Goal: Information Seeking & Learning: Learn about a topic

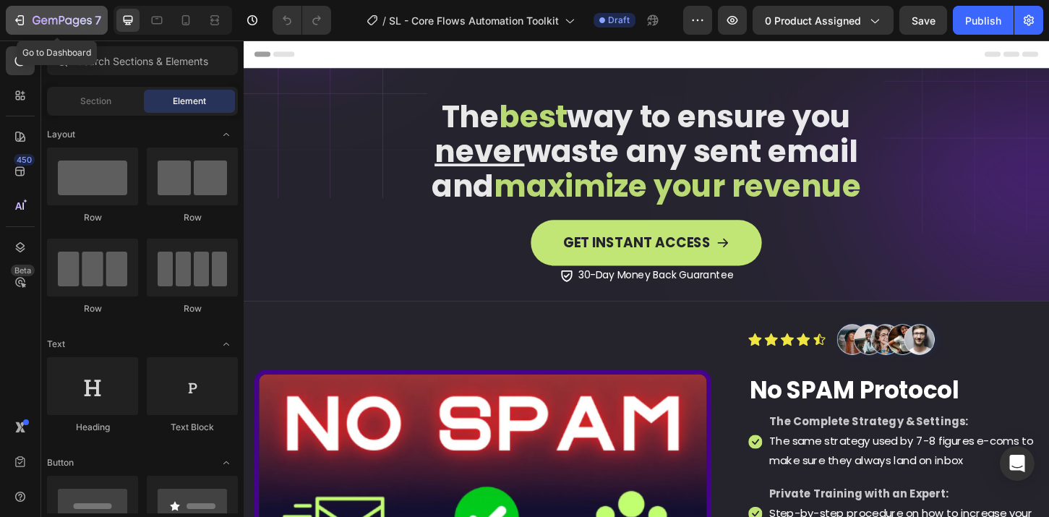
click at [22, 22] on icon "button" at bounding box center [19, 20] width 14 height 14
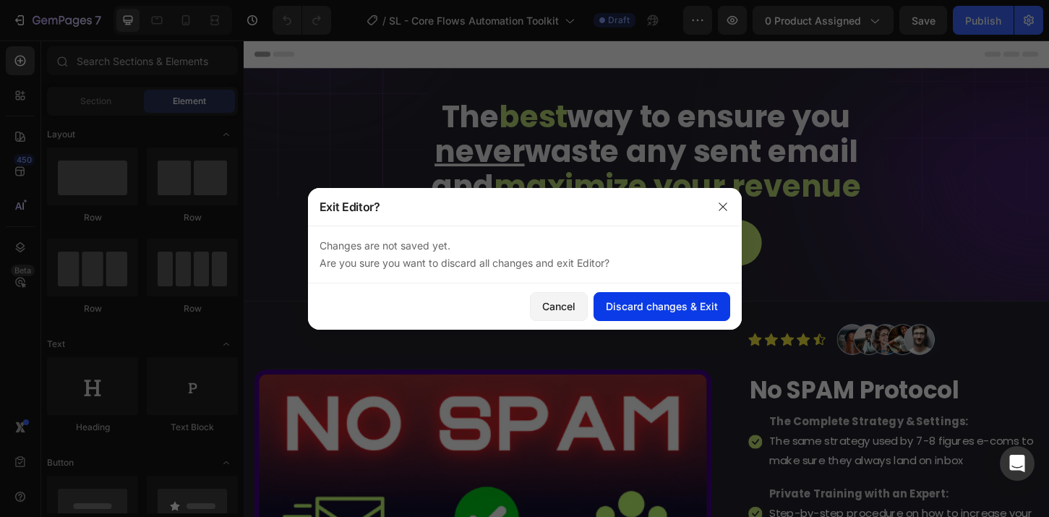
click at [661, 305] on div "Discard changes & Exit" at bounding box center [662, 306] width 112 height 15
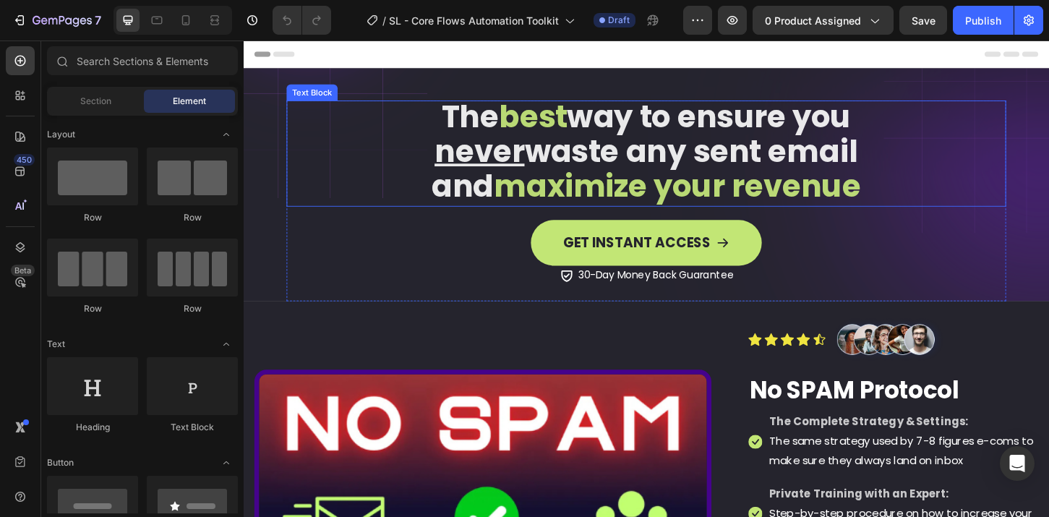
click at [739, 158] on span "never waste any sent email" at bounding box center [678, 160] width 456 height 46
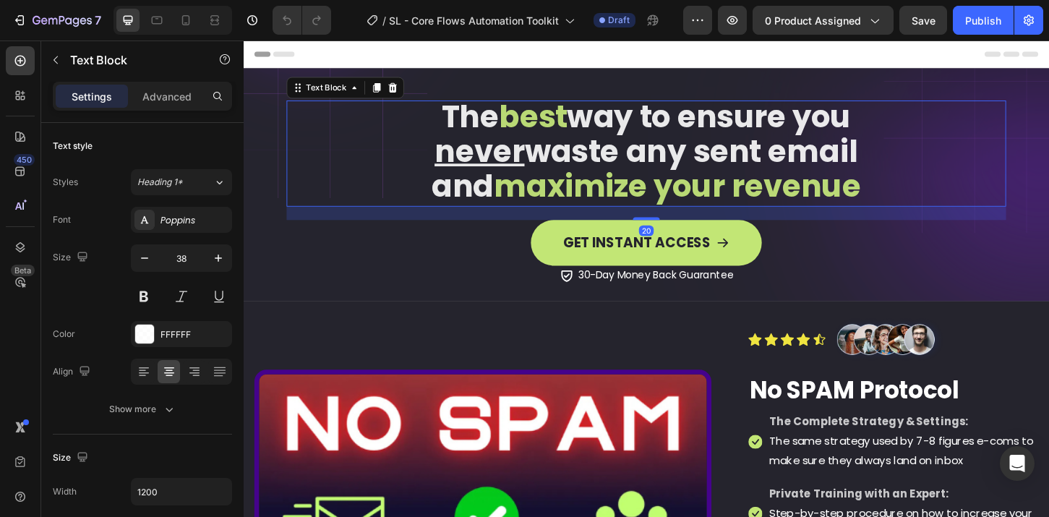
click at [780, 164] on span "never waste any sent email" at bounding box center [678, 160] width 456 height 46
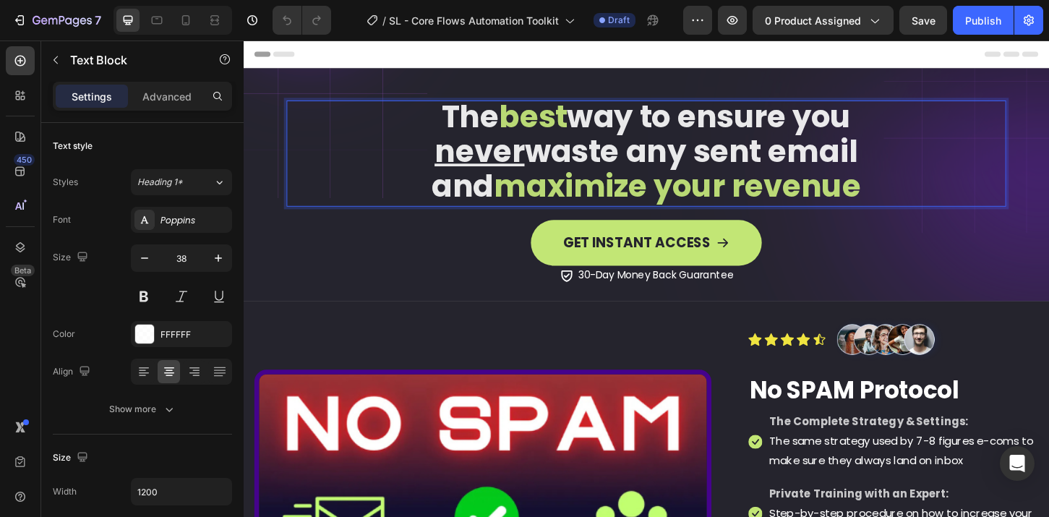
click at [903, 192] on span "maximize your revenue" at bounding box center [710, 197] width 395 height 46
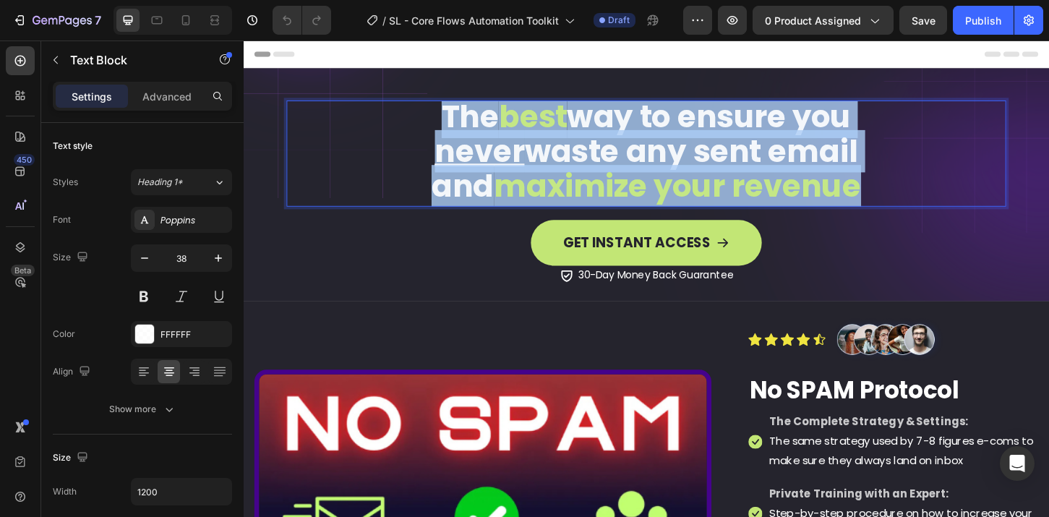
drag, startPoint x: 919, startPoint y: 202, endPoint x: 421, endPoint y: 124, distance: 504.2
click at [421, 124] on div "The best way to ensure you never waste any sent email and maximize your revenue" at bounding box center [677, 162] width 775 height 114
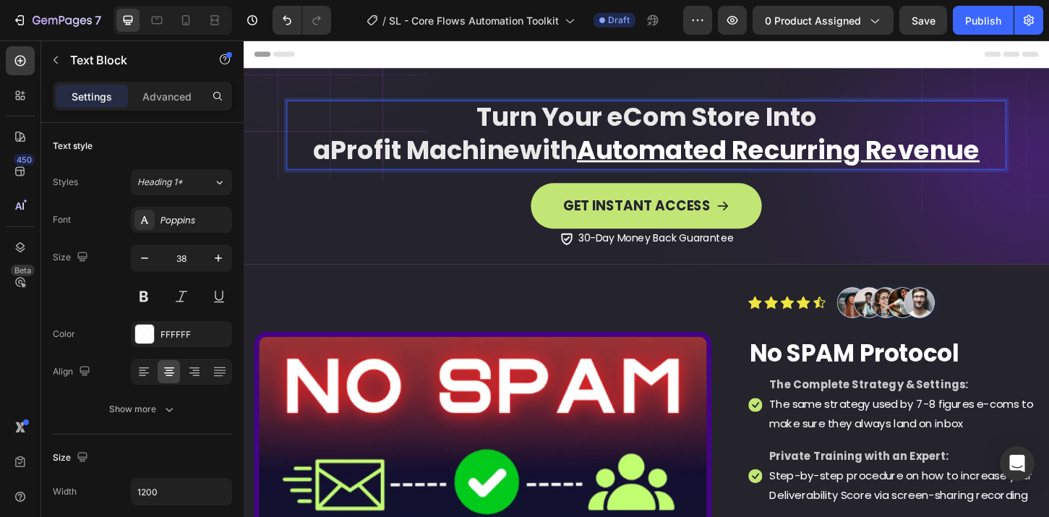
click at [609, 160] on u "Automated Recurring Revenue" at bounding box center [820, 158] width 434 height 38
click at [774, 160] on u "Automated Recurring Revenue" at bounding box center [820, 158] width 434 height 38
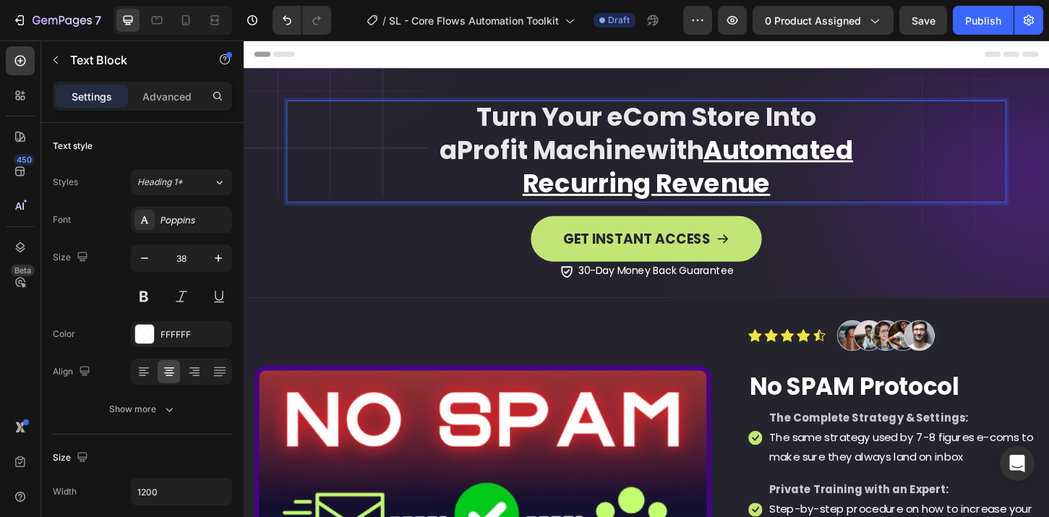
click at [438, 157] on p "a Profit Machine with Automated" at bounding box center [677, 157] width 752 height 35
click at [798, 122] on p "Turn Your eCom Store Into" at bounding box center [677, 122] width 752 height 35
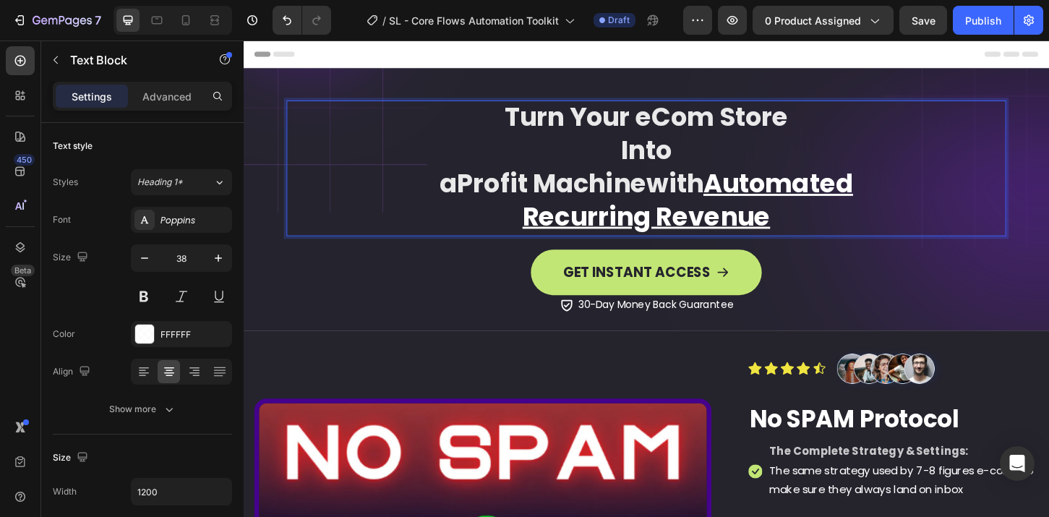
click at [432, 195] on p "a Profit Machine with Automated" at bounding box center [677, 193] width 752 height 35
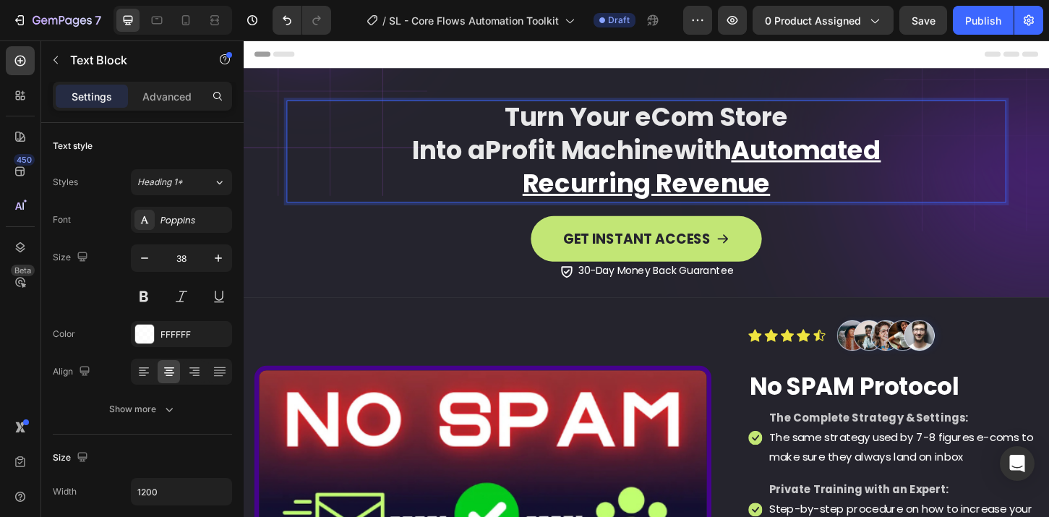
click at [772, 160] on u "Automated" at bounding box center [849, 158] width 161 height 38
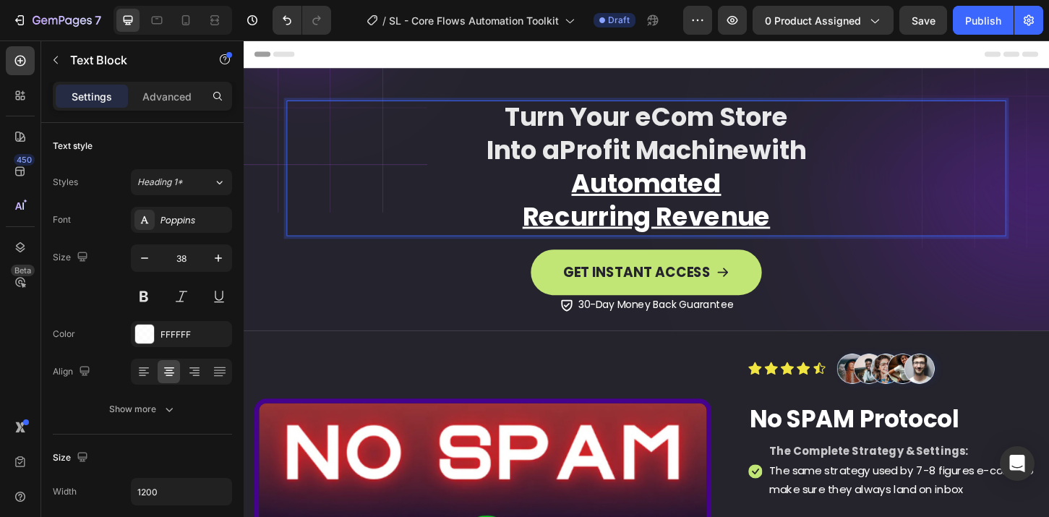
click at [525, 233] on p "Recurring Revenue" at bounding box center [677, 229] width 752 height 35
click at [575, 197] on p "Automated" at bounding box center [677, 193] width 752 height 35
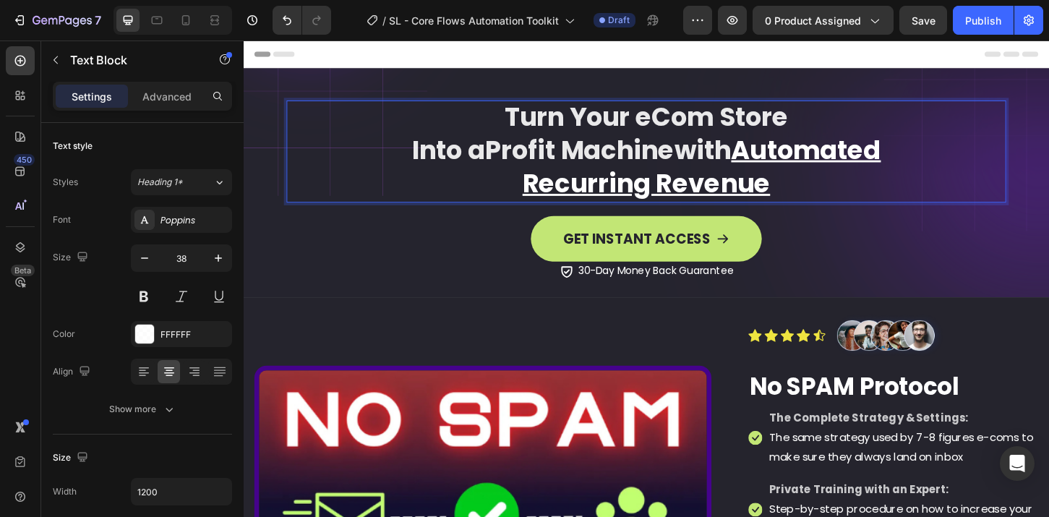
click at [821, 201] on p "Recurring Revenue" at bounding box center [677, 193] width 752 height 35
click at [521, 159] on span "Profit Machine" at bounding box center [606, 158] width 204 height 38
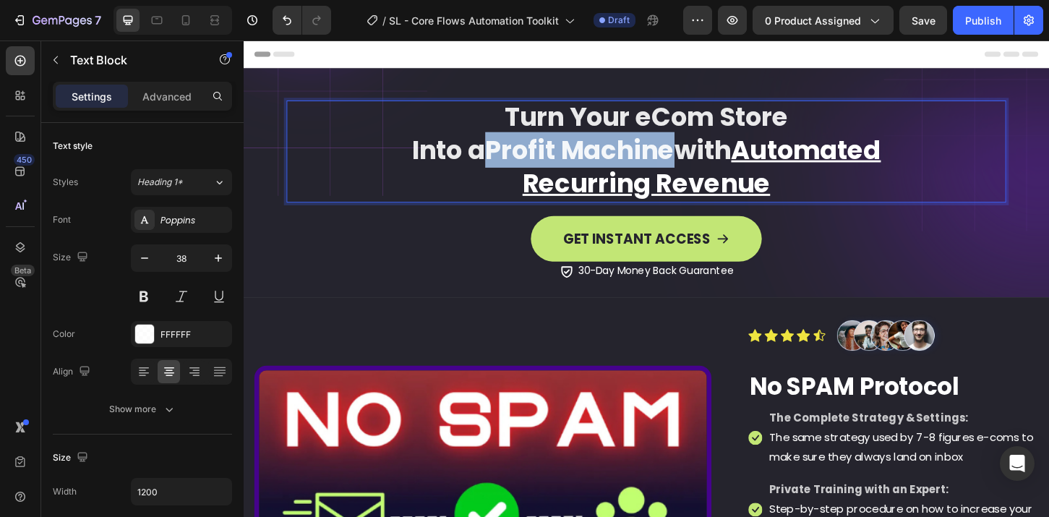
drag, startPoint x: 495, startPoint y: 154, endPoint x: 695, endPoint y: 158, distance: 200.3
click at [695, 158] on span "Profit Machine" at bounding box center [606, 158] width 204 height 38
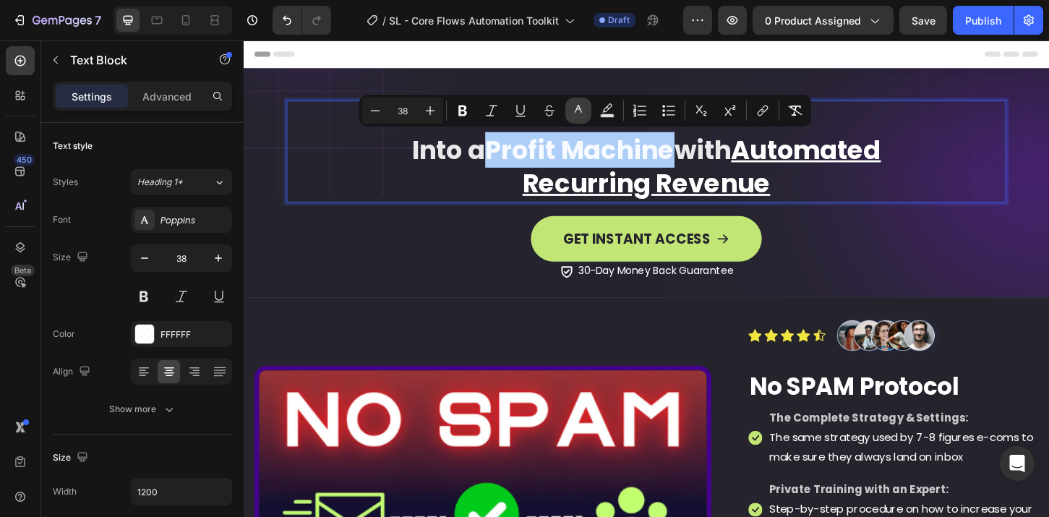
click at [574, 112] on icon "Editor contextual toolbar" at bounding box center [578, 110] width 14 height 14
type input "000000"
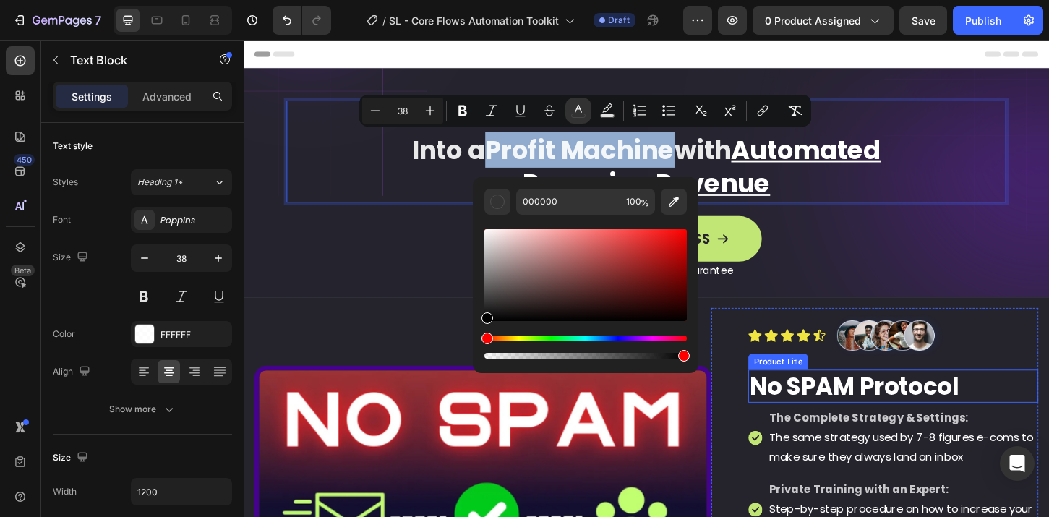
click at [828, 416] on h2 "No SPAM Protocol" at bounding box center [943, 413] width 312 height 36
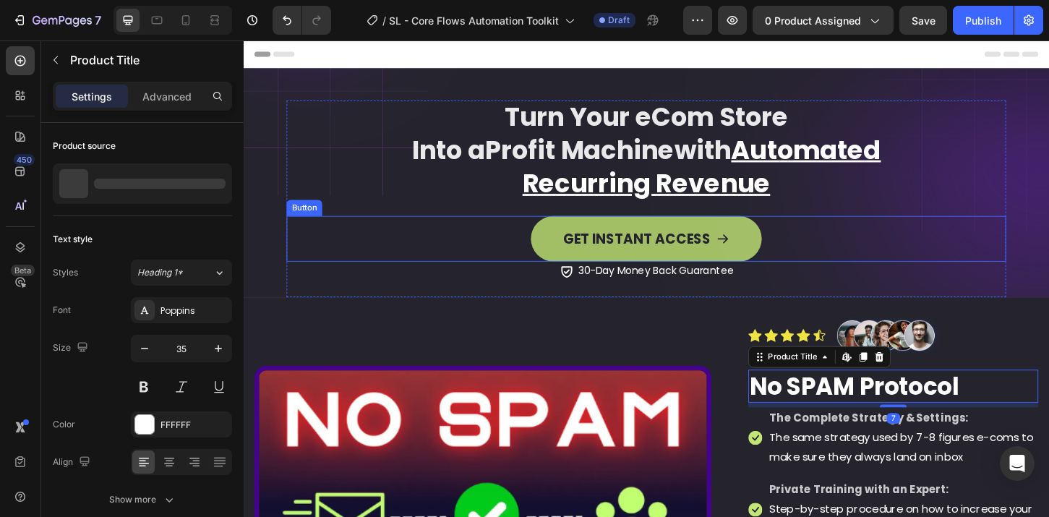
click at [753, 262] on span "<p>GET INSTANT ACCESS</p>" at bounding box center [760, 254] width 14 height 26
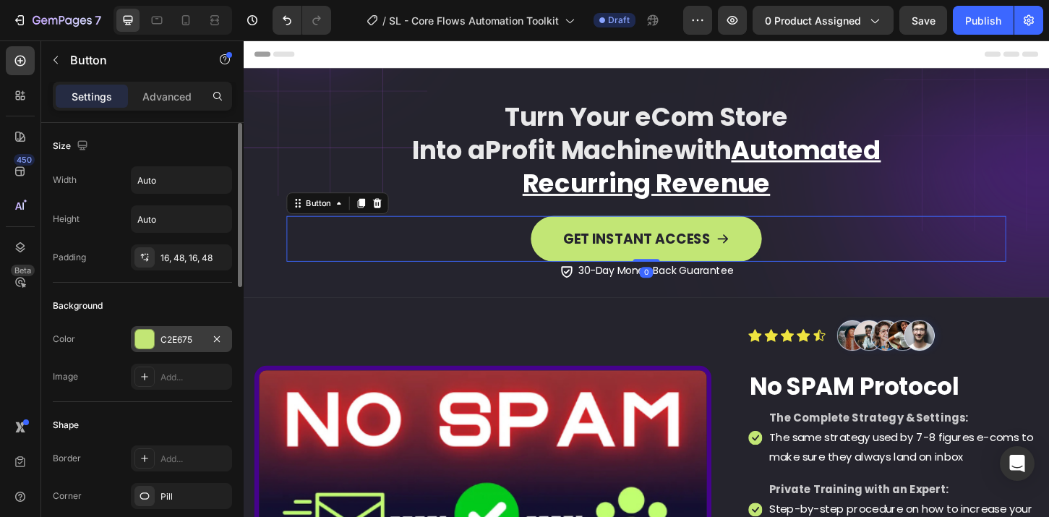
click at [180, 338] on div "C2E675" at bounding box center [181, 339] width 42 height 13
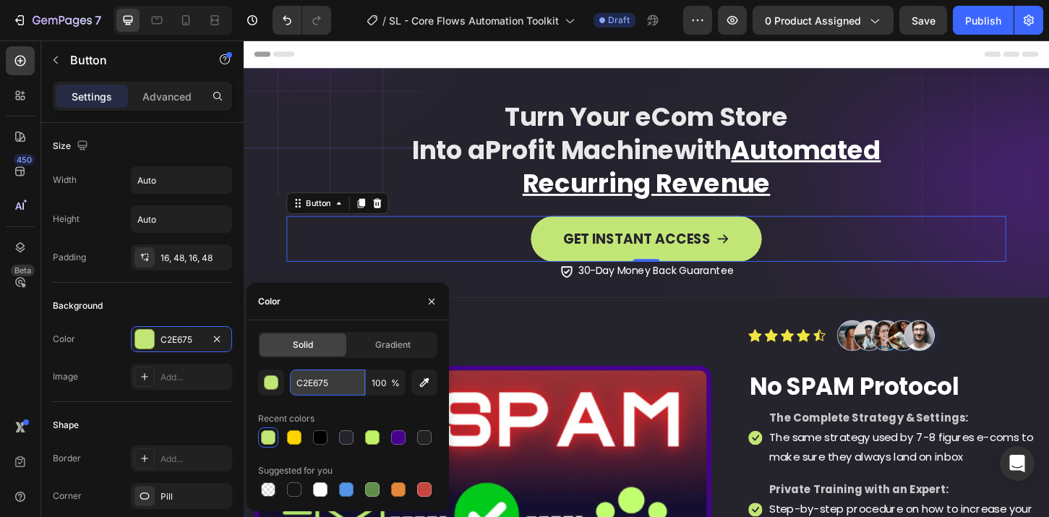
click at [341, 376] on input "C2E675" at bounding box center [327, 382] width 75 height 26
copy span "Profit Machine"
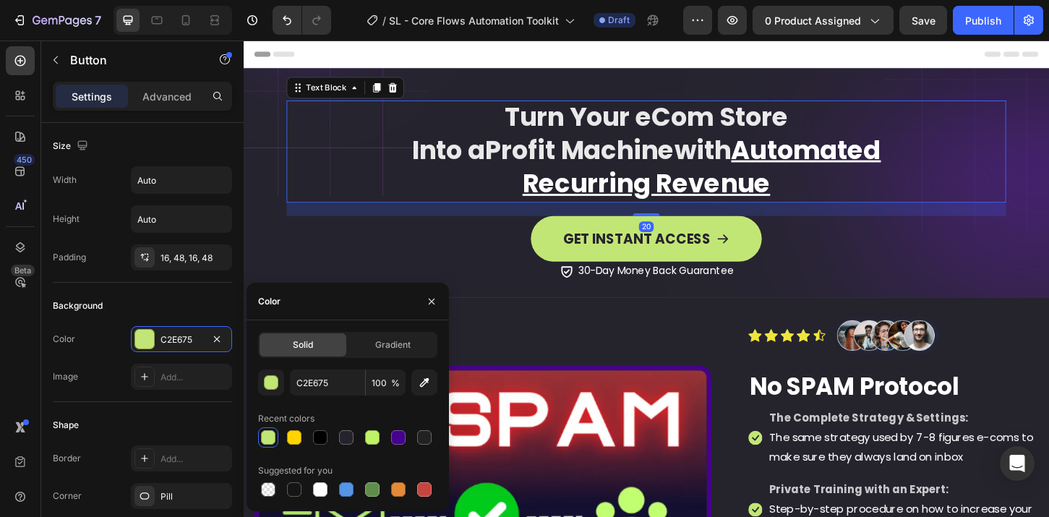
click at [672, 159] on span "Profit Machine" at bounding box center [606, 158] width 204 height 38
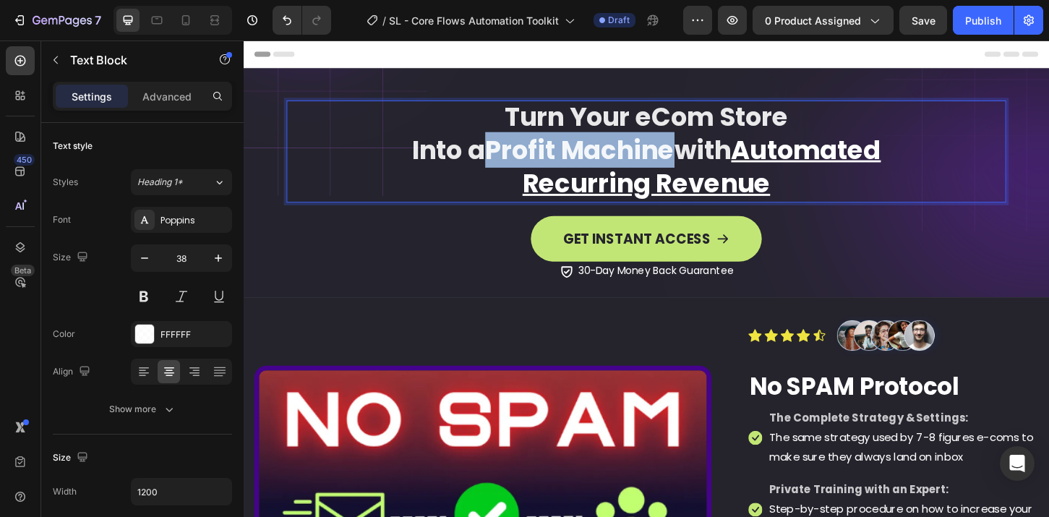
drag, startPoint x: 690, startPoint y: 160, endPoint x: 494, endPoint y: 161, distance: 195.2
click at [504, 161] on span "Profit Machine" at bounding box center [606, 158] width 204 height 38
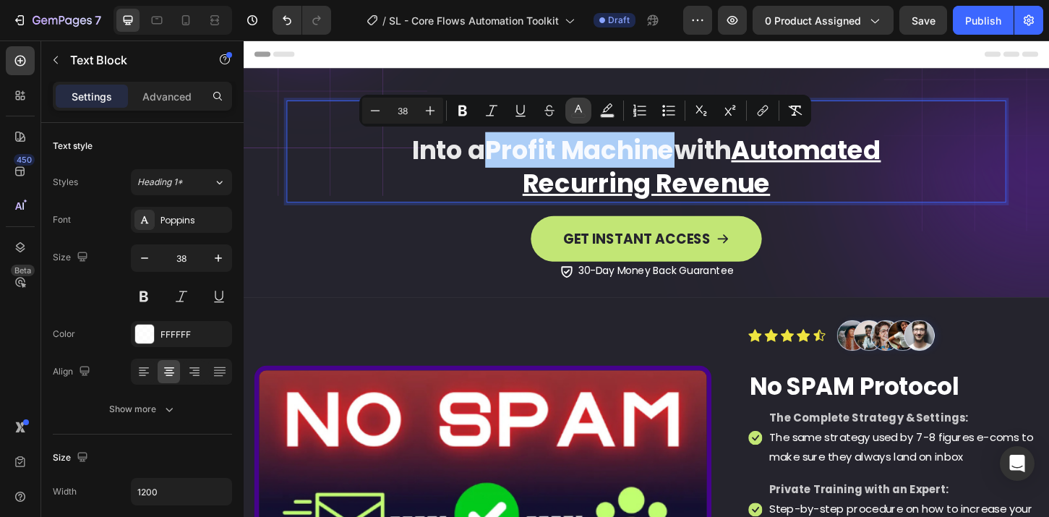
click at [574, 114] on icon "Editor contextual toolbar" at bounding box center [578, 110] width 14 height 14
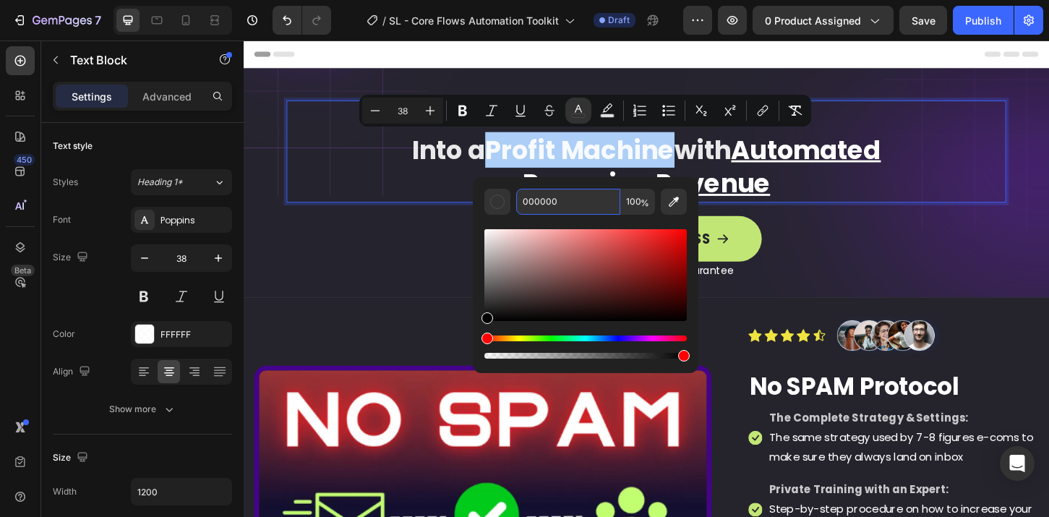
click at [568, 198] on input "000000" at bounding box center [568, 202] width 104 height 26
paste input "C2E675"
type input "C2E675"
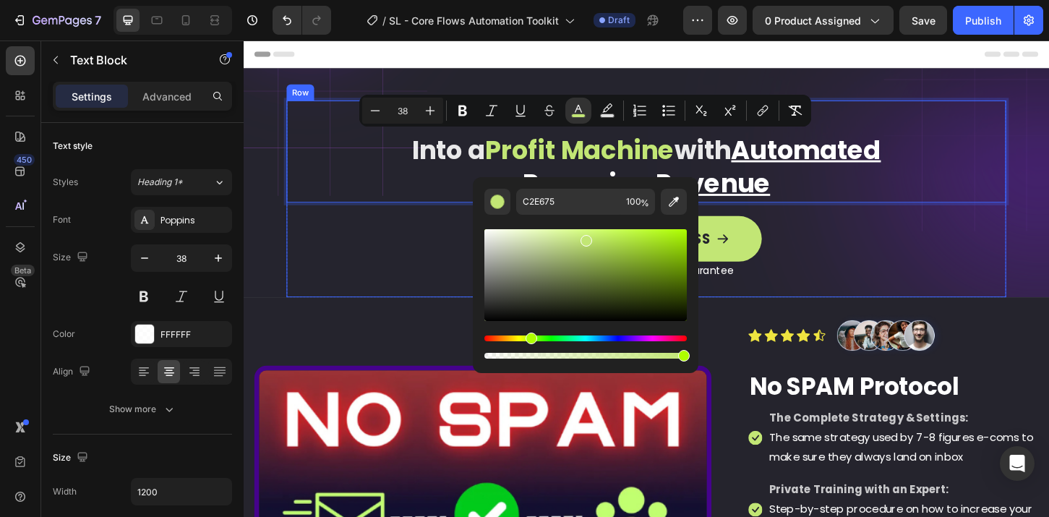
click at [872, 231] on div "GET INSTANT ACCESS Button" at bounding box center [677, 253] width 775 height 49
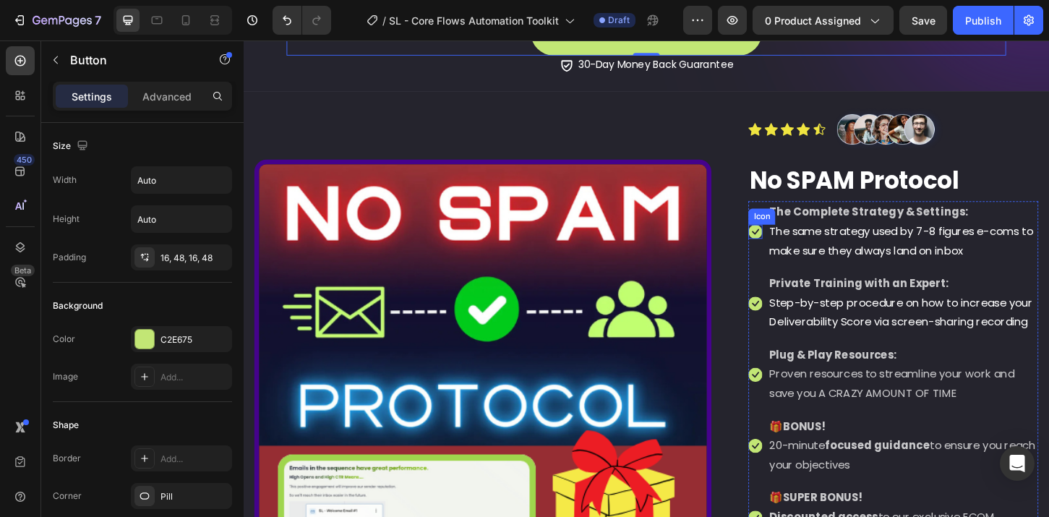
scroll to position [223, 0]
click at [374, 235] on img at bounding box center [501, 414] width 492 height 492
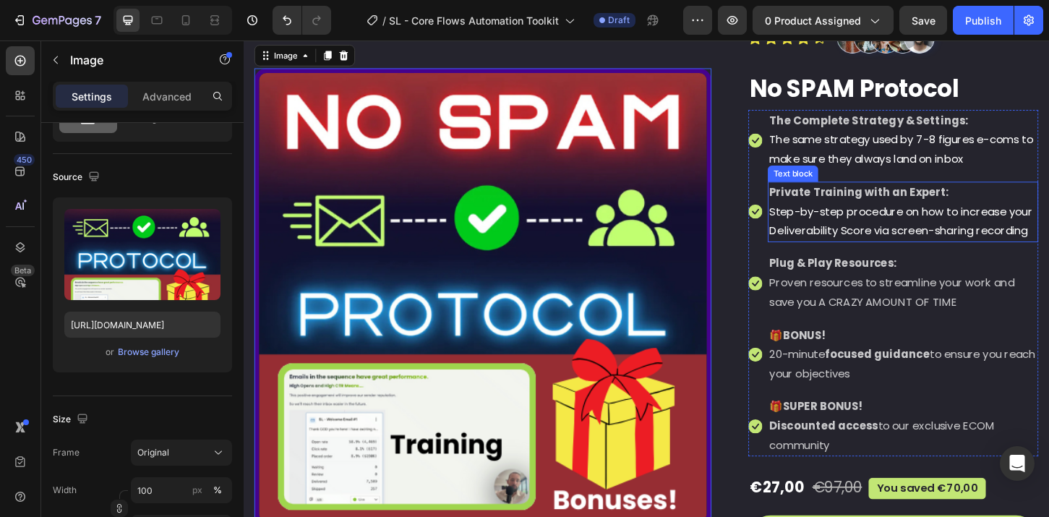
scroll to position [201, 0]
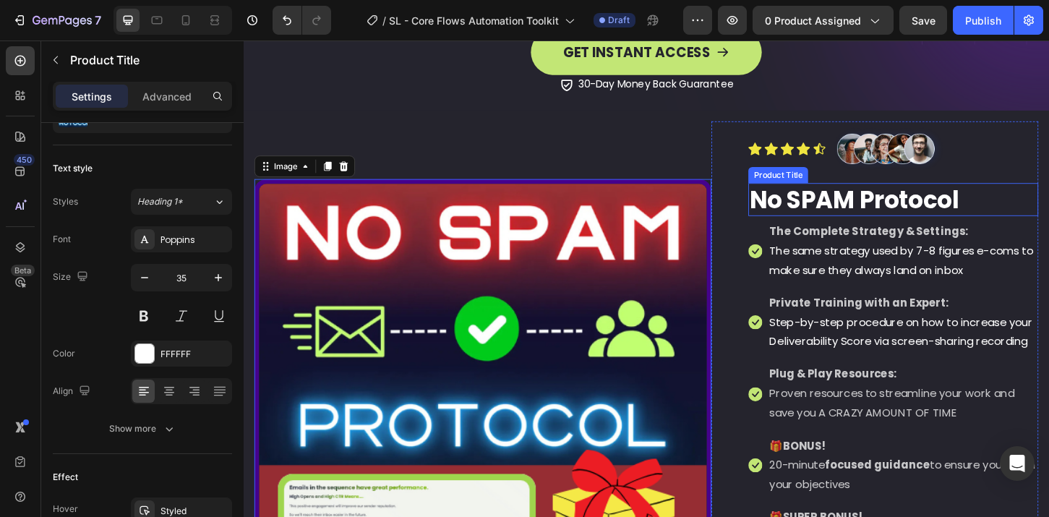
click at [881, 210] on h2 "No SPAM Protocol" at bounding box center [943, 212] width 312 height 36
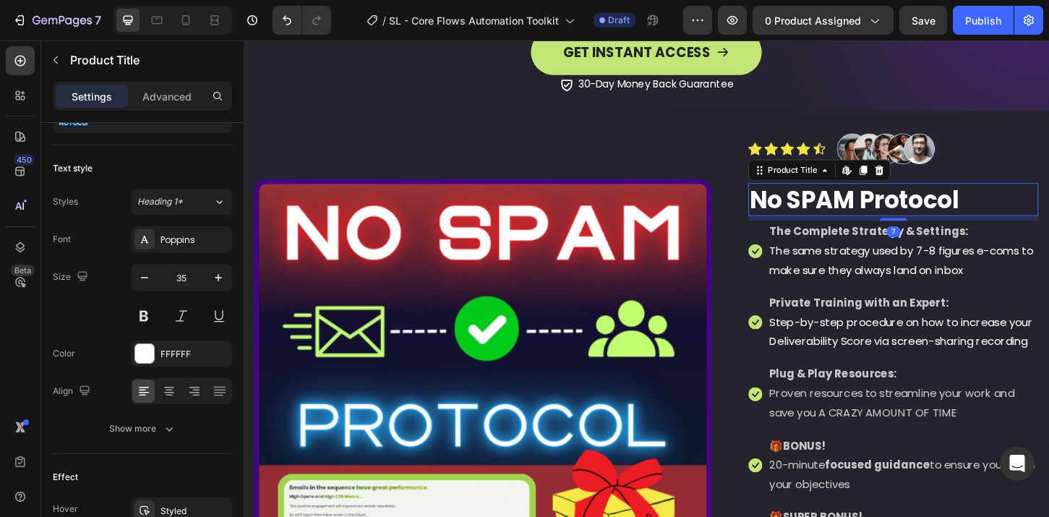
scroll to position [0, 0]
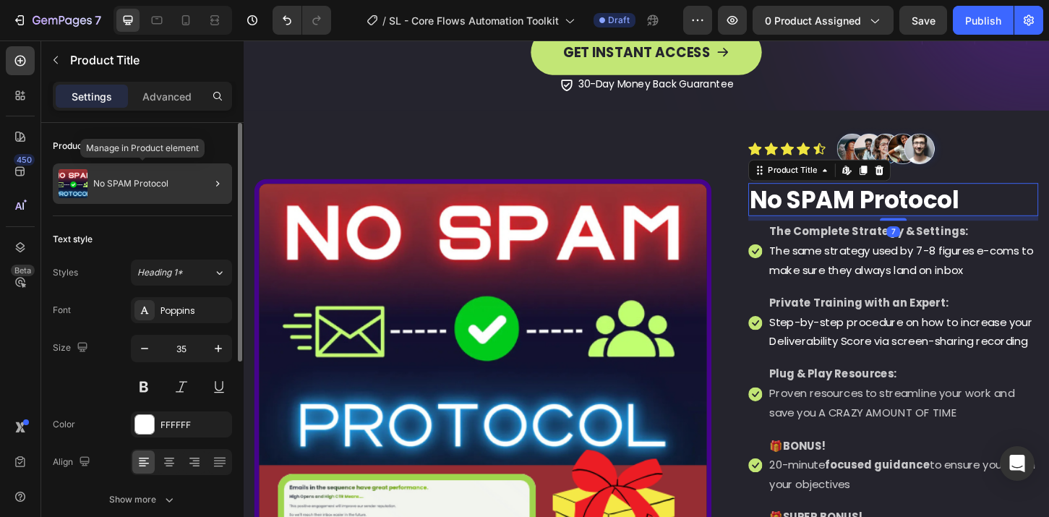
click at [147, 184] on p "No SPAM Protocol" at bounding box center [130, 184] width 75 height 10
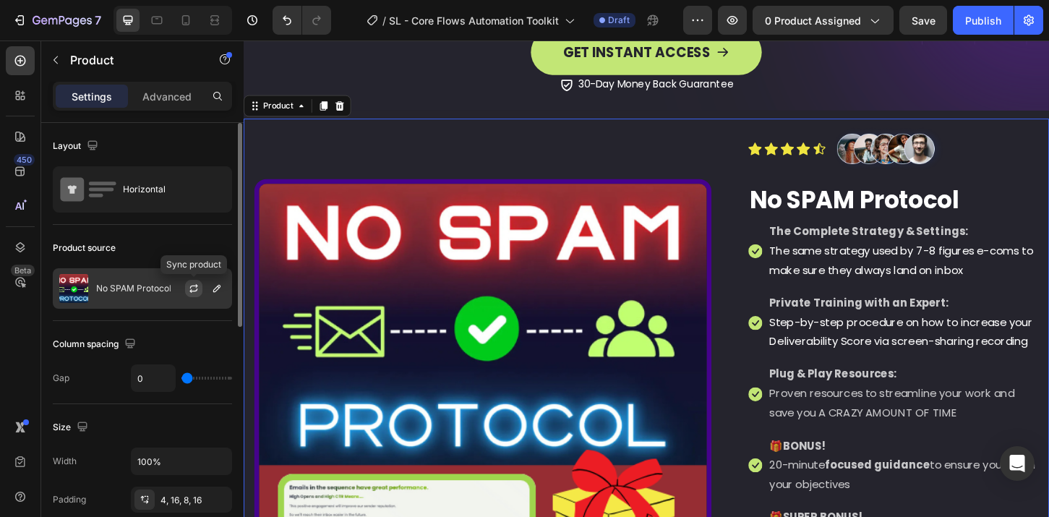
click at [194, 287] on icon "button" at bounding box center [194, 289] width 12 height 12
click at [217, 291] on icon "button" at bounding box center [217, 289] width 12 height 12
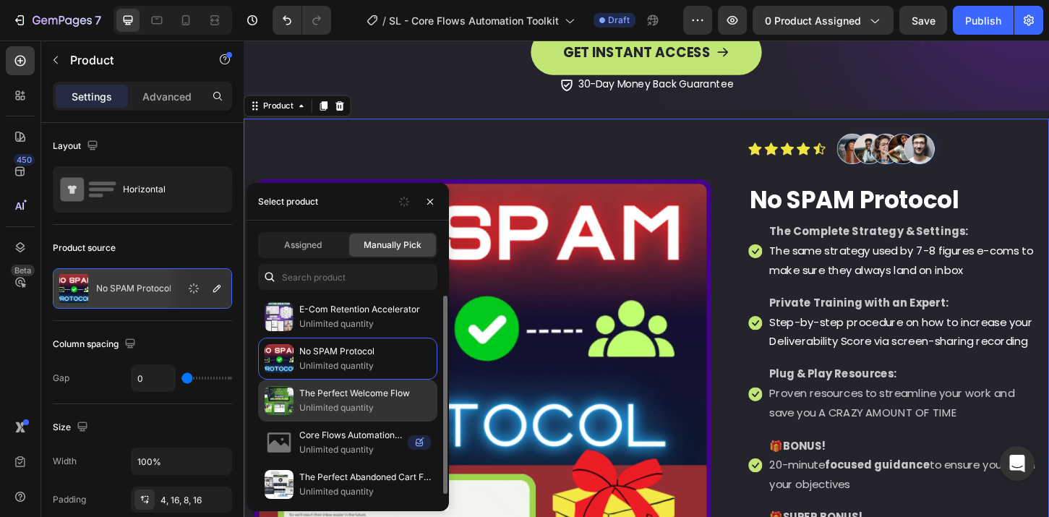
scroll to position [6, 0]
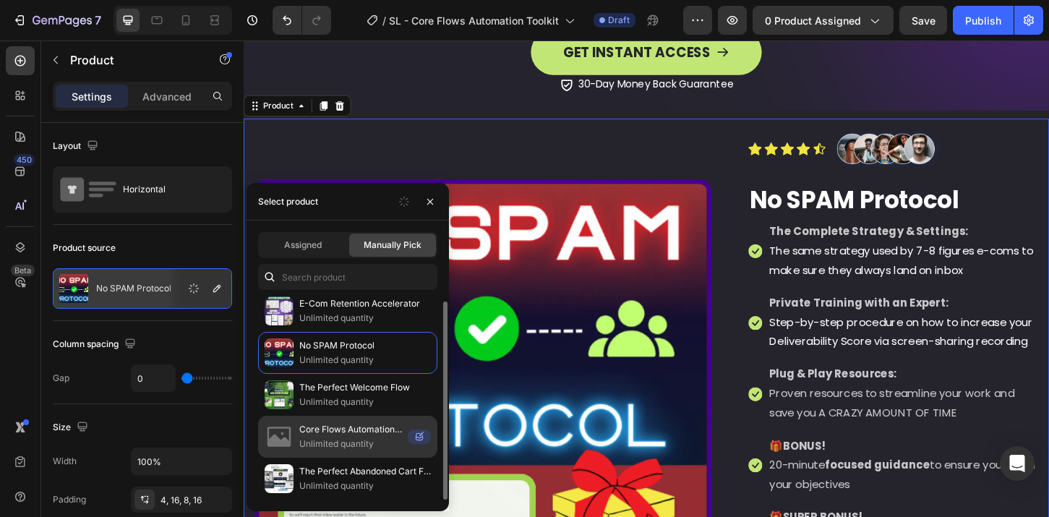
click at [356, 437] on p "Unlimited quantity" at bounding box center [350, 444] width 103 height 14
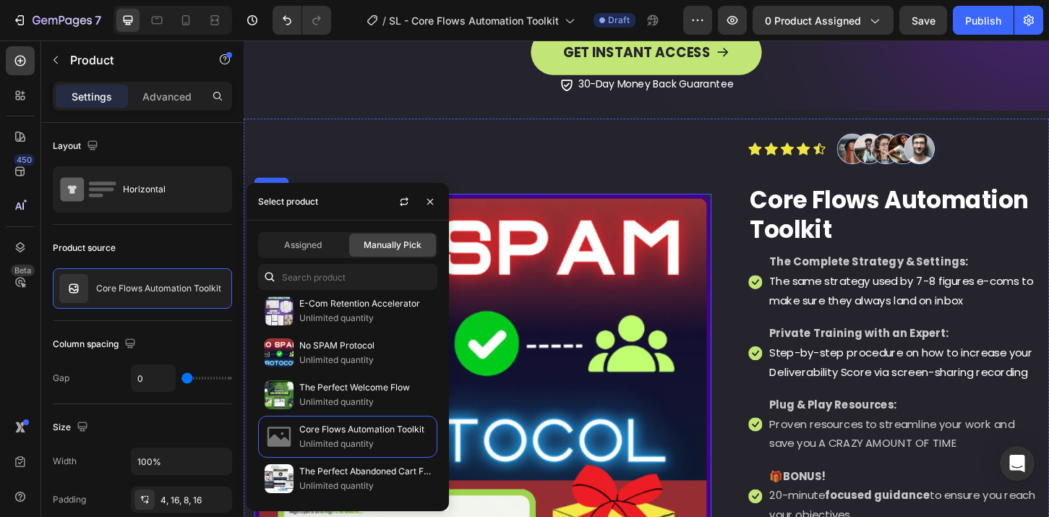
click at [568, 311] on img at bounding box center [501, 451] width 492 height 492
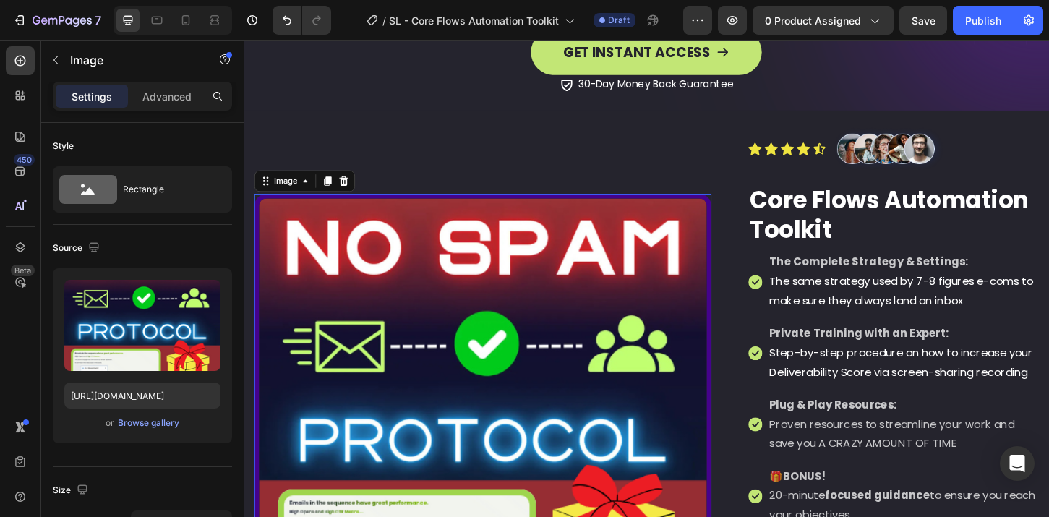
click at [627, 329] on img at bounding box center [501, 451] width 492 height 492
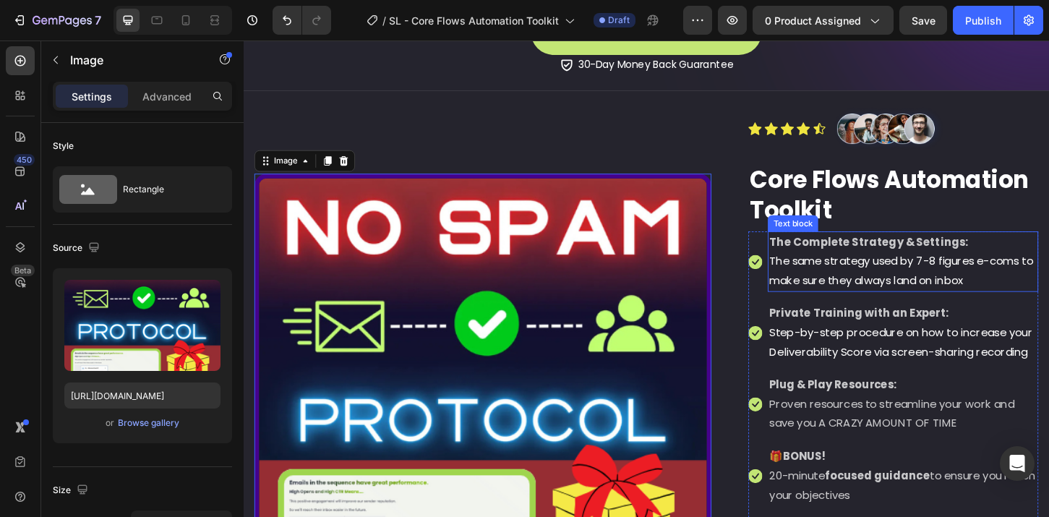
scroll to position [224, 0]
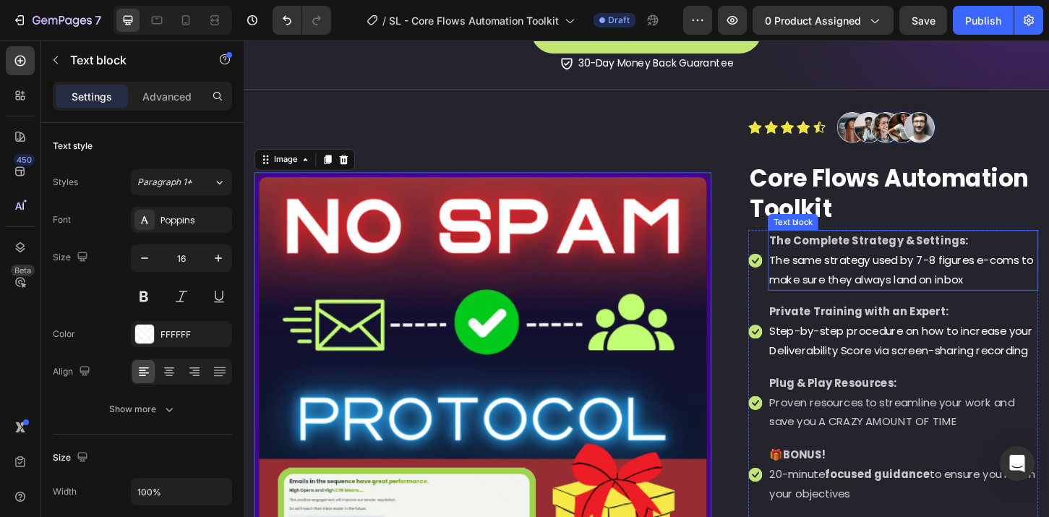
click at [879, 261] on strong "The Complete Strategy & Settings:" at bounding box center [917, 255] width 214 height 17
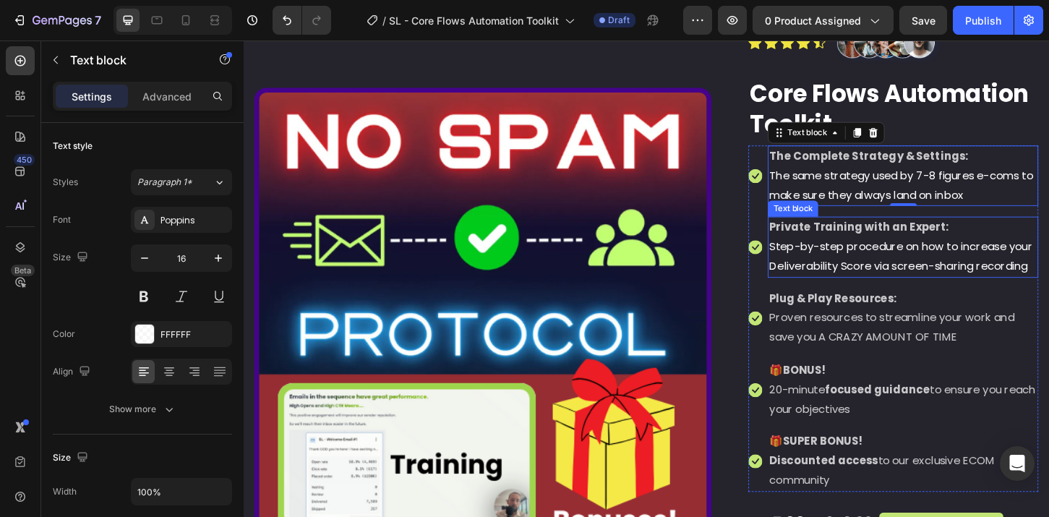
scroll to position [241, 0]
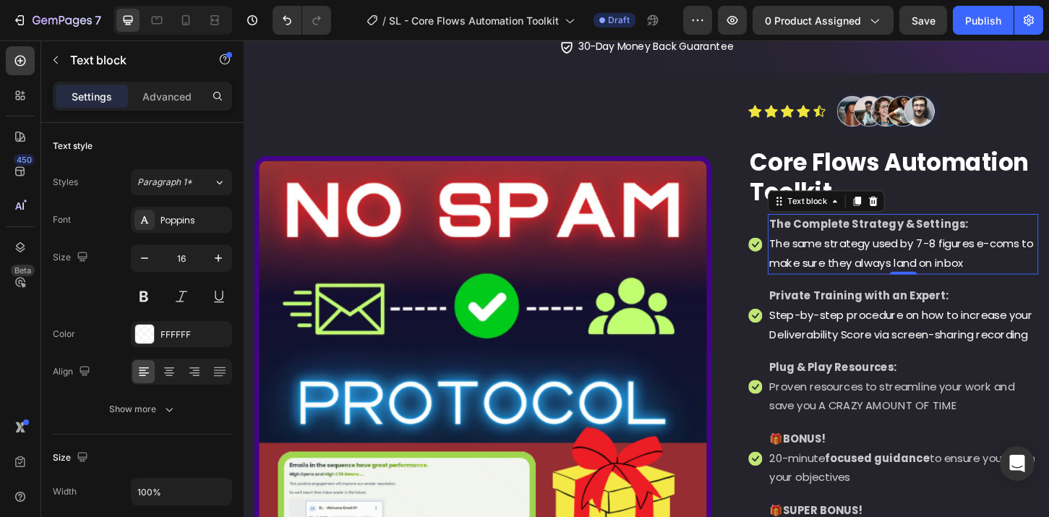
click at [938, 260] on span "The same strategy used by 7-8 figures e-coms to make sure they always land on i…" at bounding box center [952, 270] width 284 height 38
click at [975, 258] on span "The same strategy used by 7-8 figures e-coms to make sure they always land on i…" at bounding box center [952, 270] width 284 height 38
click at [1036, 278] on p "The same strategy used by 7-8 figures e-coms to make sure they always land on i…" at bounding box center [954, 270] width 288 height 42
click at [1021, 246] on p "The Complete Strategy & Settings:" at bounding box center [954, 238] width 288 height 21
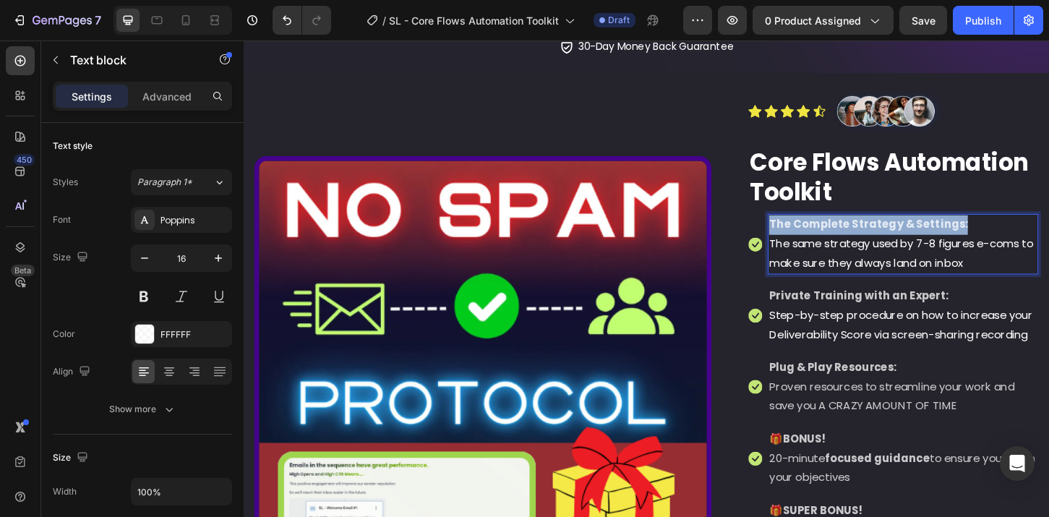
drag, startPoint x: 1016, startPoint y: 241, endPoint x: 802, endPoint y: 241, distance: 213.3
click at [808, 241] on div "The Complete Strategy & Settings: The same strategy used by 7-8 figures e-coms …" at bounding box center [953, 259] width 291 height 65
click at [916, 260] on span "The same strategy used by 7-8 figures e-coms to make sure they always land on i…" at bounding box center [952, 270] width 284 height 38
click at [1028, 269] on p "The same strategy used by 7-8 figures e-coms to make sure they always land on i…" at bounding box center [954, 270] width 288 height 42
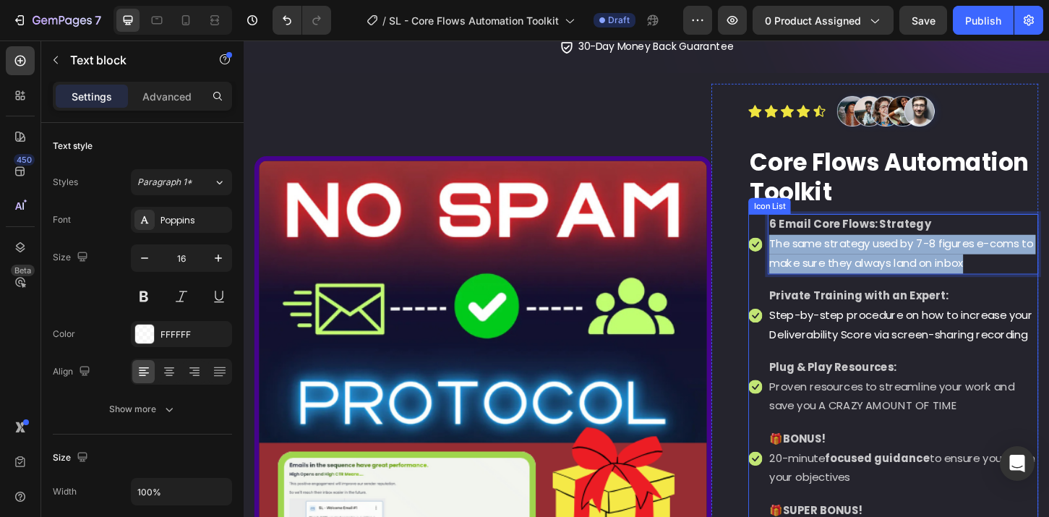
drag, startPoint x: 1040, startPoint y: 276, endPoint x: 800, endPoint y: 254, distance: 240.3
click at [800, 254] on li "Icon 6 Email Core Flows: Strategy The same strategy used by 7-8 figures e-coms …" at bounding box center [943, 259] width 312 height 65
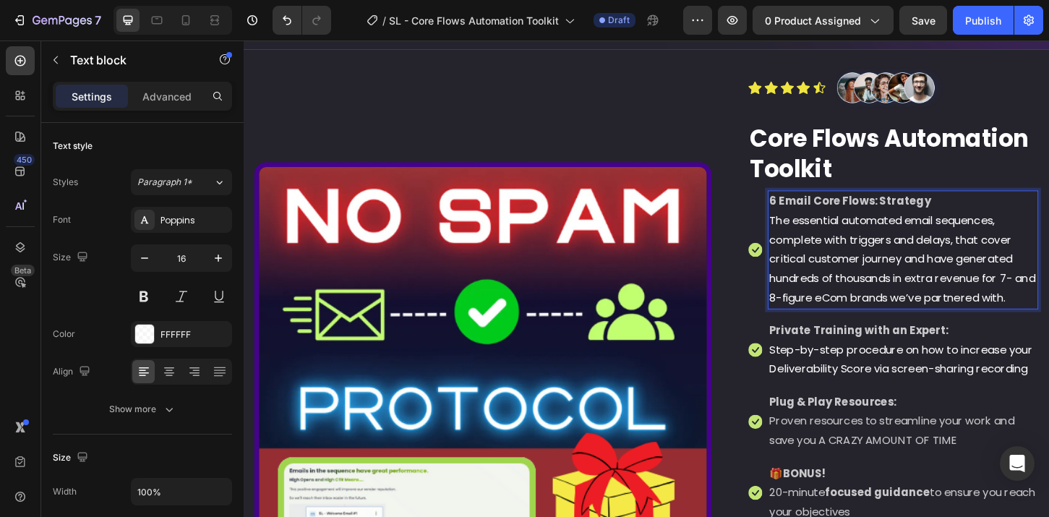
scroll to position [267, 0]
click at [959, 267] on span "The essential automated email sequences, complete with triggers and delays, tha…" at bounding box center [953, 275] width 286 height 100
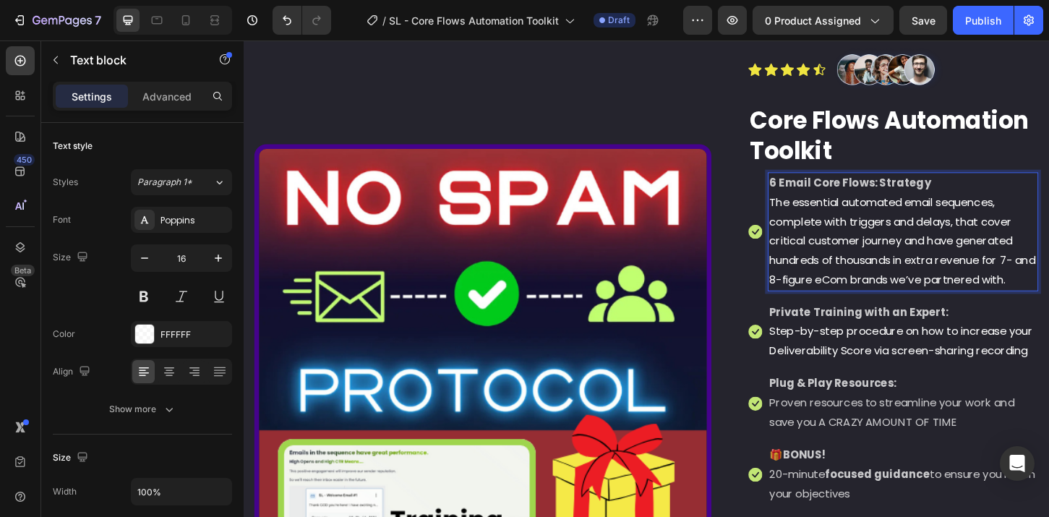
scroll to position [288, 0]
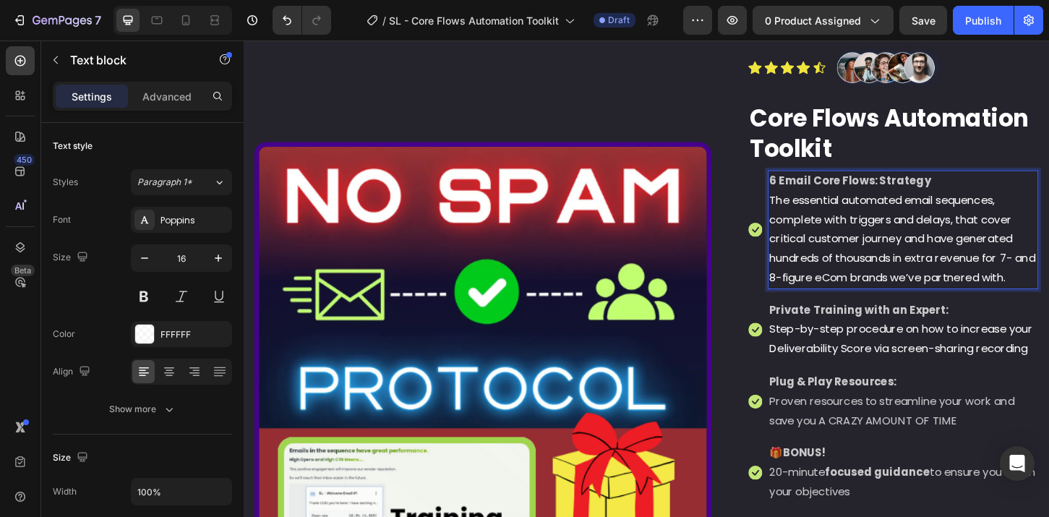
click at [994, 286] on p "The essential automated email sequences, complete with triggers and delays, tha…" at bounding box center [954, 254] width 288 height 104
click at [1048, 297] on span "The essential automated email sequences, complete with triggers and delays, tha…" at bounding box center [953, 254] width 286 height 100
click at [953, 213] on span "The essential automated email sequences, complete with triggers and delays, tha…" at bounding box center [953, 254] width 286 height 100
click at [983, 267] on span "The essential automated email sequences, complete with triggers and delays, tha…" at bounding box center [953, 254] width 286 height 100
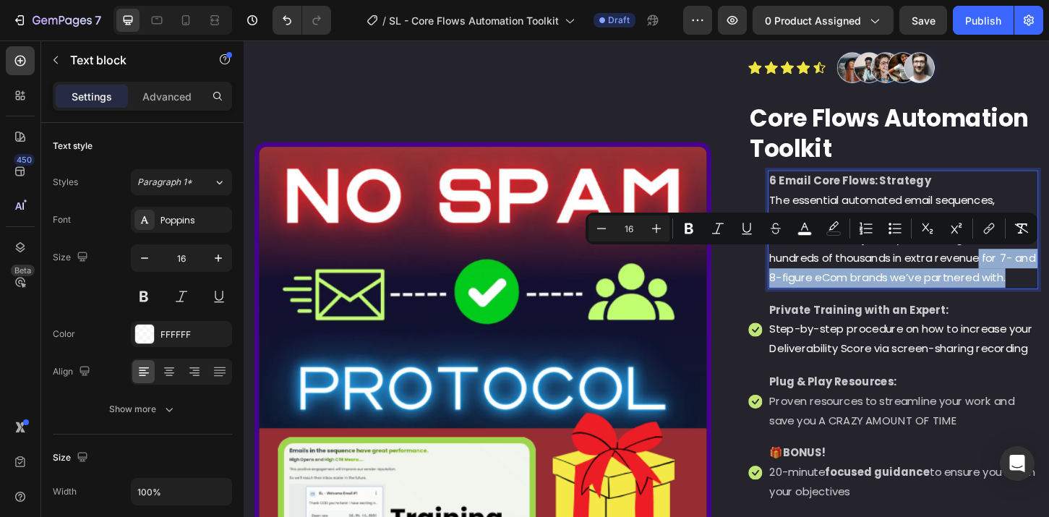
drag, startPoint x: 1087, startPoint y: 298, endPoint x: 1033, endPoint y: 279, distance: 56.7
click at [1033, 279] on p "The essential automated email sequences, complete with triggers and delays, tha…" at bounding box center [954, 254] width 288 height 104
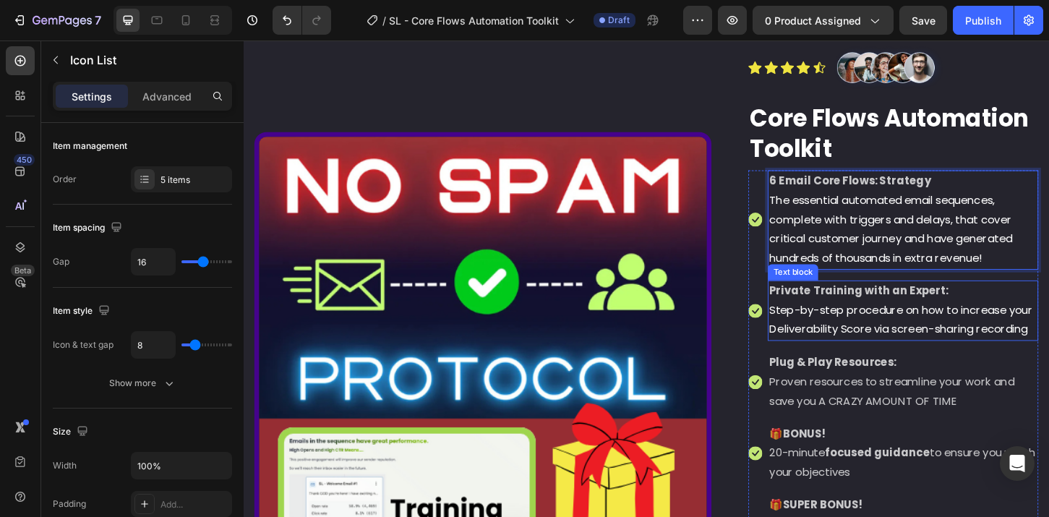
click at [957, 364] on ul "Icon 6 Email Core Flows: Strategy The essential automated email sequences, comp…" at bounding box center [943, 387] width 312 height 415
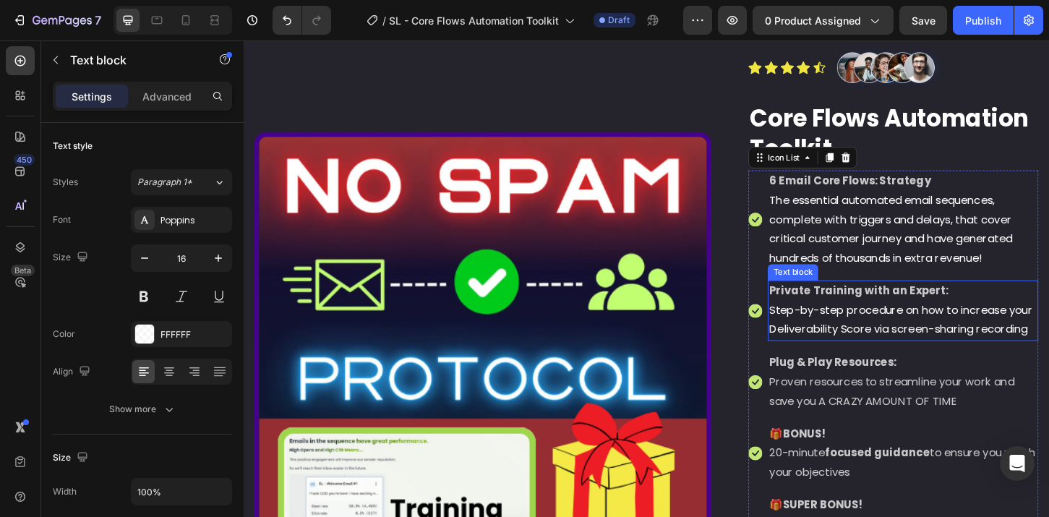
click at [946, 343] on span "Step-by-step procedure on how to increase your Deliverability Score via screen-…" at bounding box center [951, 341] width 283 height 38
click at [962, 346] on span "Step-by-step procedure on how to increase your Deliverability Score via screen-…" at bounding box center [951, 341] width 283 height 38
click at [1048, 348] on span "Step-by-step procedure on how to increase your Deliverability Score via screen-…" at bounding box center [951, 341] width 283 height 38
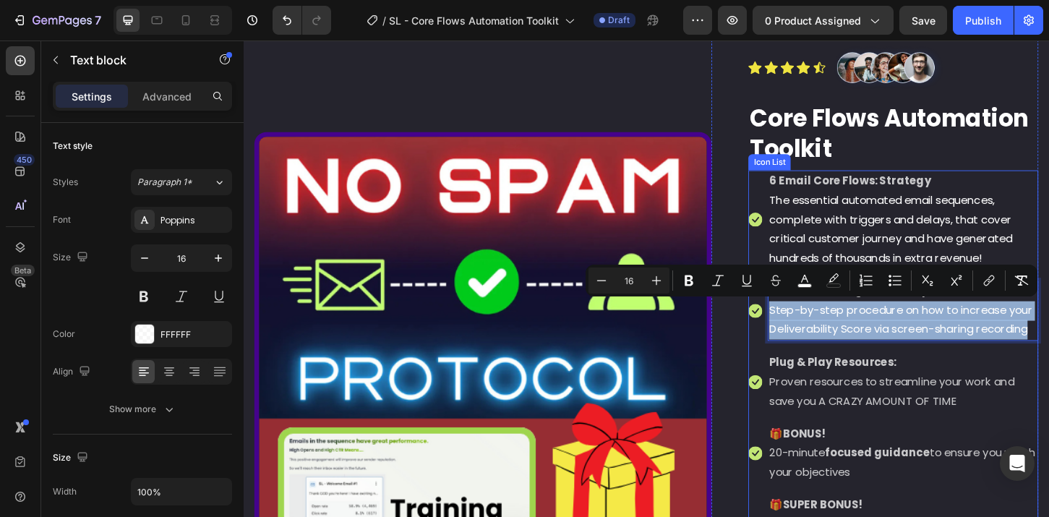
drag, startPoint x: 1083, startPoint y: 351, endPoint x: 799, endPoint y: 329, distance: 284.9
click at [799, 329] on li "Icon Private Training with an Expert: Step-by-step procedure on how to increase…" at bounding box center [943, 331] width 312 height 65
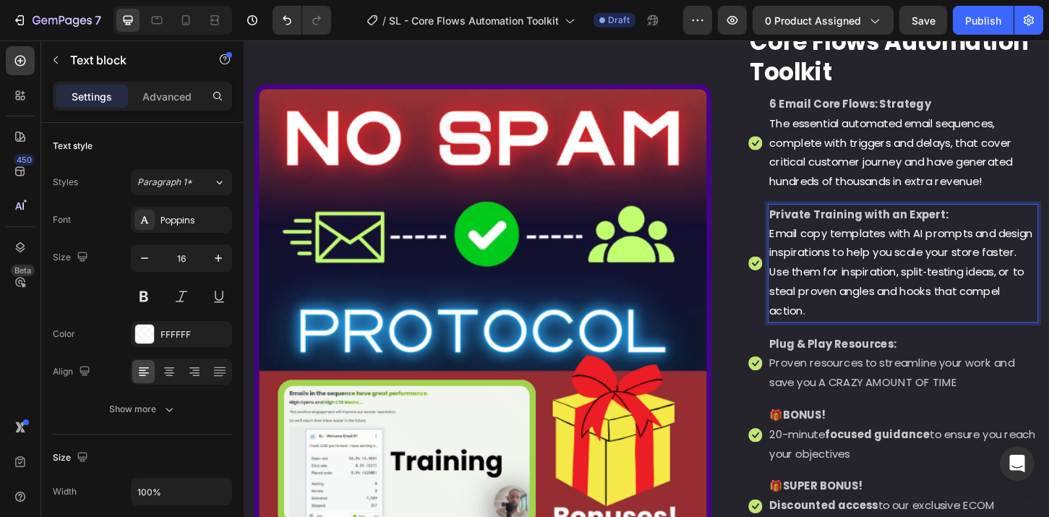
scroll to position [382, 0]
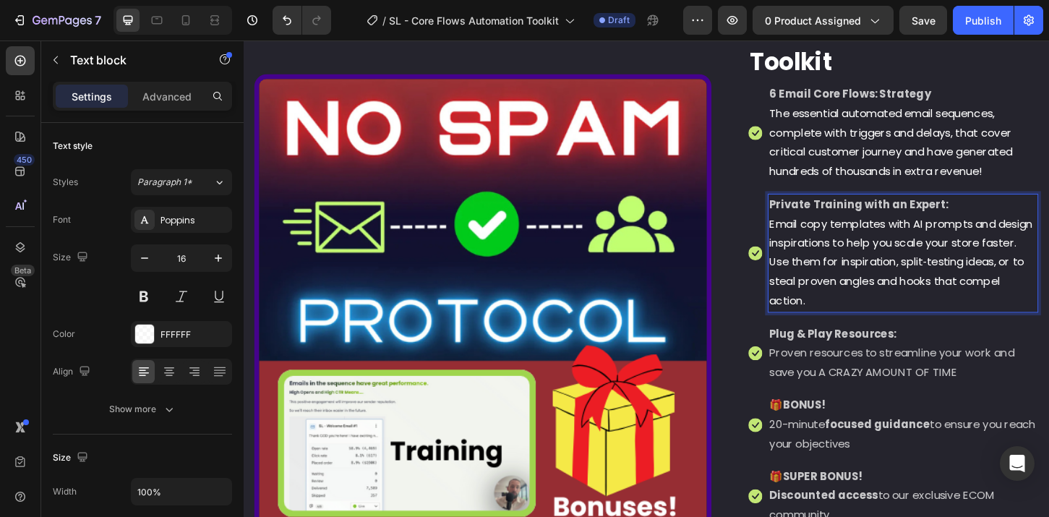
click at [914, 309] on p "Email copy templates with AI prompts and design inspirations to help you scale …" at bounding box center [954, 280] width 288 height 104
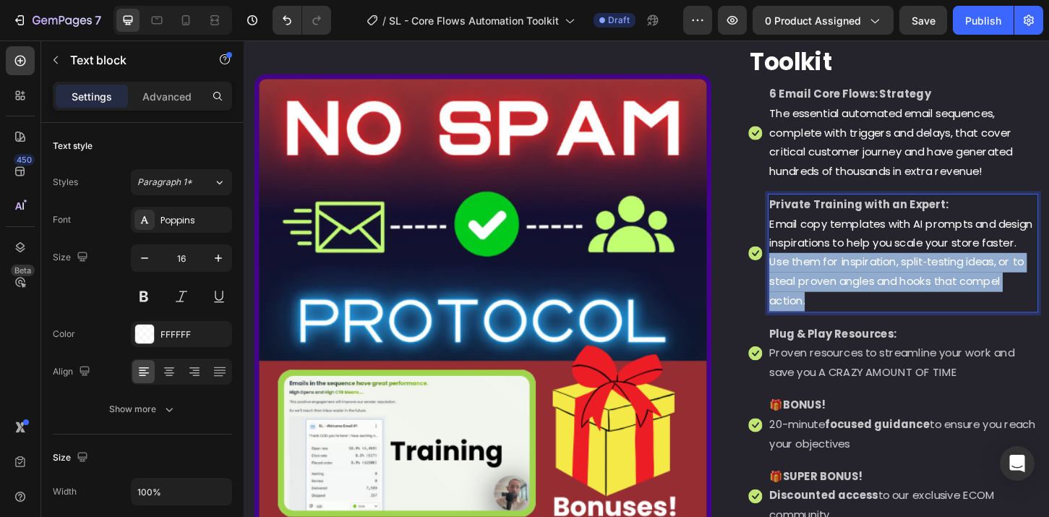
drag, startPoint x: 910, startPoint y: 319, endPoint x: 845, endPoint y: 283, distance: 74.4
click at [845, 283] on p "Email copy templates with AI prompts and design inspirations to help you scale …" at bounding box center [954, 280] width 288 height 104
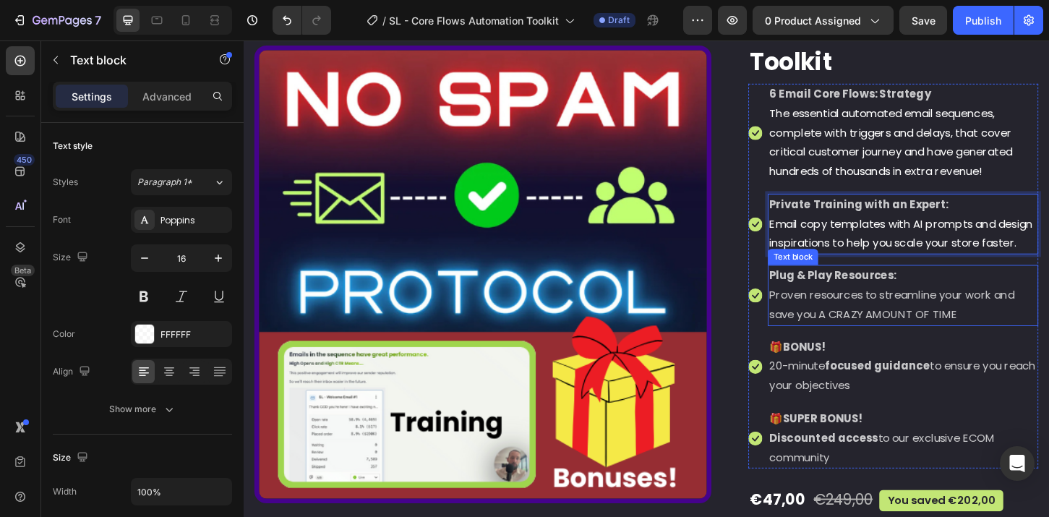
click at [945, 346] on p "Proven resources to streamline your work and save you A CRAZY AMOUNT OF TIME" at bounding box center [954, 325] width 288 height 42
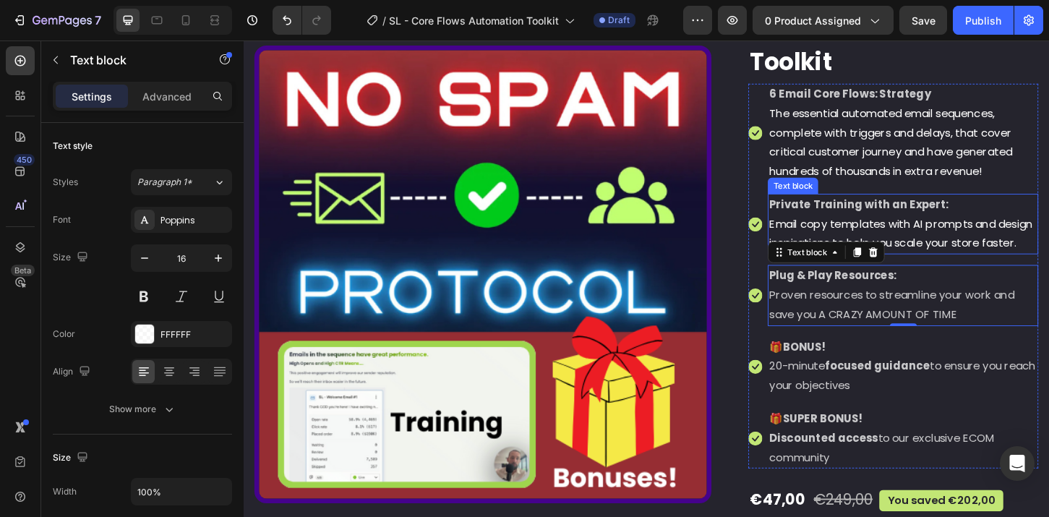
click at [954, 209] on strong "Private Training with an Expert:" at bounding box center [906, 216] width 193 height 17
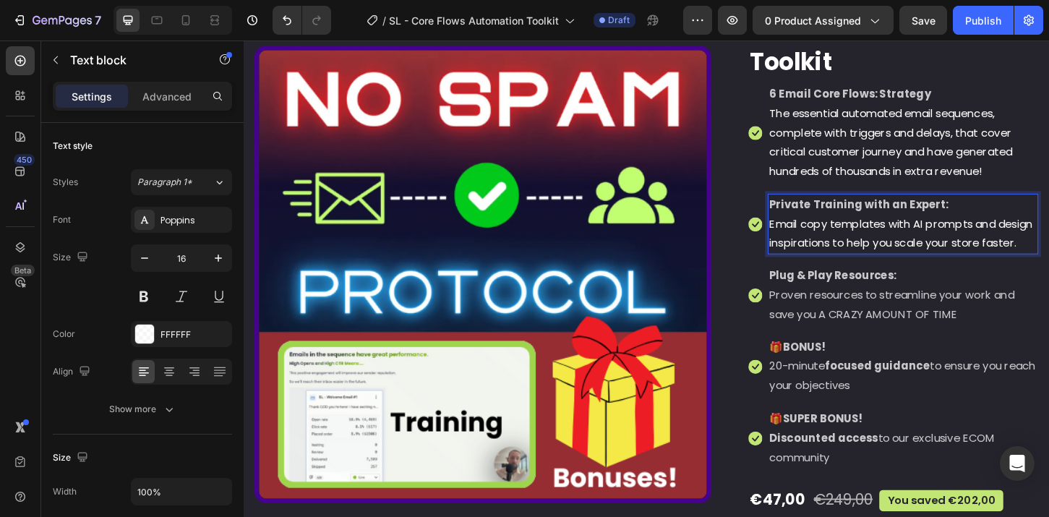
click at [986, 216] on strong "Private Training with an Expert:" at bounding box center [906, 216] width 193 height 17
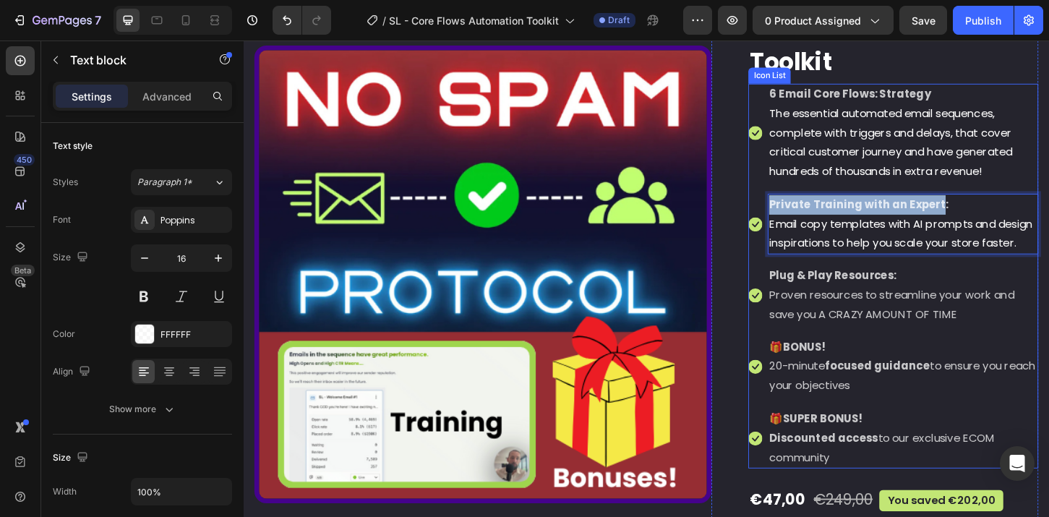
drag, startPoint x: 985, startPoint y: 218, endPoint x: 799, endPoint y: 216, distance: 186.5
click at [799, 216] on li "Icon Private Training with an Expert: Email copy templates with AI prompts and …" at bounding box center [943, 237] width 312 height 65
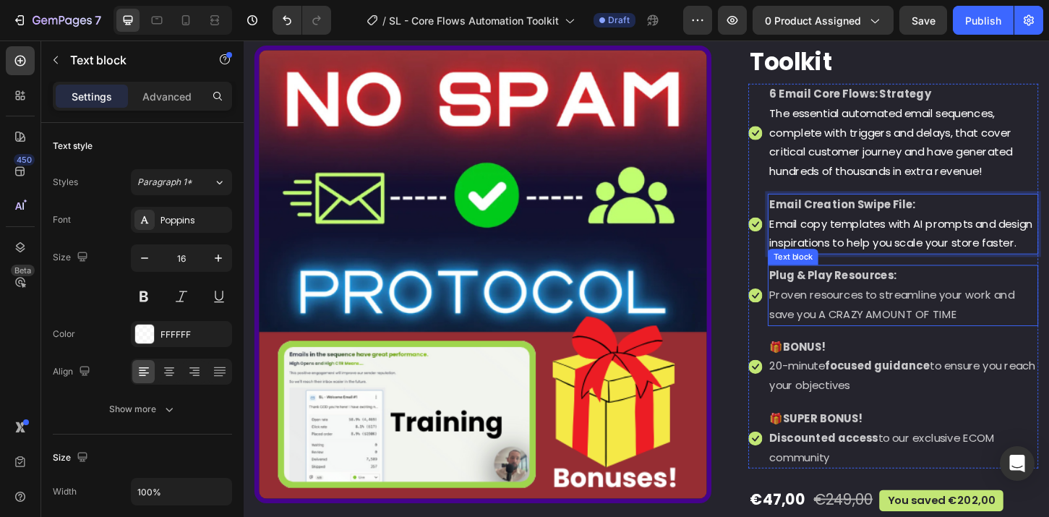
click at [875, 301] on strong "Plug & Play Resources:" at bounding box center [878, 293] width 137 height 17
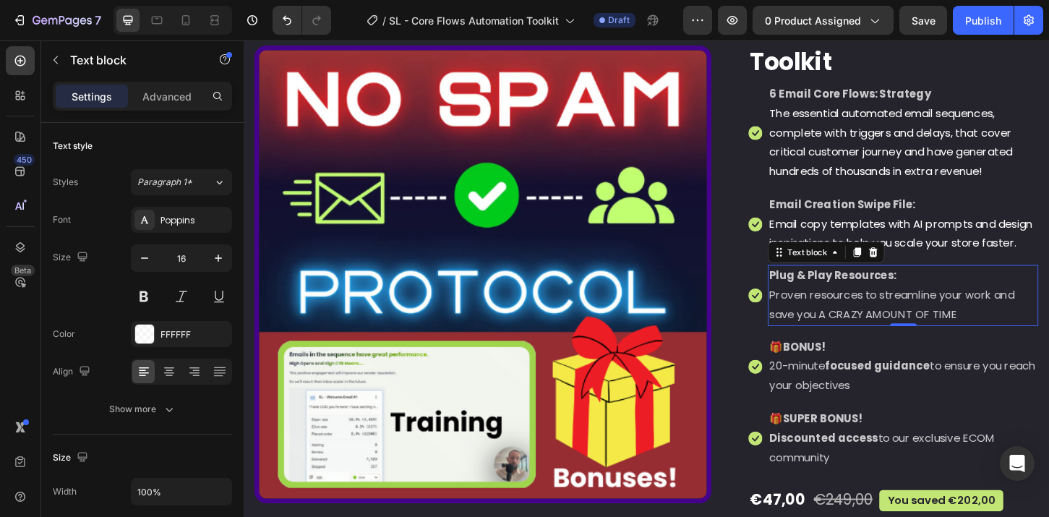
click at [916, 301] on strong "Plug & Play Resources:" at bounding box center [878, 293] width 137 height 17
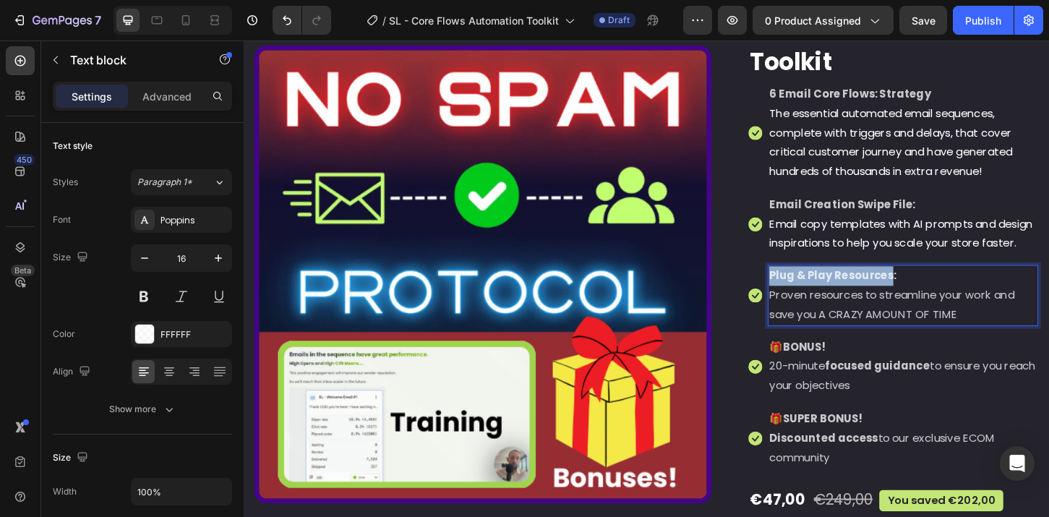
drag, startPoint x: 933, startPoint y: 314, endPoint x: 799, endPoint y: 312, distance: 134.5
click at [799, 312] on li "Icon Plug & Play Resources: Proven resources to streamline your work and save y…" at bounding box center [943, 314] width 312 height 65
click at [950, 304] on p "Strategy Session:" at bounding box center [954, 293] width 288 height 21
click at [962, 346] on p "Proven resources to streamline your work and save you A CRAZY AMOUNT OF TIME" at bounding box center [954, 325] width 288 height 42
click at [1015, 346] on p "Proven resources to streamline your work and save you A CRAZY AMOUNT OF TIME" at bounding box center [954, 325] width 288 height 42
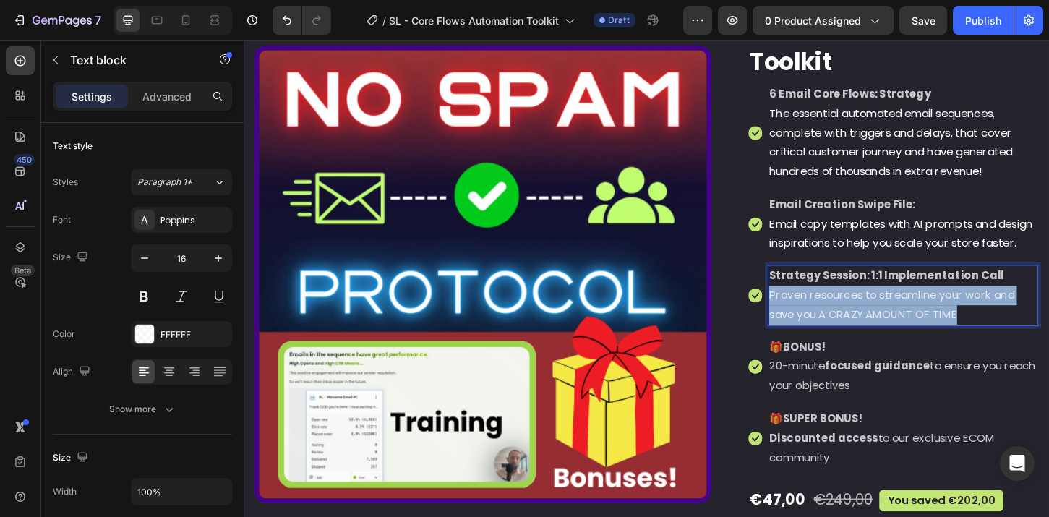
drag, startPoint x: 1024, startPoint y: 355, endPoint x: 800, endPoint y: 335, distance: 225.0
click at [800, 335] on li "Icon Strategy Session: 1:1 Implementation Call Proven resources to streamline y…" at bounding box center [943, 314] width 312 height 65
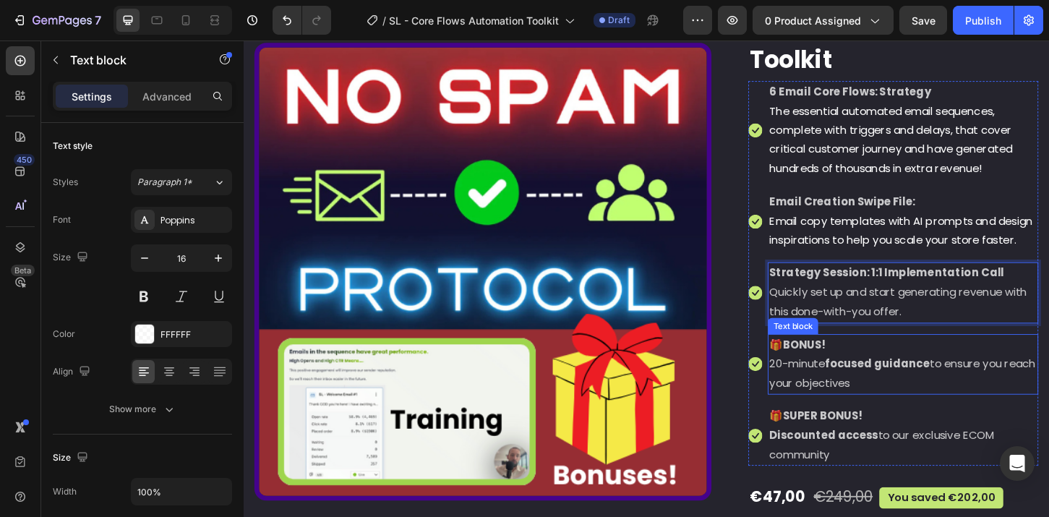
scroll to position [385, 0]
click at [873, 396] on strong "focused guidance" at bounding box center [926, 388] width 113 height 17
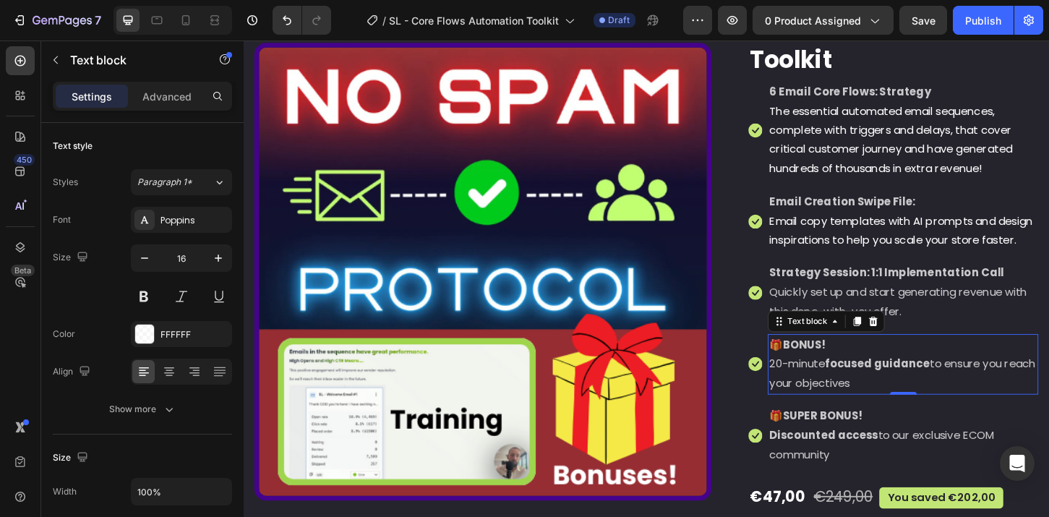
click at [870, 379] on p "🎁 BONUS!" at bounding box center [954, 368] width 288 height 21
drag, startPoint x: 915, startPoint y: 387, endPoint x: 869, endPoint y: 389, distance: 46.3
click at [869, 376] on strong "BONUS! BONUS: COMMUNITY ACCESS" at bounding box center [936, 367] width 224 height 17
click at [888, 396] on strong "focused guidance" at bounding box center [926, 388] width 113 height 17
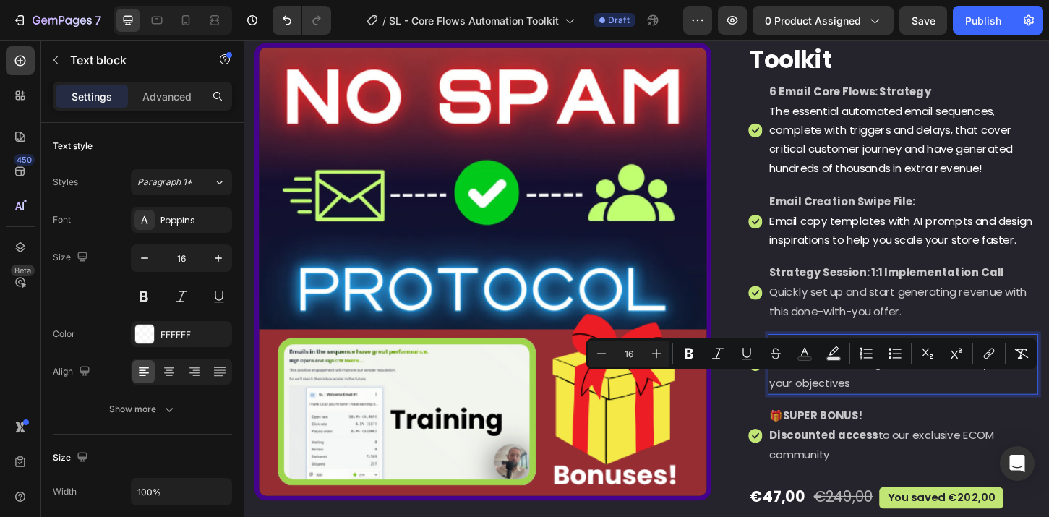
drag, startPoint x: 933, startPoint y: 427, endPoint x: 805, endPoint y: 410, distance: 129.8
click at [810, 410] on p "20-minute focused guidance to ensure you reach your objectives" at bounding box center [954, 399] width 288 height 42
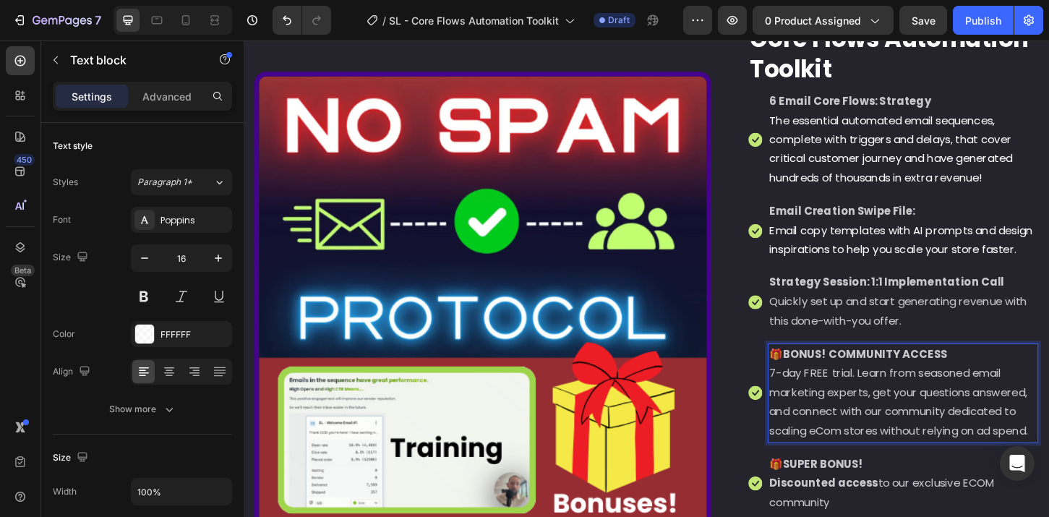
scroll to position [416, 0]
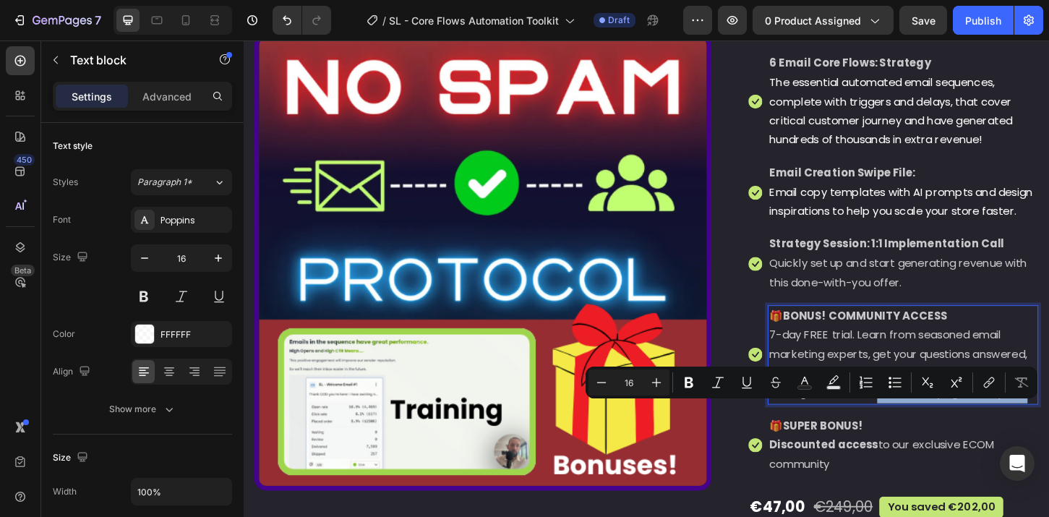
drag, startPoint x: 860, startPoint y: 459, endPoint x: 923, endPoint y: 446, distance: 64.2
click at [923, 430] on p "7-day FREE trial. Learn from seasoned email marketing experts, get your questio…" at bounding box center [954, 388] width 288 height 83
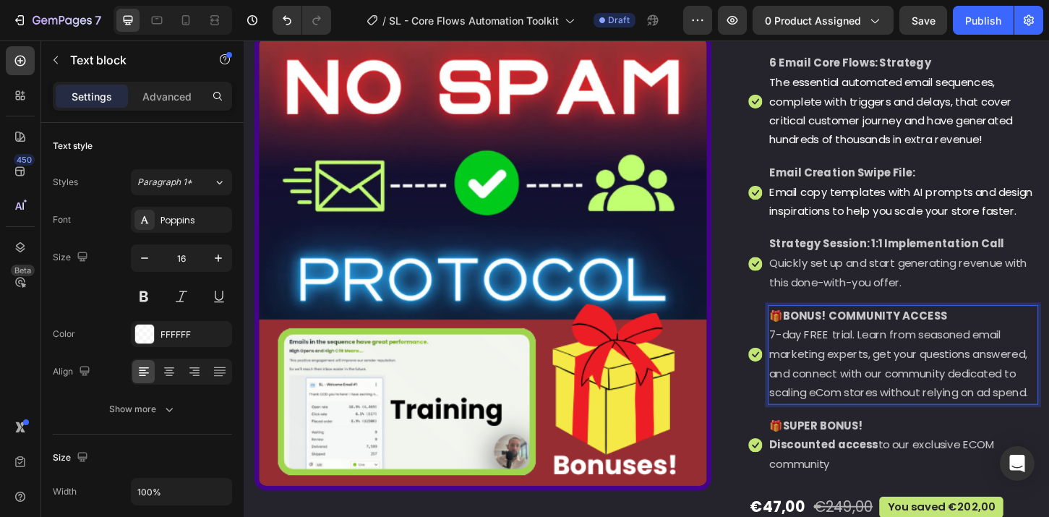
scroll to position [406, 0]
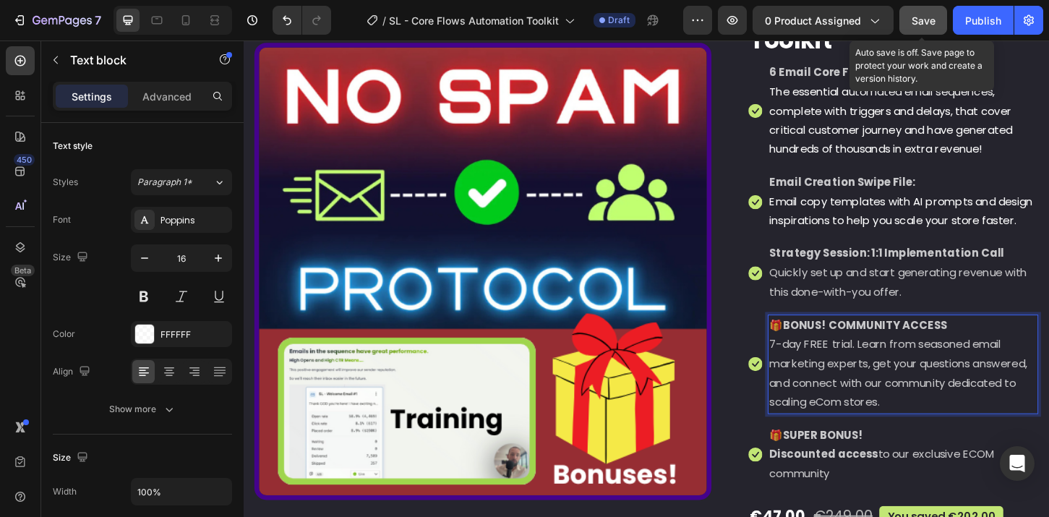
click at [922, 26] on span "Save" at bounding box center [924, 20] width 24 height 12
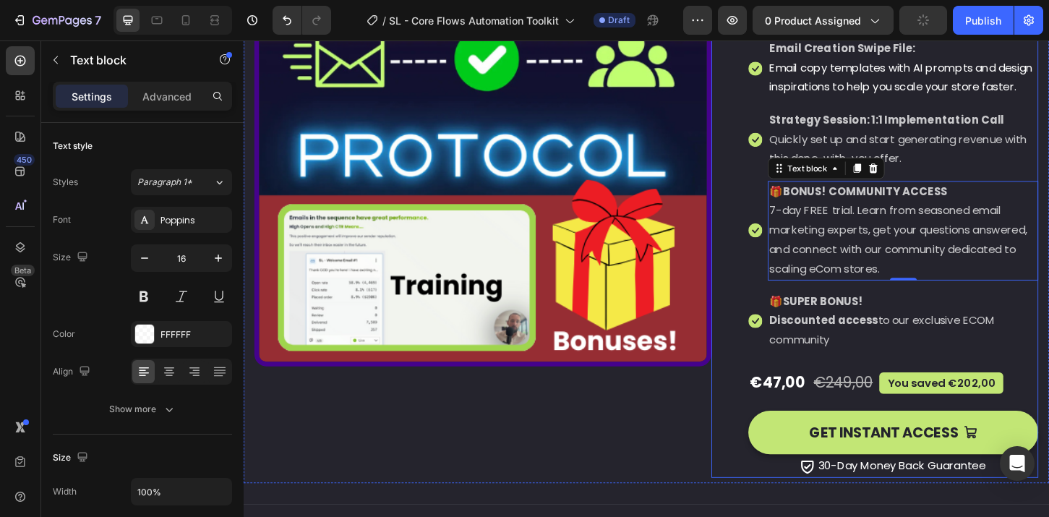
scroll to position [558, 0]
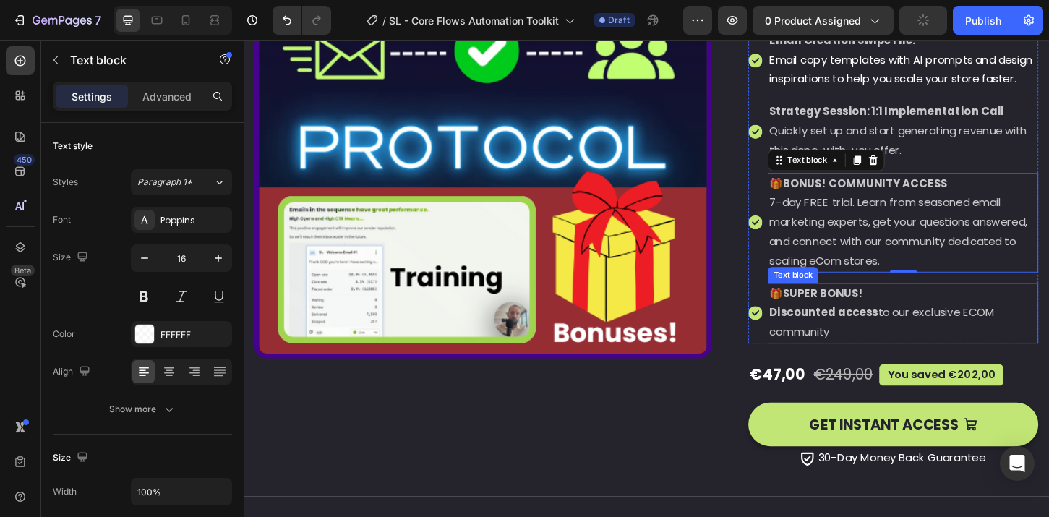
click at [898, 365] on p "Discounted access to our exclusive ECOM community" at bounding box center [954, 344] width 288 height 42
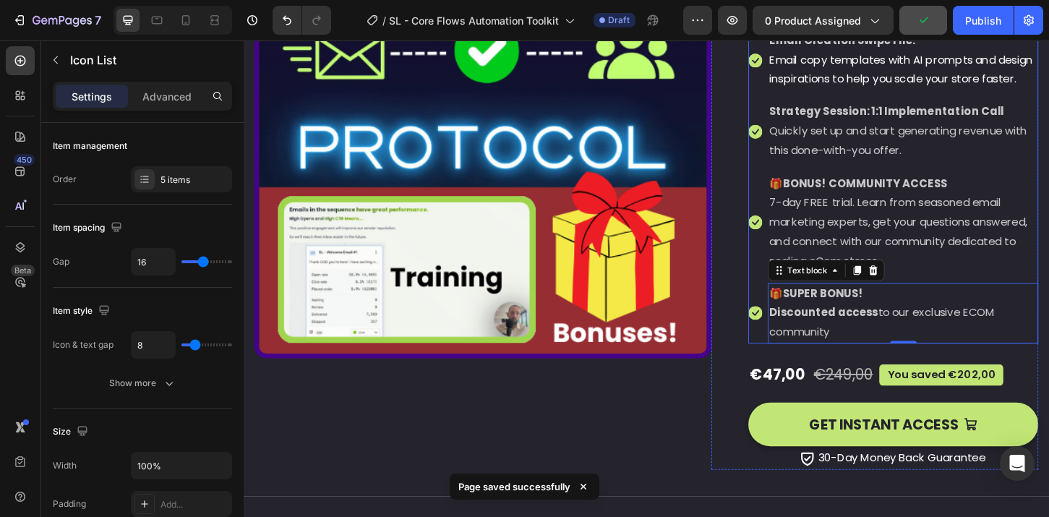
click at [789, 327] on li "Icon 🎁 SUPER BONUS! Discounted access to our exclusive ECOM community Text bloc…" at bounding box center [943, 333] width 312 height 65
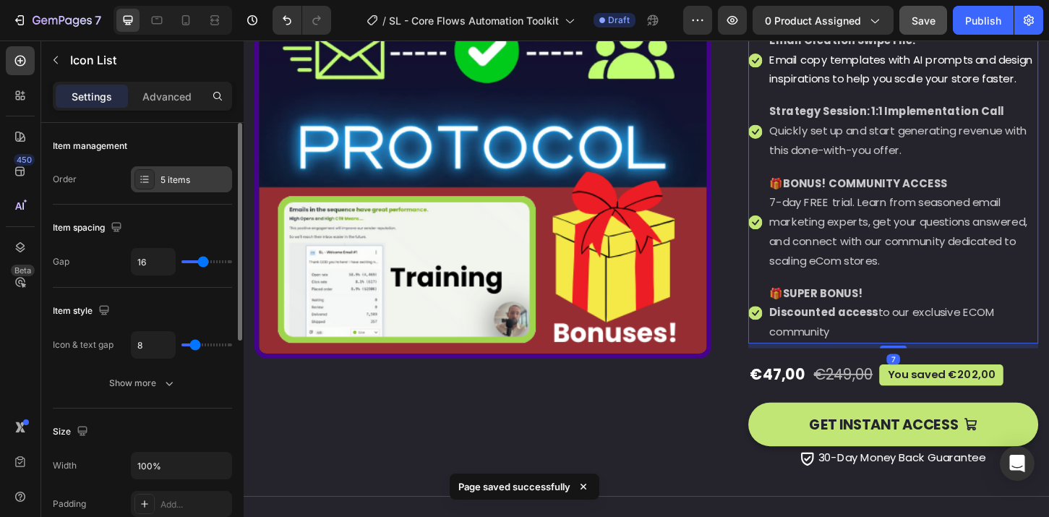
click at [157, 177] on div "5 items" at bounding box center [181, 179] width 101 height 26
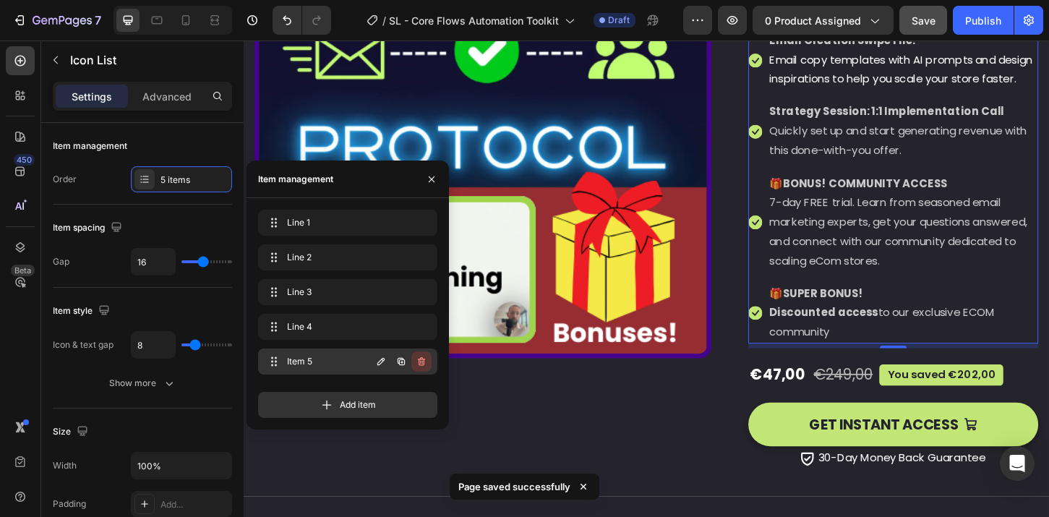
click at [419, 361] on icon "button" at bounding box center [422, 362] width 12 height 12
click at [413, 361] on div "Delete" at bounding box center [411, 361] width 27 height 13
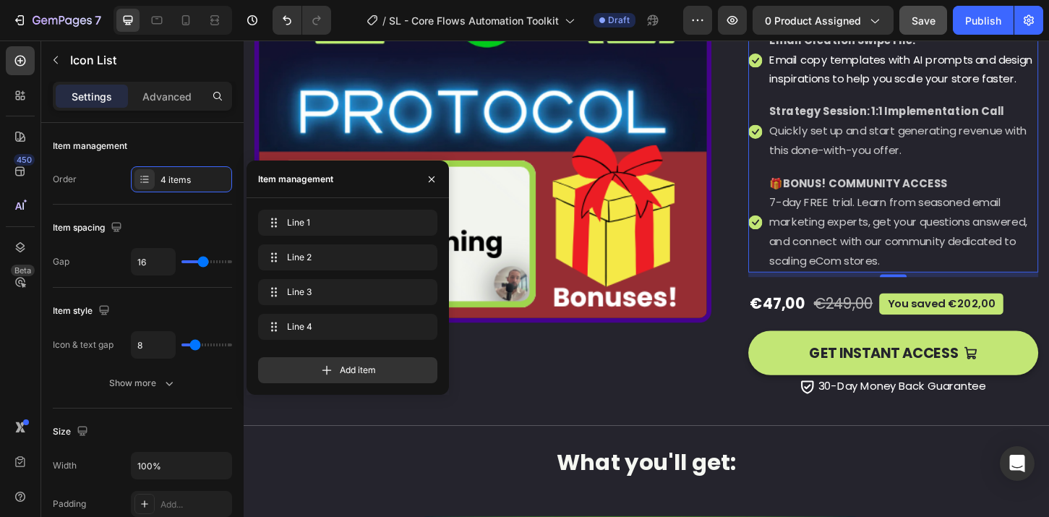
scroll to position [520, 0]
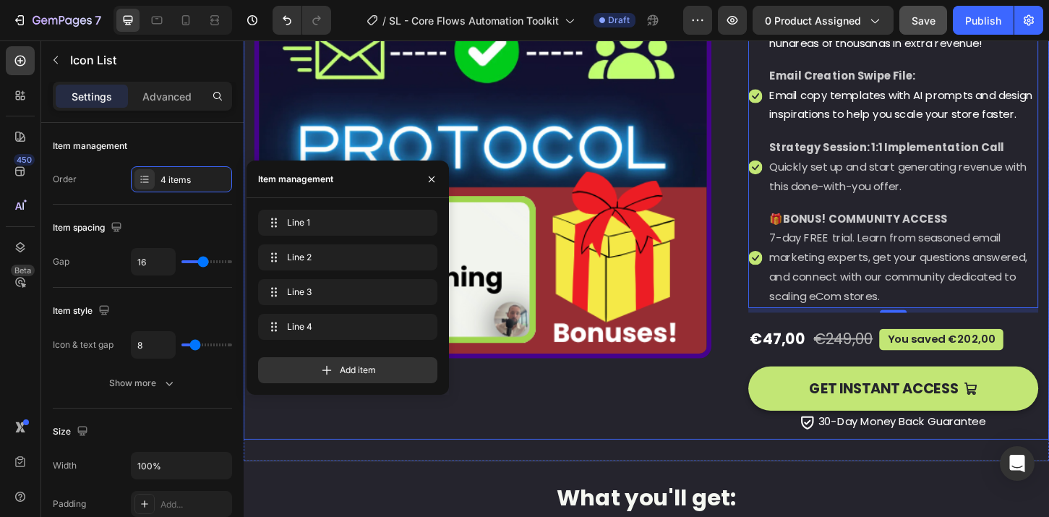
click at [689, 442] on div "Image" at bounding box center [501, 136] width 492 height 656
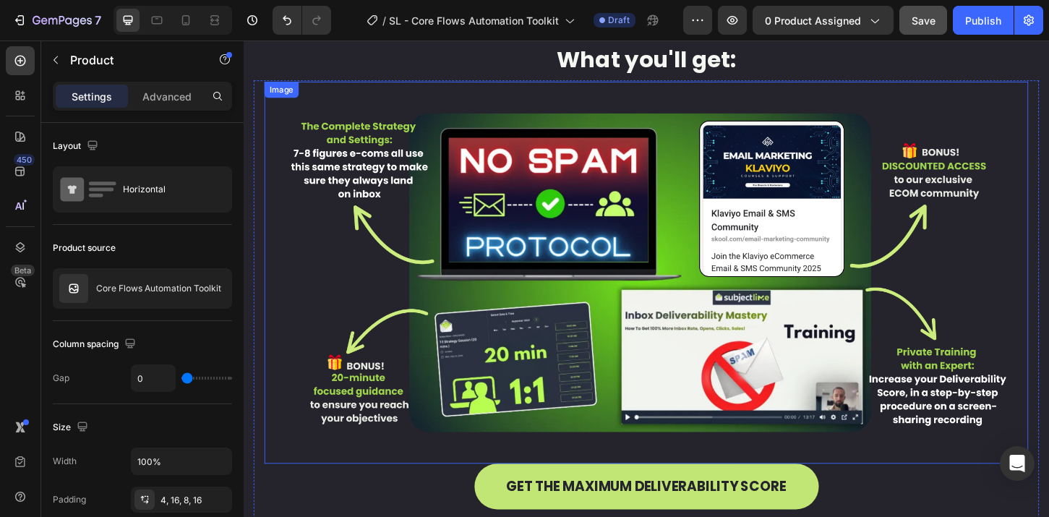
scroll to position [948, 0]
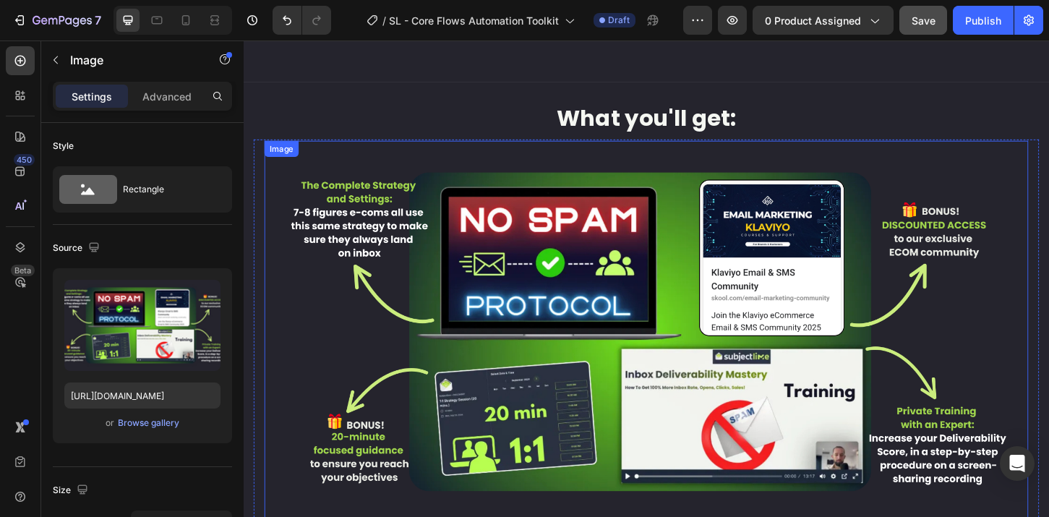
click at [718, 310] on img at bounding box center [677, 353] width 823 height 411
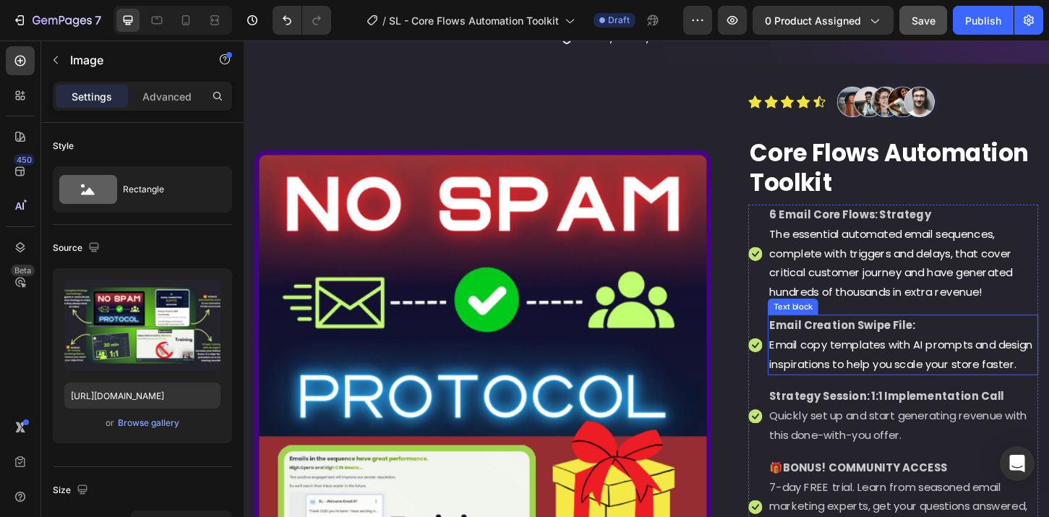
scroll to position [265, 0]
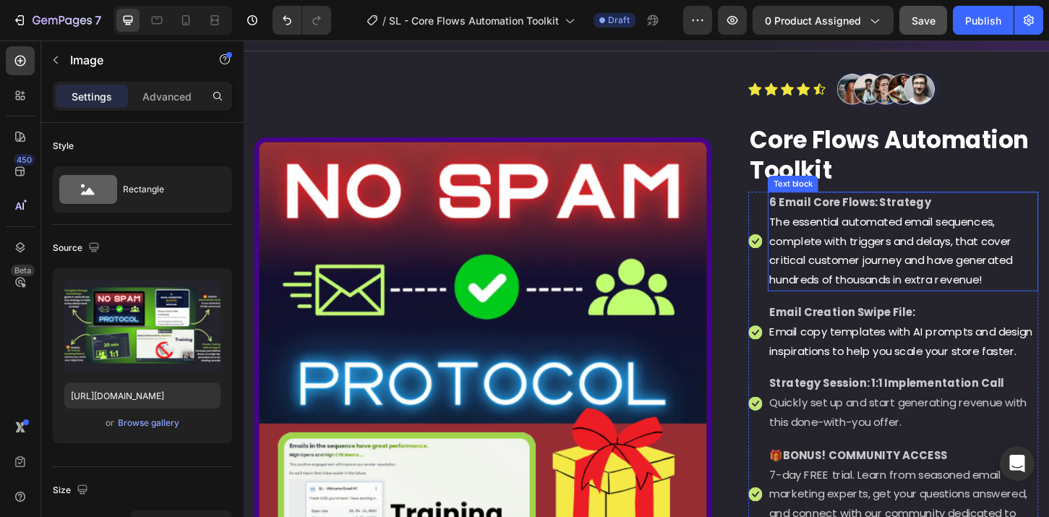
click at [902, 275] on span "The essential automated email sequences, complete with triggers and delays, tha…" at bounding box center [941, 266] width 262 height 79
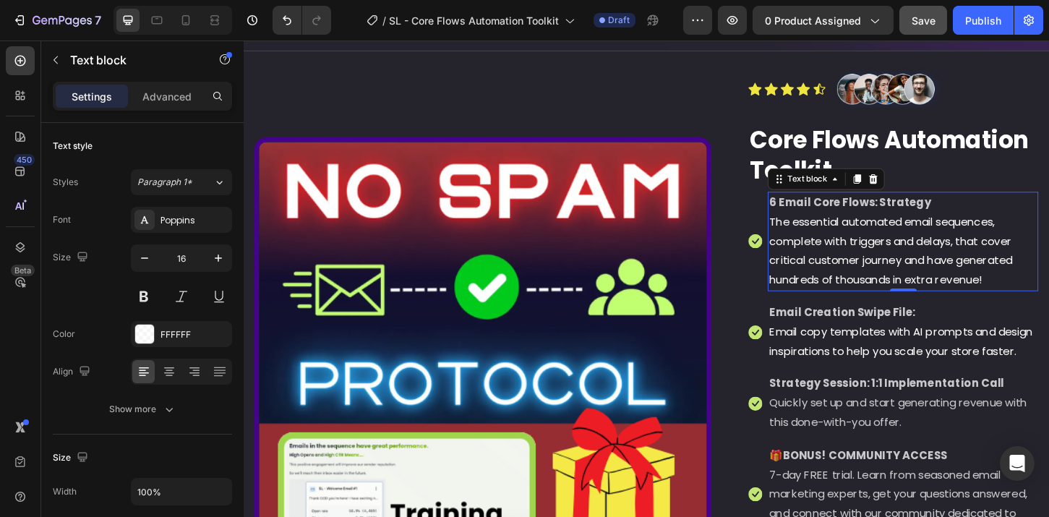
click at [916, 275] on span "The essential automated email sequences, complete with triggers and delays, tha…" at bounding box center [941, 266] width 262 height 79
click at [949, 281] on span "The essential automated email sequences, complete with triggers and delays, tha…" at bounding box center [941, 266] width 262 height 79
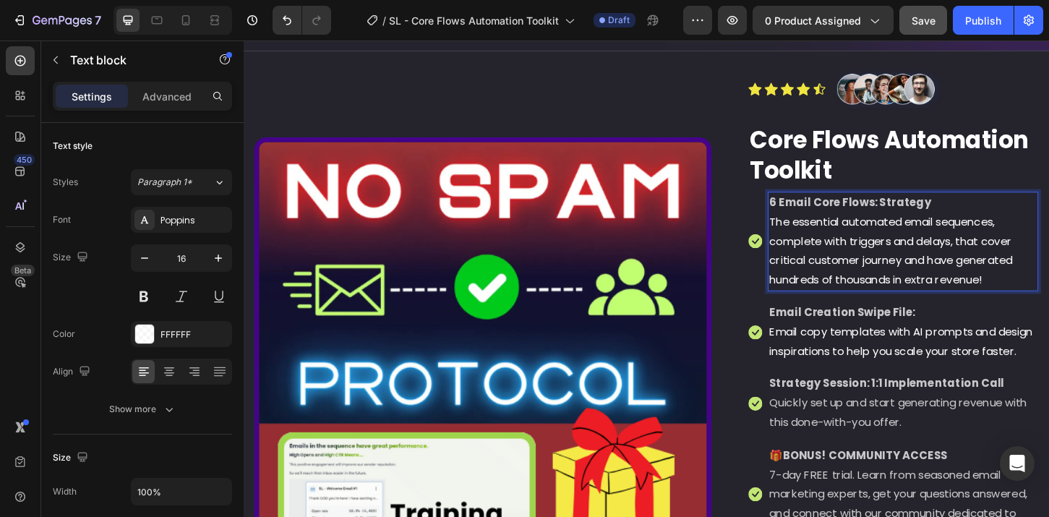
click at [975, 292] on span "The essential automated email sequences, complete with triggers and delays, tha…" at bounding box center [941, 266] width 262 height 79
click at [1040, 289] on p "The essential automated email sequences, complete with triggers and delays, tha…" at bounding box center [954, 267] width 288 height 83
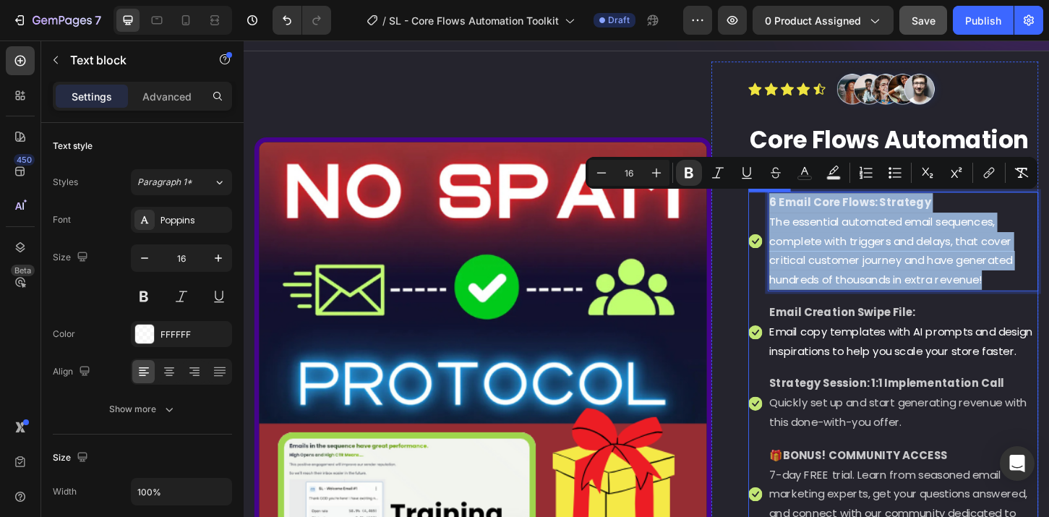
drag, startPoint x: 1046, startPoint y: 296, endPoint x: 798, endPoint y: 221, distance: 258.9
click at [798, 221] on li "Icon 6 Email Core Flows: Strategy The essential automated email sequences, comp…" at bounding box center [943, 256] width 312 height 107
copy div "6 Email Core Flows: Strategy The essential automated email sequences, complete …"
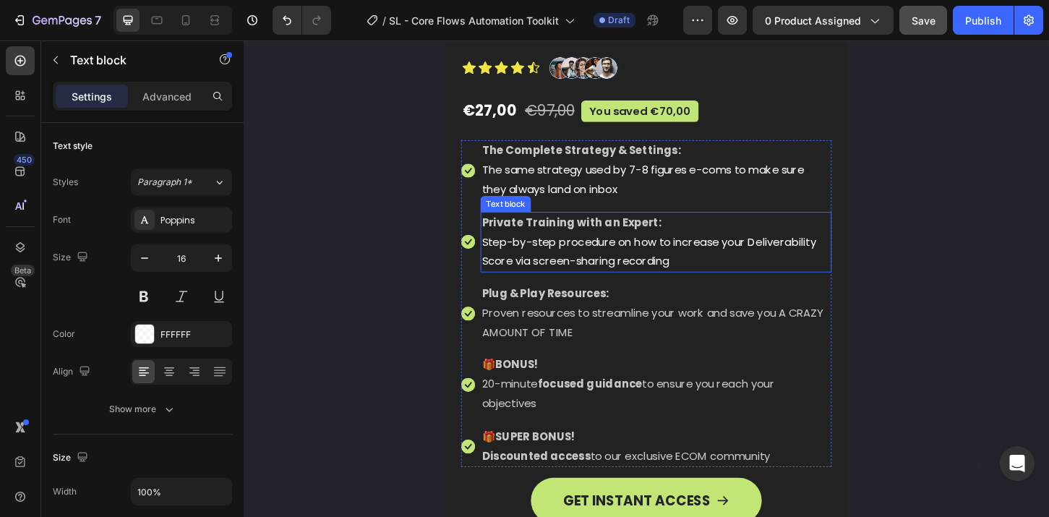
scroll to position [5160, 0]
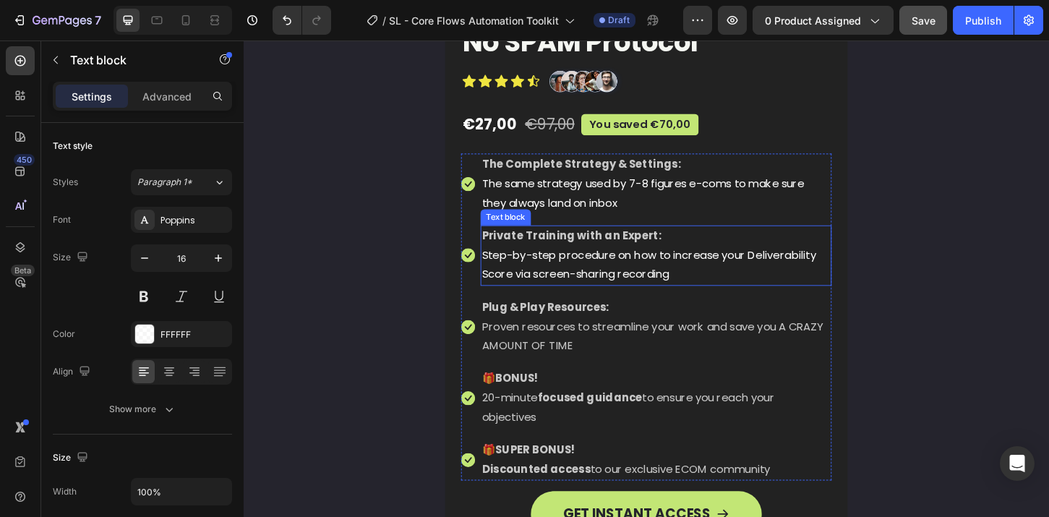
click at [638, 205] on p "The same strategy used by 7-8 figures e-coms to make sure they always land on i…" at bounding box center [687, 205] width 375 height 42
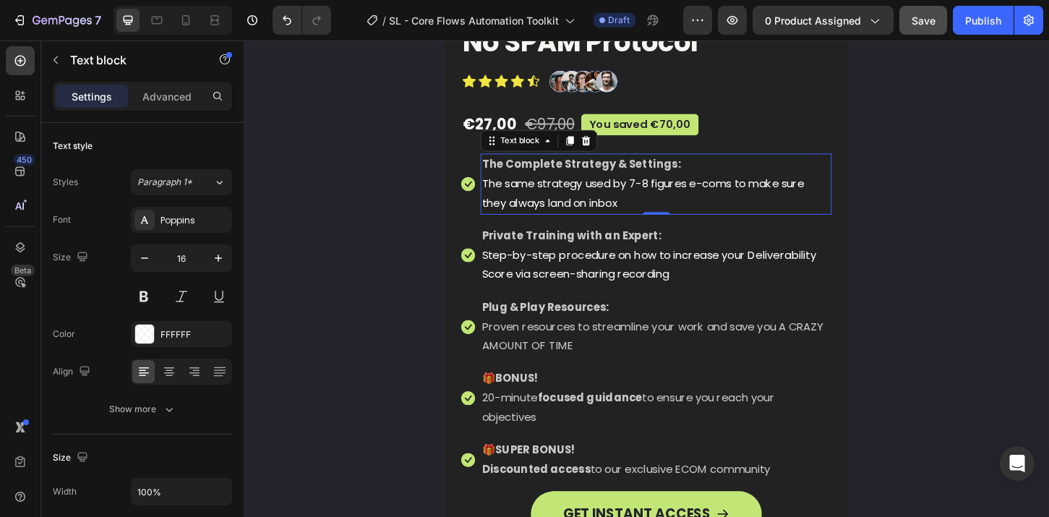
click at [648, 211] on p "The same strategy used by 7-8 figures e-coms to make sure they always land on i…" at bounding box center [687, 205] width 375 height 42
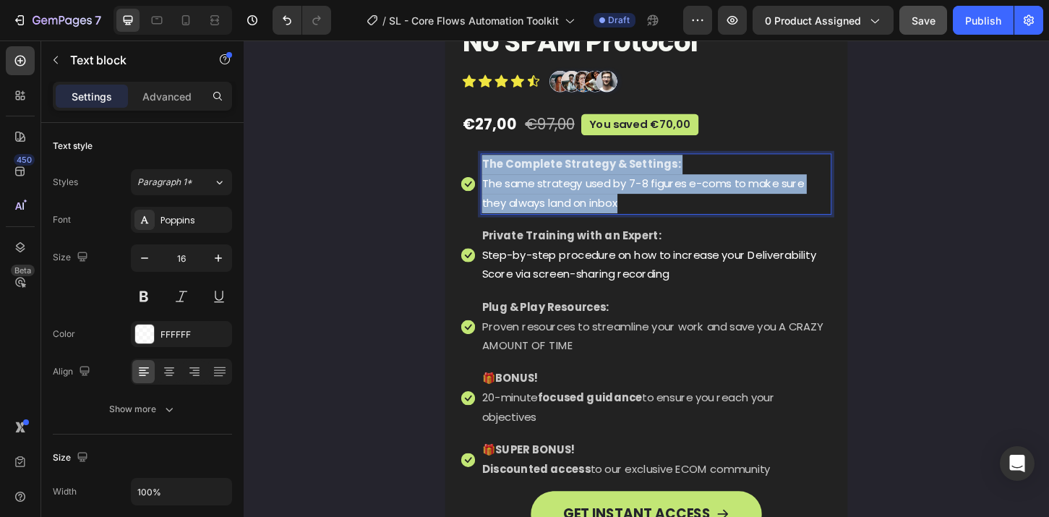
drag, startPoint x: 657, startPoint y: 218, endPoint x: 497, endPoint y: 177, distance: 165.0
click at [499, 177] on div "The Complete Strategy & Settings: The same strategy used by 7-8 figures e-coms …" at bounding box center [688, 194] width 378 height 65
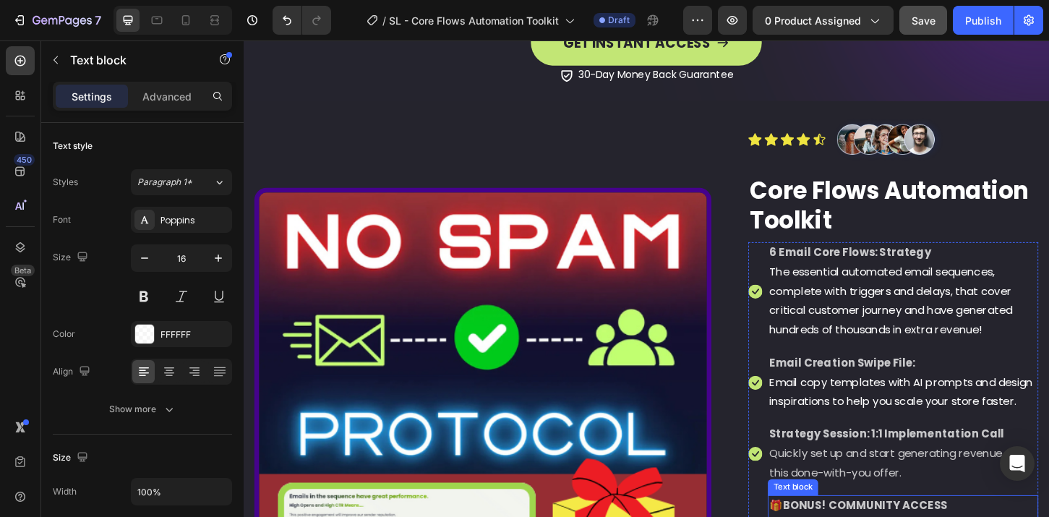
scroll to position [221, 0]
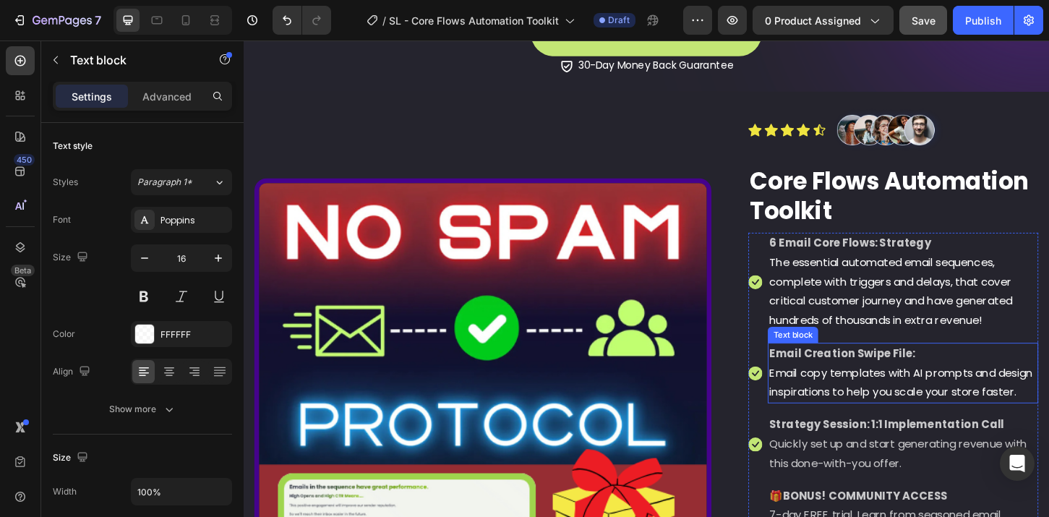
click at [893, 390] on span "Email copy templates with AI prompts and design inspirations to help you scale …" at bounding box center [951, 409] width 283 height 38
click at [952, 307] on span "The essential automated email sequences, complete with triggers and delays, tha…" at bounding box center [941, 310] width 262 height 79
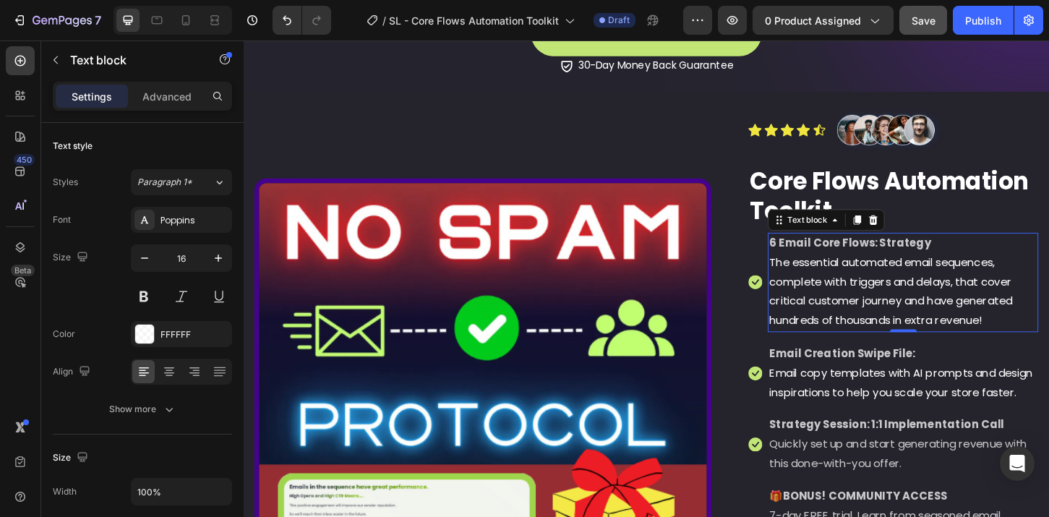
click at [972, 319] on span "The essential automated email sequences, complete with triggers and delays, tha…" at bounding box center [941, 310] width 262 height 79
click at [1012, 330] on p "The essential automated email sequences, complete with triggers and delays, tha…" at bounding box center [954, 311] width 288 height 83
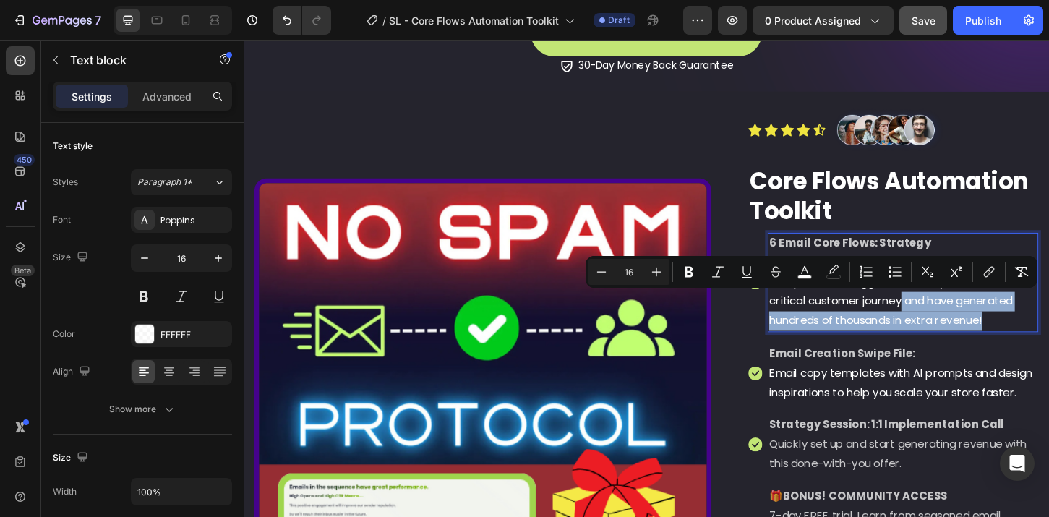
drag, startPoint x: 1047, startPoint y: 338, endPoint x: 948, endPoint y: 322, distance: 100.3
click at [948, 322] on p "The essential automated email sequences, complete with triggers and delays, tha…" at bounding box center [954, 311] width 288 height 83
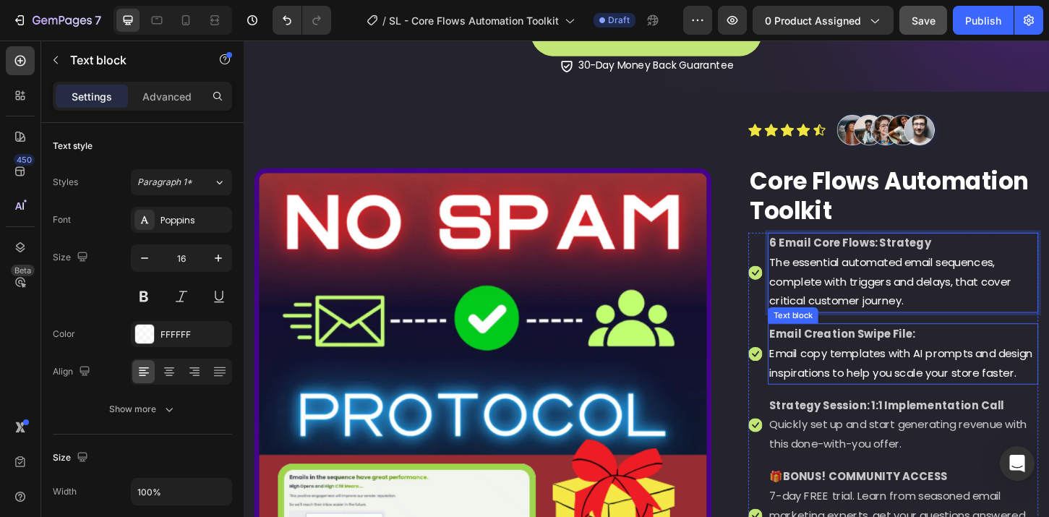
click at [922, 409] on p "Email copy templates with AI prompts and design inspirations to help you scale …" at bounding box center [954, 388] width 288 height 42
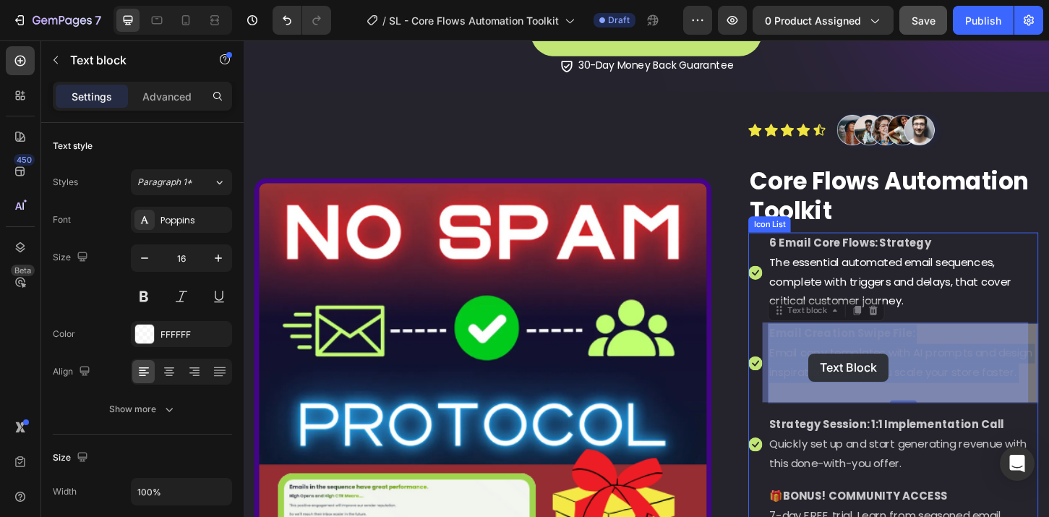
drag, startPoint x: 856, startPoint y: 419, endPoint x: 852, endPoint y: 377, distance: 41.4
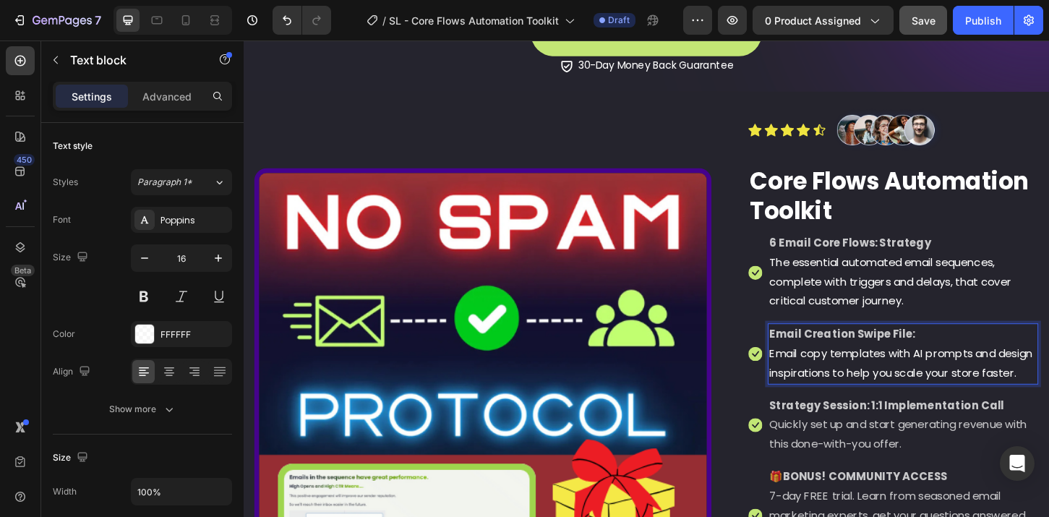
drag, startPoint x: 852, startPoint y: 415, endPoint x: 806, endPoint y: 354, distance: 75.9
click at [808, 354] on div "Email Creation Swipe File: Email copy templates with AI prompts and design insp…" at bounding box center [953, 377] width 291 height 65
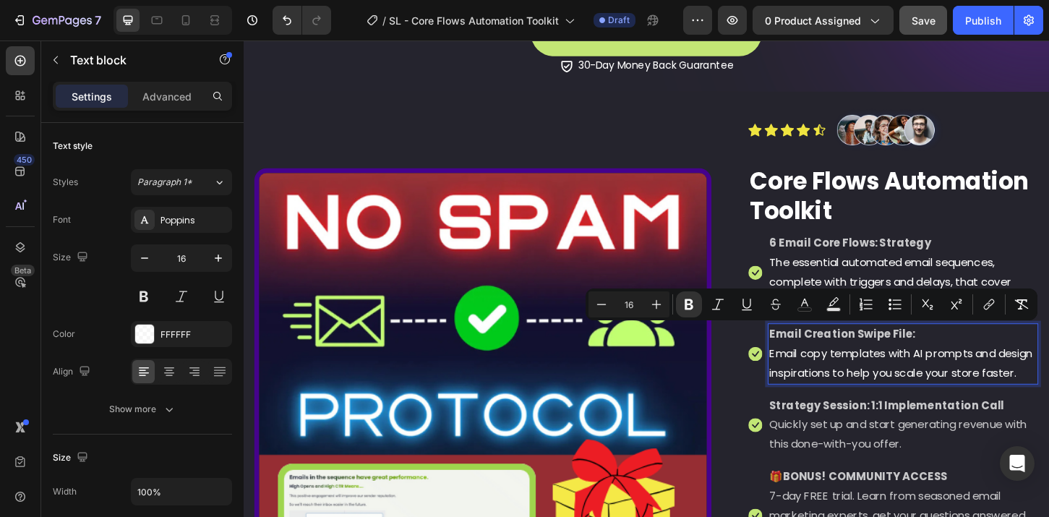
copy div "Email Creation Swipe File: Email copy templates with AI prompts and design insp…"
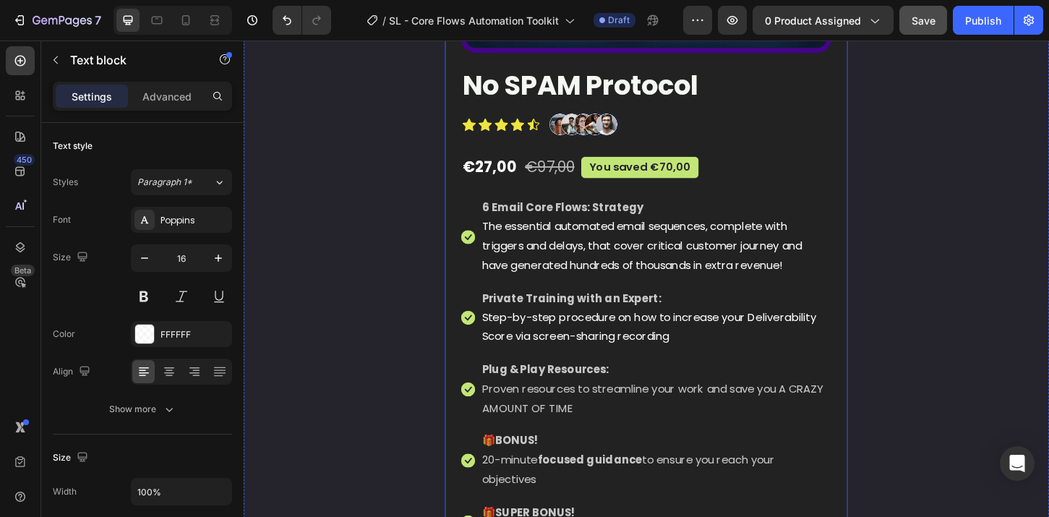
scroll to position [4982, 0]
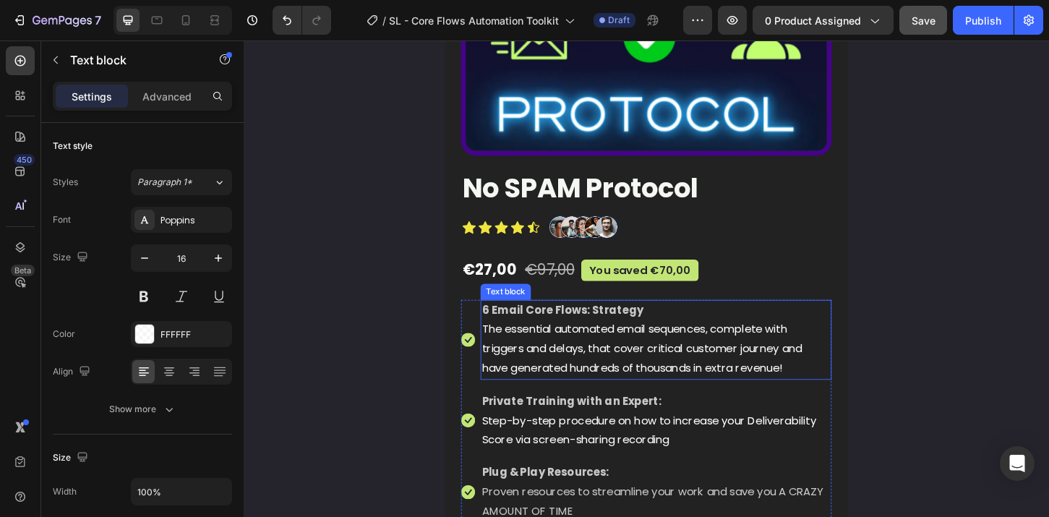
click at [655, 382] on p "The essential automated email sequences, complete with triggers and delays, tha…" at bounding box center [687, 372] width 375 height 62
click at [818, 385] on span "The essential automated email sequences, complete with triggers and delays, tha…" at bounding box center [672, 372] width 345 height 59
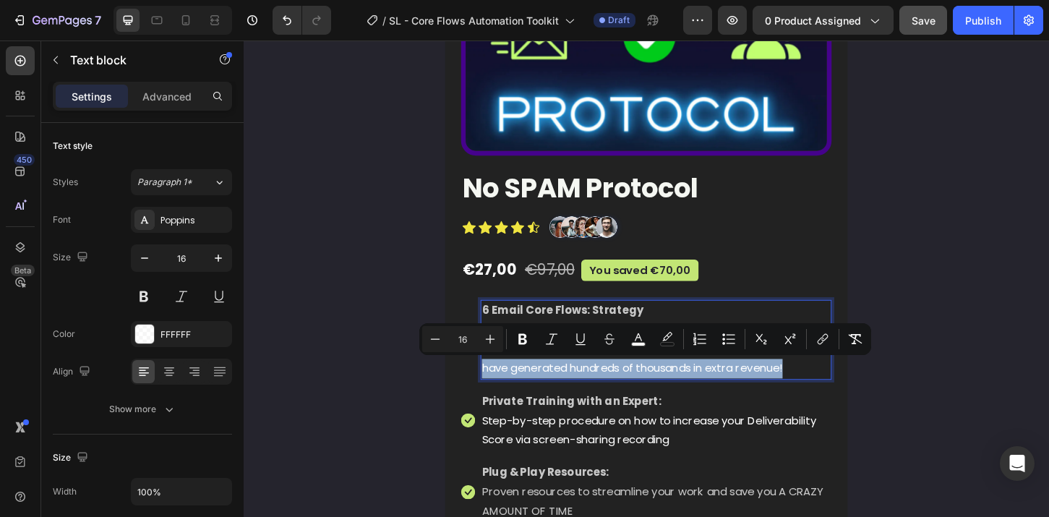
drag, startPoint x: 833, startPoint y: 391, endPoint x: 496, endPoint y: 390, distance: 336.9
click at [500, 390] on p "The essential automated email sequences, complete with triggers and delays, tha…" at bounding box center [687, 372] width 375 height 62
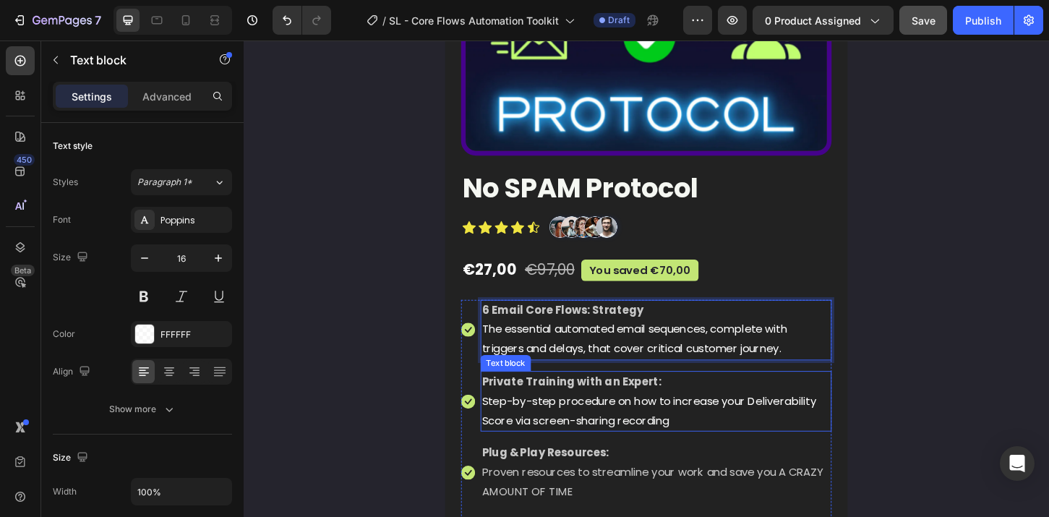
click at [773, 432] on span "Step-by-step procedure on how to increase your Deliverability Score via screen-…" at bounding box center [680, 439] width 360 height 38
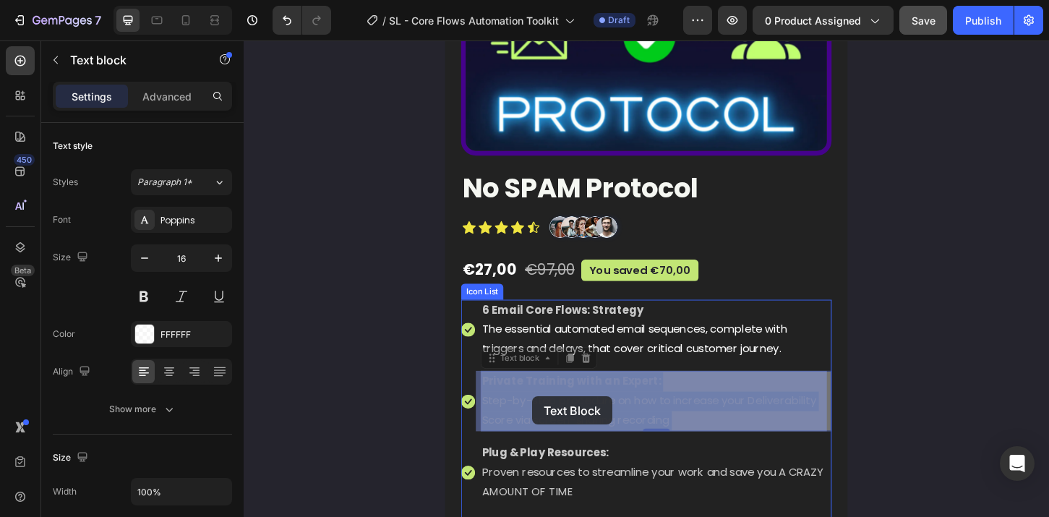
drag, startPoint x: 716, startPoint y: 449, endPoint x: 554, endPoint y: 424, distance: 163.2
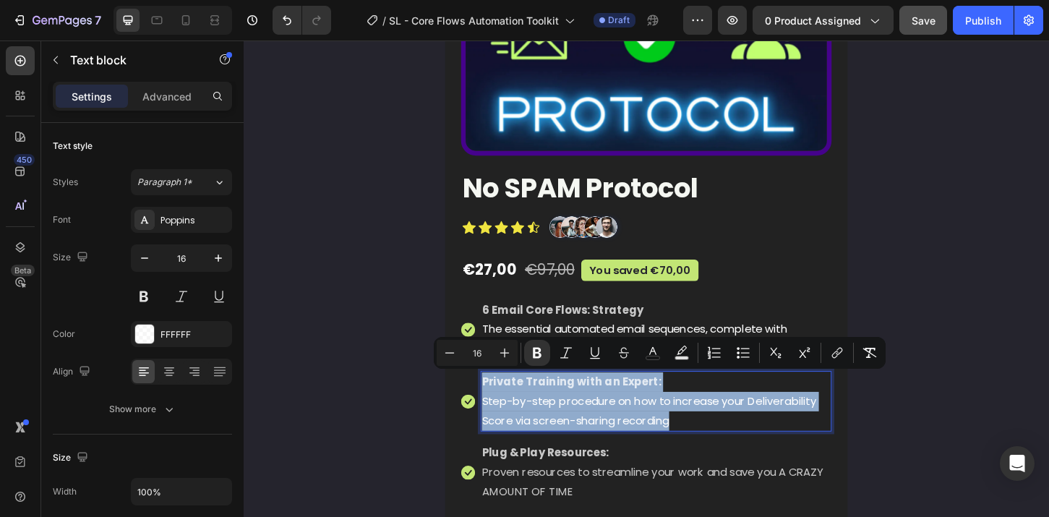
drag, startPoint x: 708, startPoint y: 447, endPoint x: 496, endPoint y: 411, distance: 215.6
click at [499, 411] on div "Private Training with an Expert: Step-by-step procedure on how to increase your…" at bounding box center [688, 428] width 378 height 65
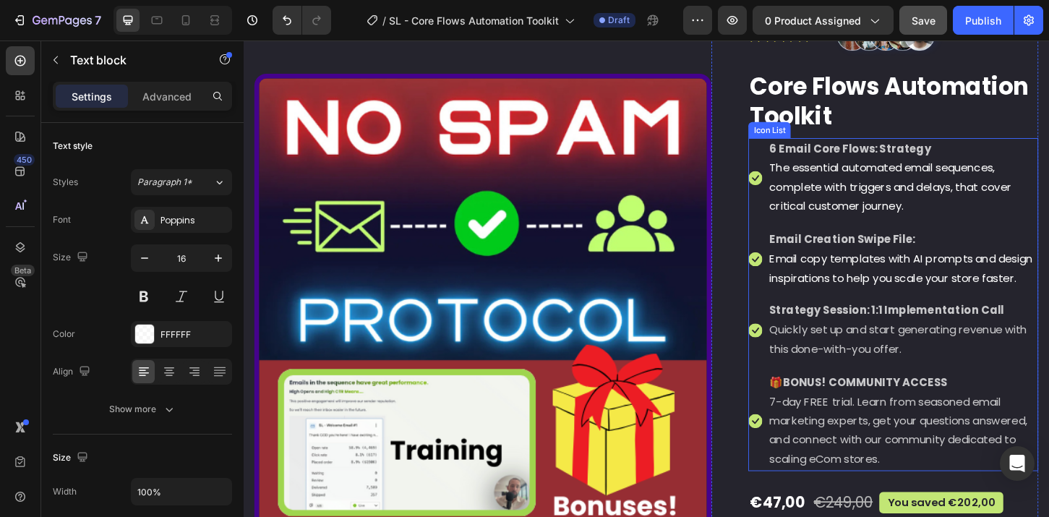
scroll to position [351, 0]
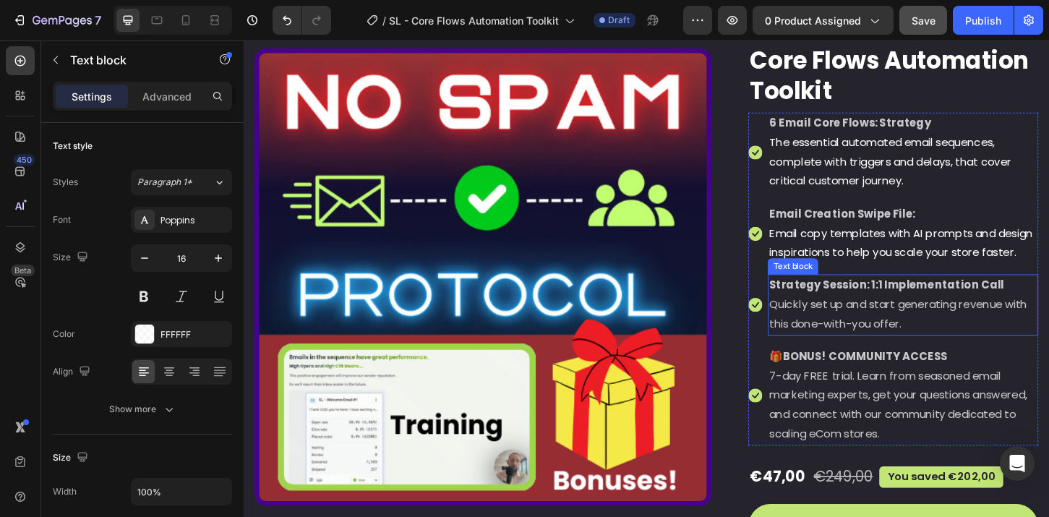
click at [951, 350] on p "Quickly set up and start generating revenue with this done-with-you offer." at bounding box center [954, 335] width 288 height 42
click at [963, 353] on p "Quickly set up and start generating revenue with this done-with-you offer." at bounding box center [954, 335] width 288 height 42
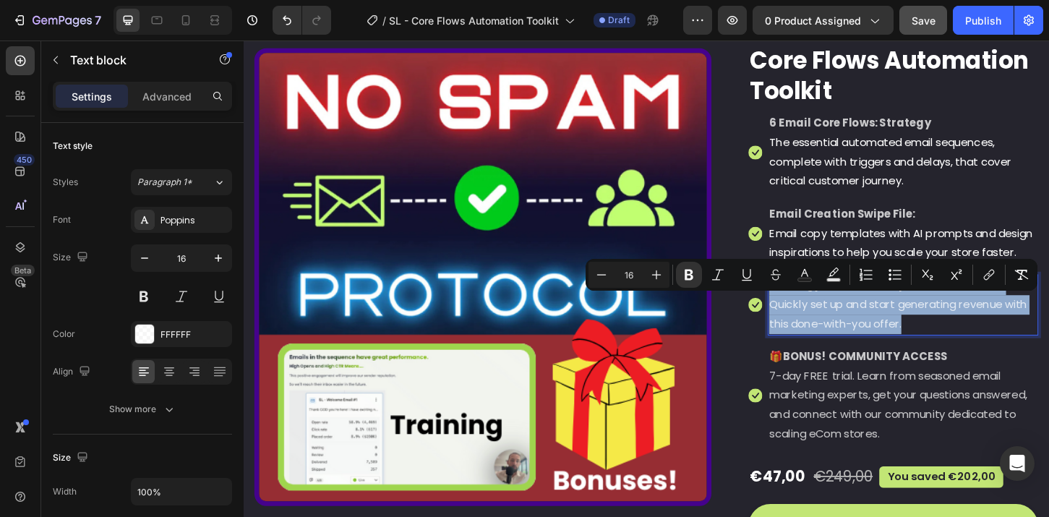
drag, startPoint x: 956, startPoint y: 367, endPoint x: 804, endPoint y: 327, distance: 156.8
click at [808, 327] on div "Strategy Session: 1:1 Implementation Call Quickly set up and start generating r…" at bounding box center [953, 324] width 291 height 65
copy div "Strategy Session: 1:1 Implementation Call Quickly set up and start generating r…"
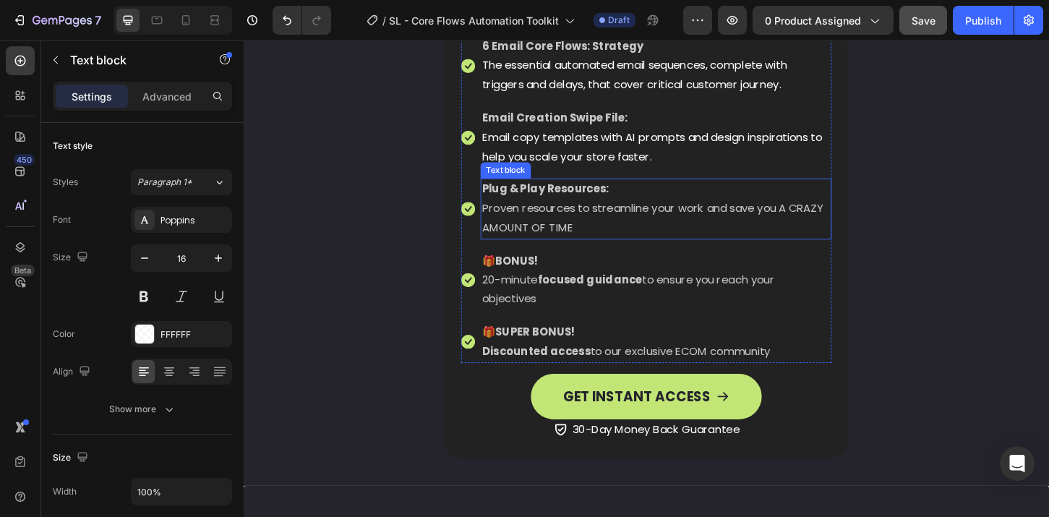
scroll to position [5186, 0]
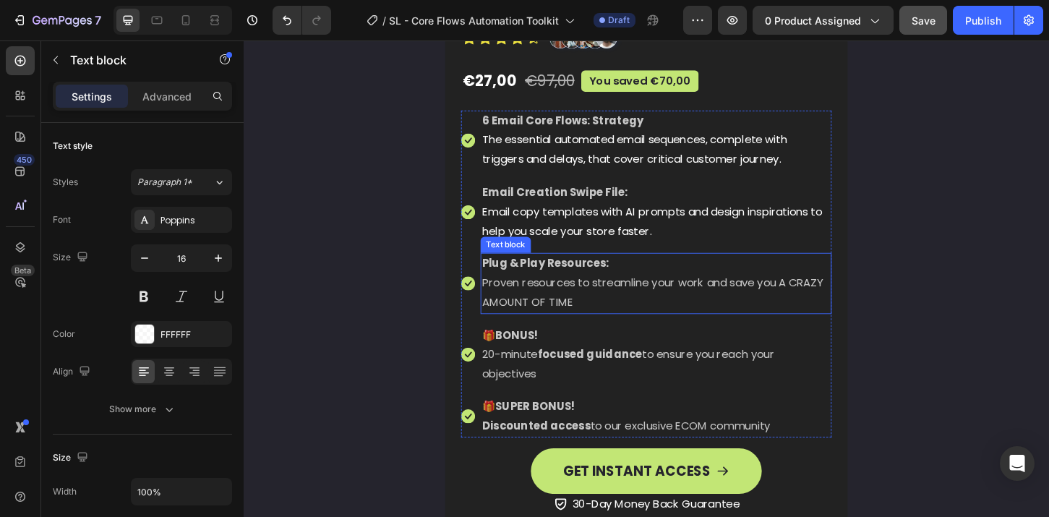
click at [597, 304] on p "Proven resources to streamline your work and save you A CRAZY AMOUNT OF TIME" at bounding box center [687, 312] width 375 height 42
click at [594, 316] on p "Proven resources to streamline your work and save you A CRAZY AMOUNT OF TIME" at bounding box center [687, 312] width 375 height 42
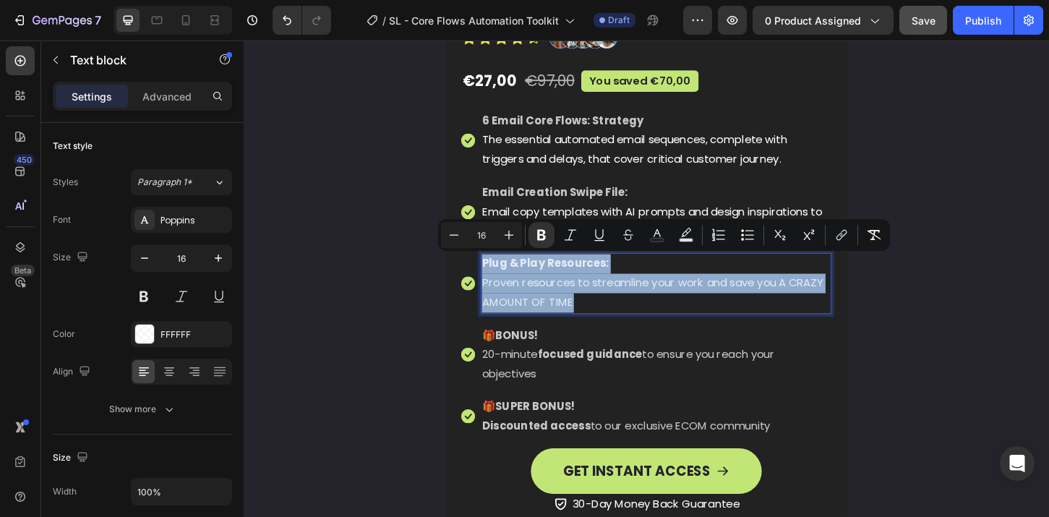
drag, startPoint x: 596, startPoint y: 323, endPoint x: 497, endPoint y: 286, distance: 105.3
click at [499, 286] on div "Plug & Play Resources: Proven resources to streamline your work and save you A …" at bounding box center [688, 301] width 378 height 65
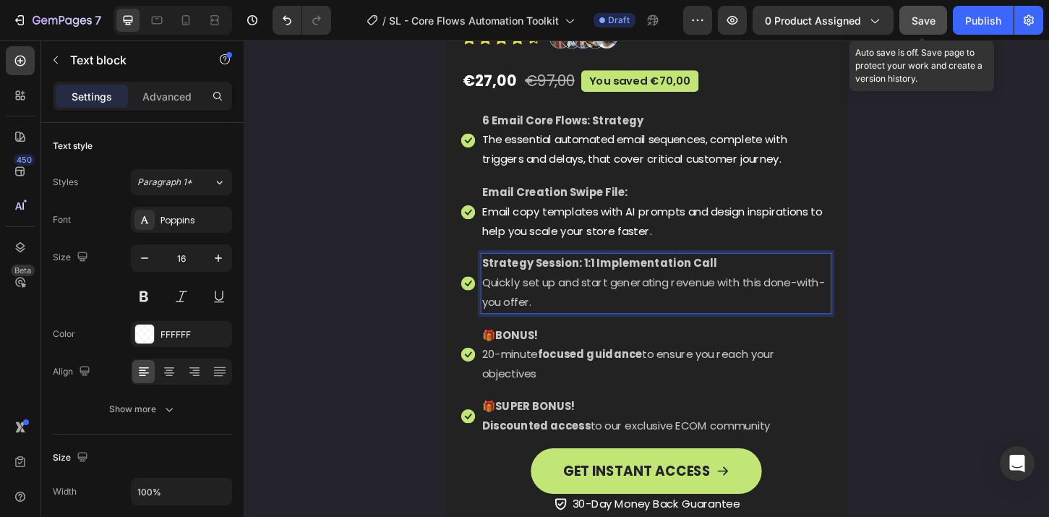
click at [922, 25] on span "Save" at bounding box center [924, 20] width 24 height 12
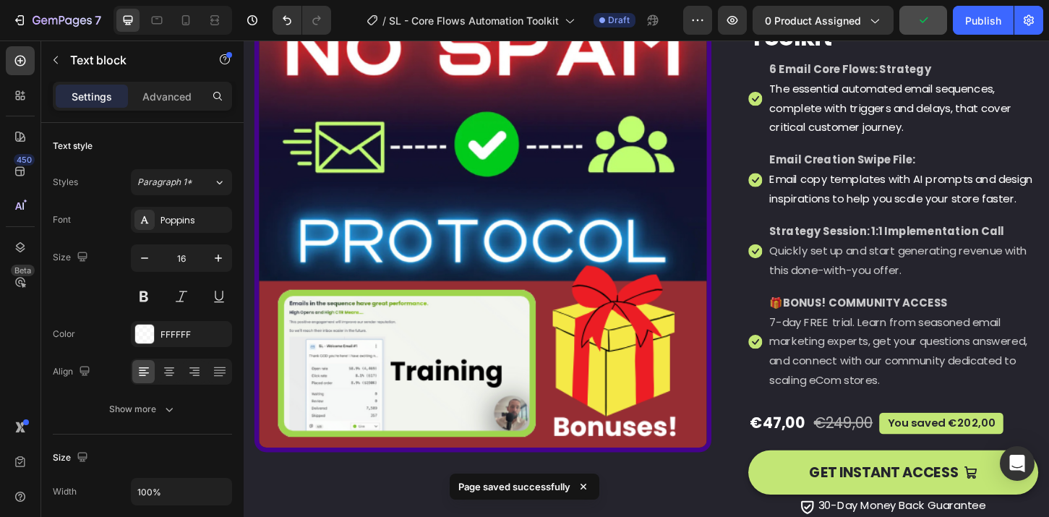
scroll to position [496, 0]
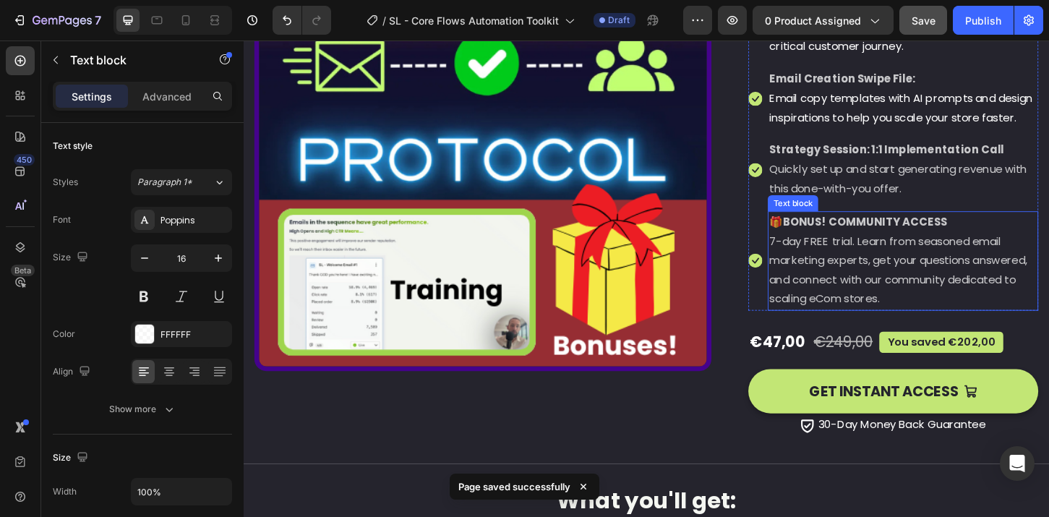
click at [931, 299] on p "7-day FREE trial. Learn from seasoned email marketing experts, get your questio…" at bounding box center [954, 288] width 288 height 83
click at [929, 318] on p "7-day FREE trial. Learn from seasoned email marketing experts, get your questio…" at bounding box center [954, 288] width 288 height 83
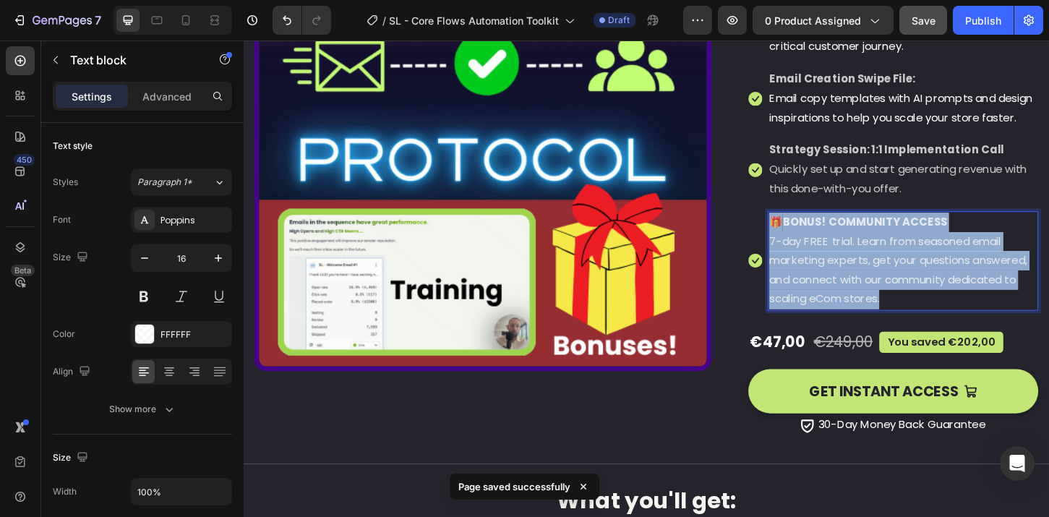
drag, startPoint x: 933, startPoint y: 340, endPoint x: 805, endPoint y: 254, distance: 154.4
click at [808, 254] on div "🎁 BONUS! COMMUNITY ACCESS 7-day FREE trial. Learn from seasoned email marketing…" at bounding box center [953, 277] width 291 height 107
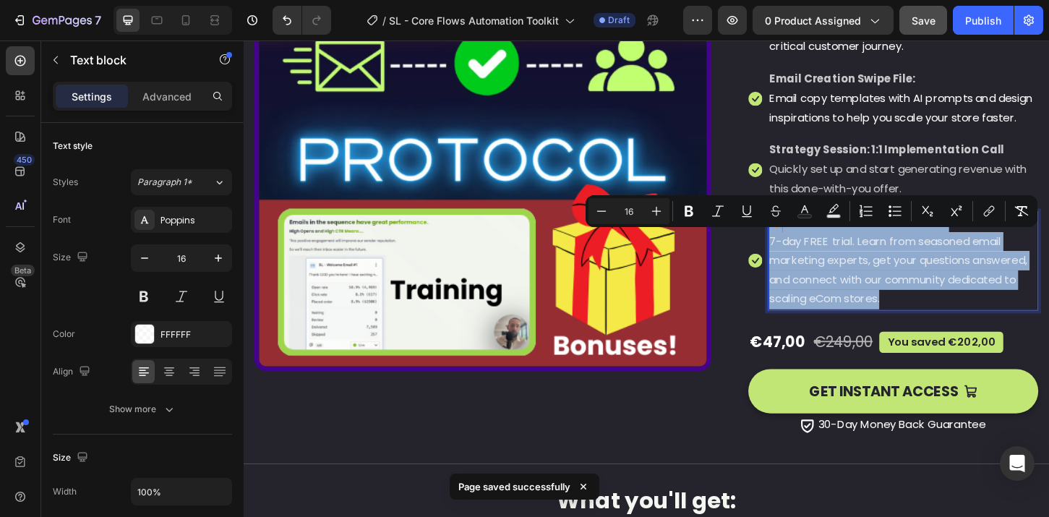
copy div "🎁 BONUS! COMMUNITY ACCESS 7-day FREE trial. Learn from seasoned email marketing…"
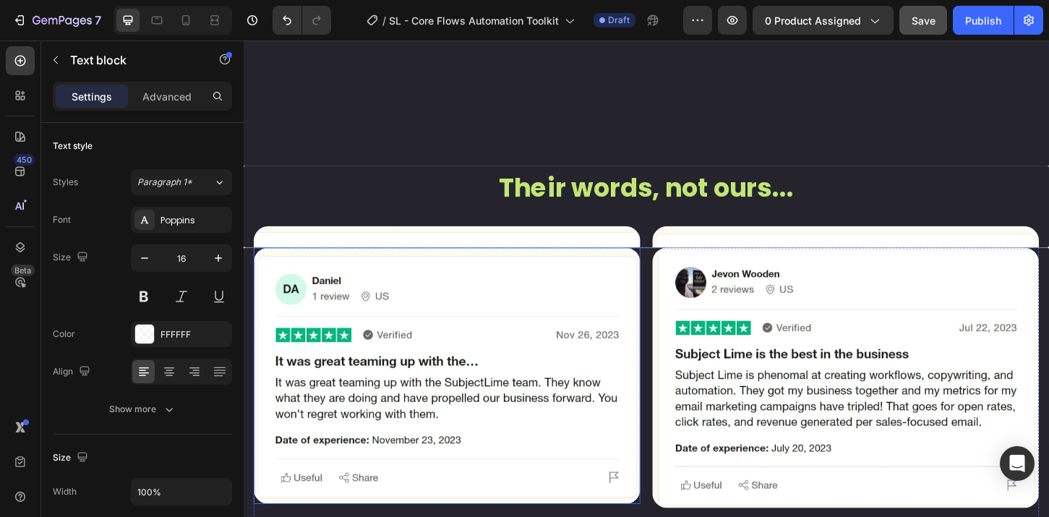
scroll to position [5317, 0]
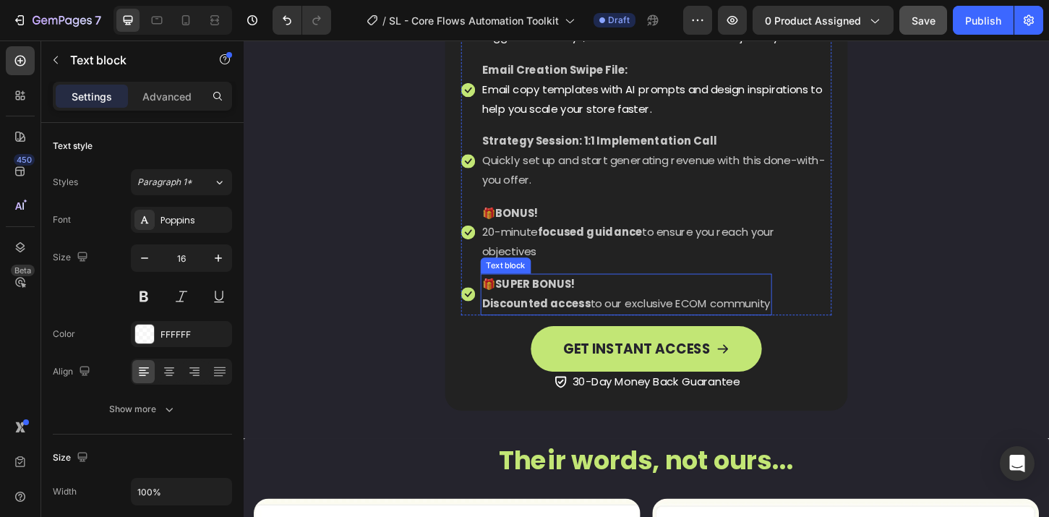
click at [609, 305] on p "🎁 SUPER BONUS!" at bounding box center [655, 303] width 311 height 21
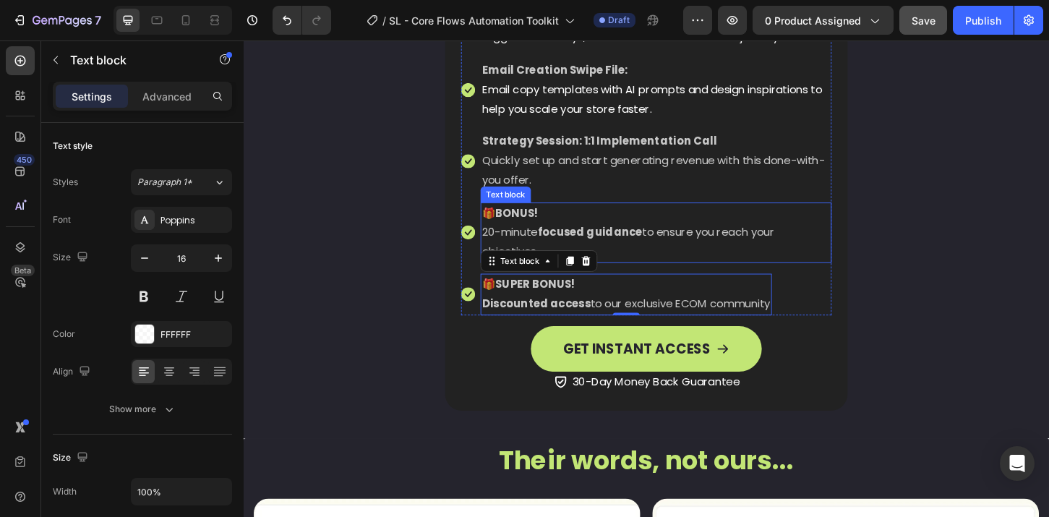
click at [641, 241] on strong "focused guidance" at bounding box center [616, 246] width 113 height 17
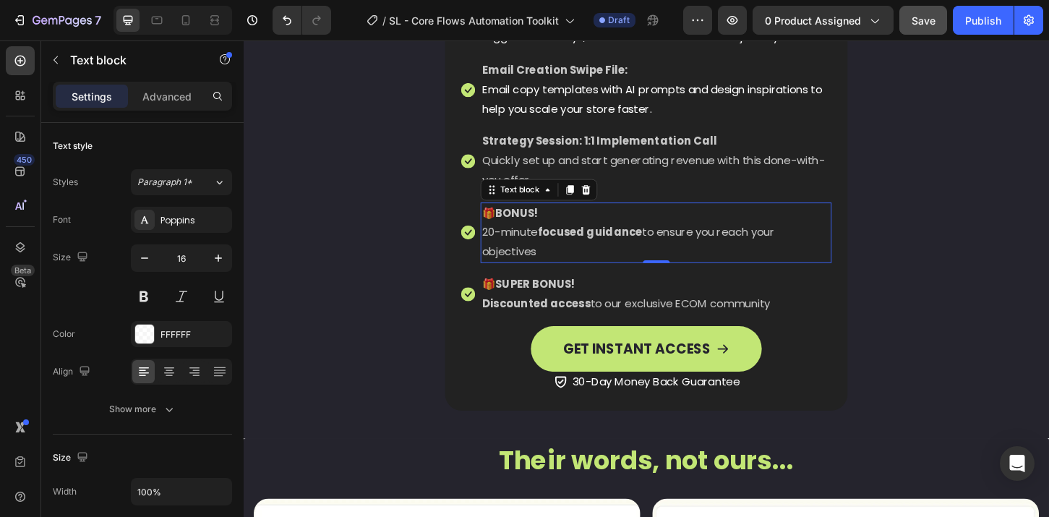
click at [649, 249] on strong "focused guidance" at bounding box center [616, 246] width 113 height 17
drag, startPoint x: 573, startPoint y: 264, endPoint x: 494, endPoint y: 232, distance: 85.0
click at [499, 232] on div "🎁 BONUS! 20-minute focused guidance to ensure you reach your objectives" at bounding box center [688, 247] width 378 height 65
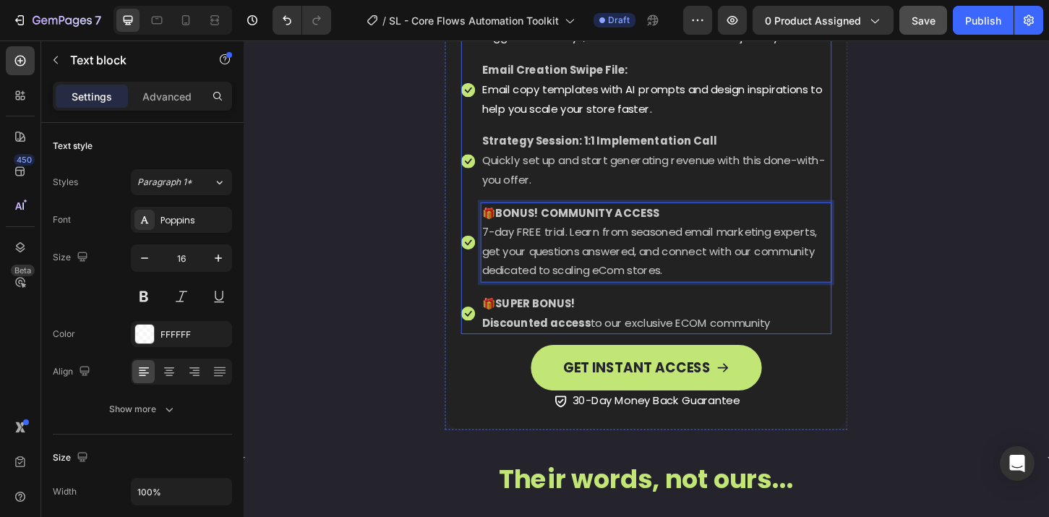
click at [480, 316] on li "Icon 🎁 SUPER BONUS! Discounted access to our exclusive ECOM community Text block" at bounding box center [677, 334] width 399 height 45
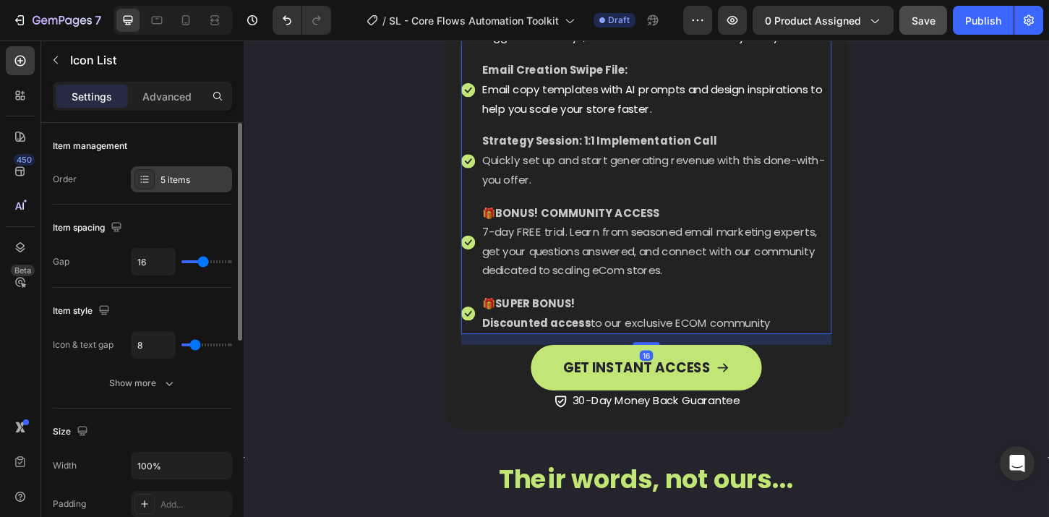
click at [178, 181] on div "5 items" at bounding box center [194, 180] width 68 height 13
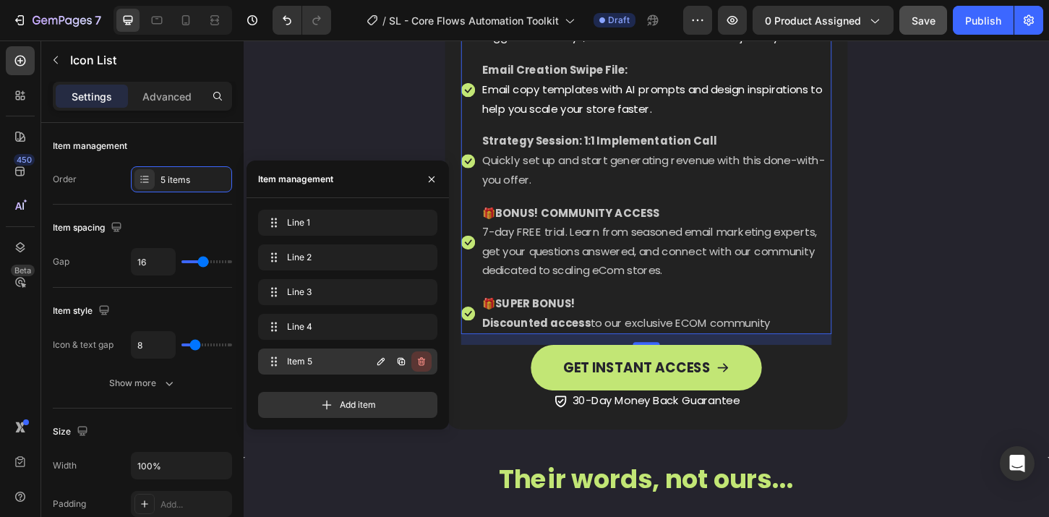
click at [421, 363] on icon "button" at bounding box center [422, 362] width 12 height 12
click at [411, 359] on div "Delete" at bounding box center [411, 361] width 27 height 13
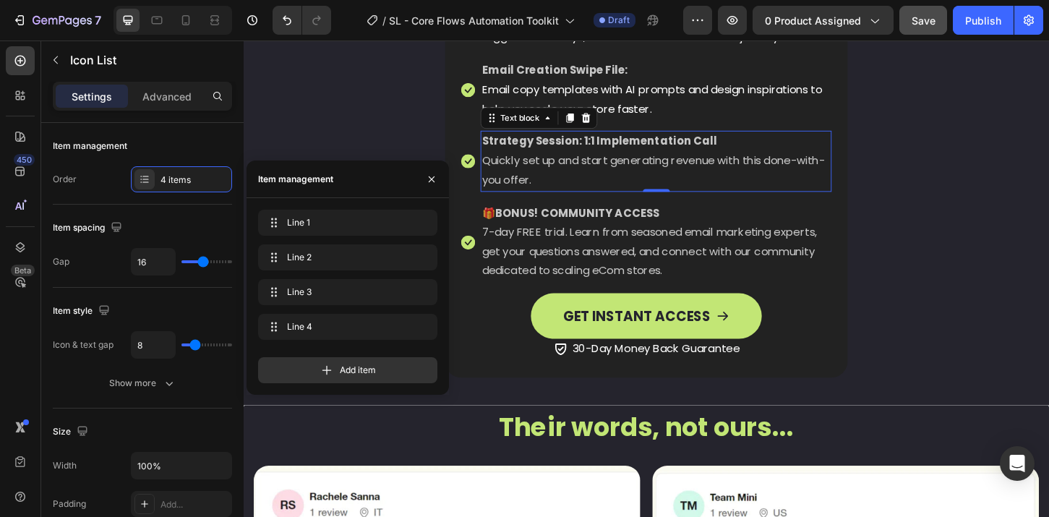
click at [781, 202] on div "Strategy Session: 1:1 Implementation Call Quickly set up and start generating r…" at bounding box center [688, 169] width 378 height 65
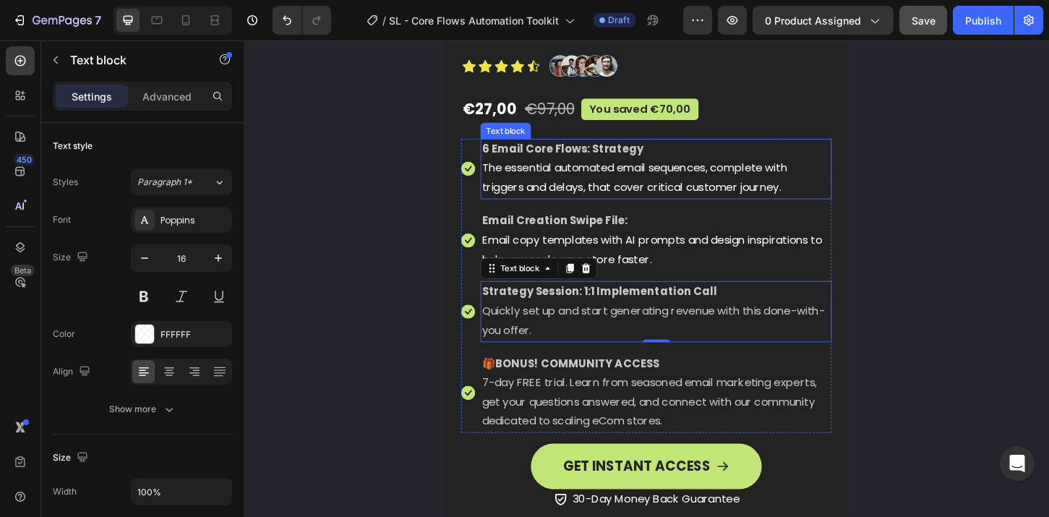
scroll to position [5154, 0]
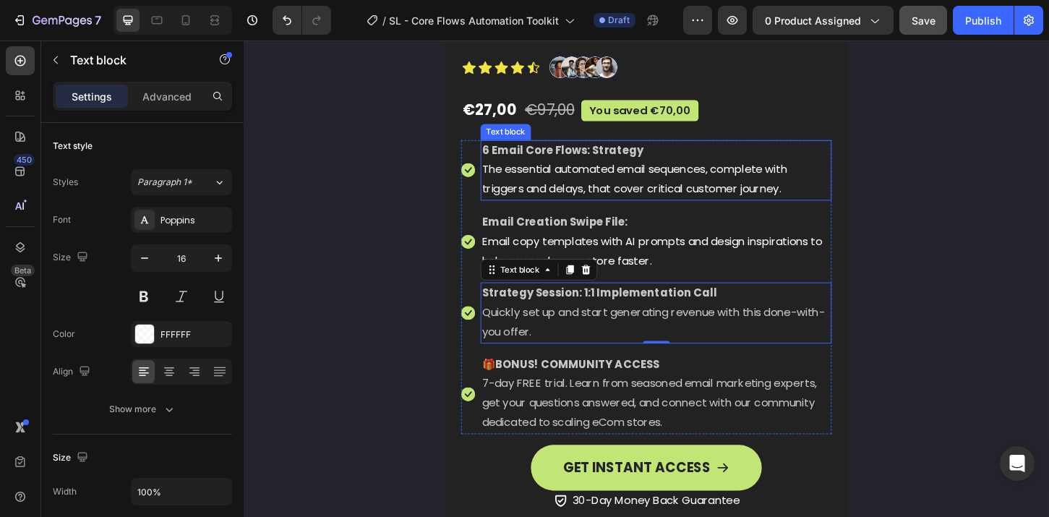
click at [622, 166] on strong "6 Email Core Flows: Strategy" at bounding box center [587, 158] width 174 height 17
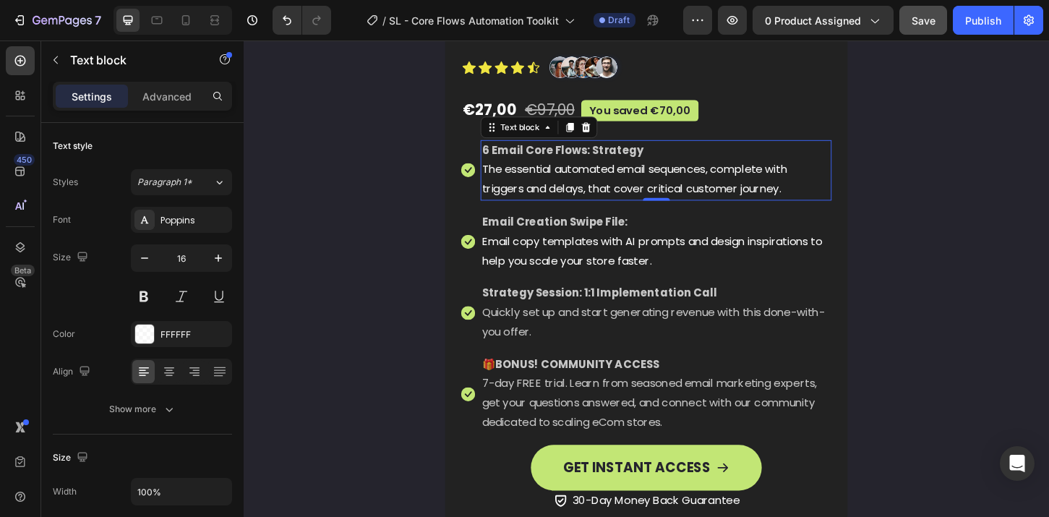
click at [613, 163] on strong "6 Email Core Flows: Strategy" at bounding box center [587, 158] width 174 height 17
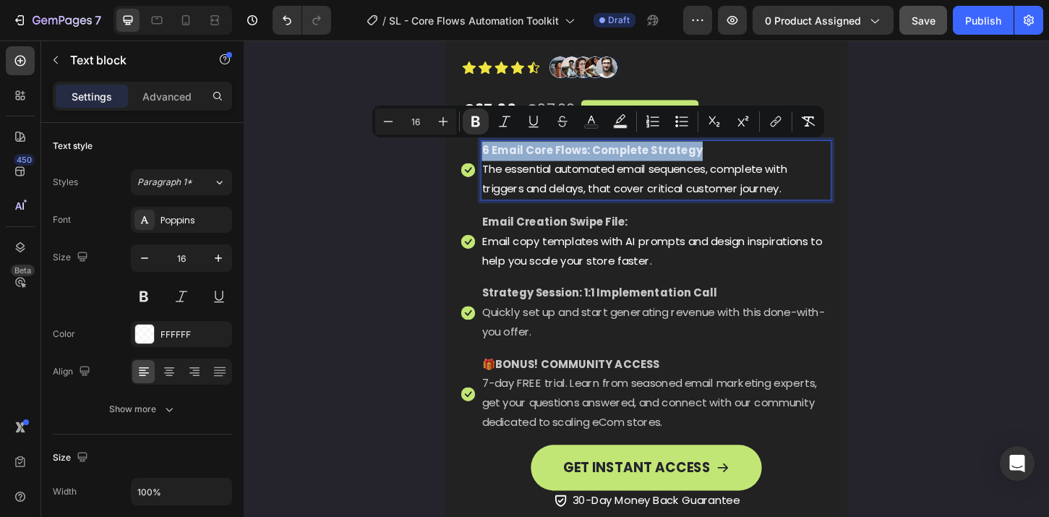
drag, startPoint x: 753, startPoint y: 154, endPoint x: 496, endPoint y: 154, distance: 256.6
click at [500, 154] on p "6 Email Core Flows: Complete Strategy" at bounding box center [687, 159] width 375 height 21
copy strong "6 Email Core Flows: Complete Strategy"
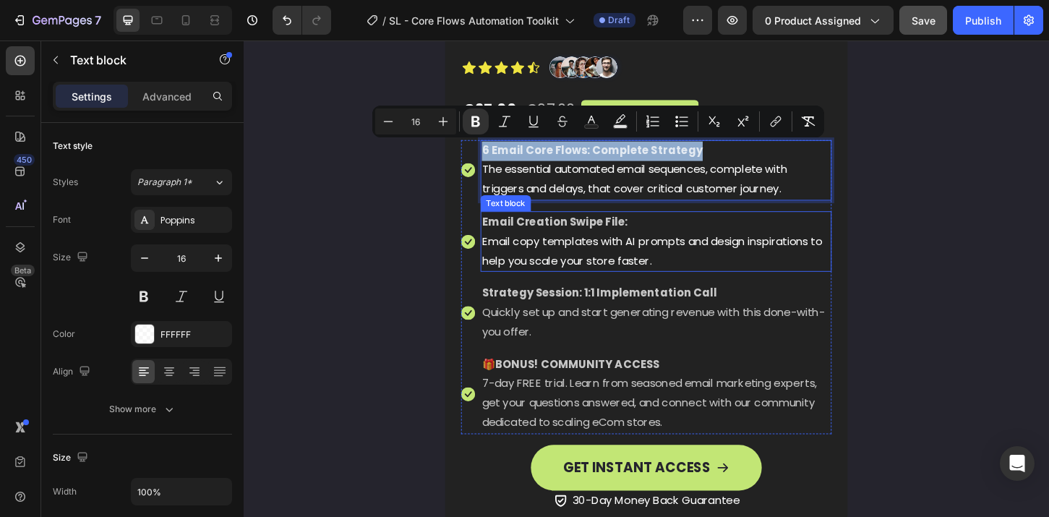
click at [772, 239] on p "Email Creation Swipe File:" at bounding box center [687, 236] width 375 height 21
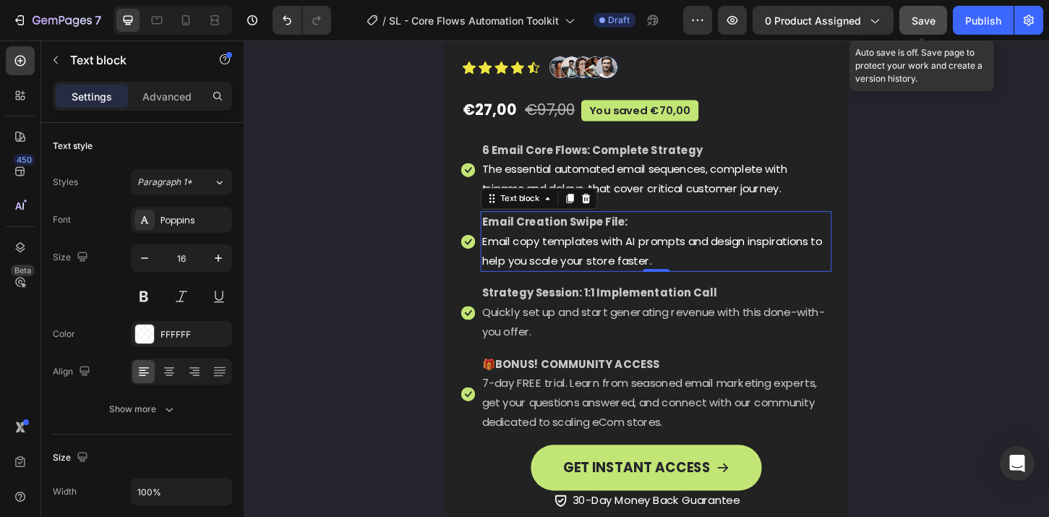
click at [925, 19] on span "Save" at bounding box center [924, 20] width 24 height 12
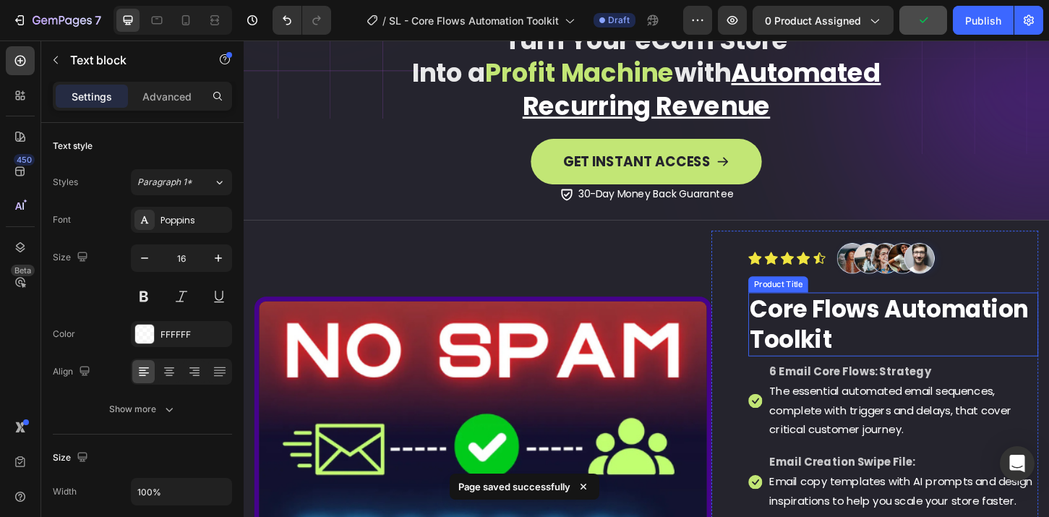
scroll to position [278, 0]
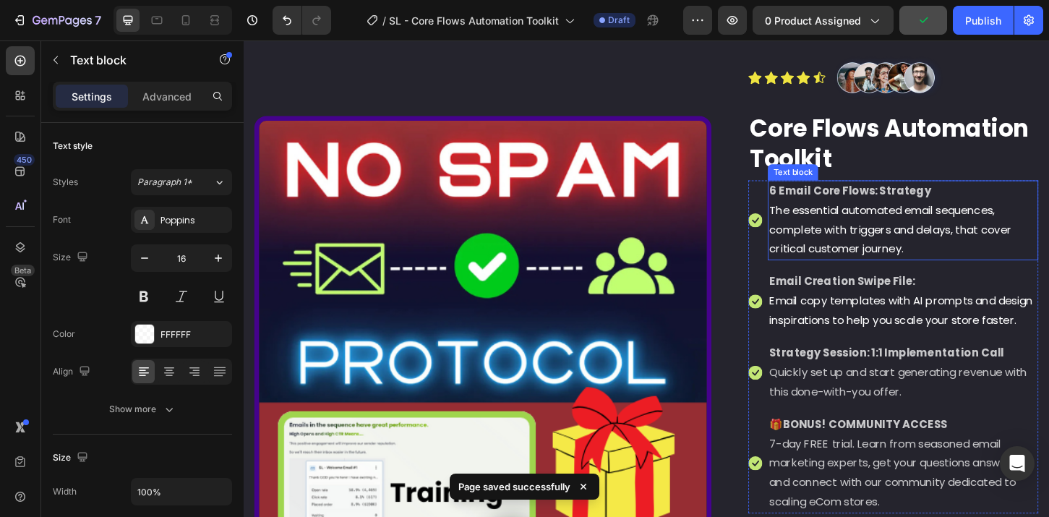
click at [951, 205] on strong "6 Email Core Flows: Strategy" at bounding box center [897, 202] width 174 height 17
click at [964, 203] on strong "6 Email Core Flows: Strategy" at bounding box center [897, 202] width 174 height 17
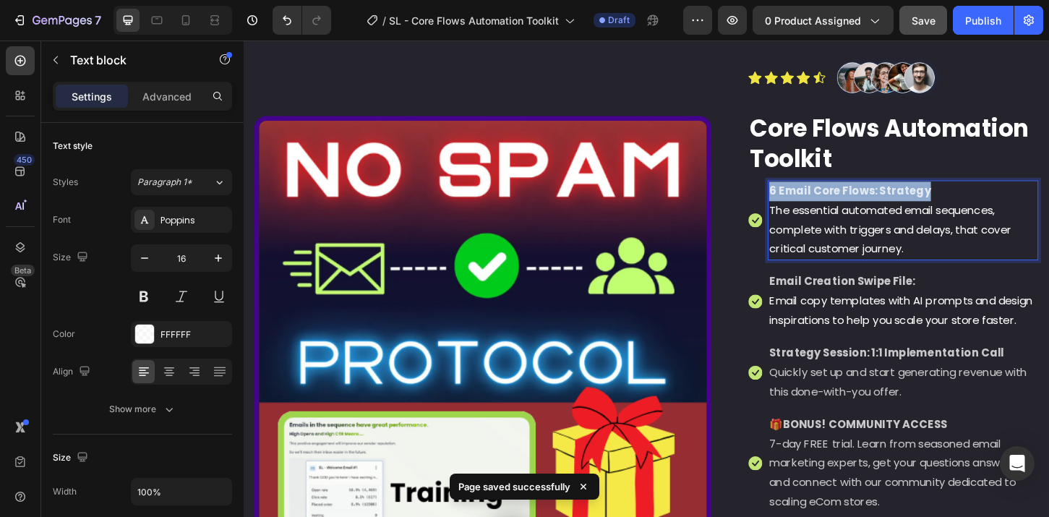
drag, startPoint x: 980, startPoint y: 205, endPoint x: 802, endPoint y: 205, distance: 177.1
click at [808, 205] on div "6 Email Core Flows: Strategy The essential automated email sequences, complete …" at bounding box center [953, 234] width 291 height 86
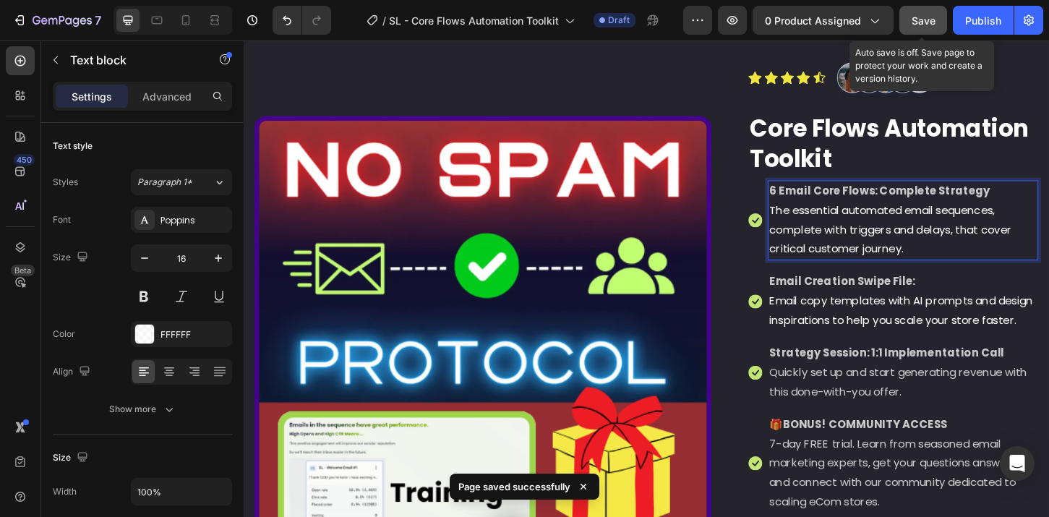
click at [923, 16] on span "Save" at bounding box center [924, 20] width 24 height 12
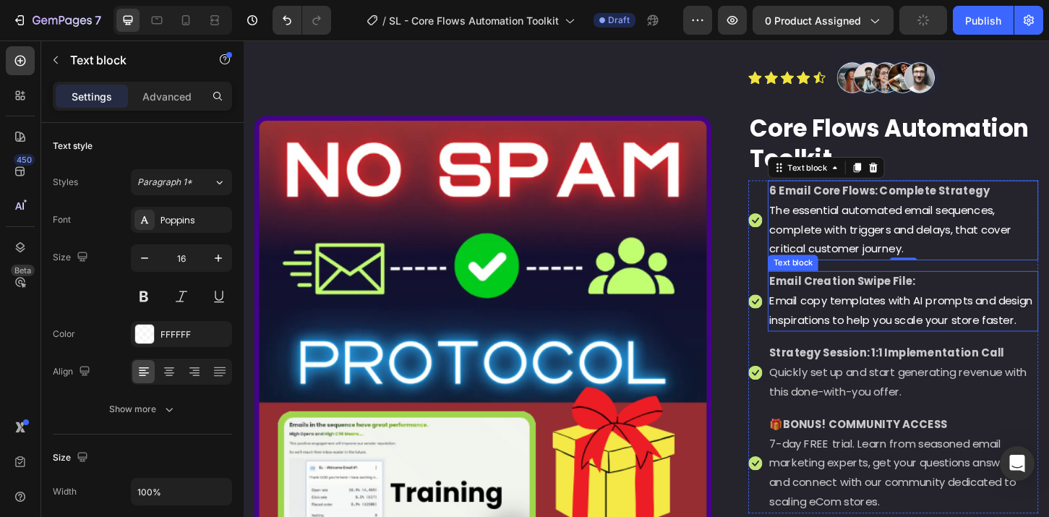
click at [904, 350] on p "Email copy templates with AI prompts and design inspirations to help you scale …" at bounding box center [954, 332] width 288 height 42
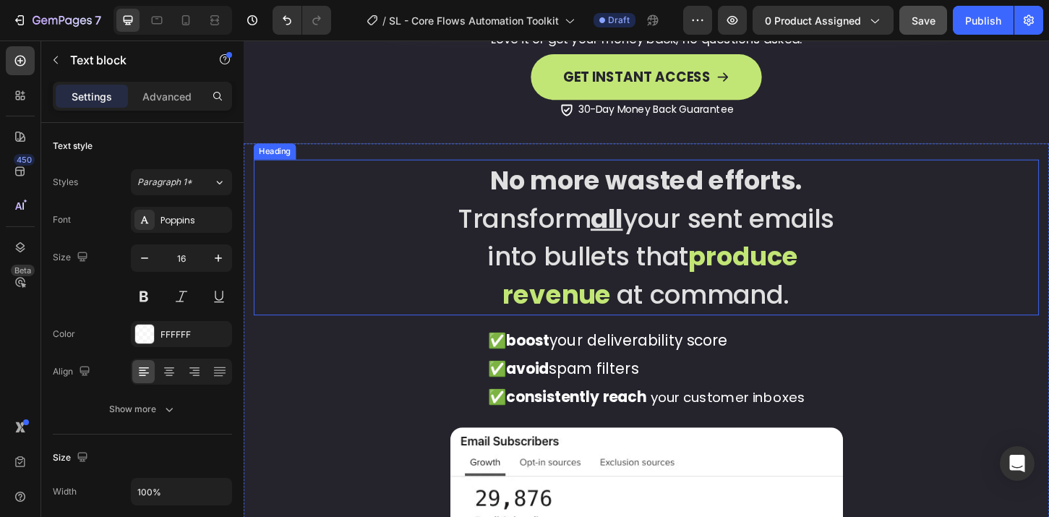
scroll to position [2444, 0]
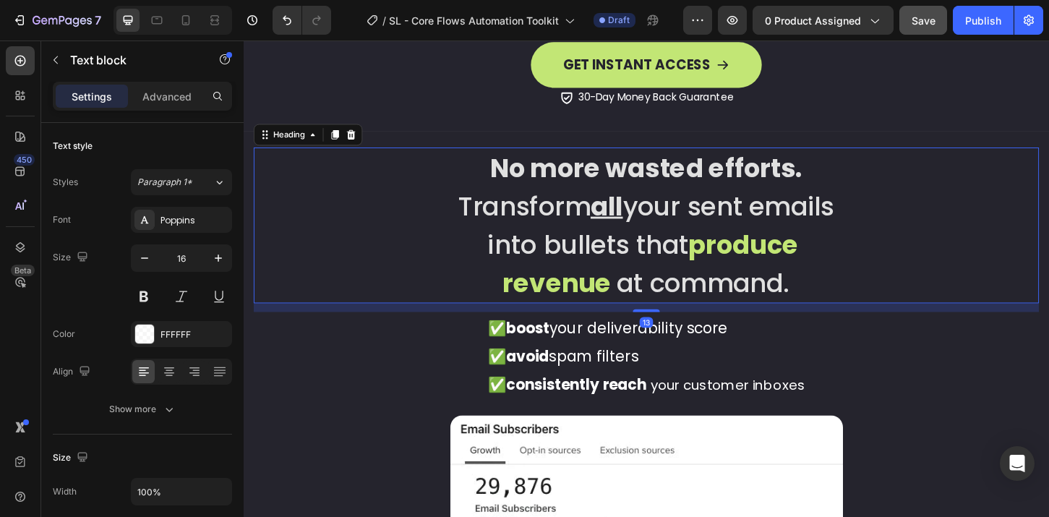
click at [735, 241] on strong "produce" at bounding box center [782, 260] width 119 height 38
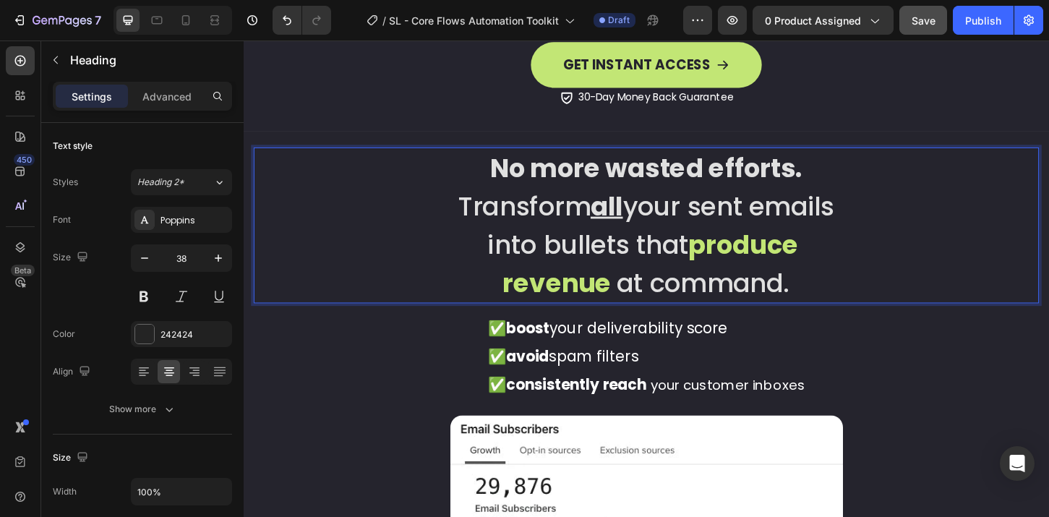
click at [839, 291] on p "No more wasted efforts. Transform all your sent emails into bullets that produc…" at bounding box center [677, 239] width 843 height 165
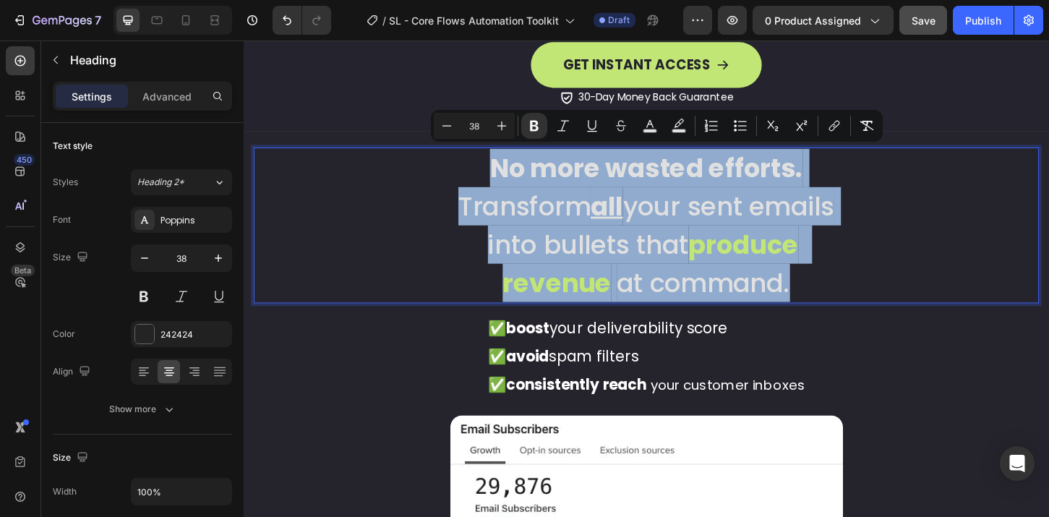
drag, startPoint x: 849, startPoint y: 299, endPoint x: 505, endPoint y: 185, distance: 362.6
click at [505, 185] on p "No more wasted efforts. Transform all your sent emails into bullets that produc…" at bounding box center [677, 239] width 843 height 165
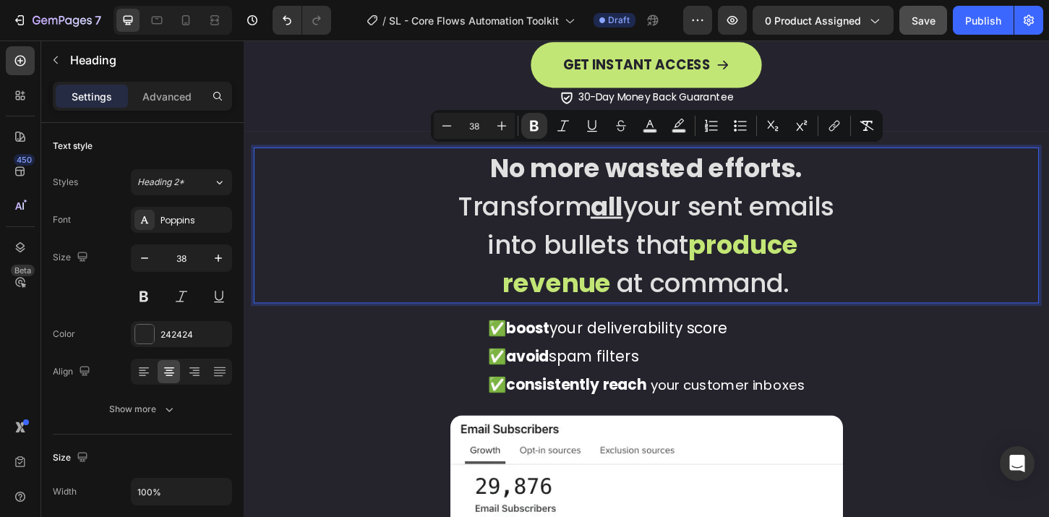
click at [577, 185] on strong "No more wasted efforts." at bounding box center [677, 177] width 337 height 38
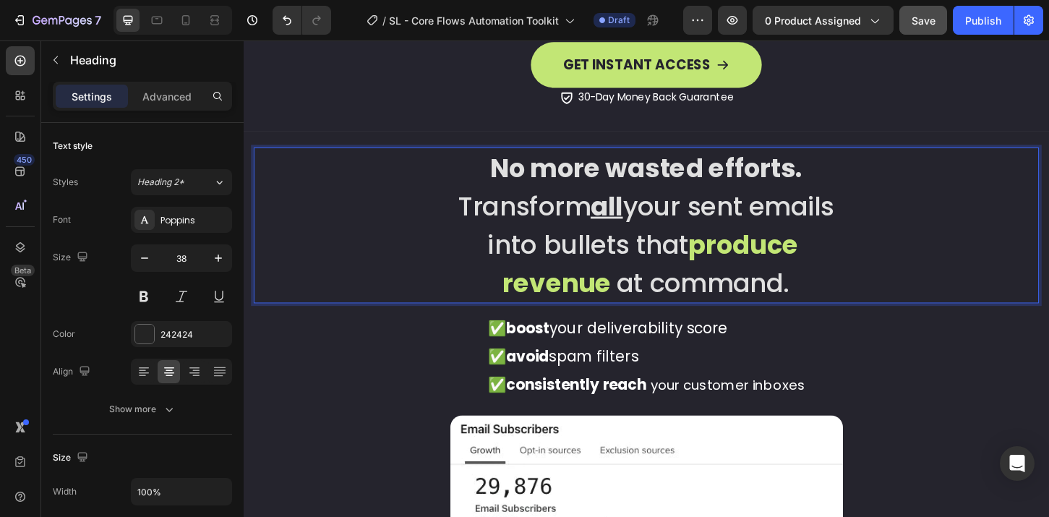
click at [835, 283] on p "No more wasted efforts. Transform all your sent emails into bullets that produc…" at bounding box center [677, 239] width 843 height 165
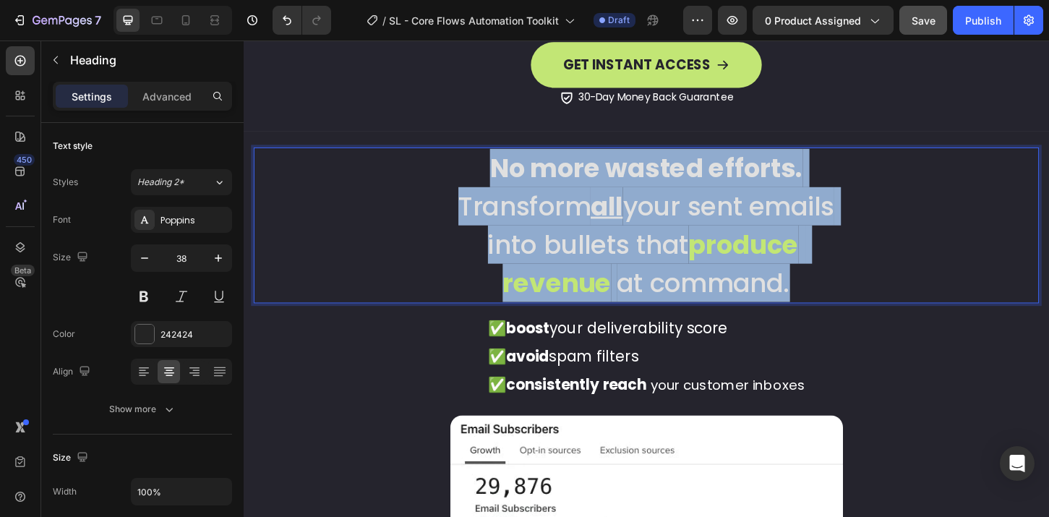
drag, startPoint x: 787, startPoint y: 262, endPoint x: 509, endPoint y: 184, distance: 288.4
click at [509, 184] on p "No more wasted efforts. Transform all your sent emails into bullets that produc…" at bounding box center [677, 239] width 843 height 165
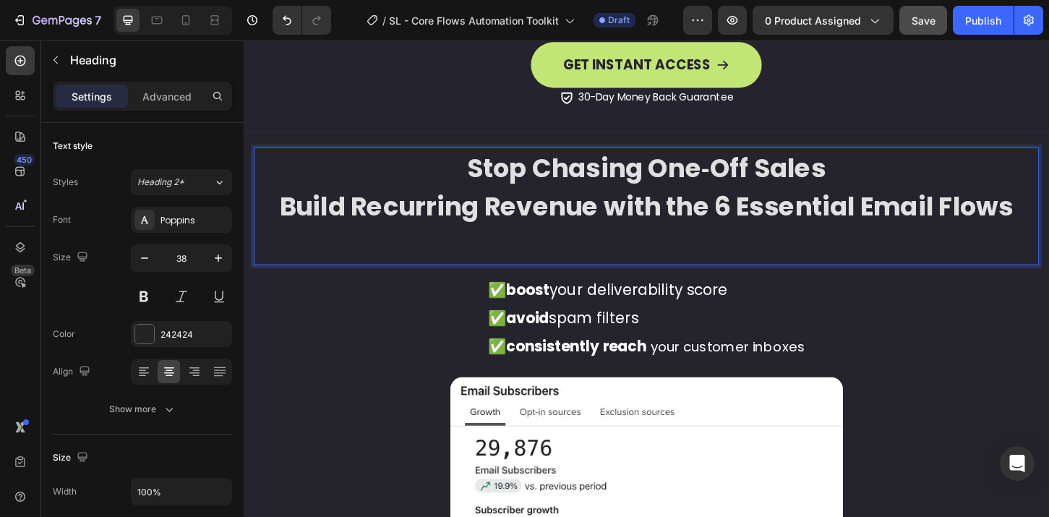
click at [695, 213] on strong "Build Recurring Revenue with the 6 Essential Email Flows" at bounding box center [678, 219] width 790 height 38
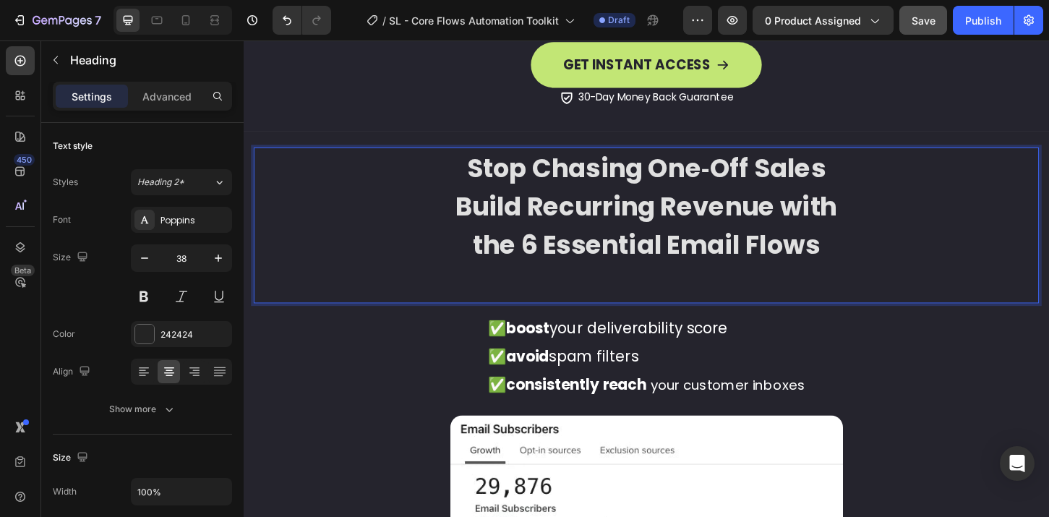
click at [672, 301] on p "Stop Chasing One‑Off Sales Build Recurring Revenue with the 6 Essential Email F…" at bounding box center [677, 239] width 843 height 165
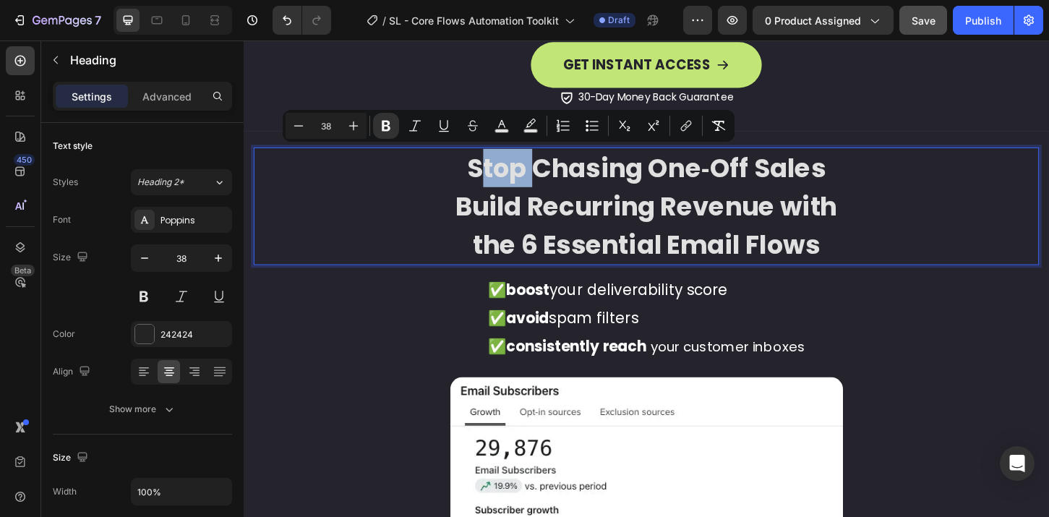
drag, startPoint x: 484, startPoint y: 175, endPoint x: 541, endPoint y: 176, distance: 57.1
click at [541, 176] on strong "Stop Chasing One‑Off Sales" at bounding box center [677, 177] width 387 height 38
click at [498, 125] on icon "Editor contextual toolbar" at bounding box center [501, 126] width 14 height 14
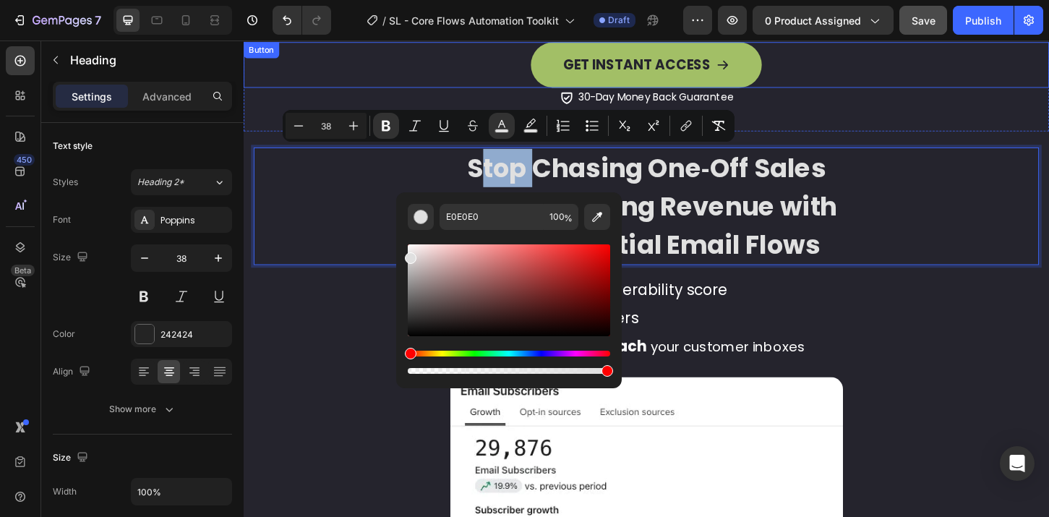
click at [761, 69] on button "GET INSTANT ACCESS" at bounding box center [677, 66] width 249 height 49
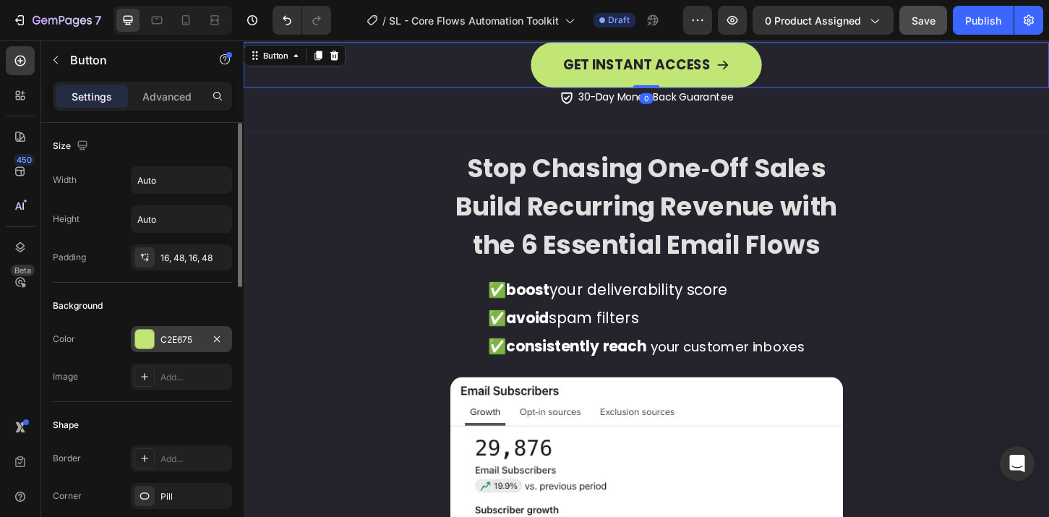
click at [164, 337] on div "C2E675" at bounding box center [181, 339] width 42 height 13
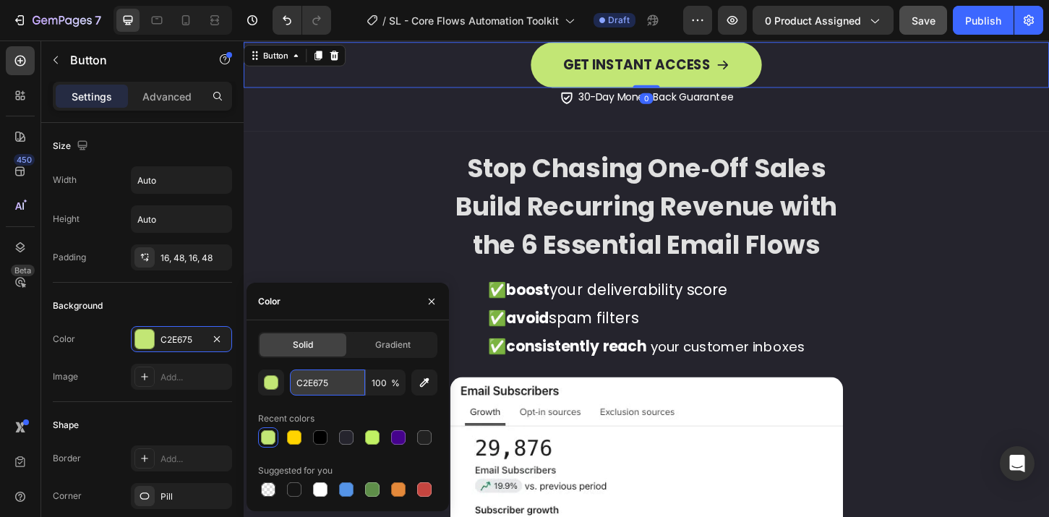
click at [333, 372] on input "C2E675" at bounding box center [327, 382] width 75 height 26
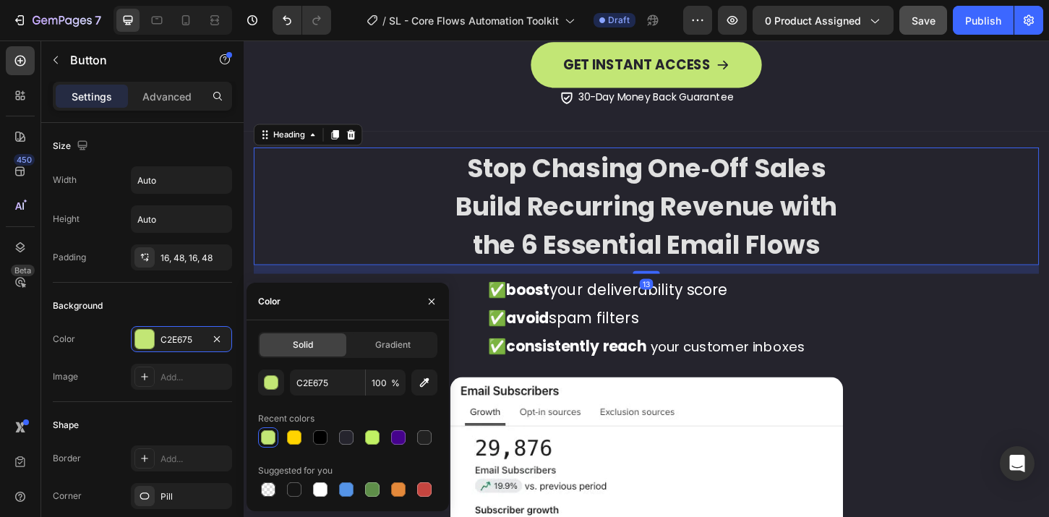
click at [500, 214] on strong "Build Recurring Revenue with" at bounding box center [677, 219] width 411 height 38
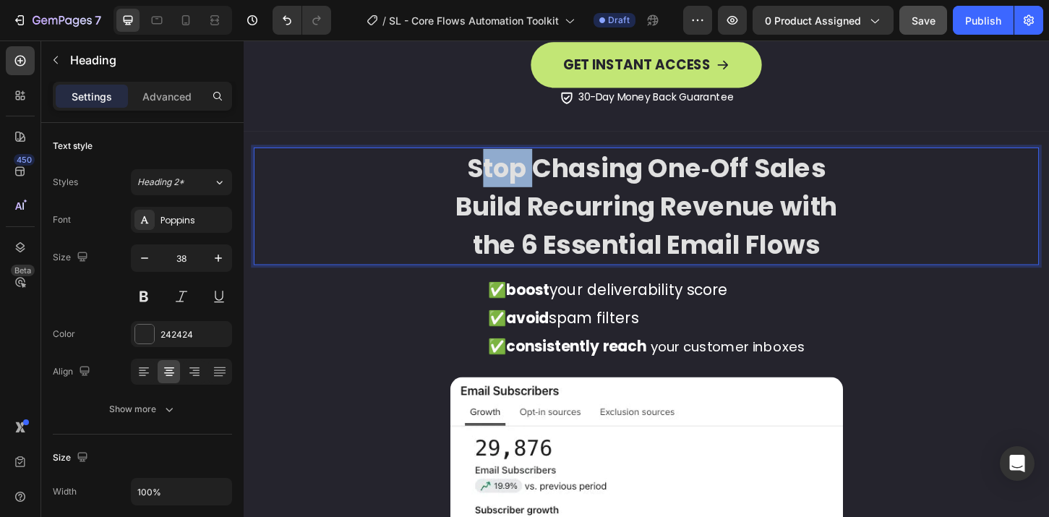
drag, startPoint x: 480, startPoint y: 174, endPoint x: 536, endPoint y: 176, distance: 56.4
click at [538, 176] on strong "Stop Chasing One‑Off Sales" at bounding box center [677, 177] width 387 height 38
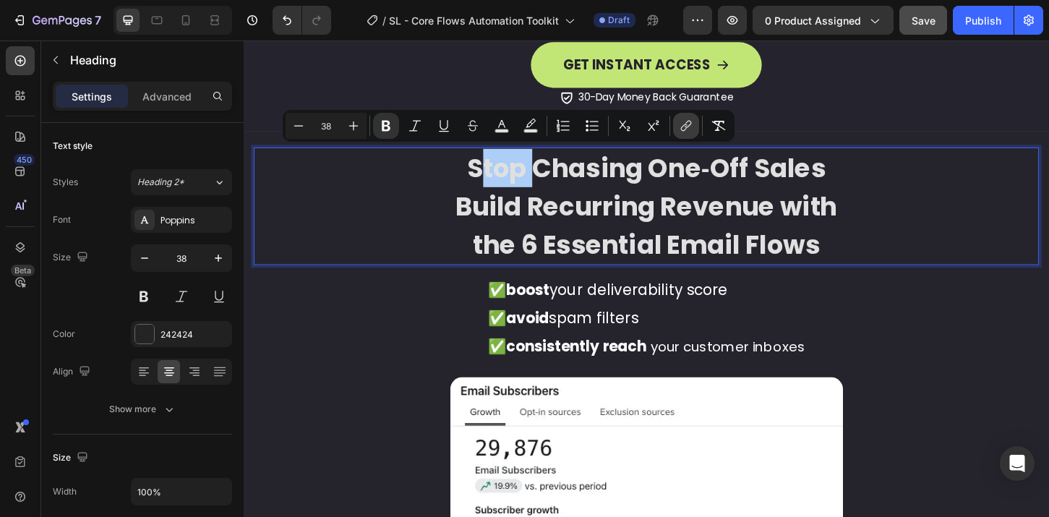
click at [687, 130] on icon "Editor contextual toolbar" at bounding box center [686, 126] width 14 height 14
click at [531, 129] on rect "Editor contextual toolbar" at bounding box center [531, 131] width 14 height 4
type input "000000"
type input "77"
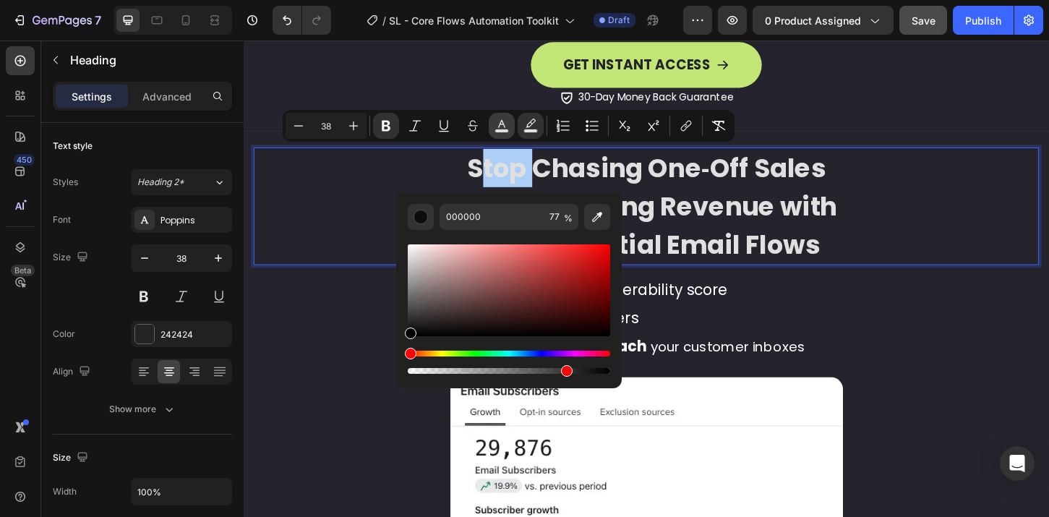
click at [500, 124] on icon "Editor contextual toolbar" at bounding box center [501, 126] width 14 height 14
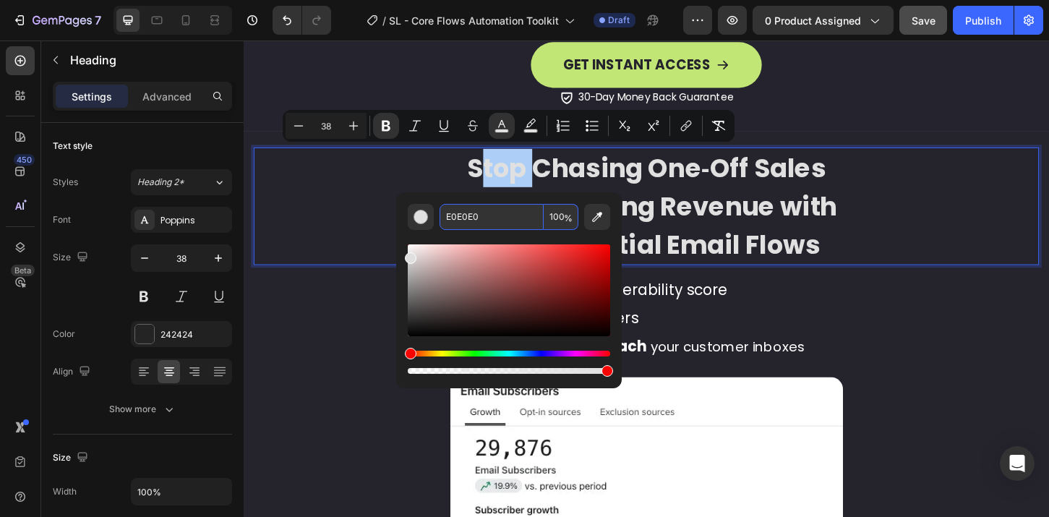
click at [479, 220] on input "E0E0E0" at bounding box center [492, 217] width 104 height 26
paste input "C2E675"
type input "C2E675"
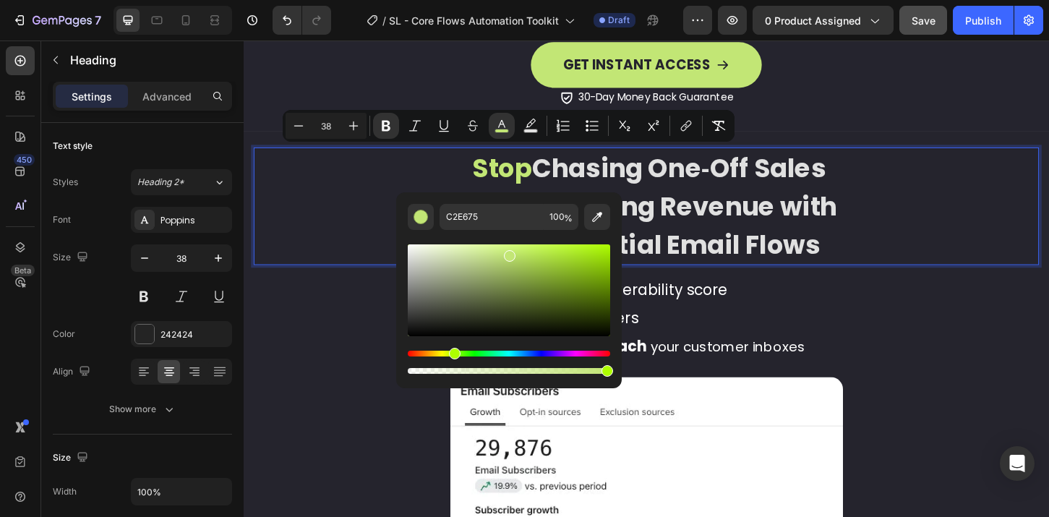
click at [737, 230] on strong "Build Recurring Revenue with" at bounding box center [677, 219] width 411 height 38
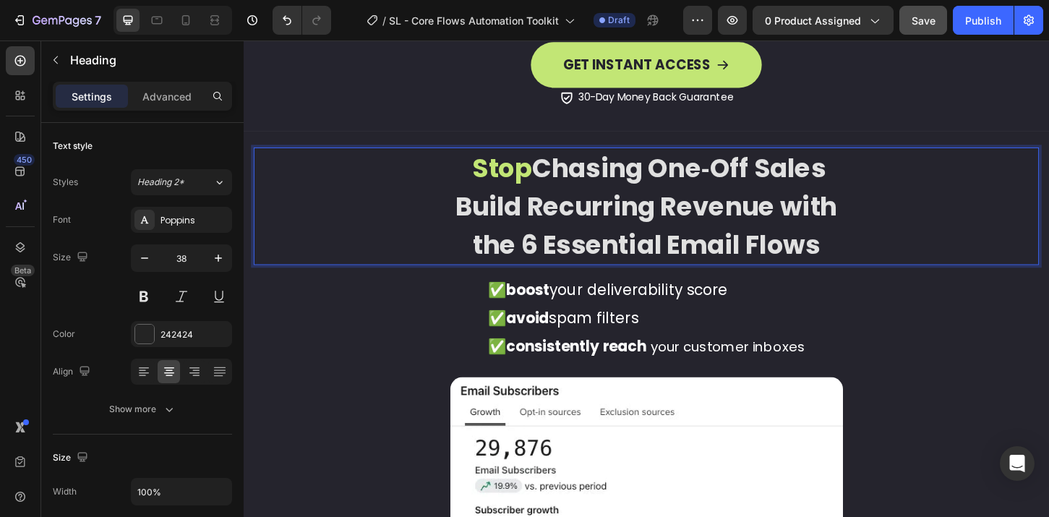
click at [676, 246] on strong "the 6 Essential Email Flows" at bounding box center [678, 260] width 374 height 38
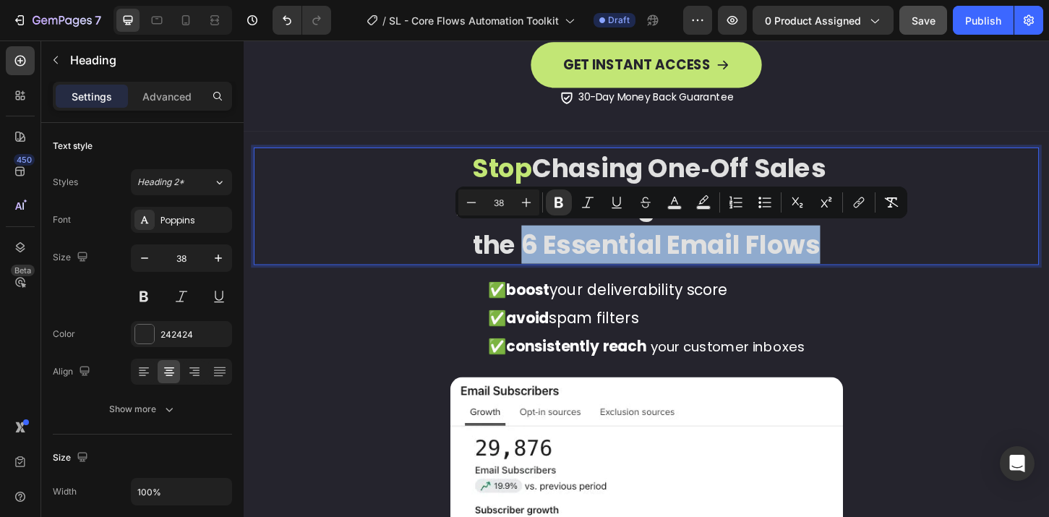
drag, startPoint x: 541, startPoint y: 258, endPoint x: 865, endPoint y: 262, distance: 323.2
click at [865, 262] on p "Stop Chasing One‑Off Sales Build Recurring Revenue with the 6 Essential Email F…" at bounding box center [677, 219] width 843 height 124
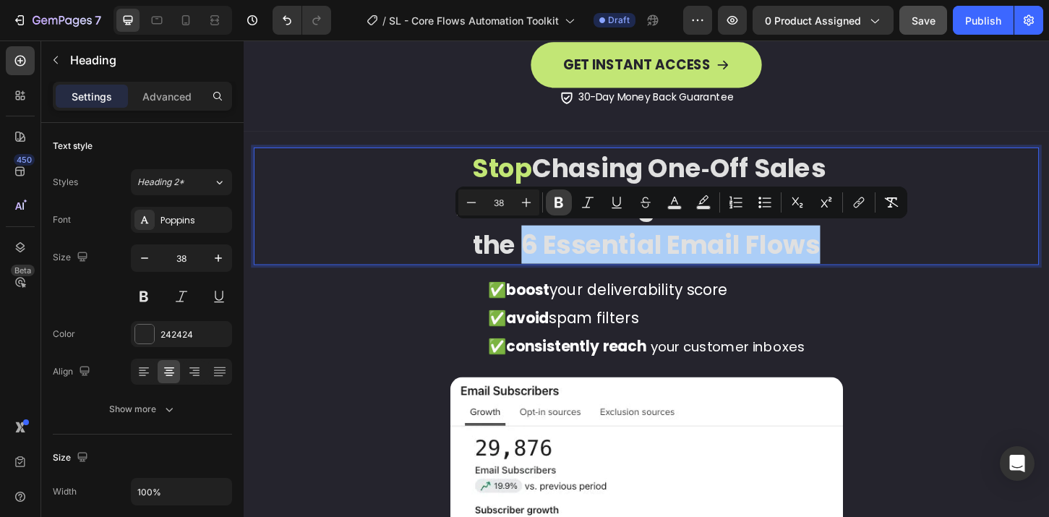
click at [553, 200] on icon "Editor contextual toolbar" at bounding box center [559, 202] width 14 height 14
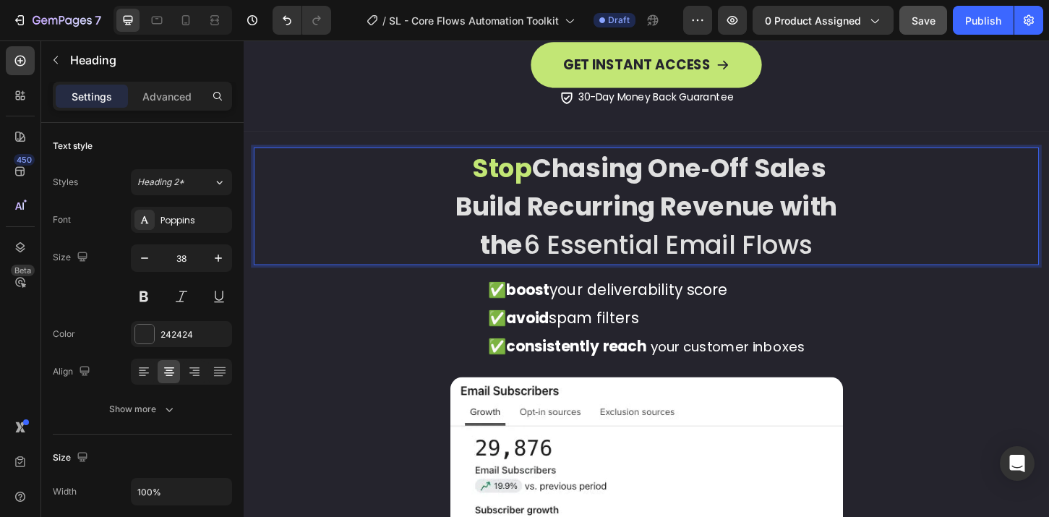
click at [577, 212] on strong "Build Recurring Revenue with" at bounding box center [677, 219] width 411 height 38
click at [578, 254] on span "the 6 Essential Email Flows" at bounding box center [678, 260] width 358 height 38
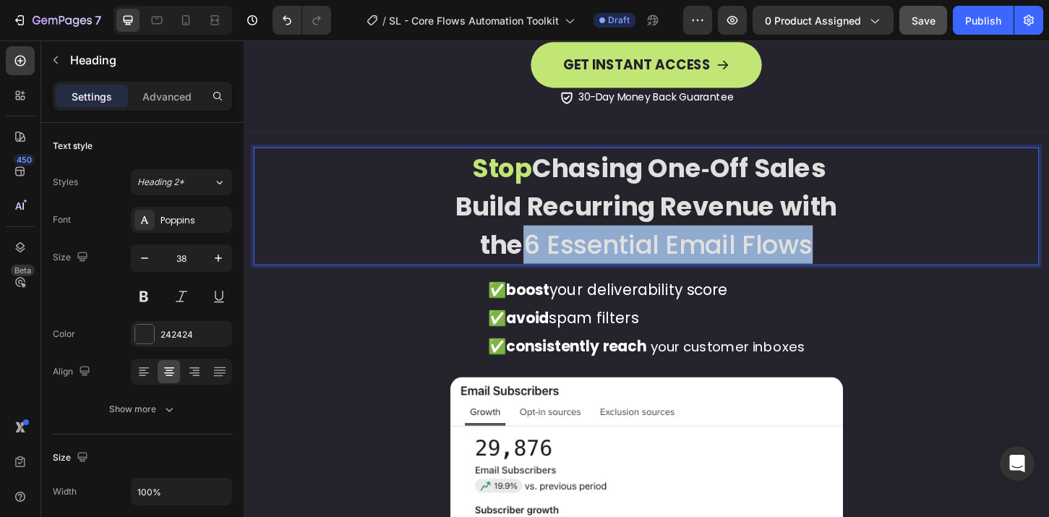
drag, startPoint x: 544, startPoint y: 254, endPoint x: 852, endPoint y: 260, distance: 308.0
click at [852, 260] on span "the 6 Essential Email Flows" at bounding box center [678, 260] width 358 height 38
click at [586, 254] on span "the 6 Essential Email Flows" at bounding box center [678, 260] width 358 height 38
drag, startPoint x: 546, startPoint y: 255, endPoint x: 912, endPoint y: 258, distance: 366.5
click at [912, 258] on p "Stop Chasing One‑Off Sales Build Recurring Revenue with the 6 Essential Email F…" at bounding box center [677, 219] width 843 height 124
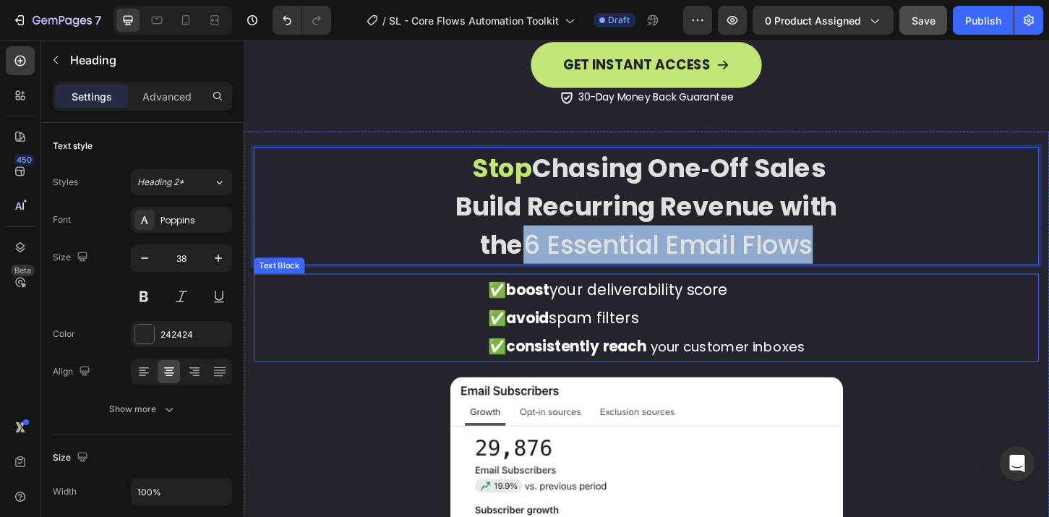
click at [740, 293] on p "✅ boost your deliverability score" at bounding box center [677, 308] width 341 height 30
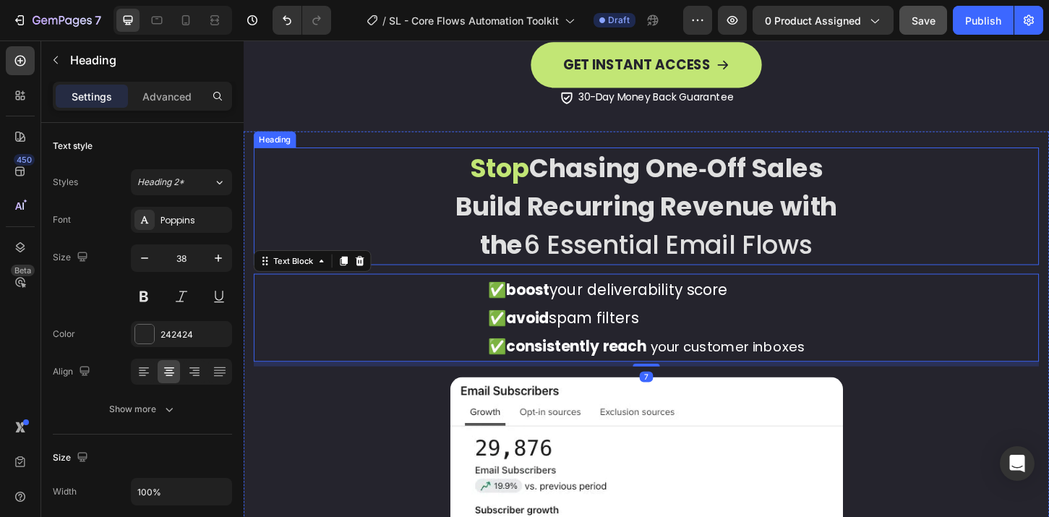
click at [818, 203] on strong "Build Recurring Revenue with" at bounding box center [677, 219] width 411 height 38
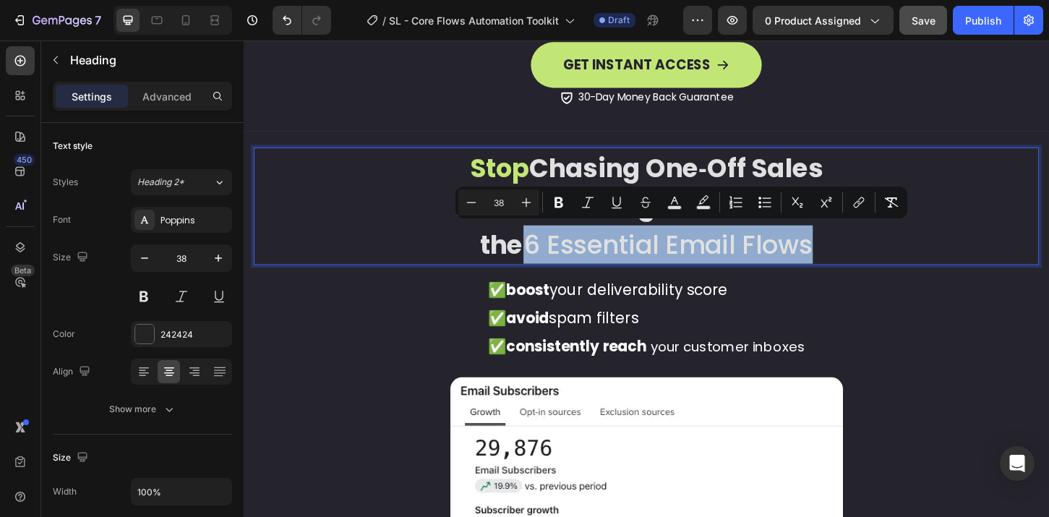
drag, startPoint x: 857, startPoint y: 257, endPoint x: 540, endPoint y: 256, distance: 317.4
click at [540, 256] on p "Stop Chasing One‑Off Sales Build Recurring Revenue with the 6 Essential Email F…" at bounding box center [677, 219] width 843 height 124
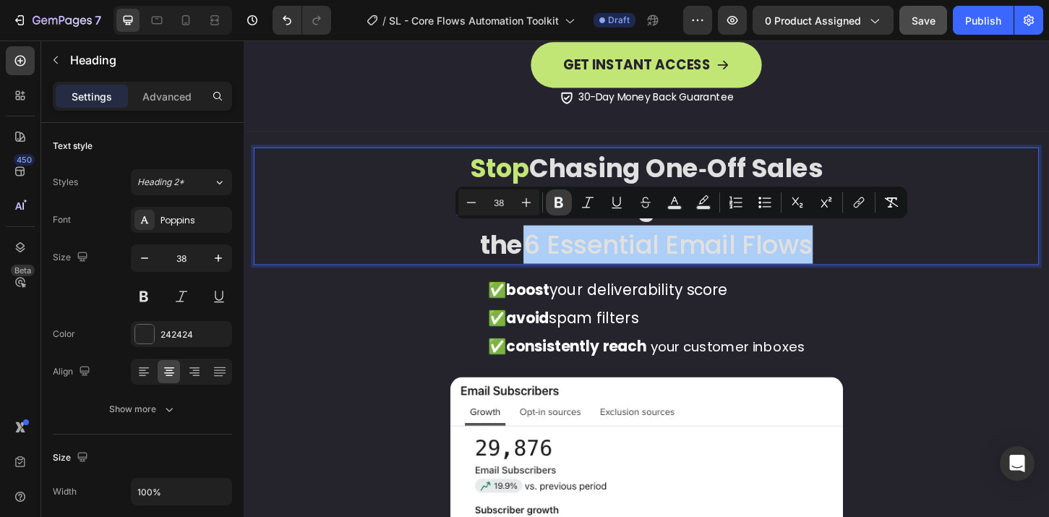
click at [565, 201] on icon "Editor contextual toolbar" at bounding box center [559, 202] width 14 height 14
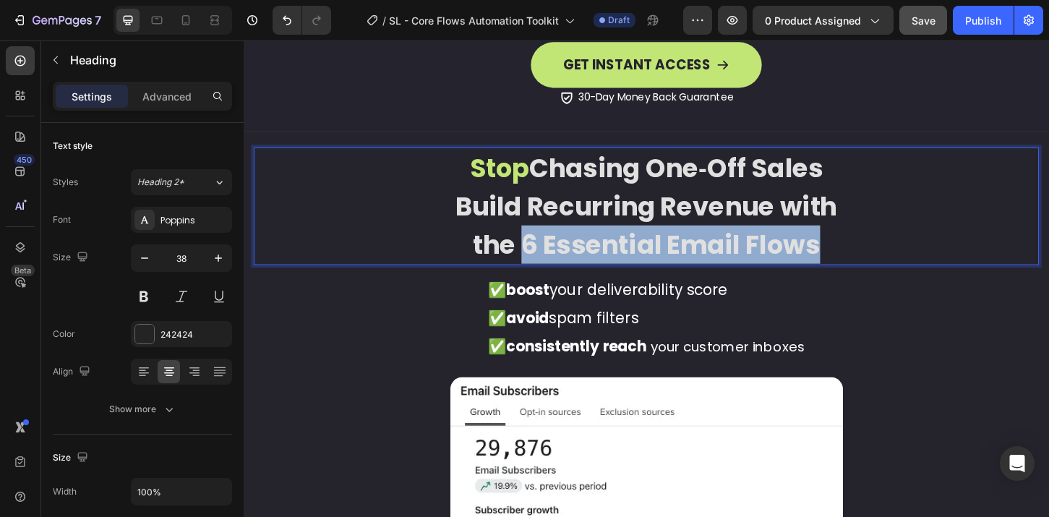
drag, startPoint x: 543, startPoint y: 254, endPoint x: 855, endPoint y: 254, distance: 312.3
click at [855, 254] on strong "the 6 Essential Email Flows" at bounding box center [678, 260] width 374 height 38
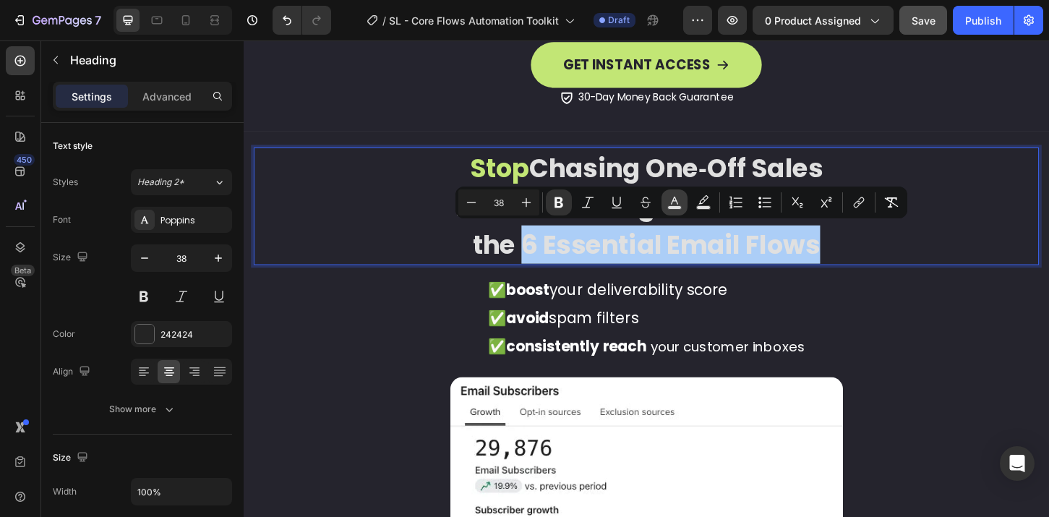
click at [678, 199] on icon "Editor contextual toolbar" at bounding box center [674, 202] width 14 height 14
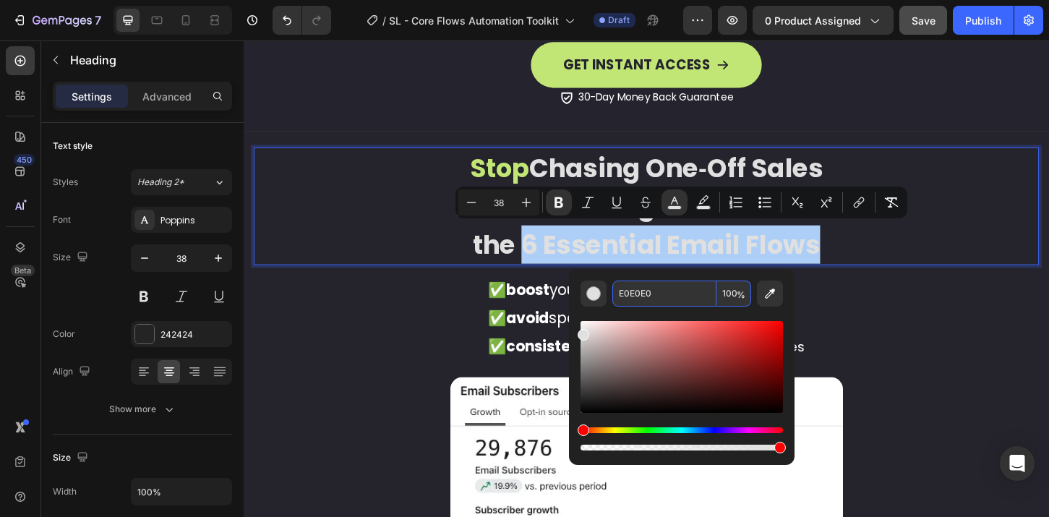
click at [656, 284] on input "E0E0E0" at bounding box center [664, 293] width 104 height 26
click at [664, 289] on input "E0E0E0" at bounding box center [664, 293] width 104 height 26
drag, startPoint x: 651, startPoint y: 291, endPoint x: 597, endPoint y: 282, distance: 55.0
click at [597, 282] on div "E0E0E0 100 %" at bounding box center [682, 293] width 202 height 26
paste input "C2E675"
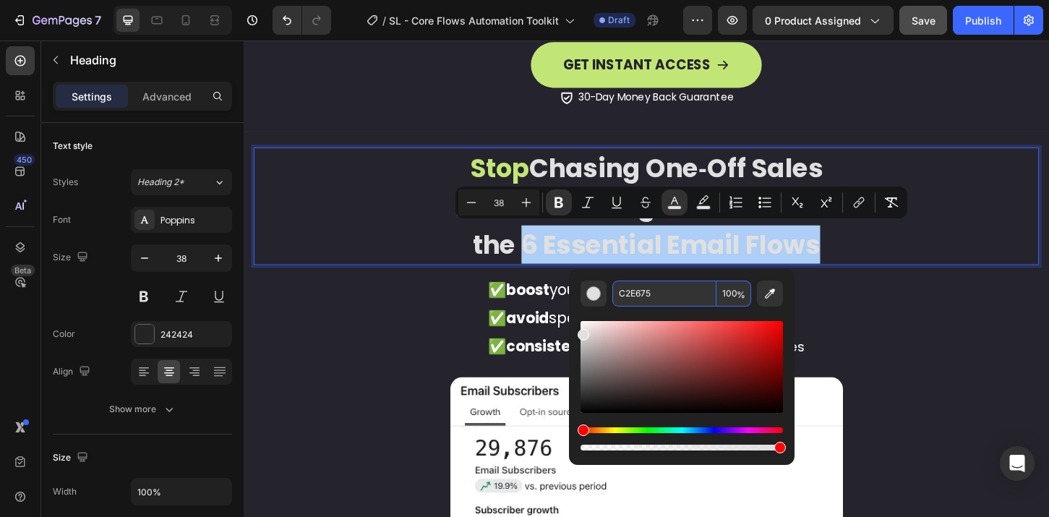
type input "C2E675"
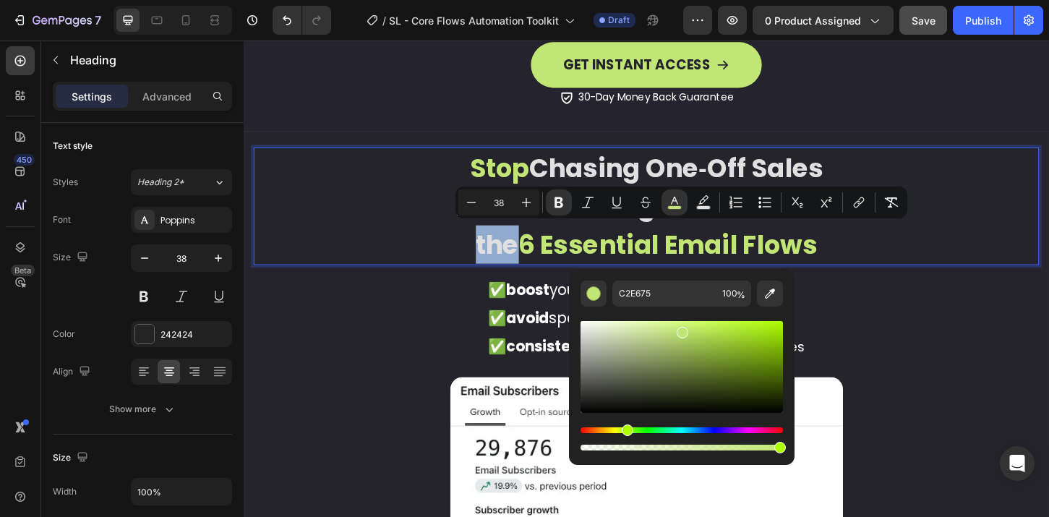
click at [878, 275] on p "Stop Chasing One‑Off Sales Build Recurring Revenue with the 6 Essential Email F…" at bounding box center [677, 219] width 843 height 124
click at [574, 186] on strong "Chasing One‑Off Sales" at bounding box center [710, 177] width 317 height 38
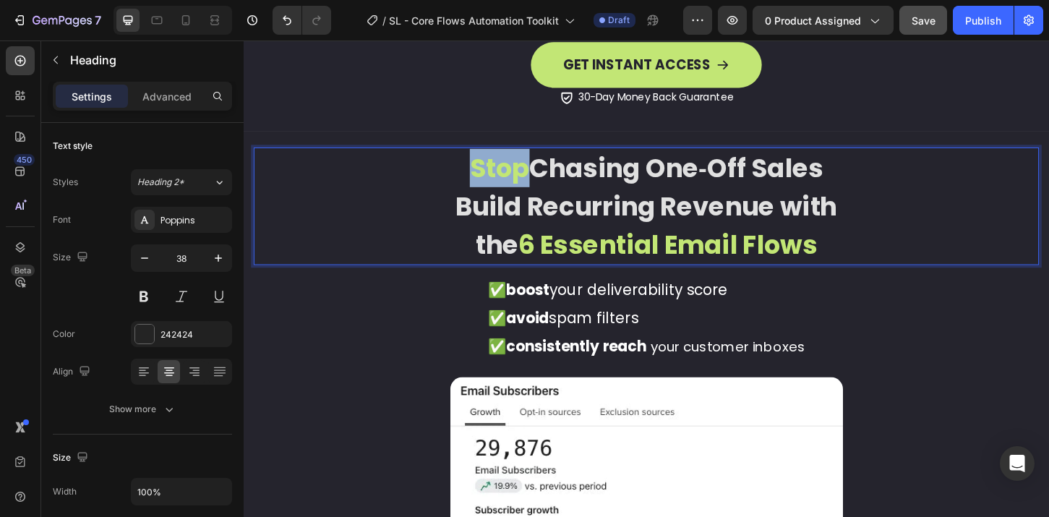
drag, startPoint x: 538, startPoint y: 174, endPoint x: 483, endPoint y: 179, distance: 55.1
click at [487, 179] on strong "Stop" at bounding box center [519, 177] width 64 height 38
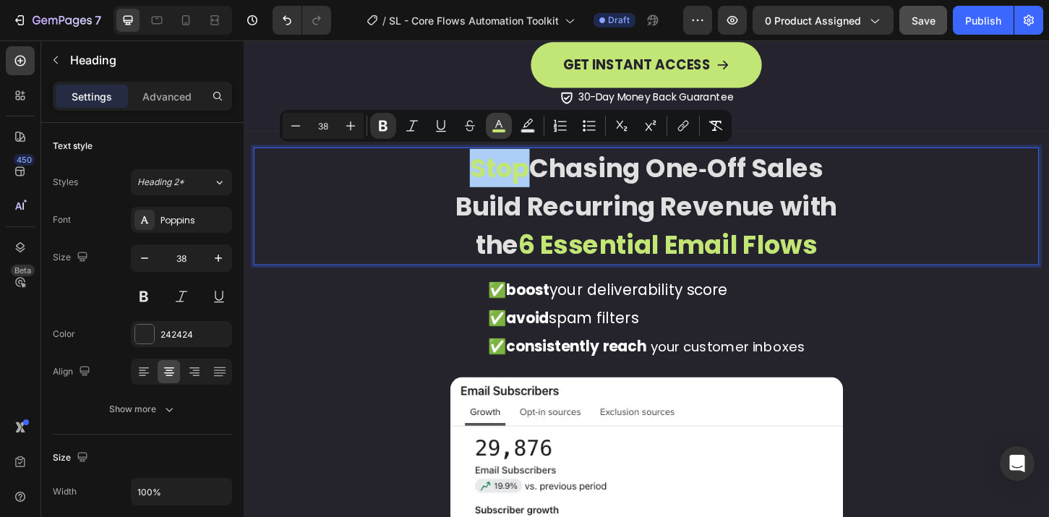
click at [492, 130] on rect "Editor contextual toolbar" at bounding box center [499, 131] width 14 height 4
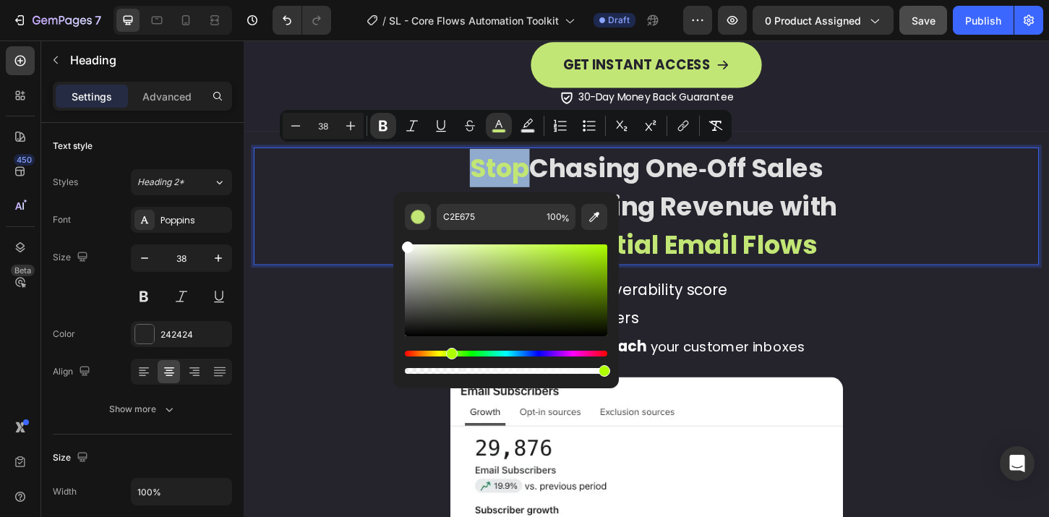
type input "FFFFFF"
drag, startPoint x: 745, startPoint y: 296, endPoint x: 389, endPoint y: 250, distance: 359.3
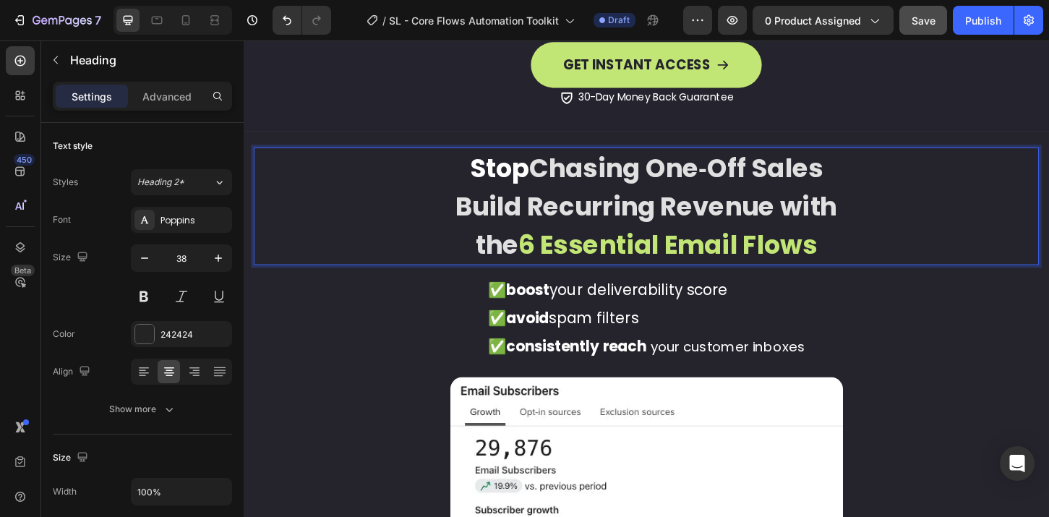
click at [604, 172] on strong "Chasing One‑Off Sales" at bounding box center [710, 177] width 317 height 38
click at [601, 174] on strong "Chasing One‑Off Sales" at bounding box center [710, 177] width 317 height 38
drag, startPoint x: 476, startPoint y: 174, endPoint x: 535, endPoint y: 177, distance: 58.7
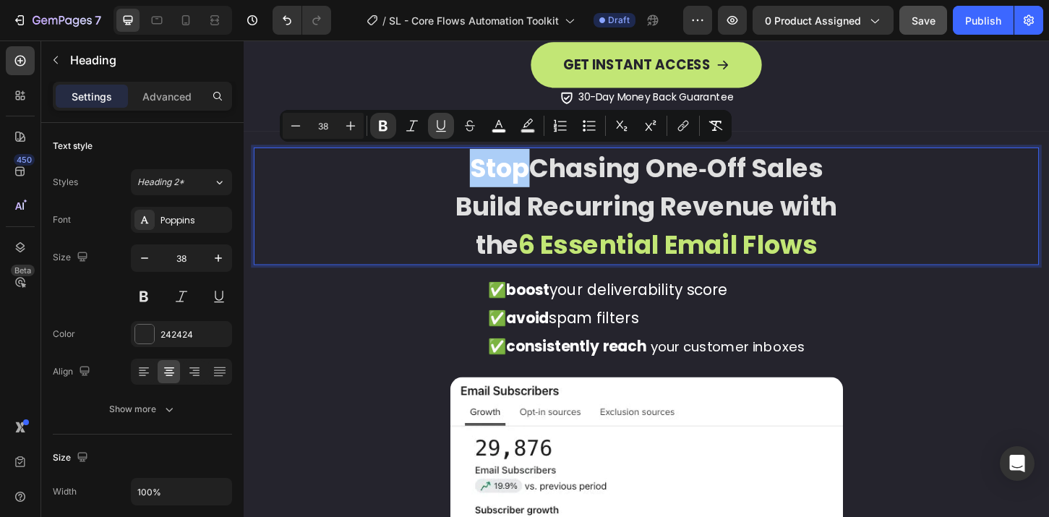
click at [440, 133] on button "Underline" at bounding box center [441, 126] width 26 height 26
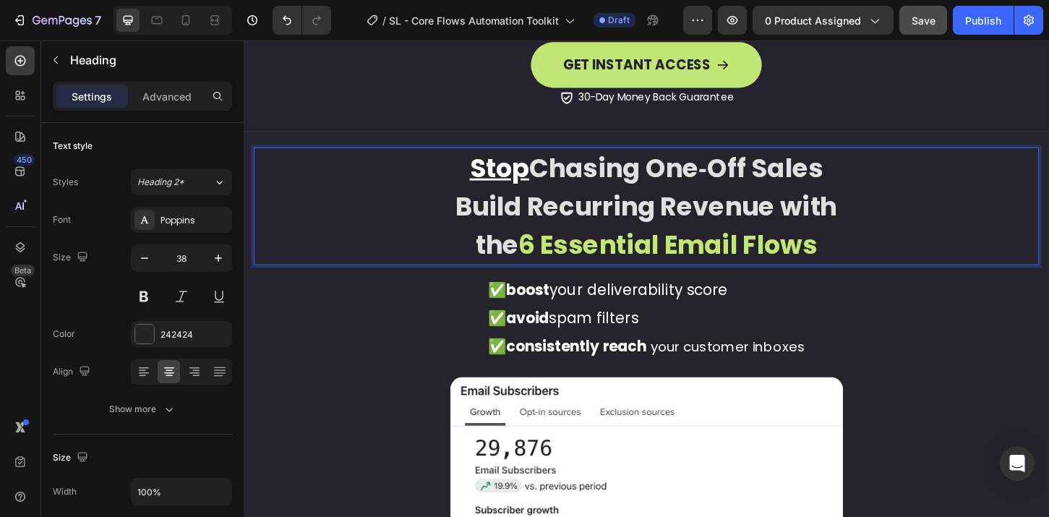
click at [622, 219] on strong "Build Recurring Revenue with" at bounding box center [677, 219] width 411 height 38
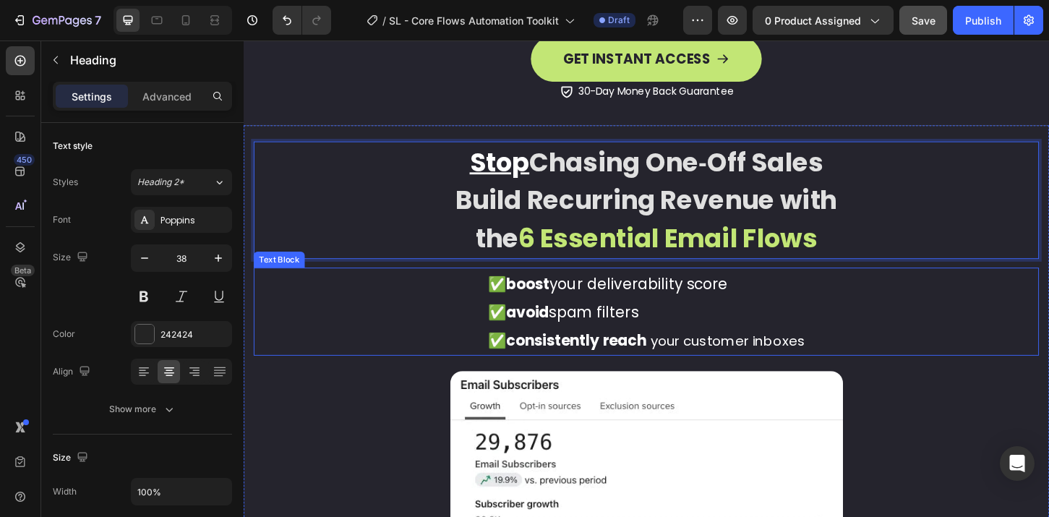
scroll to position [2439, 0]
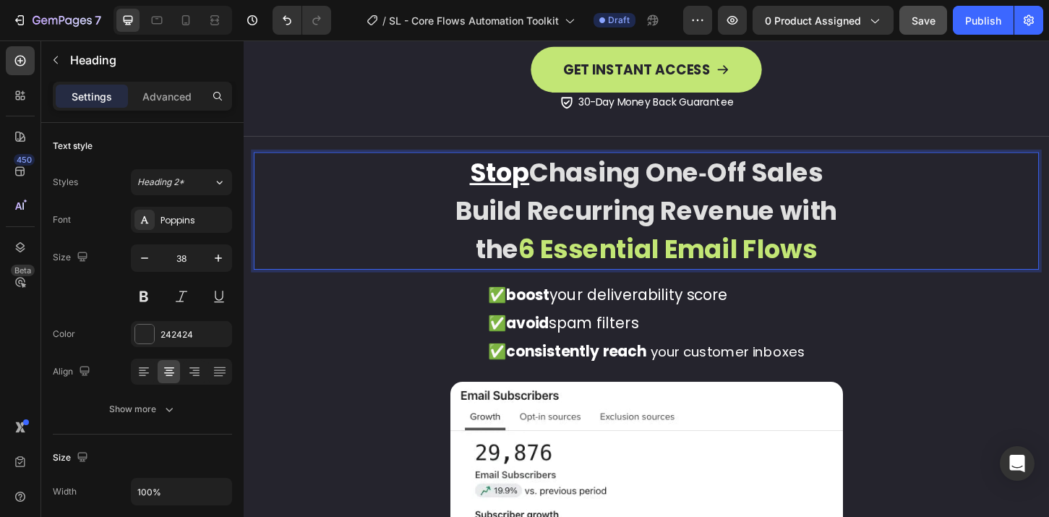
click at [828, 208] on strong "Build Recurring Revenue with" at bounding box center [677, 224] width 411 height 38
click at [879, 187] on p "Stop Chasing One‑Off Sales Build Recurring Revenue with the 6 Essential Email F…" at bounding box center [677, 224] width 843 height 124
click at [462, 218] on p "Stop Chasing One‑Off Sales Build Recurring Revenue with the 6 Essential Email F…" at bounding box center [677, 224] width 843 height 124
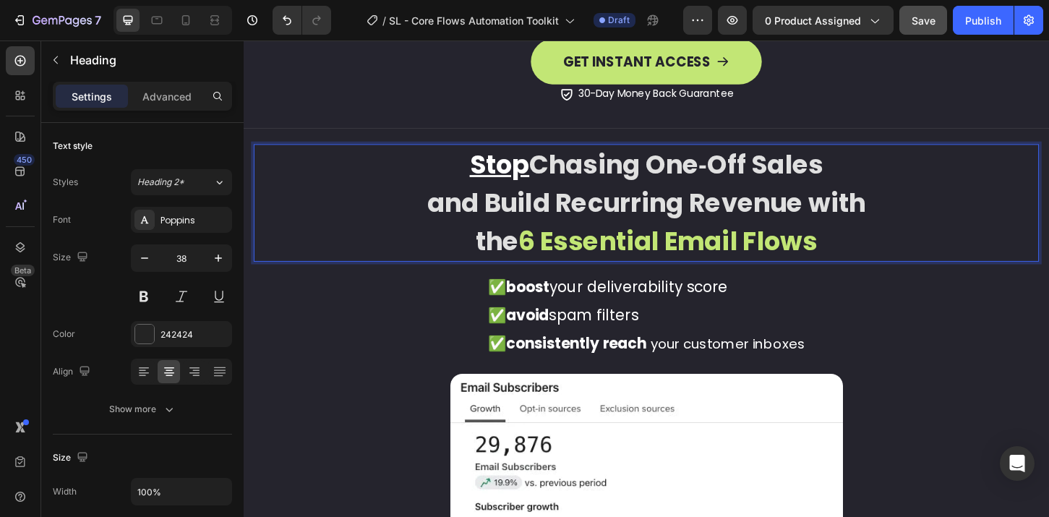
scroll to position [2463, 0]
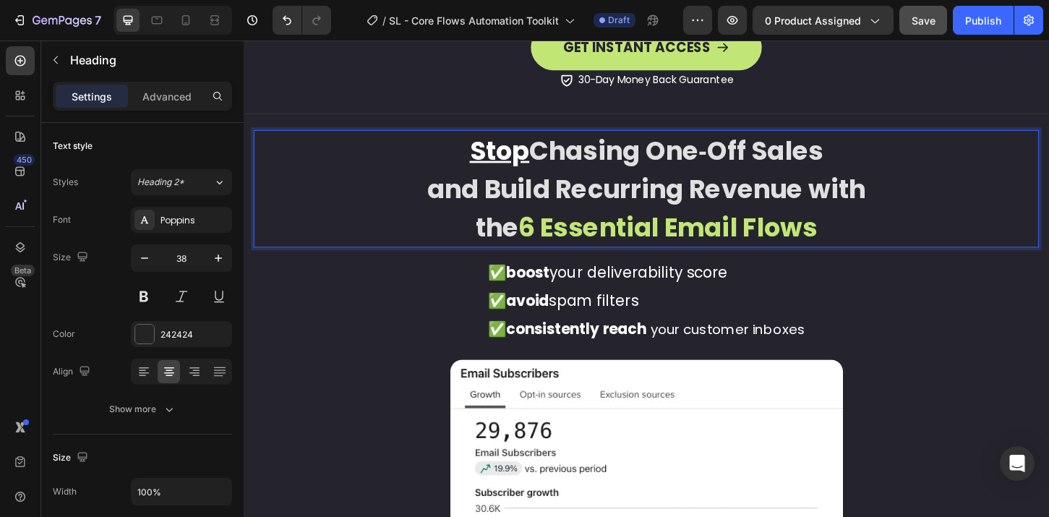
click at [850, 197] on strong "and Build Recurring Revenue with" at bounding box center [678, 200] width 472 height 38
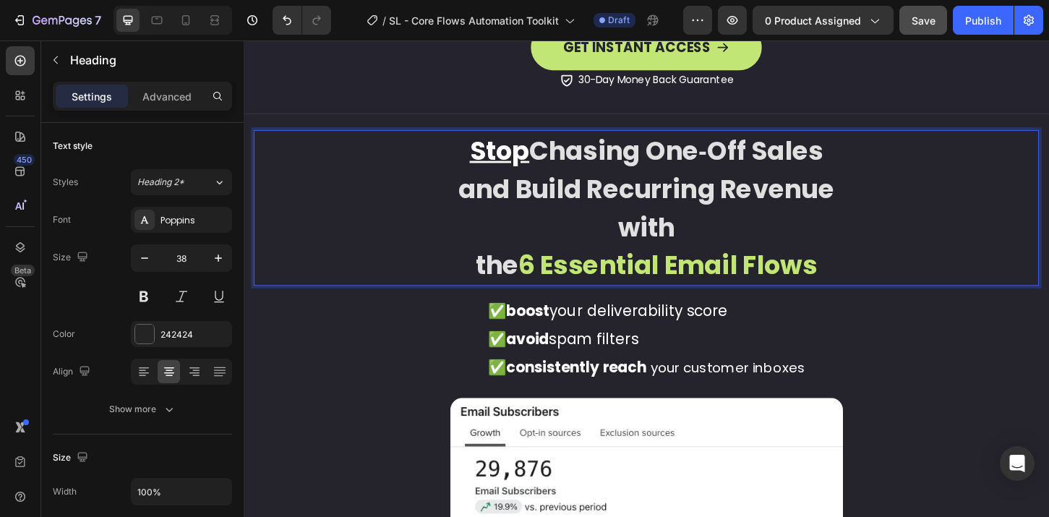
click at [482, 284] on p "Stop Chasing One‑Off Sales and Build Recurring Revenue with the 6 Essential Ema…" at bounding box center [677, 220] width 843 height 165
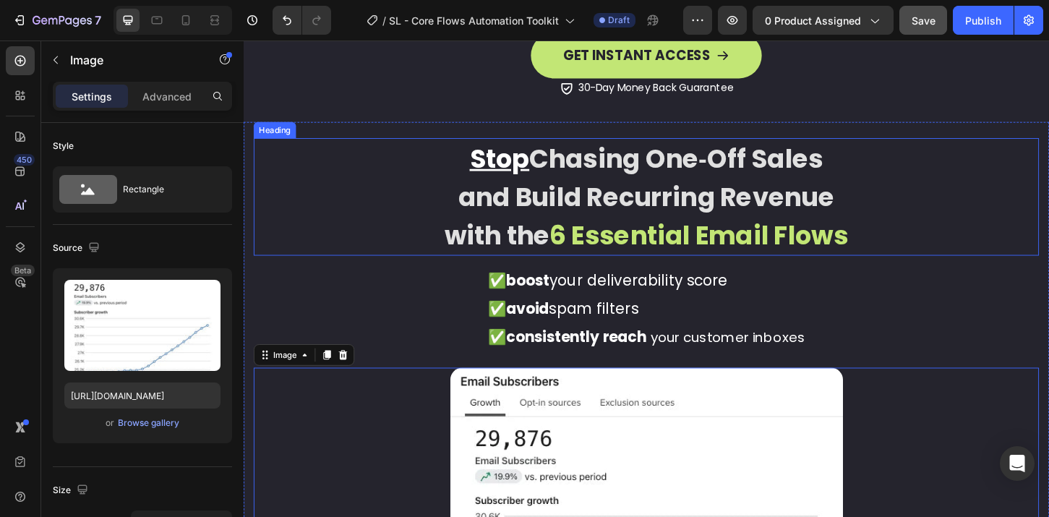
scroll to position [2454, 0]
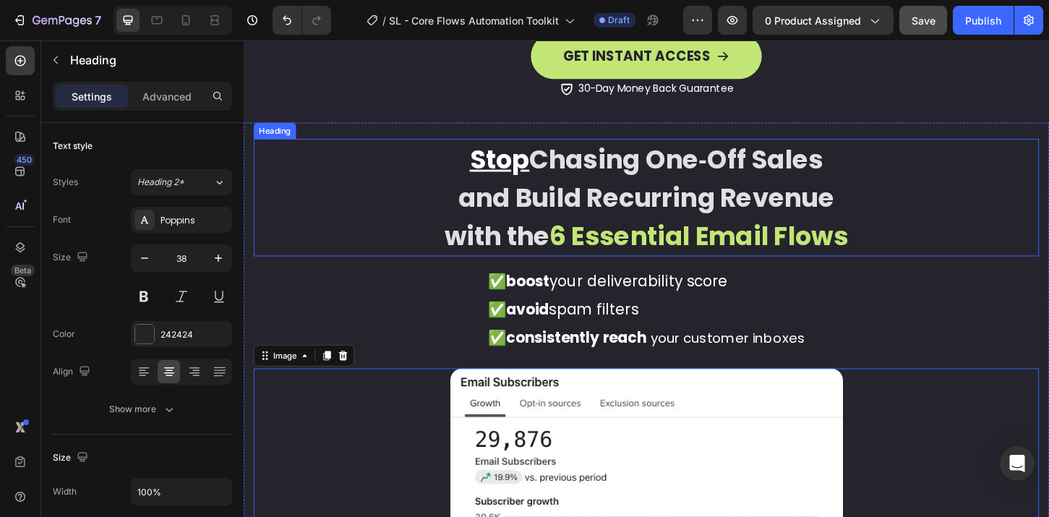
click at [442, 243] on p "⁠⁠⁠⁠⁠⁠⁠ Stop Chasing One‑Off Sales and Build Recurring Revenue with the 6 Essen…" at bounding box center [677, 209] width 843 height 124
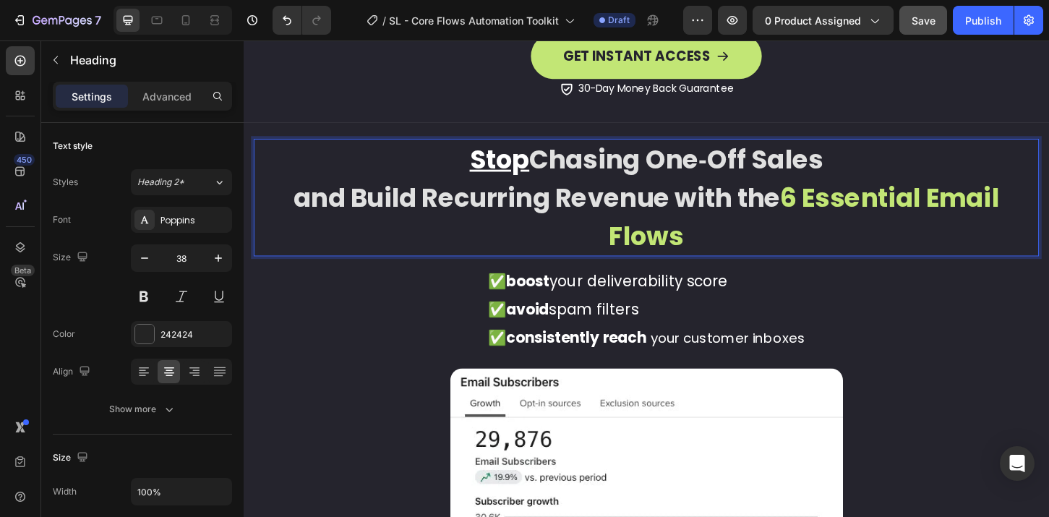
click at [768, 207] on strong "and Build Recurring Revenue with the" at bounding box center [560, 209] width 524 height 38
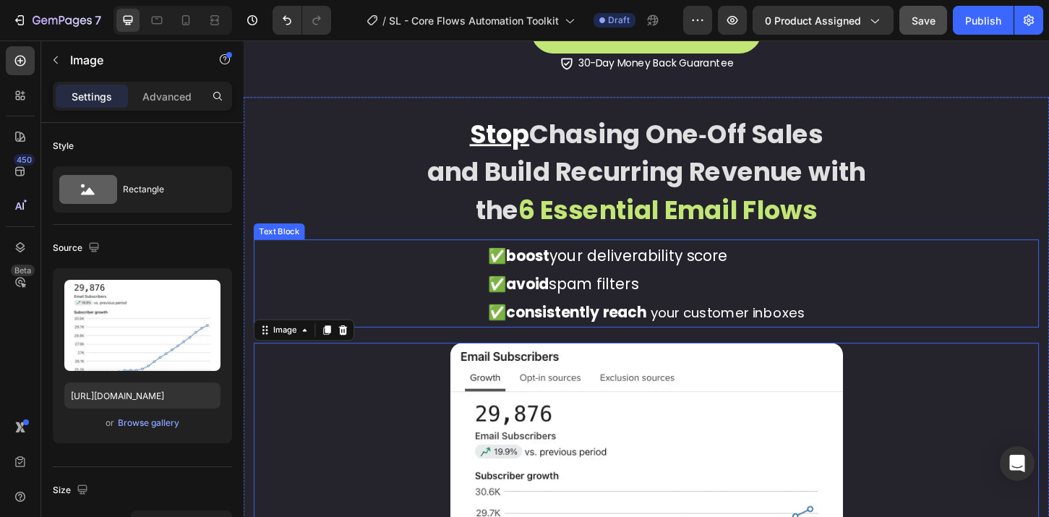
scroll to position [2484, 0]
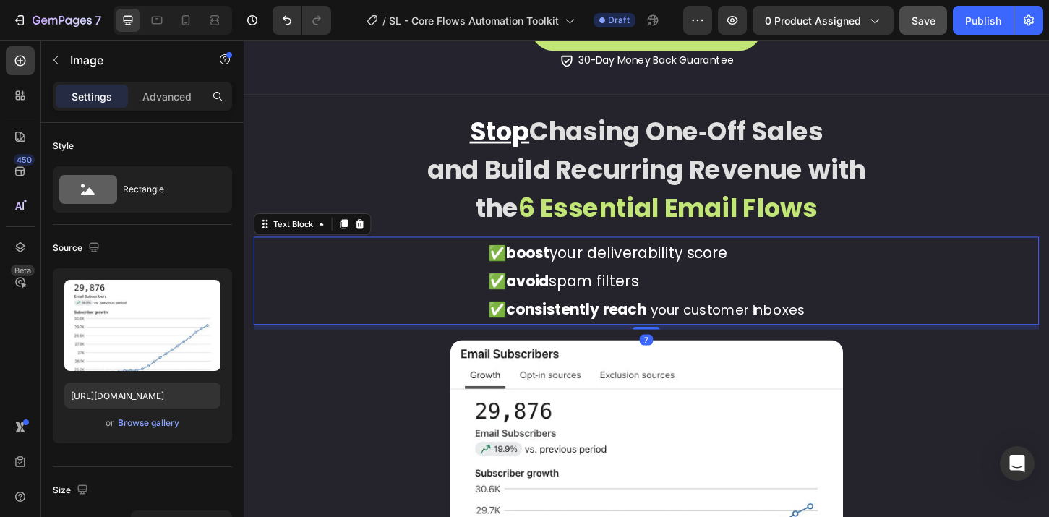
click at [659, 277] on p "✅ boost your deliverability score" at bounding box center [677, 268] width 341 height 30
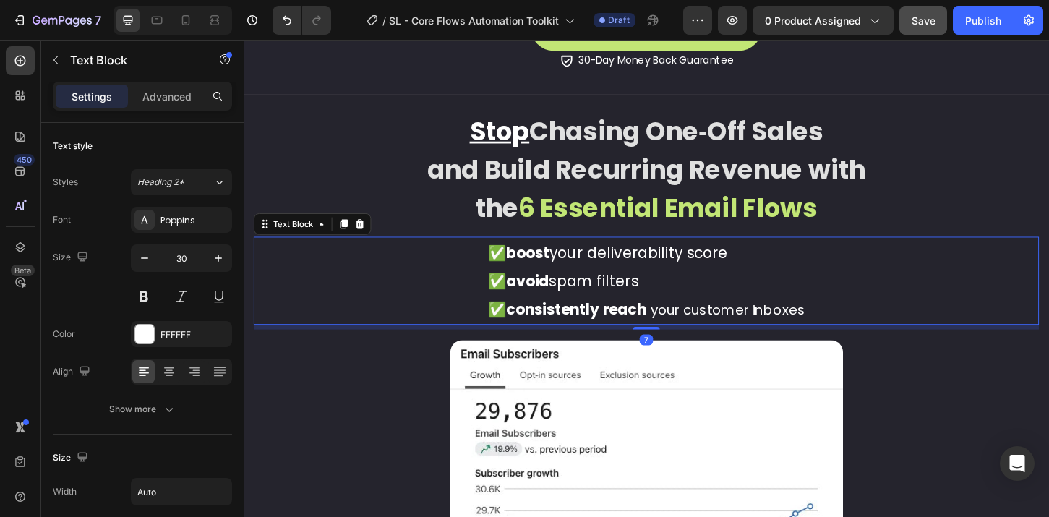
click at [766, 286] on p "✅ avoid spam filters ✅ consistently reach your customer inboxes" at bounding box center [677, 313] width 341 height 61
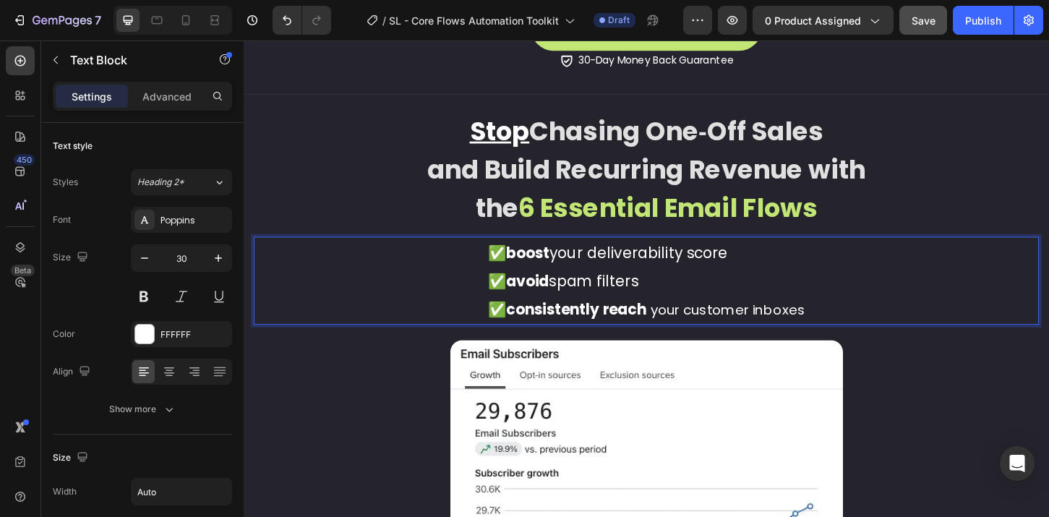
click at [814, 297] on p "✅ avoid spam filters ✅ consistently reach your customer inboxes" at bounding box center [677, 313] width 341 height 61
click at [861, 320] on div "✅ boost your deliverability score ✅ avoid spam filters ✅ consistently reach you…" at bounding box center [677, 299] width 846 height 95
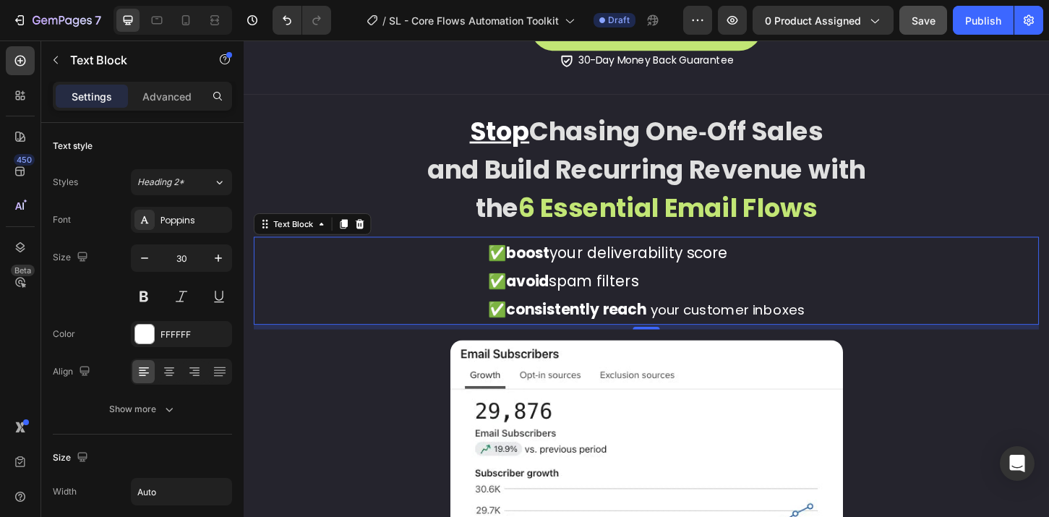
drag, startPoint x: 865, startPoint y: 327, endPoint x: 804, endPoint y: 317, distance: 61.7
click at [804, 317] on div "✅ boost your deliverability score ✅ avoid spam filters ✅ consistently reach you…" at bounding box center [677, 299] width 846 height 95
click at [834, 320] on span "your customer inboxes" at bounding box center [765, 330] width 166 height 20
drag, startPoint x: 853, startPoint y: 327, endPoint x: 742, endPoint y: 303, distance: 113.9
click at [742, 303] on div "✅ boost your deliverability score ✅ avoid spam filters ✅ consistently reach you…" at bounding box center [677, 299] width 846 height 95
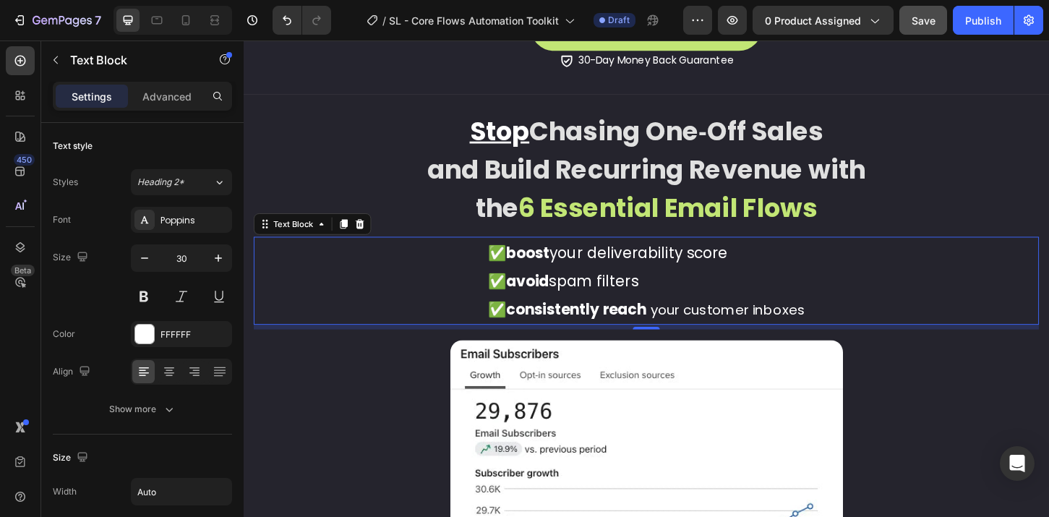
click at [562, 303] on strong "avoid" at bounding box center [549, 299] width 46 height 22
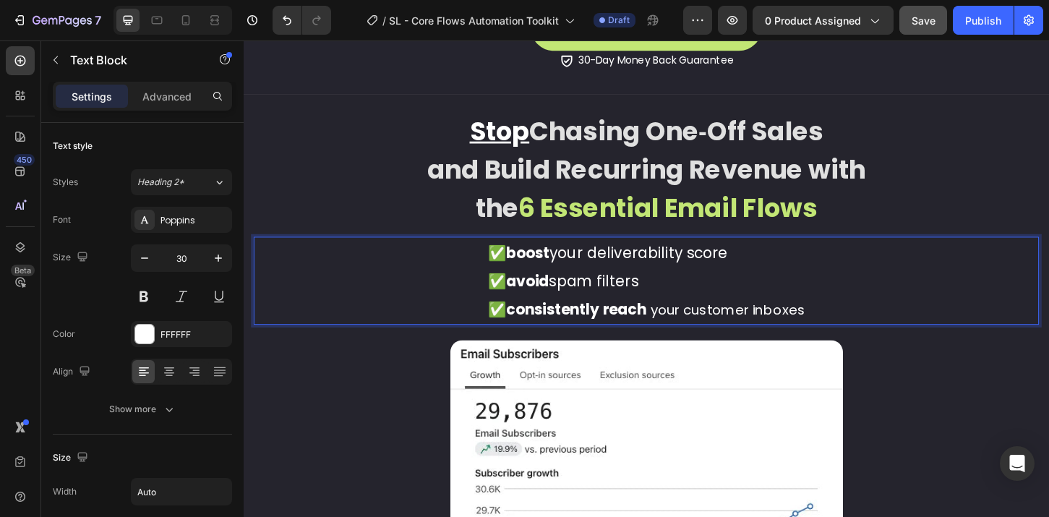
click at [755, 306] on p "✅ avoid spam filters ✅ consistently reach your customer inboxes" at bounding box center [677, 313] width 341 height 61
click at [846, 327] on div "✅ boost your deliverability score ✅ avoid spam filters ✅ consistently reach you…" at bounding box center [677, 299] width 846 height 95
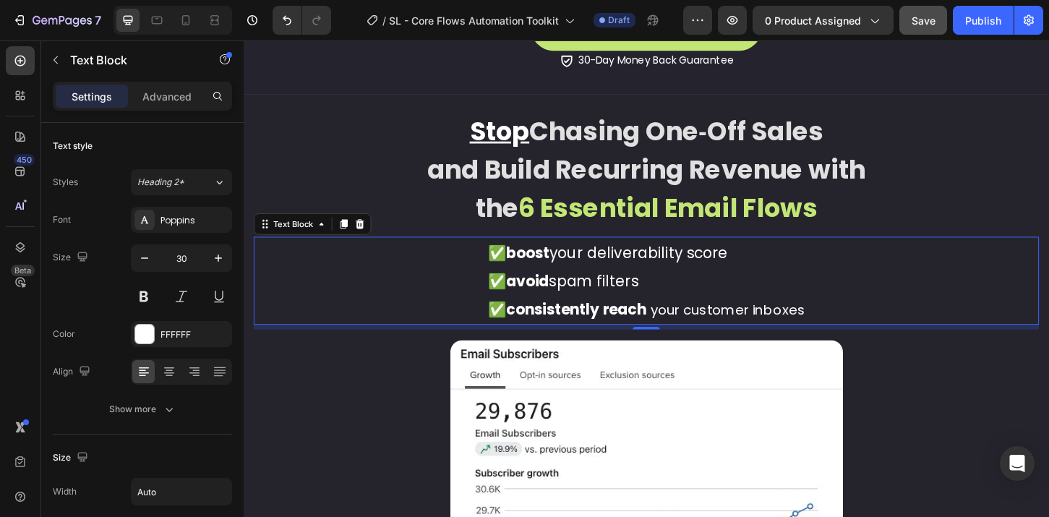
click at [841, 327] on span "your customer inboxes" at bounding box center [765, 330] width 166 height 20
drag, startPoint x: 844, startPoint y: 329, endPoint x: 607, endPoint y: 278, distance: 242.6
click at [607, 278] on div "✅ boost your deliverability score ✅ avoid spam filters ✅ consistently reach you…" at bounding box center [677, 299] width 846 height 95
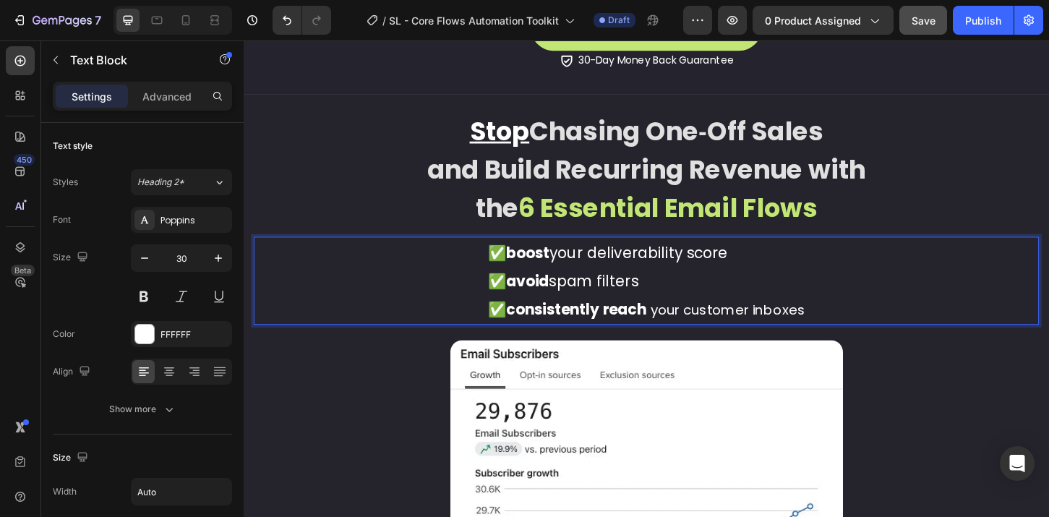
drag, startPoint x: 668, startPoint y: 296, endPoint x: 855, endPoint y: 315, distance: 188.3
click at [669, 296] on p "✅ avoid spam filters ✅ consistently reach your customer inboxes" at bounding box center [677, 313] width 341 height 61
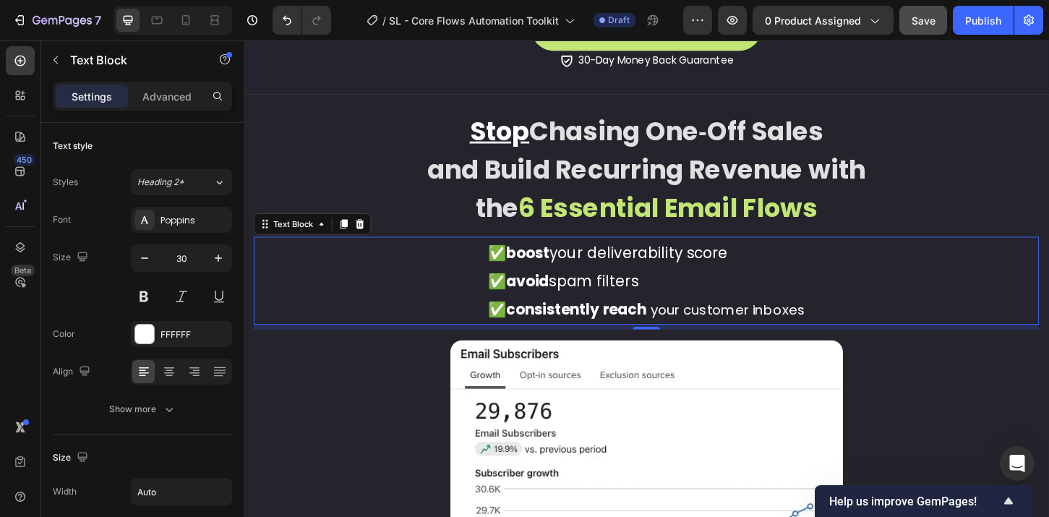
click at [880, 330] on div "✅ boost your deliverability score ✅ avoid spam filters ✅ consistently reach you…" at bounding box center [677, 299] width 846 height 95
click at [854, 327] on div "✅ boost your deliverability score ✅ avoid spam filters ✅ consistently reach you…" at bounding box center [677, 299] width 846 height 95
click at [843, 329] on div "✅ boost your deliverability score ✅ avoid spam filters ✅ consistently reach you…" at bounding box center [677, 299] width 846 height 95
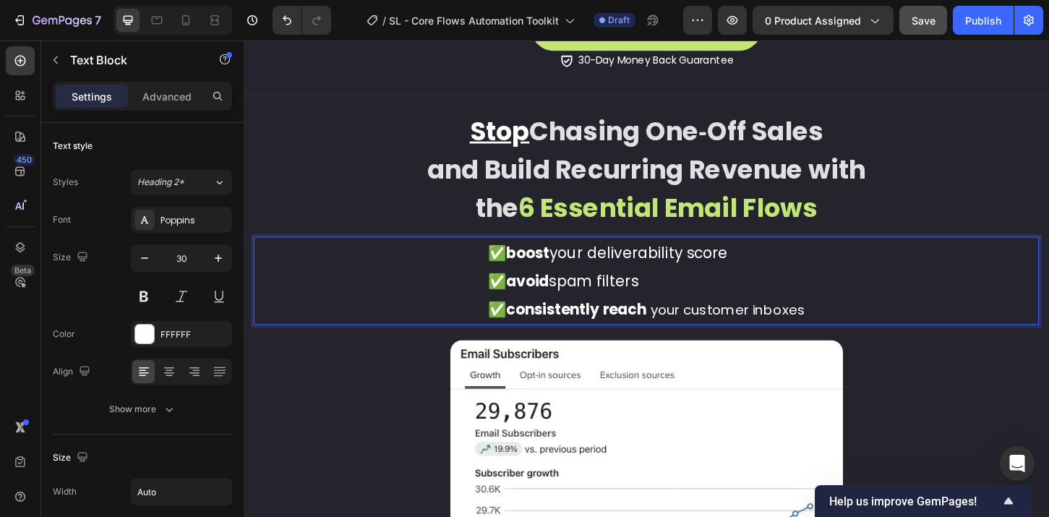
click at [839, 329] on span "your customer inboxes" at bounding box center [765, 330] width 166 height 20
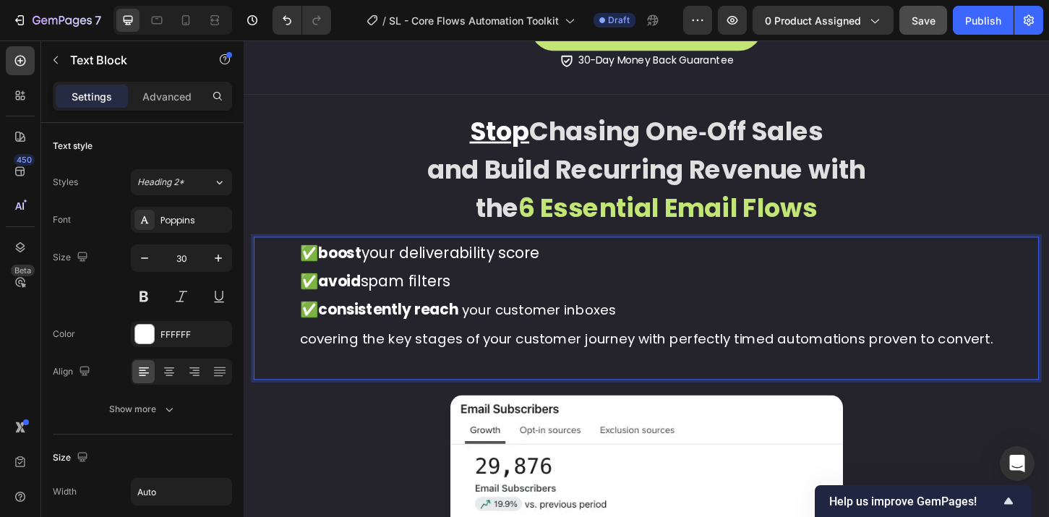
click at [1040, 361] on div "✅ boost your deliverability score ✅ avoid spam filters ✅ consistently reach you…" at bounding box center [678, 329] width 750 height 154
click at [667, 361] on span "covering the key stages of your customer journey with perfectly timed automatio…" at bounding box center [678, 361] width 744 height 20
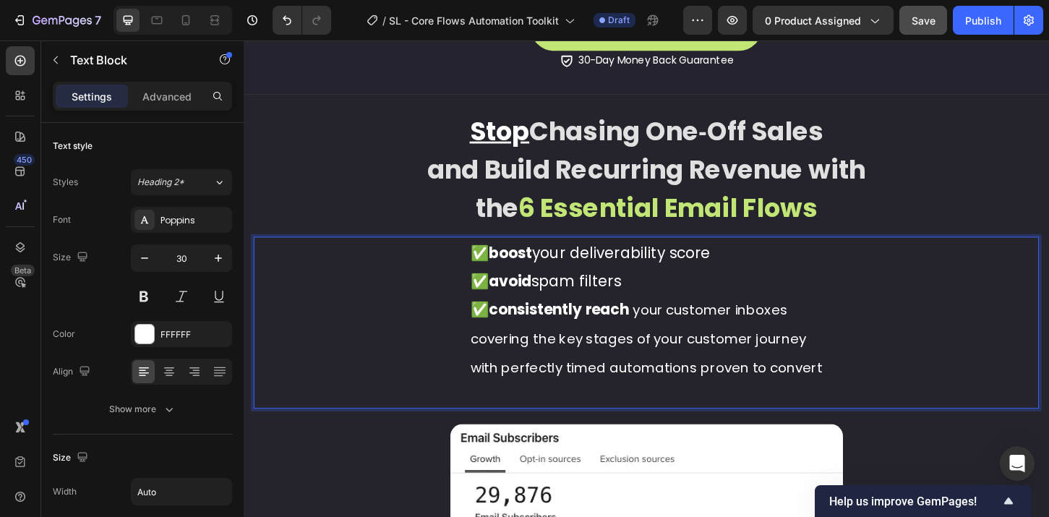
click at [829, 329] on p "✅ avoid spam filters ✅ consistently reach your customer inboxes" at bounding box center [677, 313] width 379 height 61
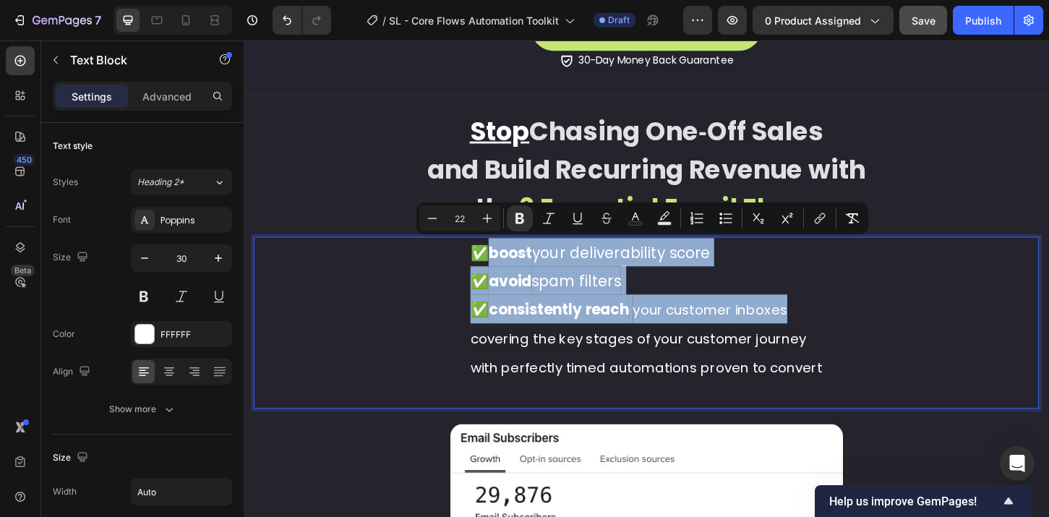
drag, startPoint x: 841, startPoint y: 329, endPoint x: 508, endPoint y: 275, distance: 336.8
click at [508, 275] on div "✅ boost your deliverability score ✅ avoid spam filters ✅ consistently reach you…" at bounding box center [678, 344] width 382 height 185
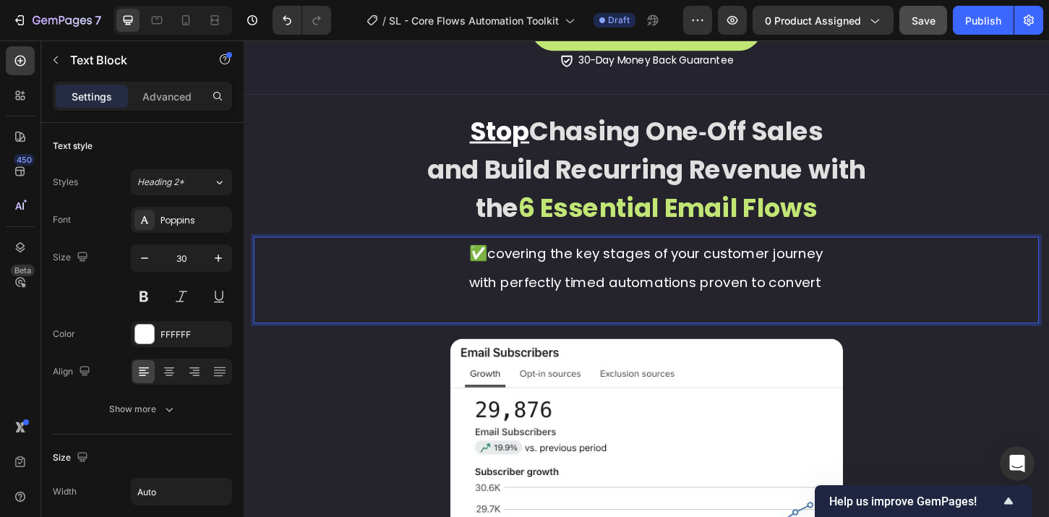
click at [563, 318] on p "with perfectly timed automations proven to convert" at bounding box center [677, 313] width 381 height 59
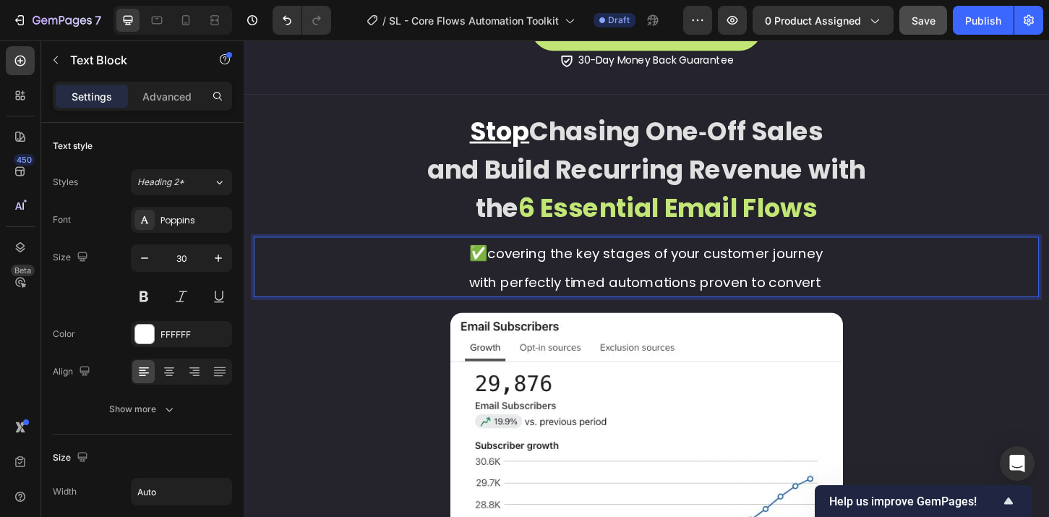
drag, startPoint x: 500, startPoint y: 270, endPoint x: 480, endPoint y: 266, distance: 19.9
click at [486, 266] on div "✅ covering the key stages of your customer journey with perfectly timed automat…" at bounding box center [678, 284] width 384 height 65
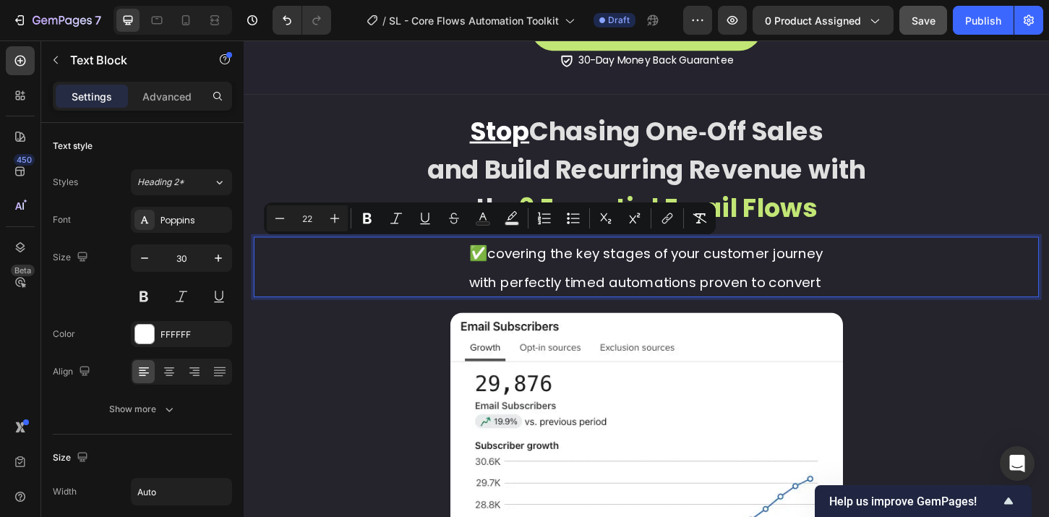
copy span "✅"
click at [486, 294] on div "✅ covering the key stages of your customer journey with perfectly timed automat…" at bounding box center [678, 284] width 384 height 65
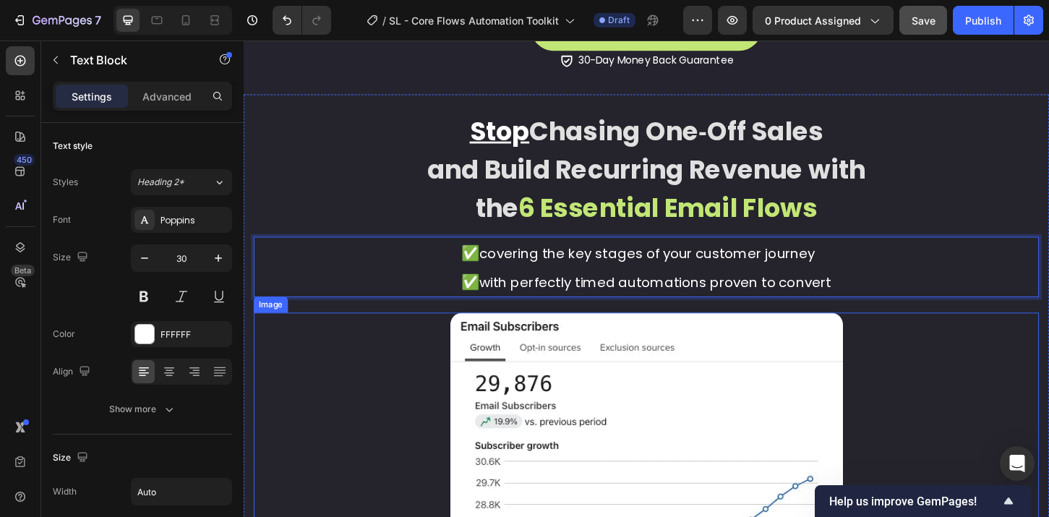
click at [974, 426] on div at bounding box center [677, 512] width 846 height 358
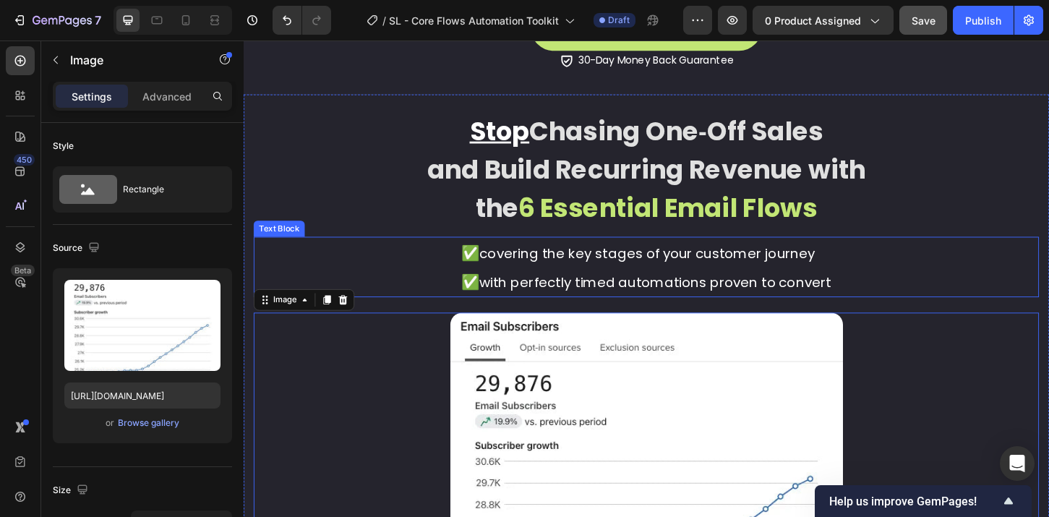
click at [549, 265] on span "covering the key stages of your customer journey" at bounding box center [678, 270] width 361 height 20
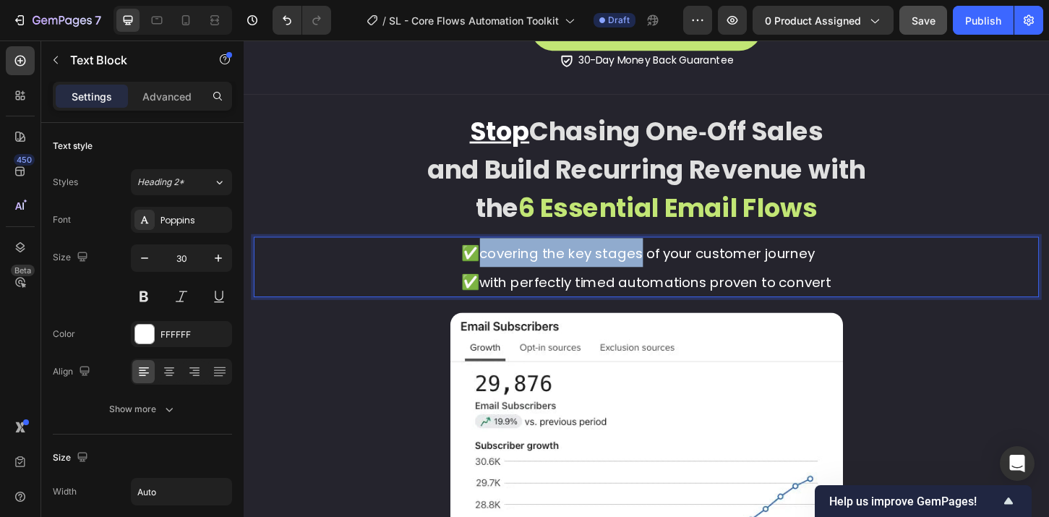
drag, startPoint x: 497, startPoint y: 265, endPoint x: 665, endPoint y: 270, distance: 167.8
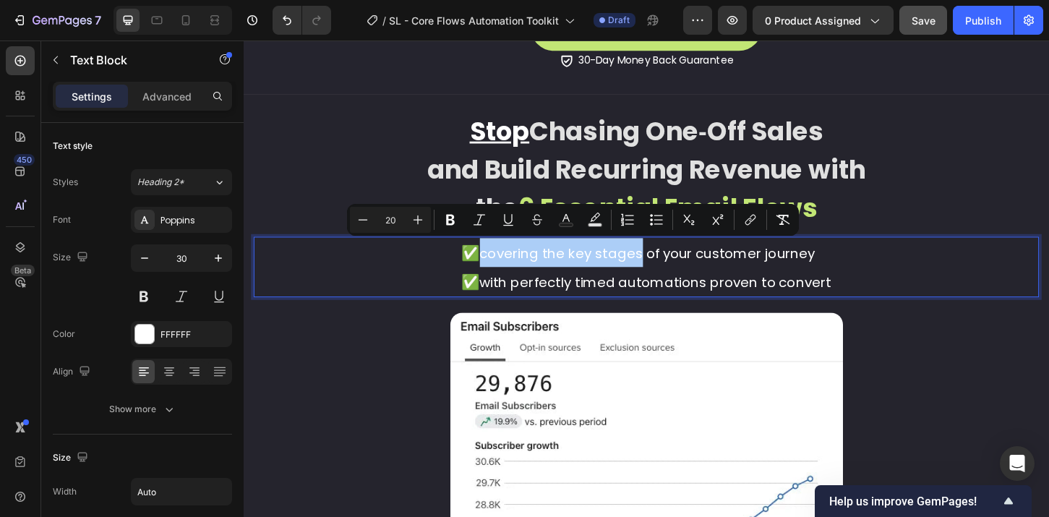
click at [448, 213] on icon "Editor contextual toolbar" at bounding box center [450, 220] width 14 height 14
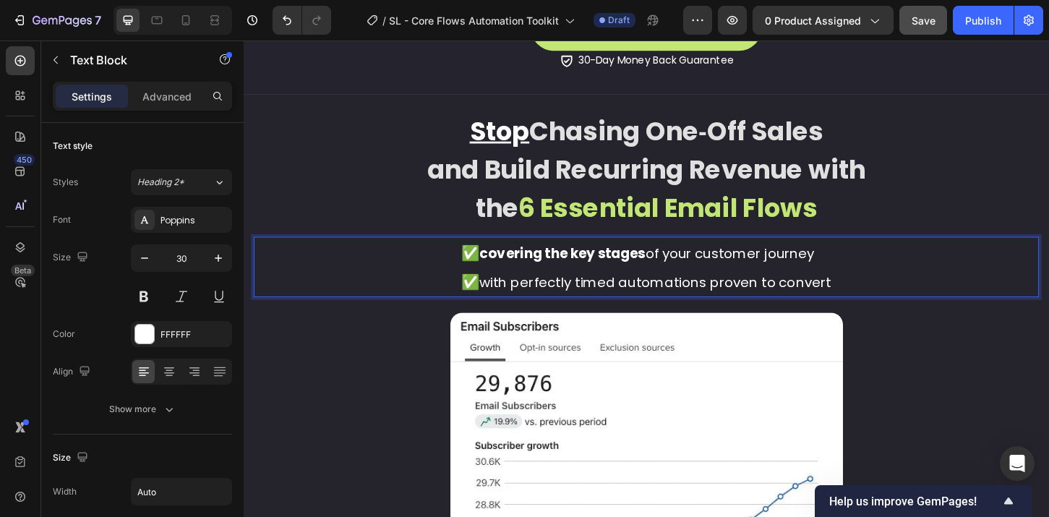
click at [524, 306] on span "with perfectly timed automations proven to convert" at bounding box center [687, 301] width 379 height 20
drag, startPoint x: 497, startPoint y: 296, endPoint x: 638, endPoint y: 301, distance: 141.8
click at [638, 301] on span "with perfectly timed automations proven to convert" at bounding box center [687, 301] width 379 height 20
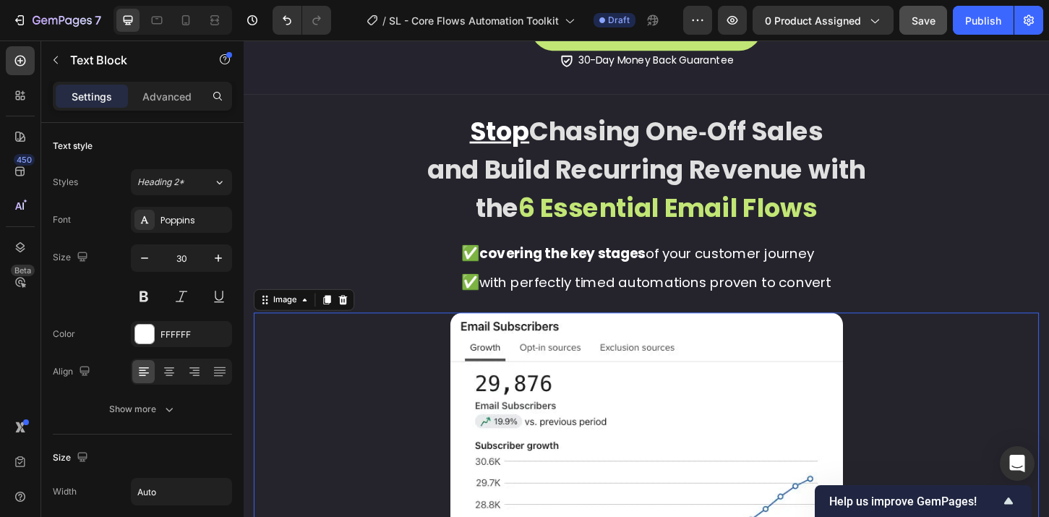
click at [628, 346] on img at bounding box center [677, 512] width 423 height 358
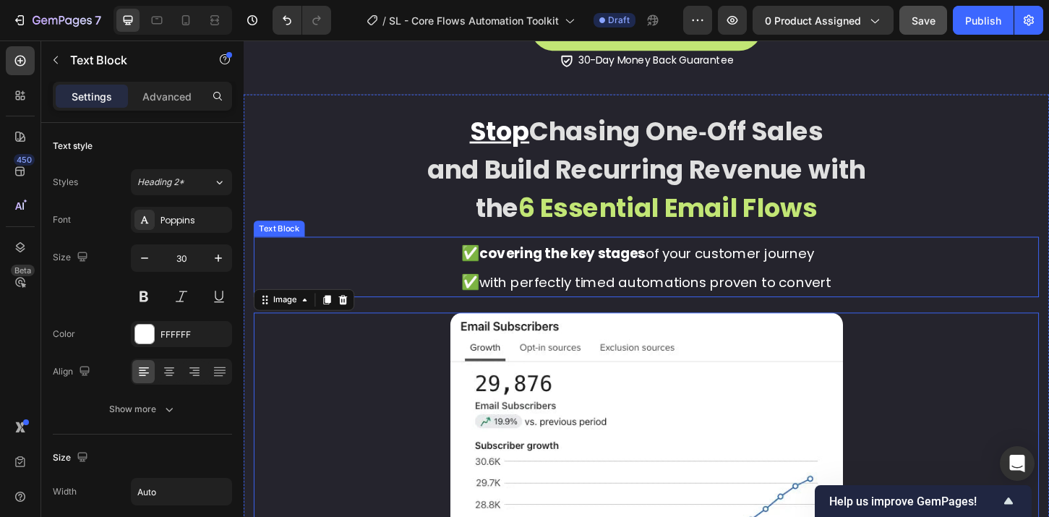
click at [607, 299] on span "with perfectly timed automations proven to convert" at bounding box center [687, 301] width 379 height 20
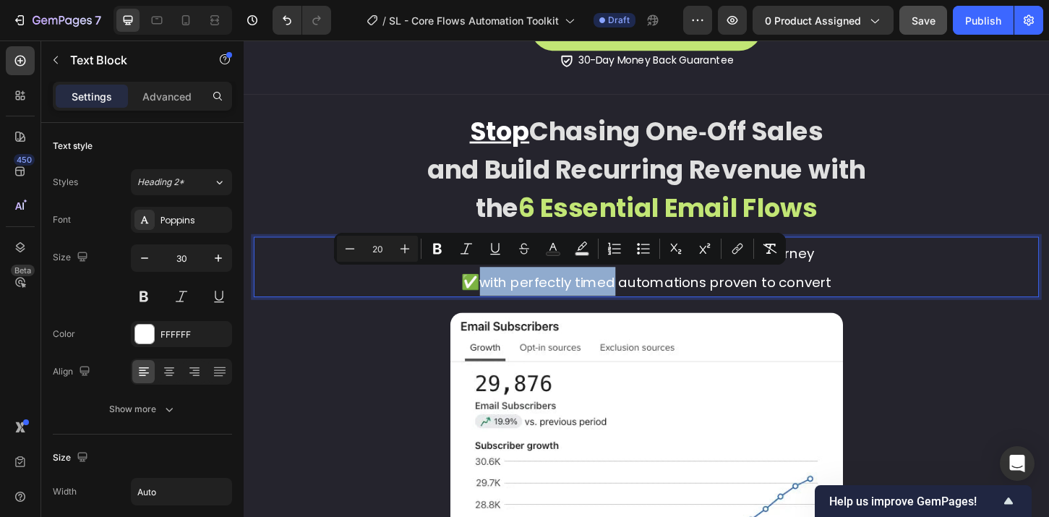
drag, startPoint x: 494, startPoint y: 294, endPoint x: 637, endPoint y: 301, distance: 142.6
click at [442, 247] on icon "Editor contextual toolbar" at bounding box center [437, 248] width 14 height 14
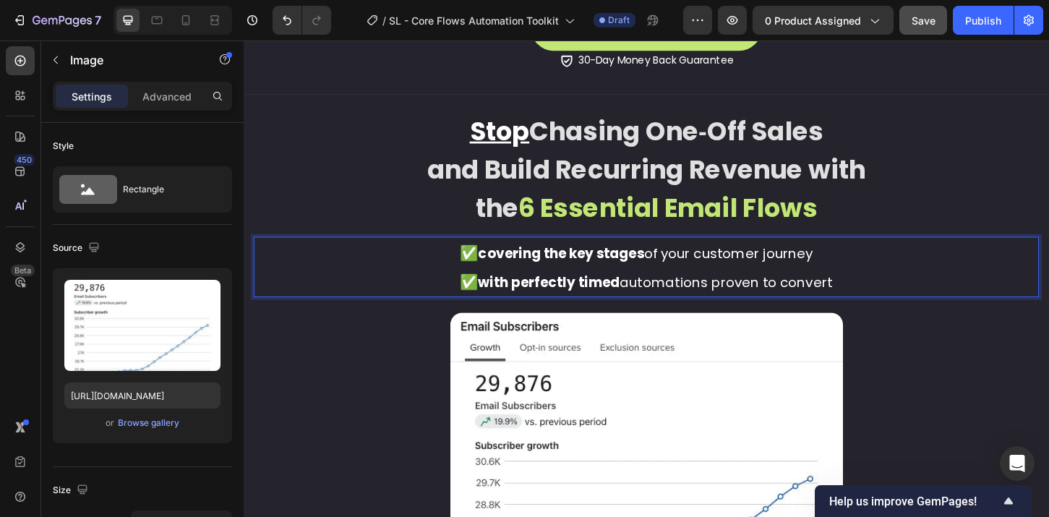
click at [873, 357] on img at bounding box center [677, 512] width 423 height 358
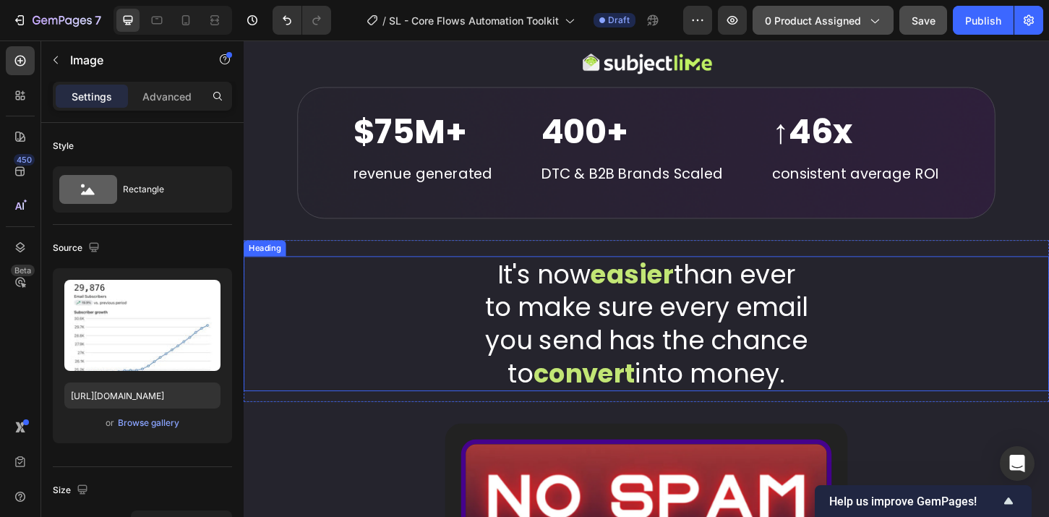
scroll to position [4333, 0]
click at [667, 348] on h2 "It's now easier than ever to make sure every email you send has the chance to c…" at bounding box center [678, 345] width 868 height 146
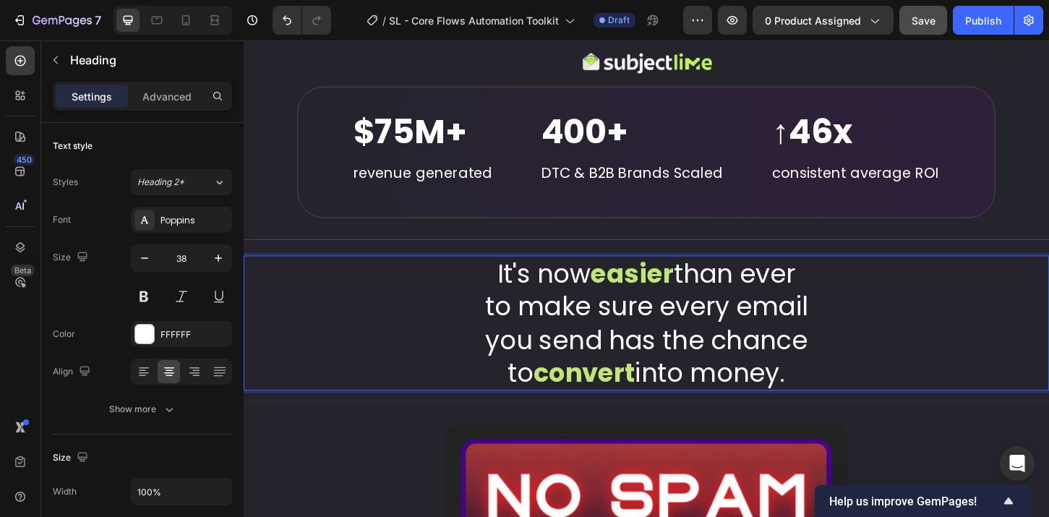
click at [747, 378] on h2 "It's now easier than ever to make sure every email you send has the chance to c…" at bounding box center [678, 345] width 868 height 146
click at [675, 382] on p "It's now easier than ever to make sure every email you send has the chance to c…" at bounding box center [677, 344] width 865 height 143
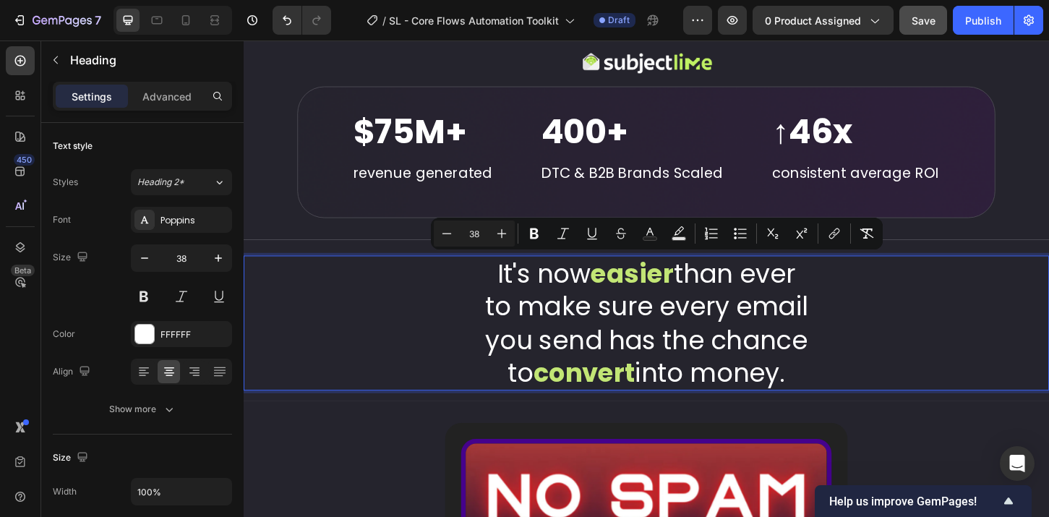
drag, startPoint x: 844, startPoint y: 401, endPoint x: 480, endPoint y: 299, distance: 378.4
click at [480, 299] on p "It's now easier than ever to make sure every email you send has the chance to c…" at bounding box center [677, 344] width 865 height 143
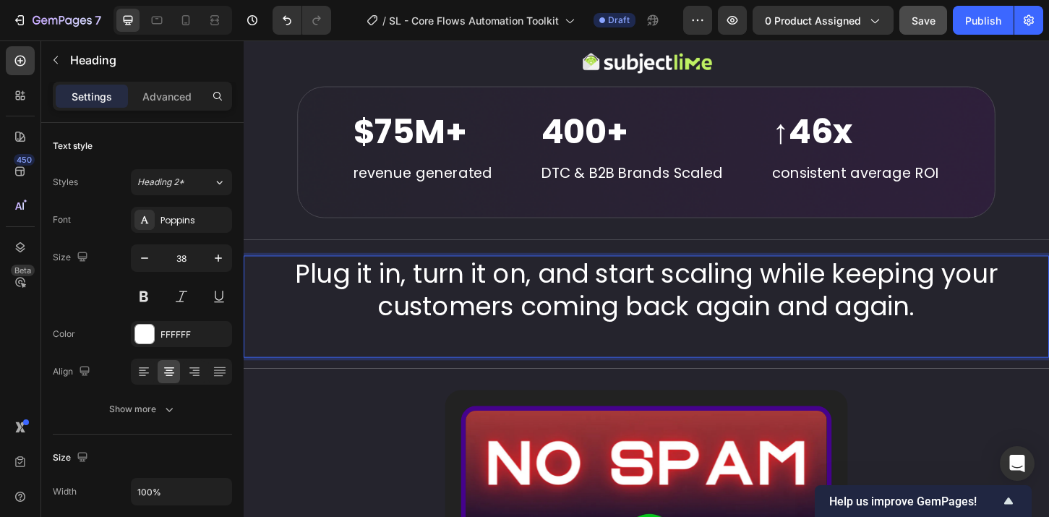
click at [800, 292] on p "Plug it in, turn it on, and start scaling while keeping your customers coming b…" at bounding box center [677, 326] width 865 height 107
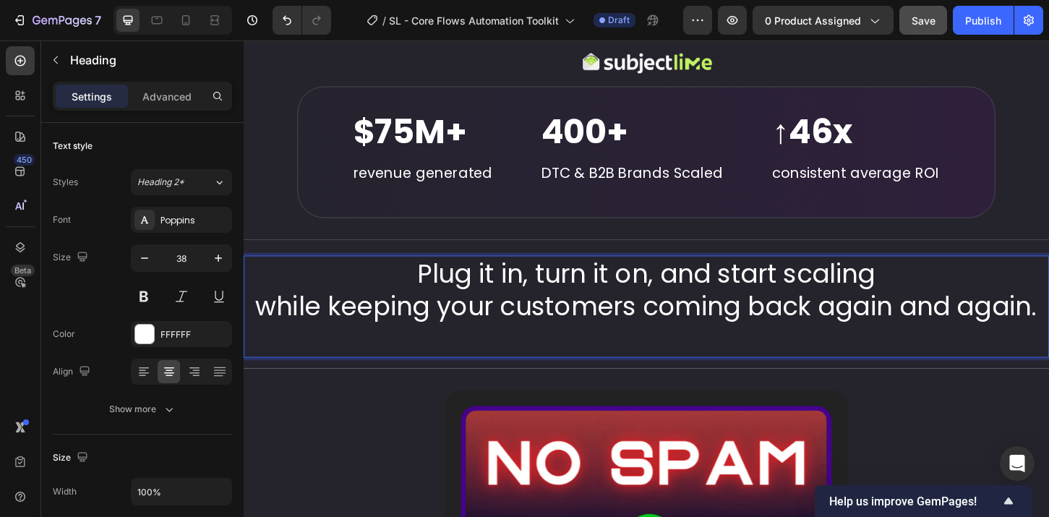
click at [782, 328] on p "Plug it in, turn it on, and start scaling while keeping your customers coming b…" at bounding box center [677, 326] width 865 height 107
click at [819, 288] on p "Plug it in, turn it on, and start scaling while keeping your customers coming b…" at bounding box center [677, 326] width 865 height 107
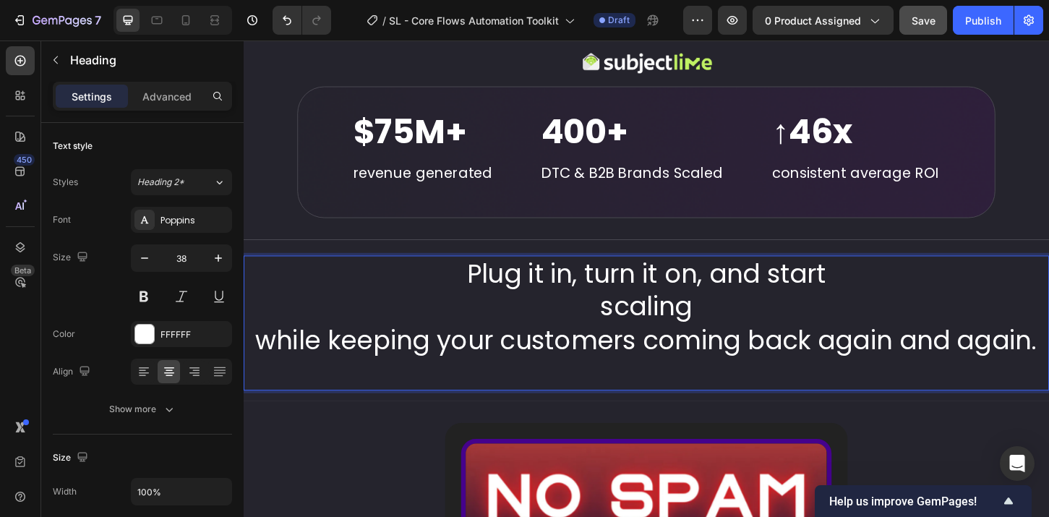
click at [255, 364] on p "Plug it in, turn it on, and start scaling while keeping your customers coming b…" at bounding box center [677, 344] width 865 height 143
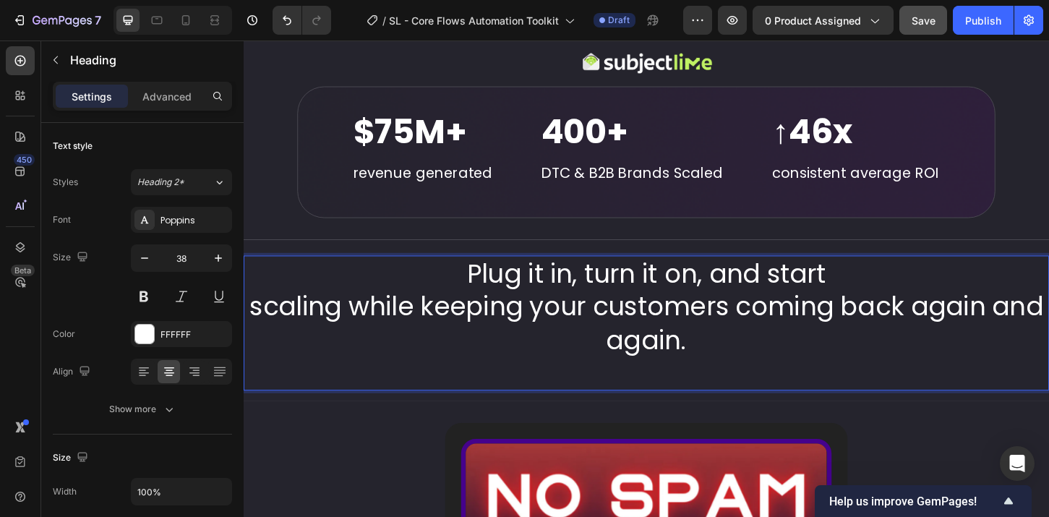
click at [771, 327] on p "Plug it in, turn it on, and start scaling while keeping your customers coming b…" at bounding box center [677, 344] width 865 height 143
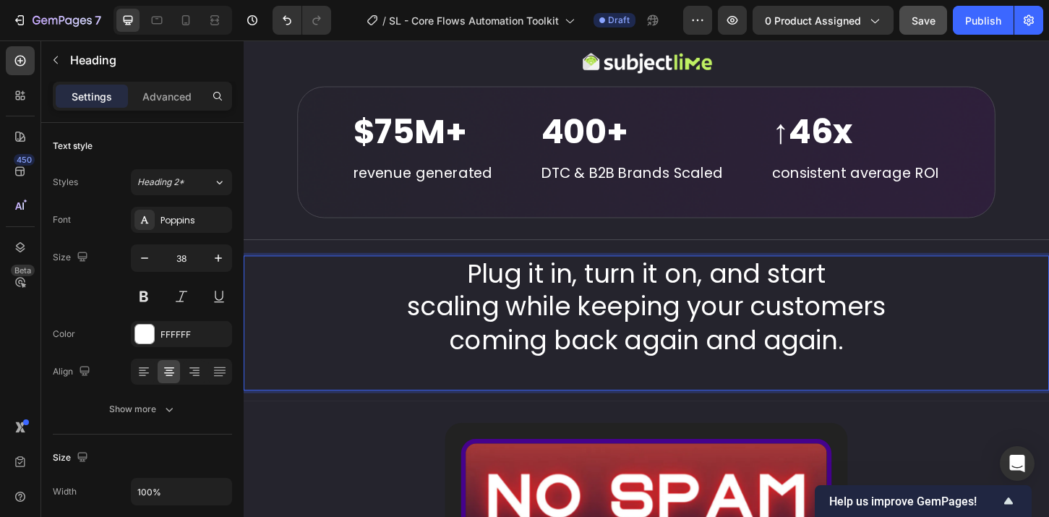
click at [727, 395] on p "Plug it in, turn it on, and start scaling while keeping your customers coming b…" at bounding box center [677, 344] width 865 height 143
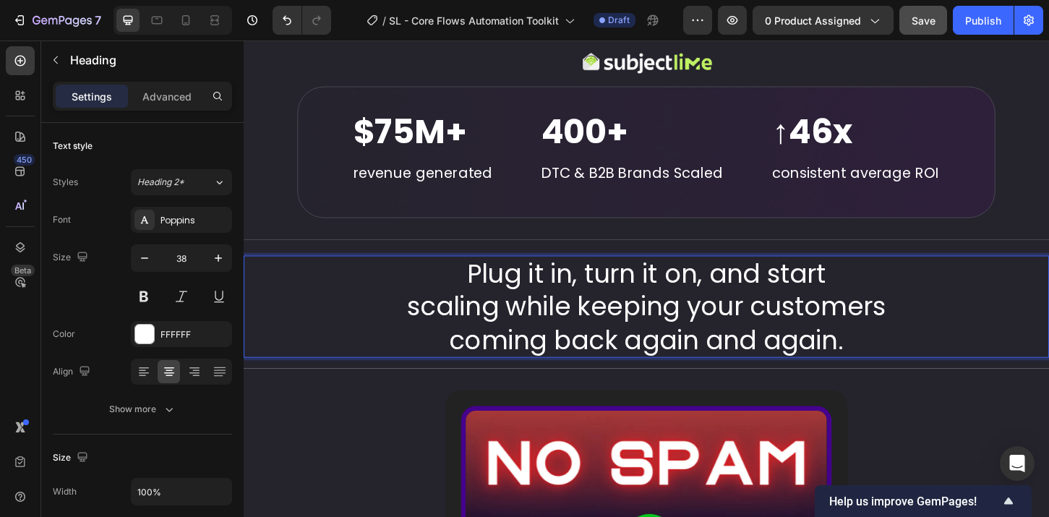
click at [682, 301] on p "Plug it in, turn it on, and start scaling while keeping your customers coming b…" at bounding box center [677, 326] width 865 height 107
click at [477, 288] on p "Plug it in, turn it on, and start scaling while keeping your customers coming b…" at bounding box center [677, 326] width 865 height 107
click at [630, 340] on p "Plug it in, turn it on, and start scaling while keeping your customers coming b…" at bounding box center [677, 326] width 865 height 107
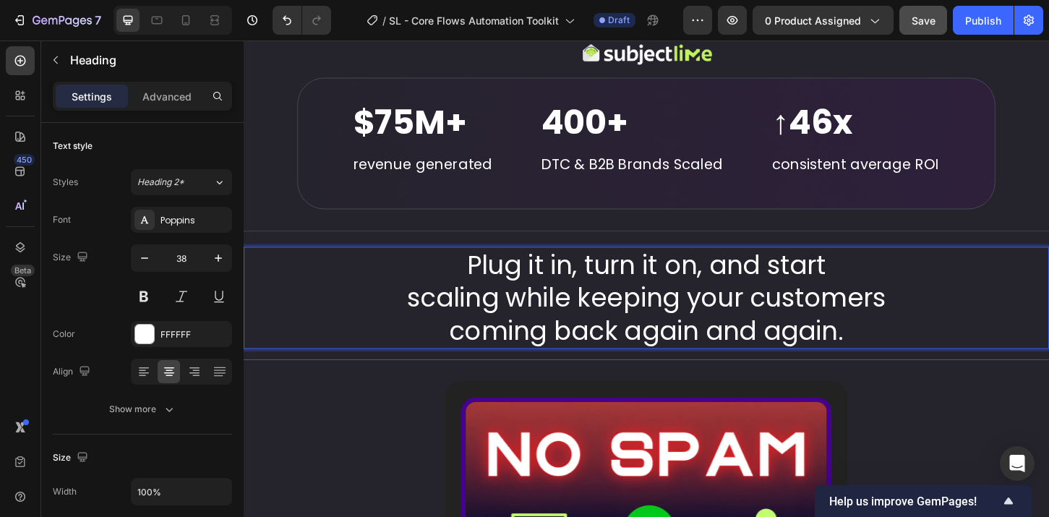
scroll to position [4342, 0]
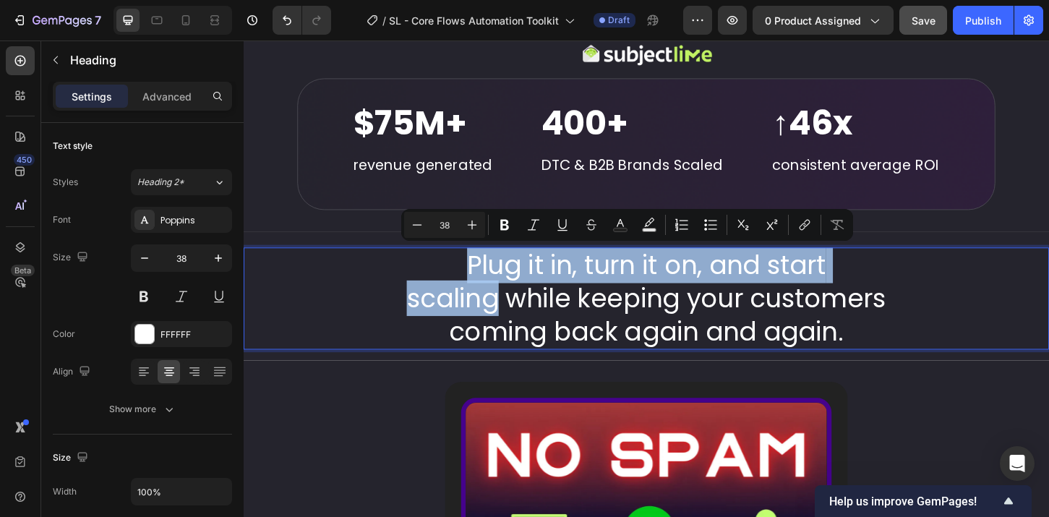
drag, startPoint x: 476, startPoint y: 280, endPoint x: 511, endPoint y: 316, distance: 50.1
click at [511, 316] on p "Plug it in, turn it on, and start scaling while keeping your customers coming b…" at bounding box center [677, 318] width 865 height 107
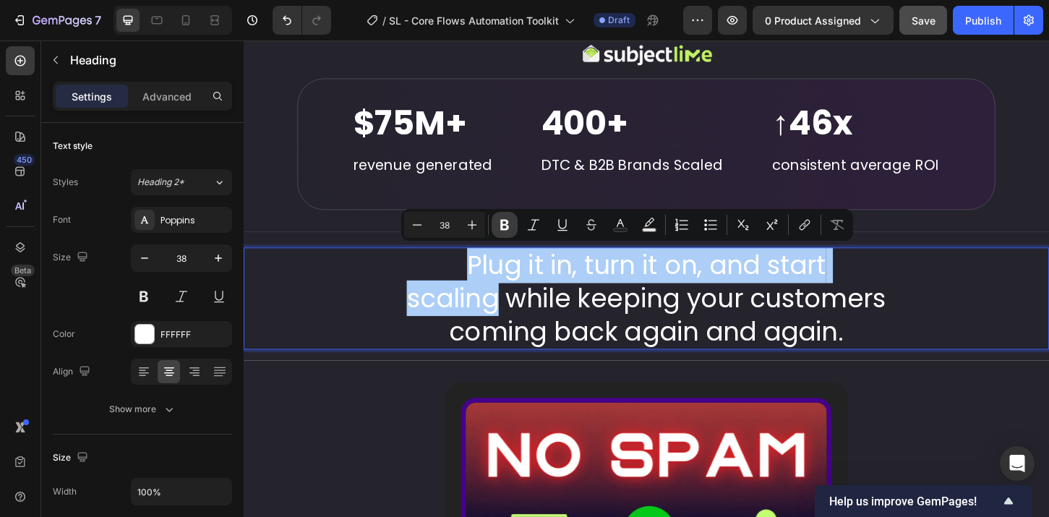
click at [510, 220] on icon "Editor contextual toolbar" at bounding box center [504, 225] width 14 height 14
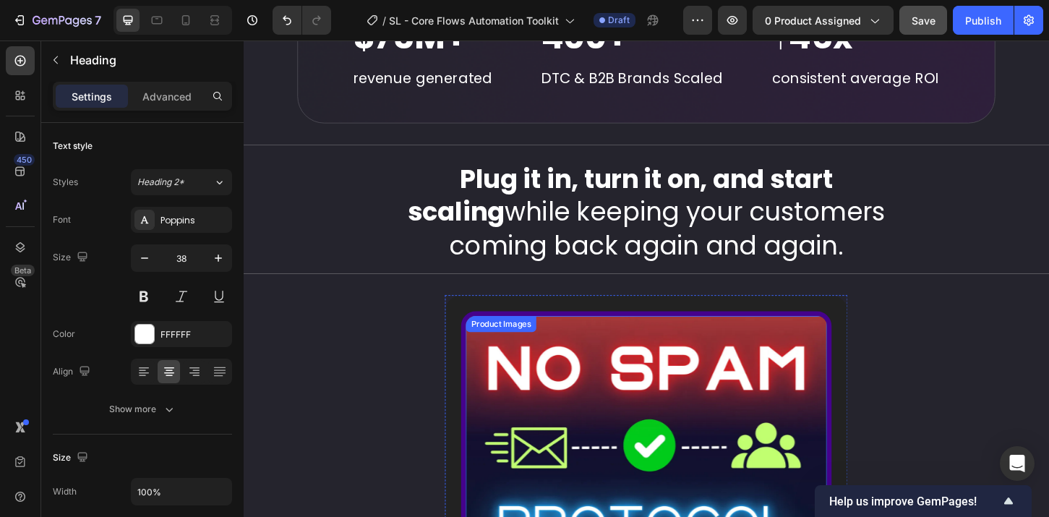
scroll to position [4432, 0]
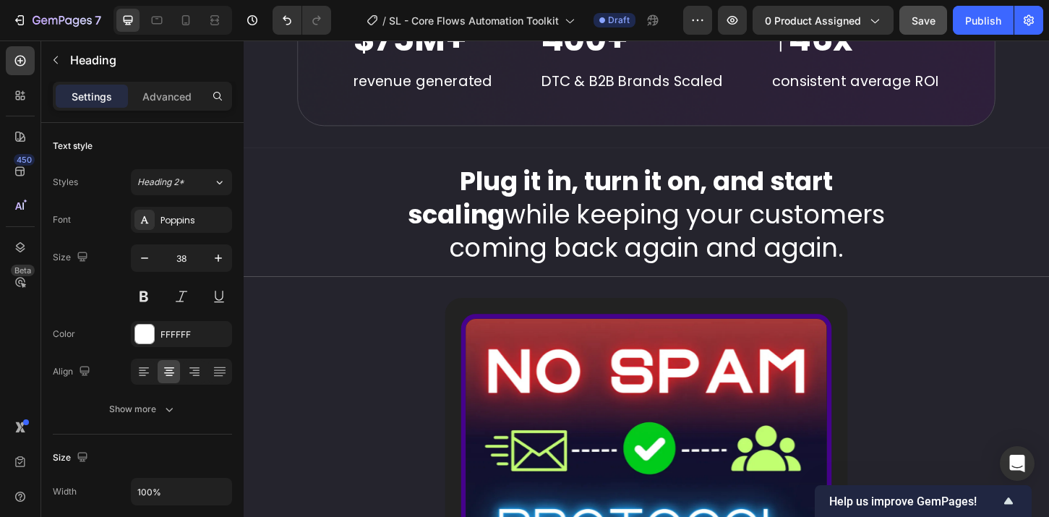
click at [818, 260] on h2 "Plug it in, turn it on, and start scaling while keeping your customers coming b…" at bounding box center [678, 228] width 868 height 110
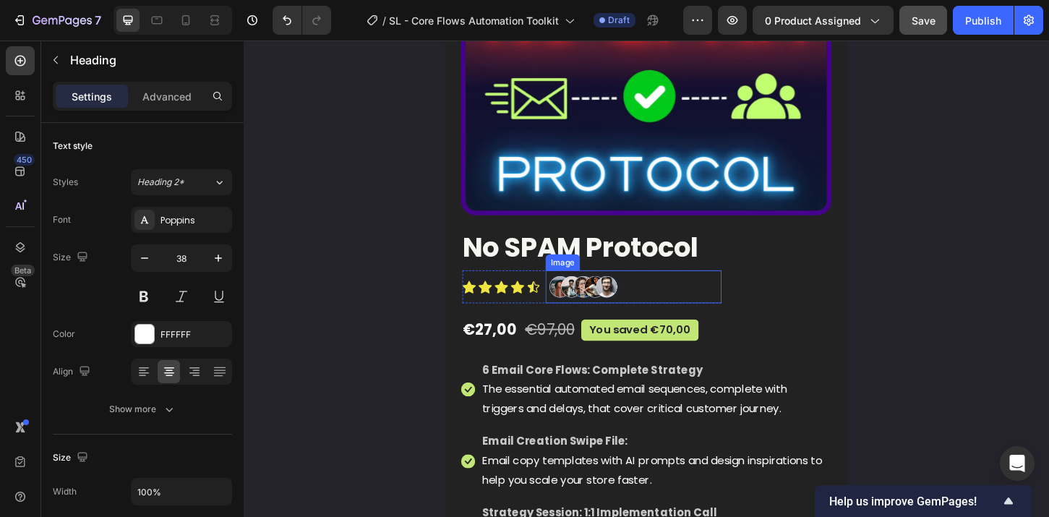
scroll to position [4808, 0]
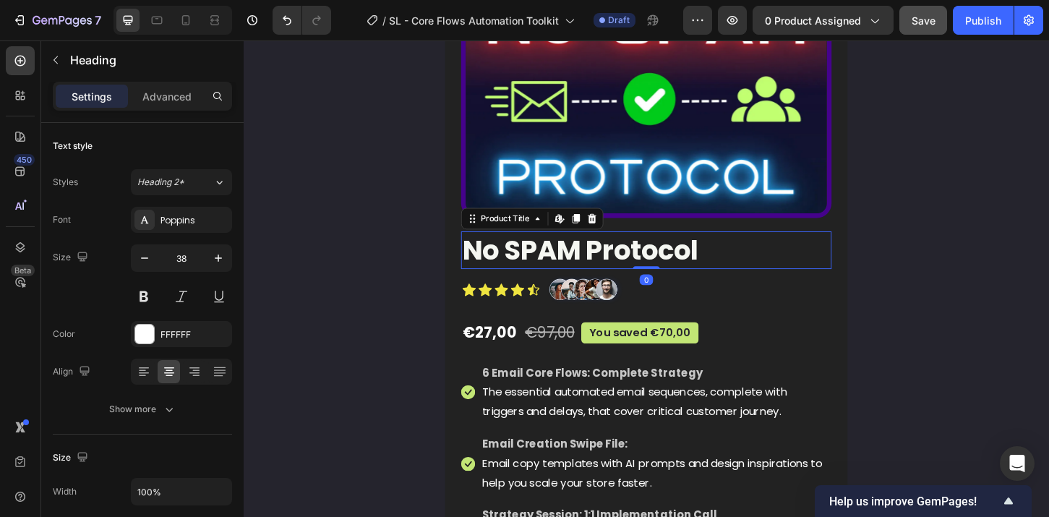
click at [691, 266] on h2 "No SPAM Protocol" at bounding box center [677, 266] width 399 height 40
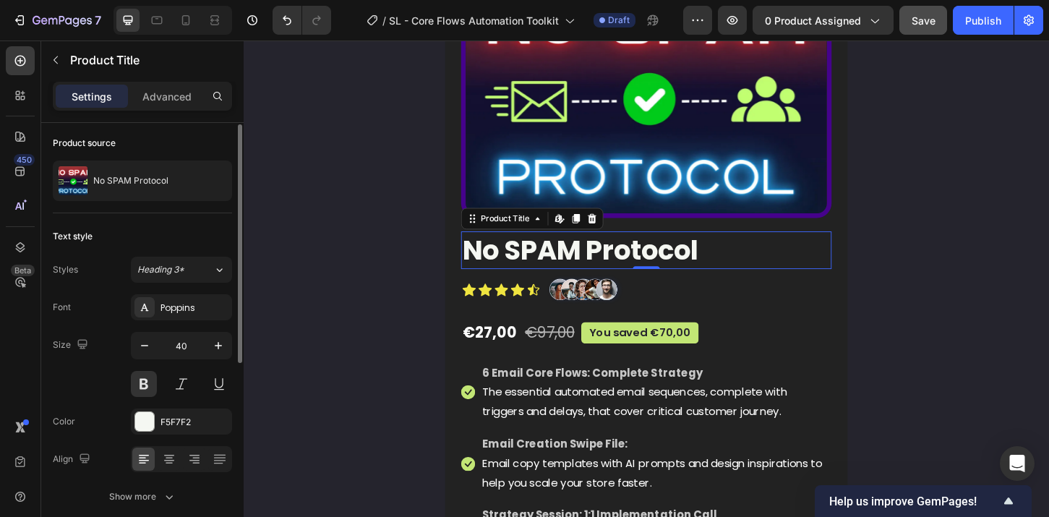
scroll to position [0, 0]
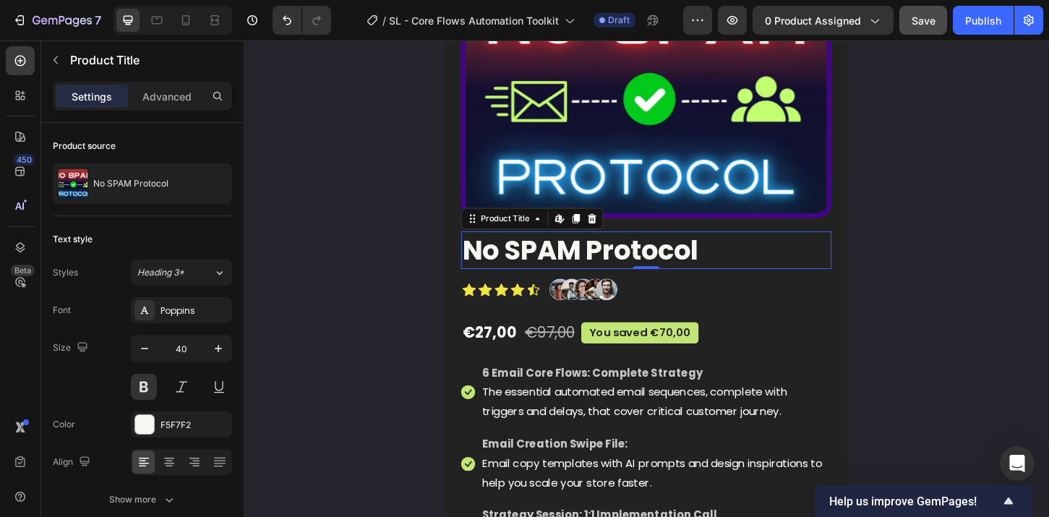
click at [736, 268] on h2 "No SPAM Protocol" at bounding box center [677, 266] width 399 height 40
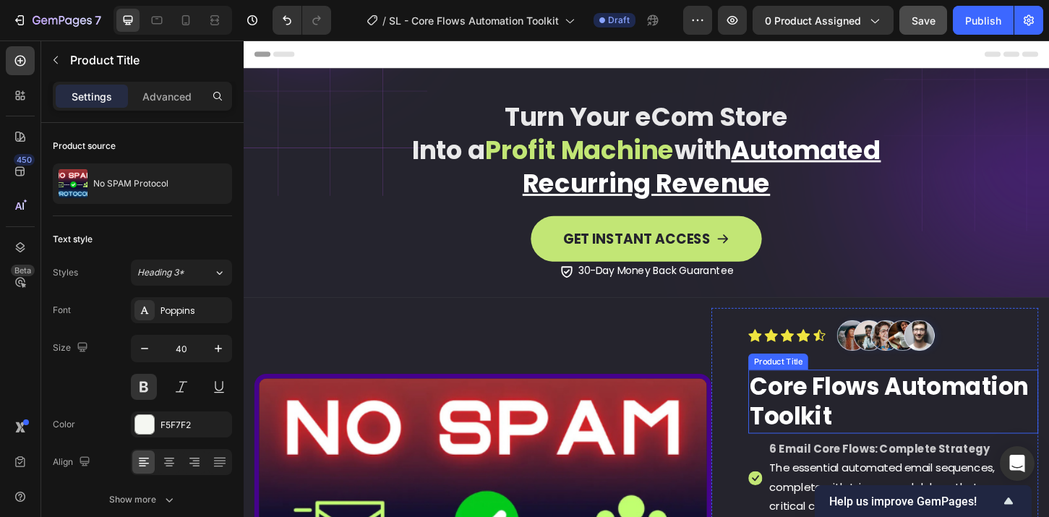
click at [871, 424] on h2 "Core Flows Automation Toolkit" at bounding box center [943, 429] width 312 height 69
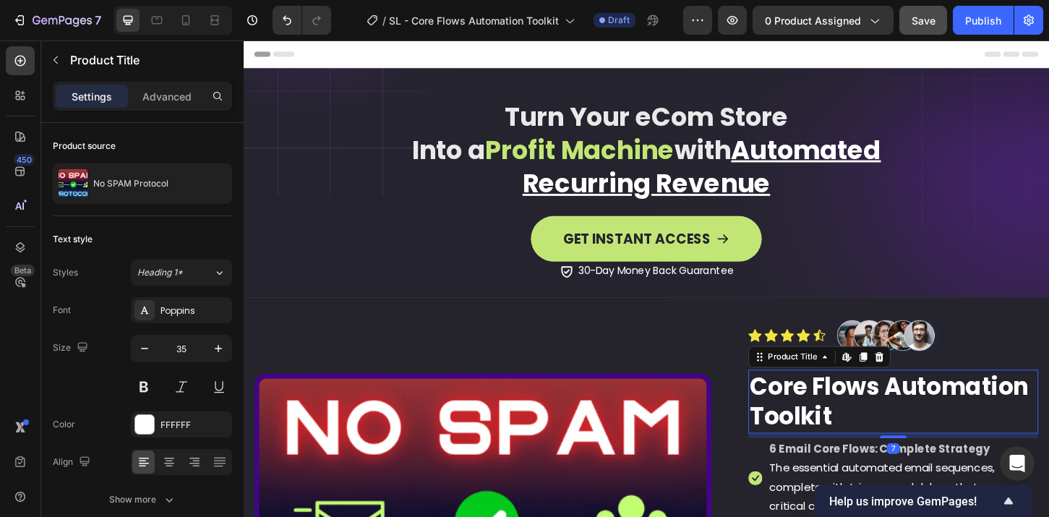
click at [878, 440] on h2 "Core Flows Automation Toolkit" at bounding box center [943, 429] width 312 height 69
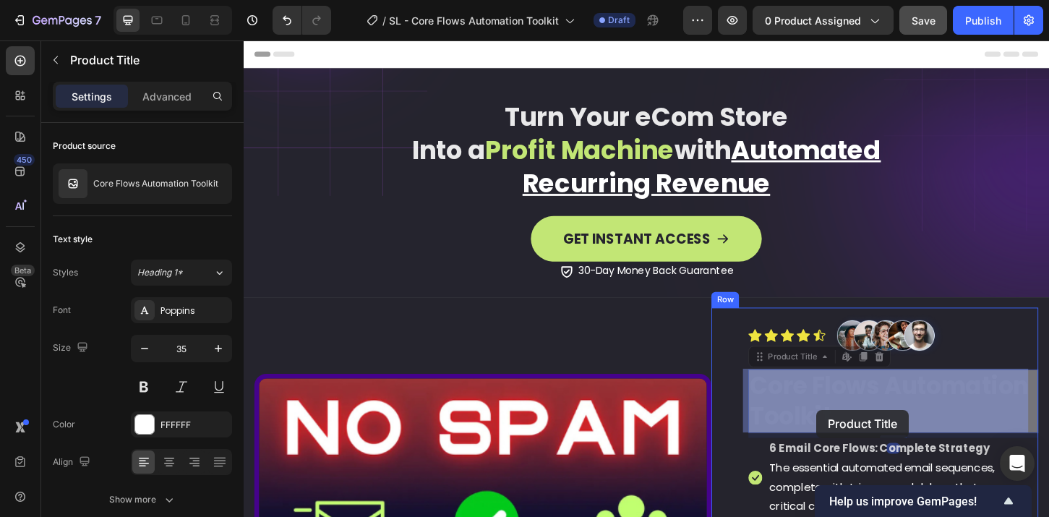
drag, startPoint x: 872, startPoint y: 443, endPoint x: 860, endPoint y: 438, distance: 12.6
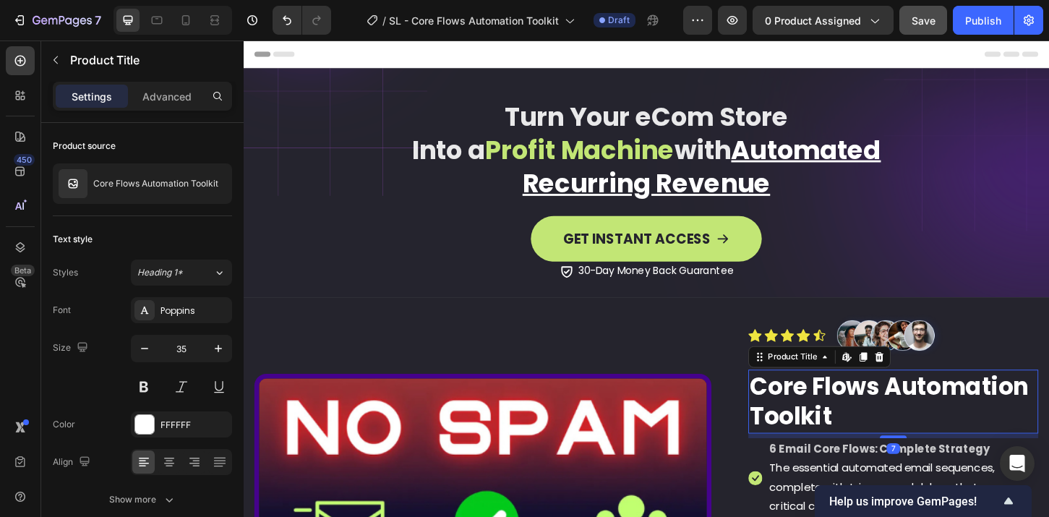
click at [881, 440] on h2 "Core Flows Automation Toolkit" at bounding box center [943, 429] width 312 height 69
click at [872, 443] on h2 "Core Flows Automation Toolkit" at bounding box center [943, 429] width 312 height 69
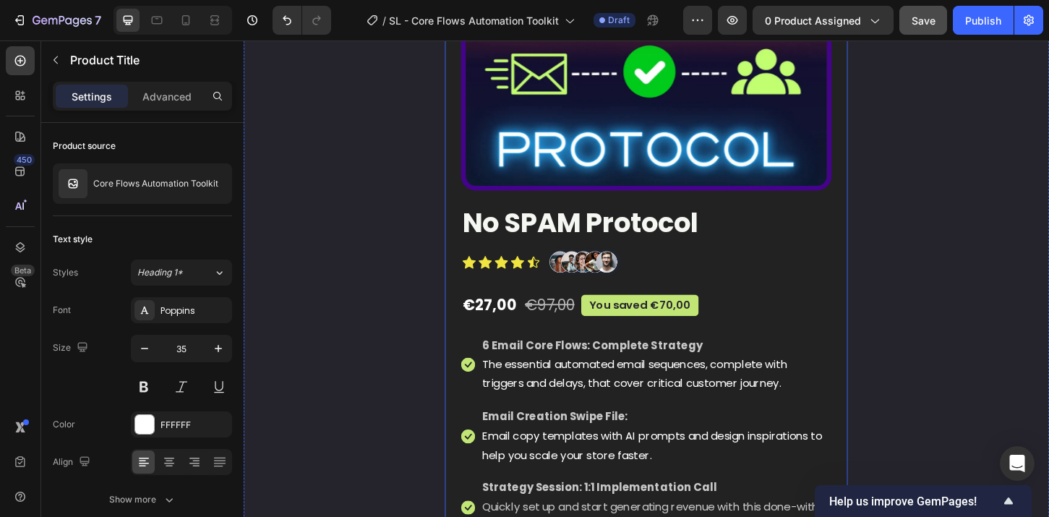
scroll to position [4836, 0]
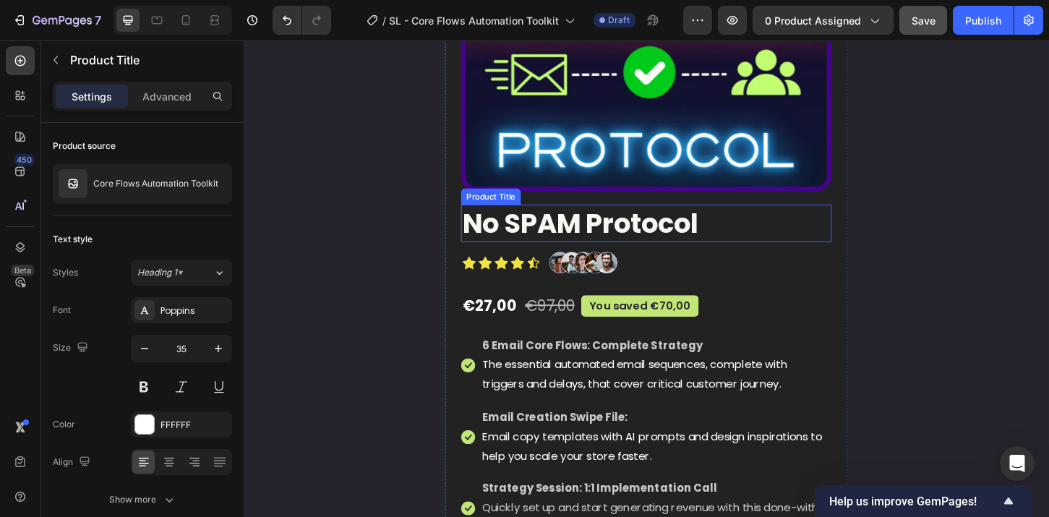
click at [682, 231] on h2 "No SPAM Protocol" at bounding box center [677, 237] width 399 height 40
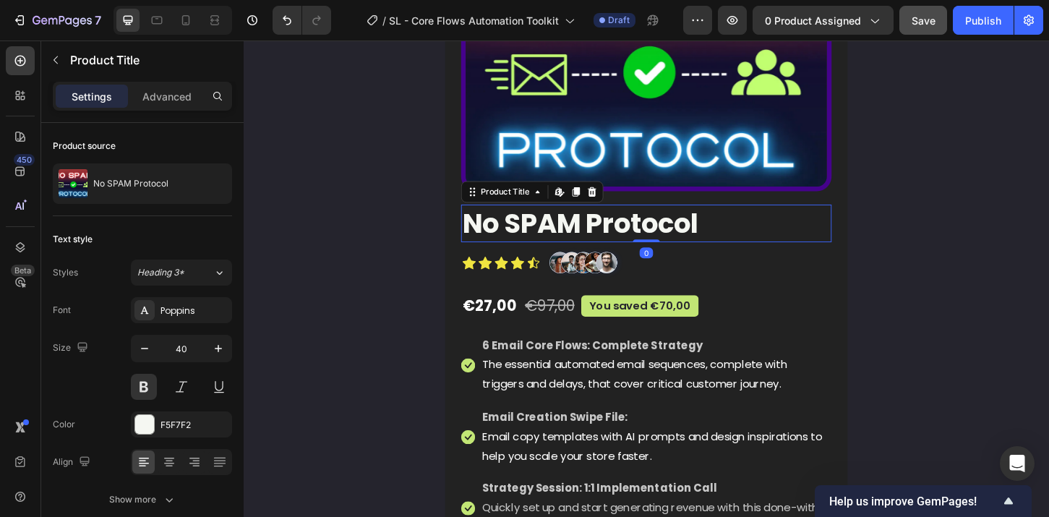
click at [722, 234] on h2 "No SPAM Protocol" at bounding box center [677, 237] width 399 height 40
click at [743, 228] on h2 "No SPAM Protocol" at bounding box center [677, 237] width 399 height 40
click at [735, 236] on h2 "No SPAM Protocol" at bounding box center [677, 237] width 399 height 40
click at [730, 238] on h2 "No SPAM Protocol" at bounding box center [677, 237] width 399 height 40
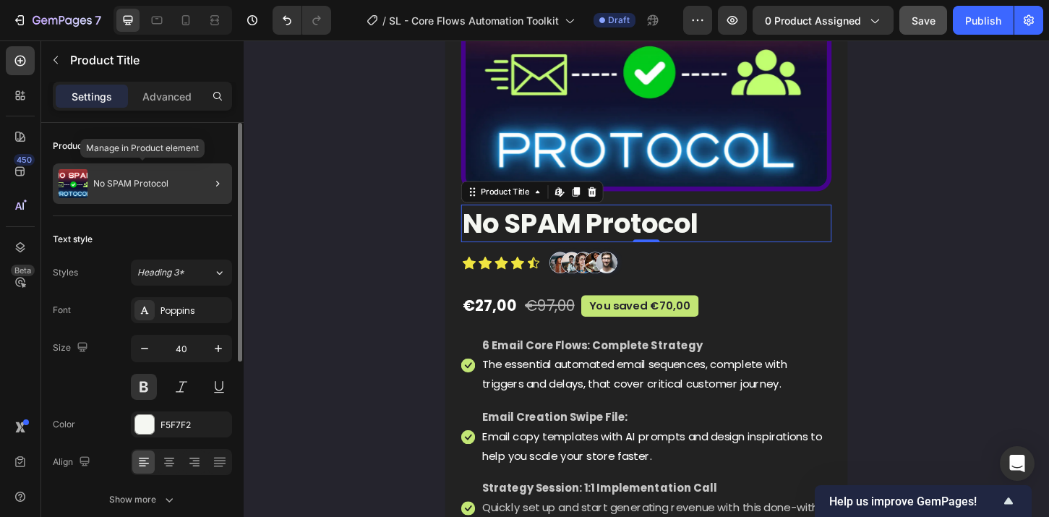
click at [134, 184] on p "No SPAM Protocol" at bounding box center [130, 184] width 75 height 10
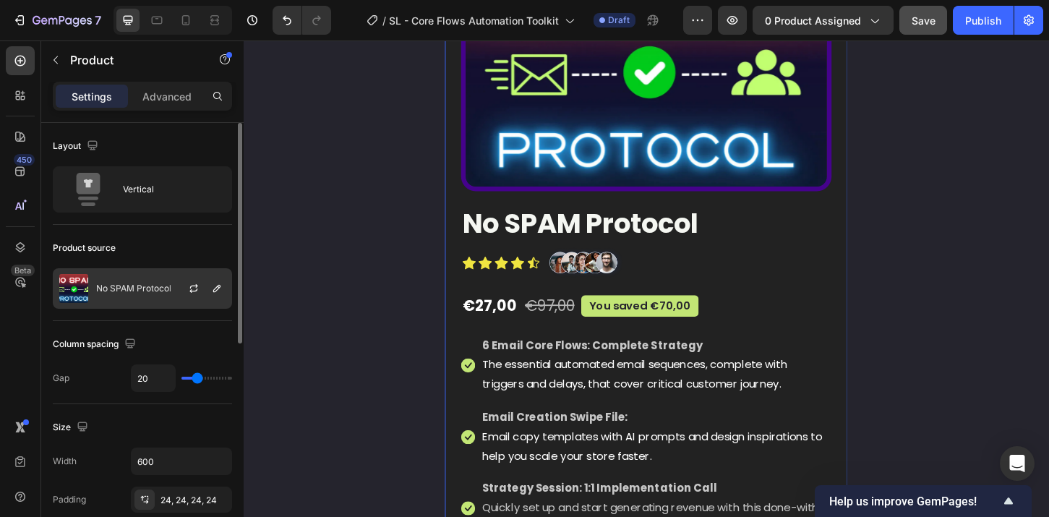
click at [145, 284] on p "No SPAM Protocol" at bounding box center [133, 288] width 75 height 10
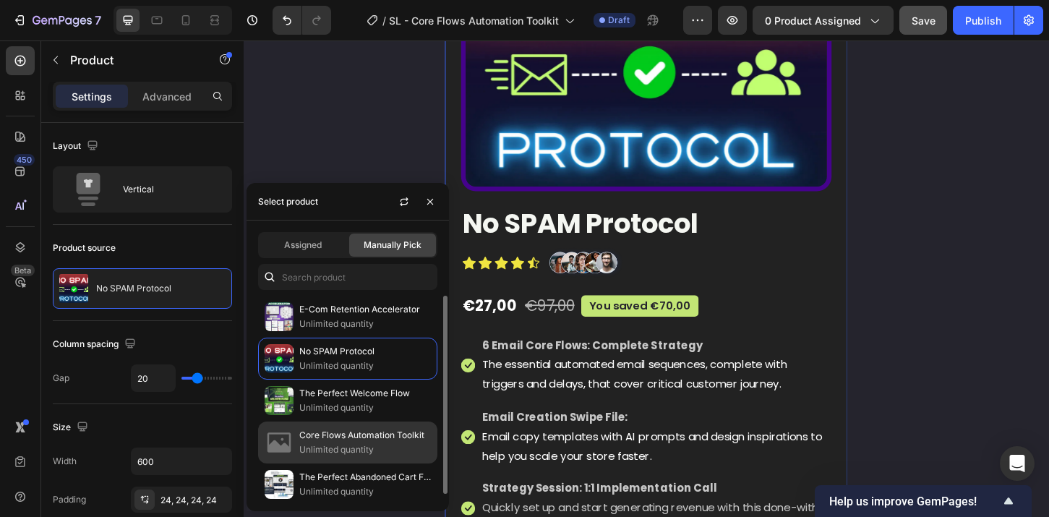
click at [333, 449] on p "Unlimited quantity" at bounding box center [365, 449] width 132 height 14
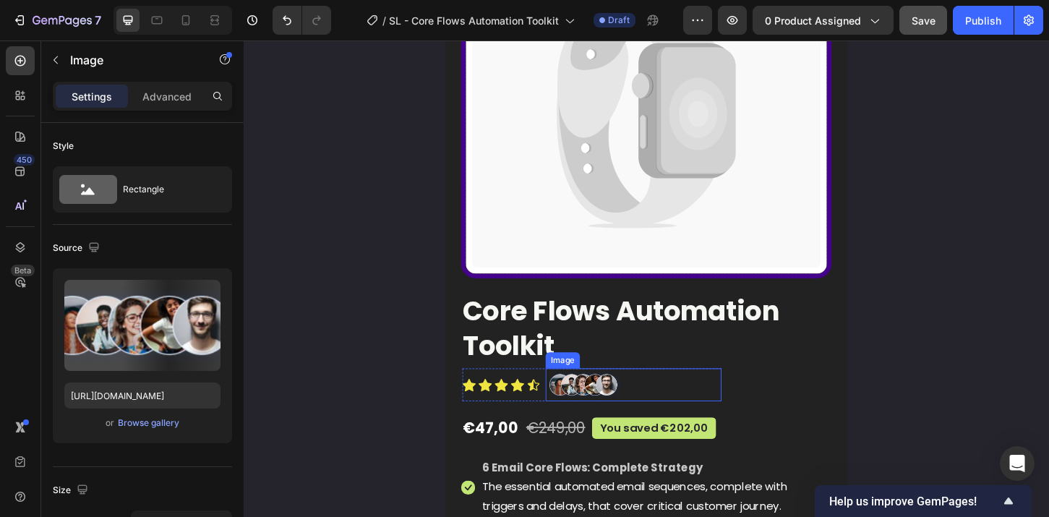
click at [712, 411] on div at bounding box center [663, 410] width 189 height 35
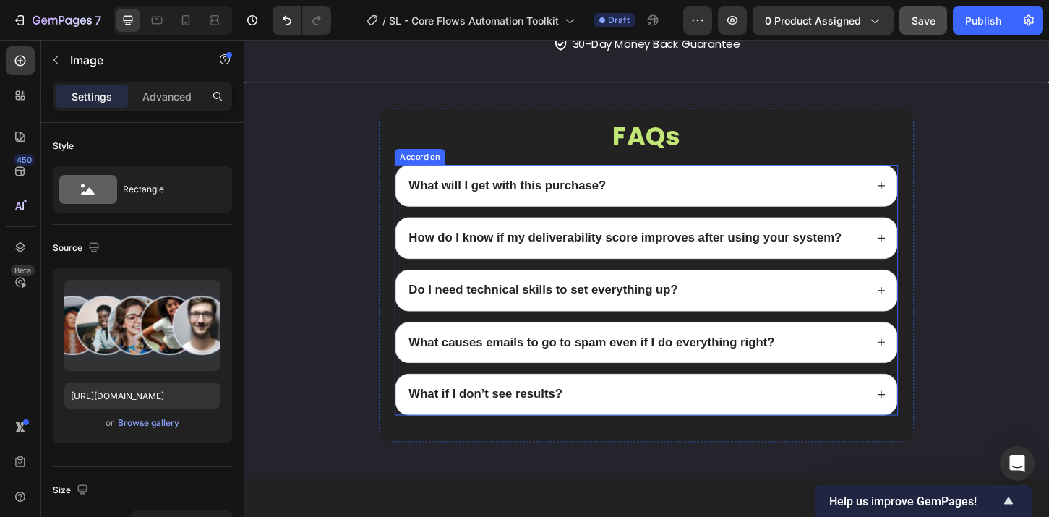
scroll to position [6517, 0]
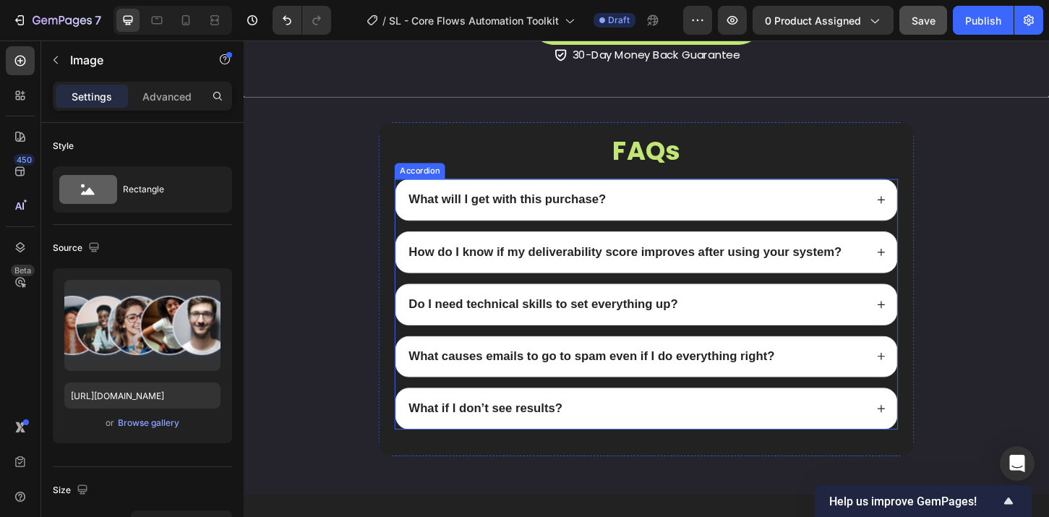
click at [638, 212] on div "What will I get with this purchase?" at bounding box center [666, 212] width 494 height 20
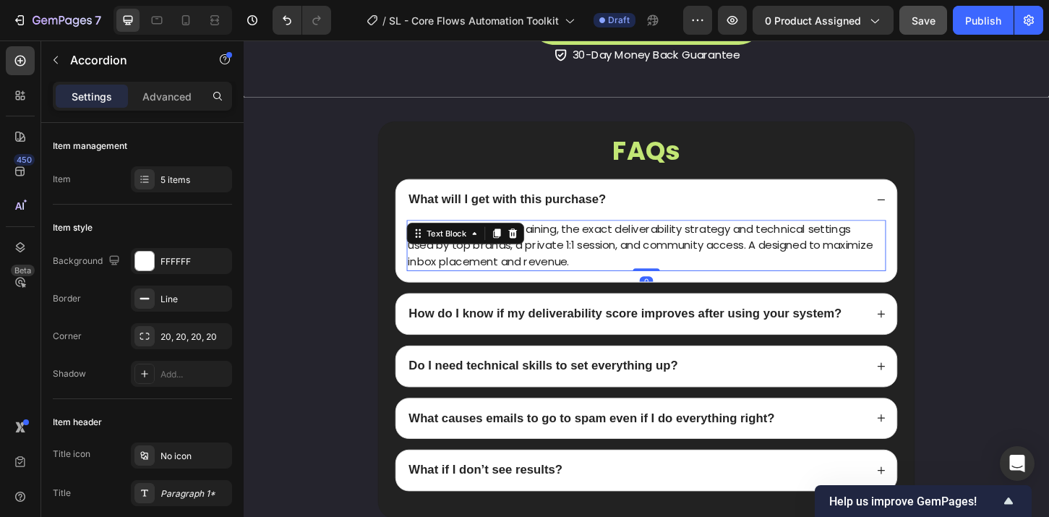
click at [701, 261] on p "Step-by-step video training, the exact deliverability strategy and technical se…" at bounding box center [677, 261] width 513 height 52
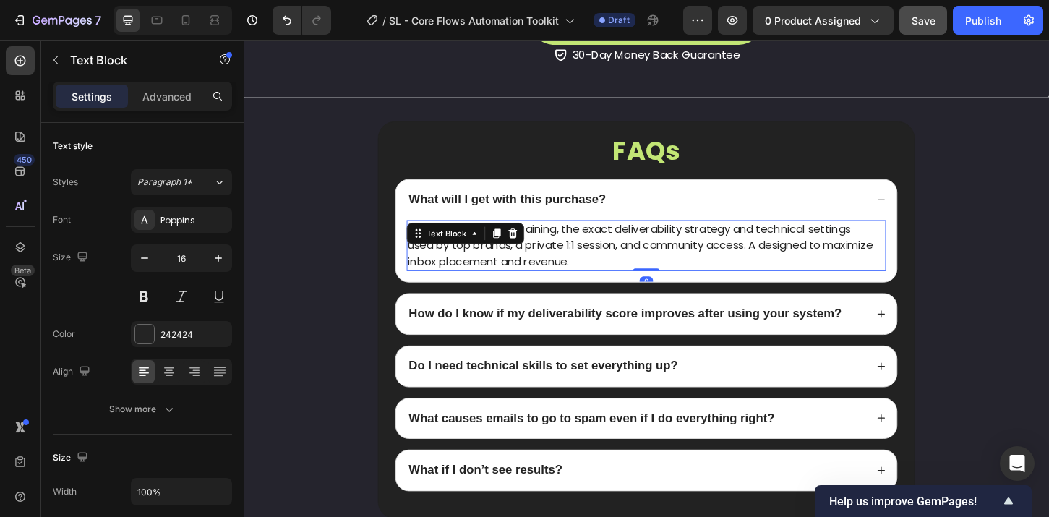
click at [654, 270] on p "Step-by-step video training, the exact deliverability strategy and technical se…" at bounding box center [677, 261] width 513 height 52
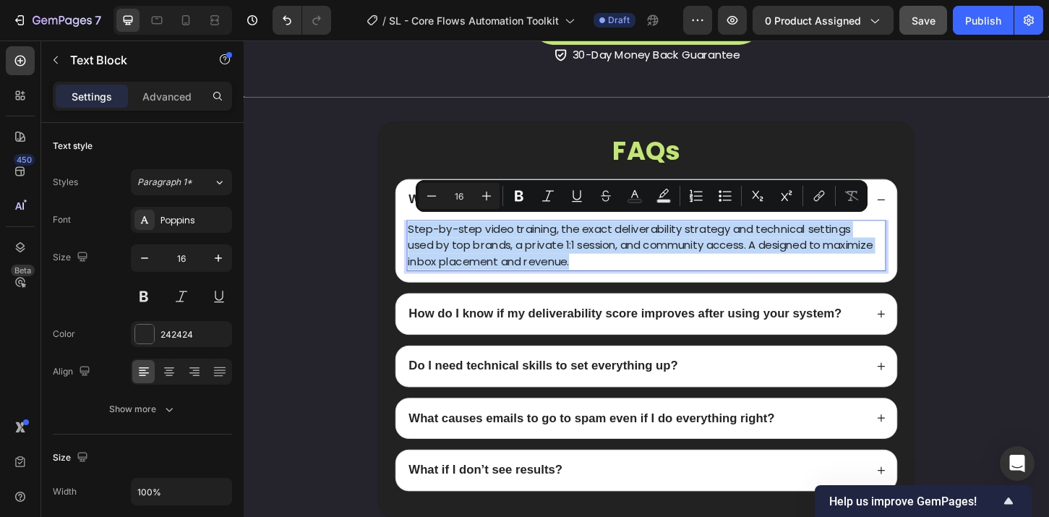
drag, startPoint x: 656, startPoint y: 271, endPoint x: 414, endPoint y: 244, distance: 243.7
click at [419, 244] on div "Step-by-step video training, the exact deliverability strategy and technical se…" at bounding box center [677, 261] width 516 height 55
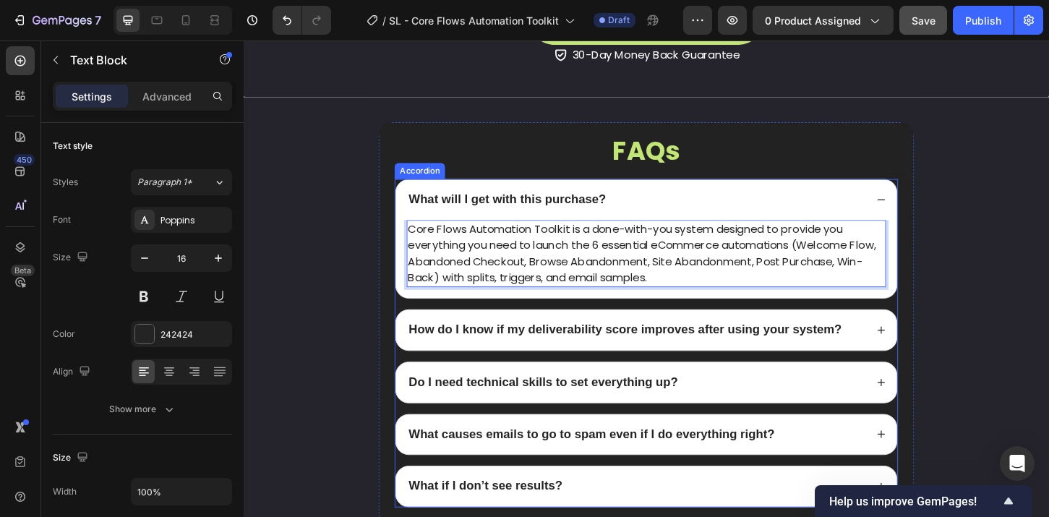
click at [603, 209] on strong "What will I get with this purchase?" at bounding box center [527, 211] width 213 height 14
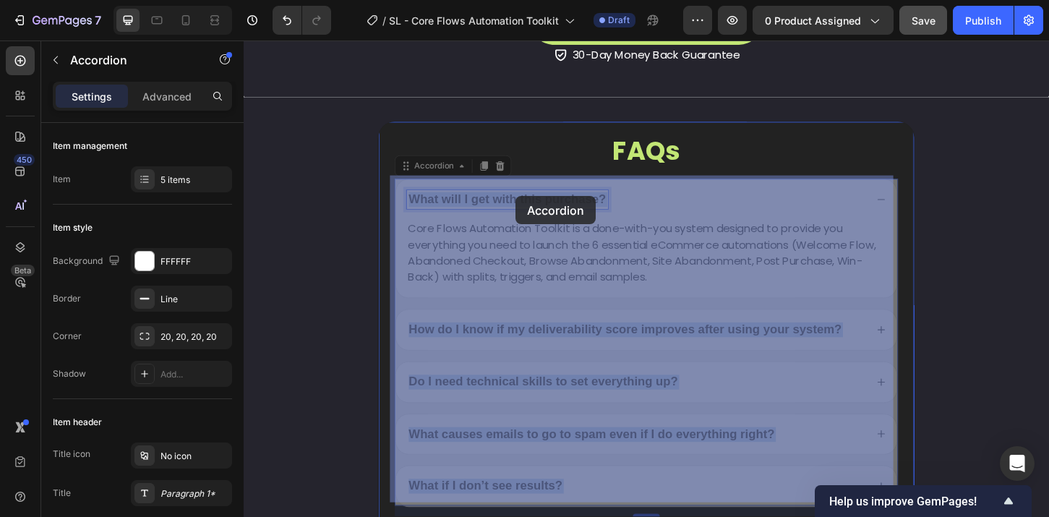
drag, startPoint x: 620, startPoint y: 208, endPoint x: 556, endPoint y: 208, distance: 64.3
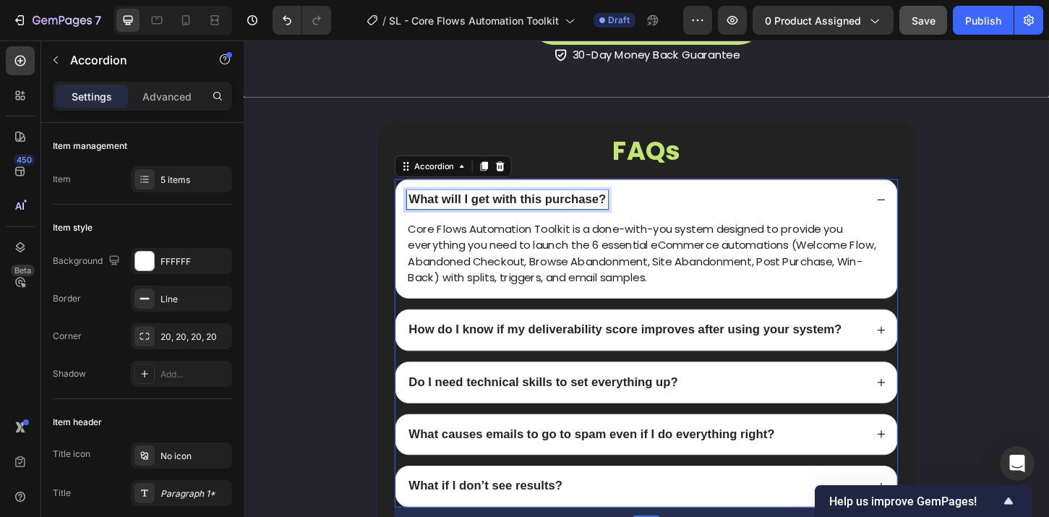
click at [600, 207] on strong "What will I get with this purchase?" at bounding box center [527, 211] width 213 height 14
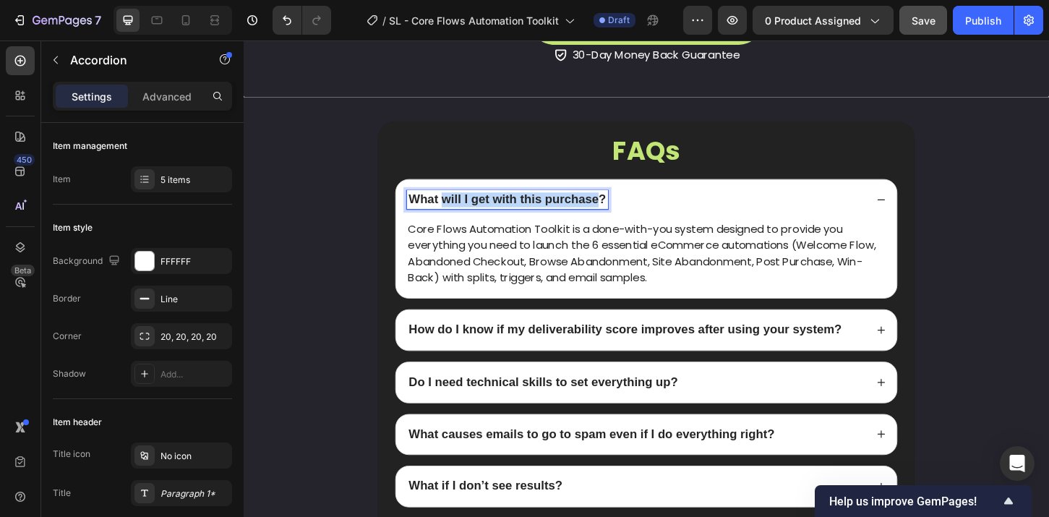
drag, startPoint x: 618, startPoint y: 206, endPoint x: 455, endPoint y: 208, distance: 162.7
click at [455, 208] on strong "What will I get with this purchase?" at bounding box center [527, 211] width 213 height 14
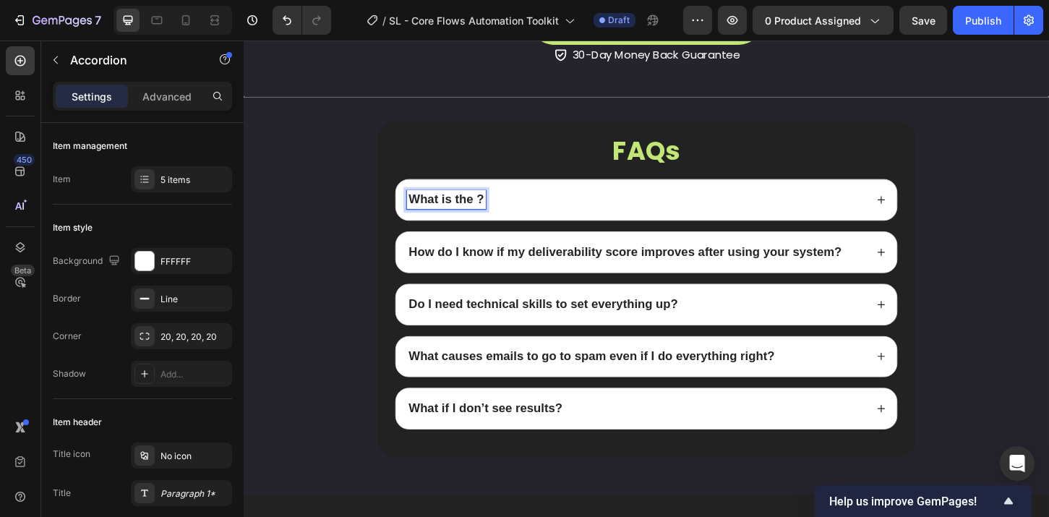
scroll to position [6517, 0]
click at [599, 215] on div "What is the Core ?" at bounding box center [666, 212] width 494 height 20
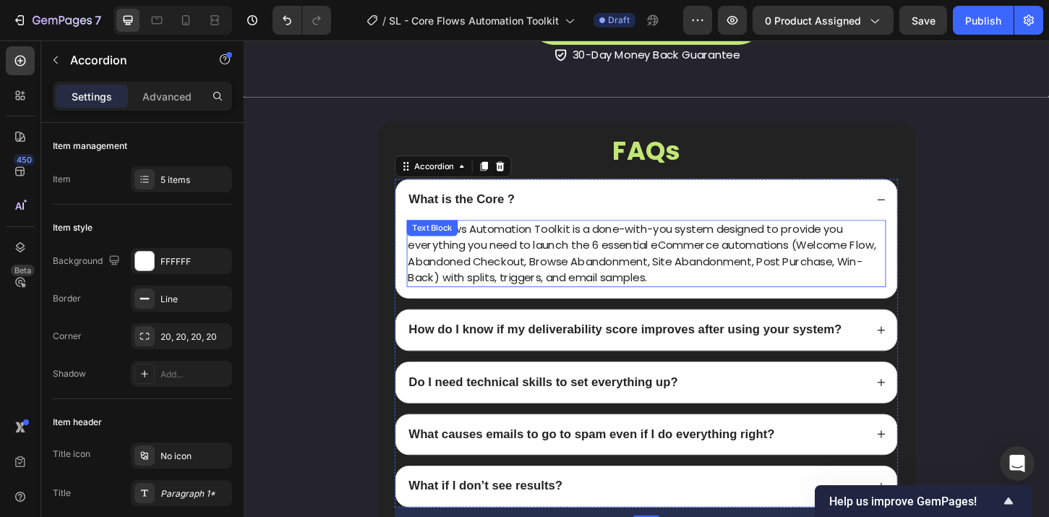
click at [506, 241] on div "Core Flows Automation Toolkit is a done-with-you system designed to provide you…" at bounding box center [677, 270] width 516 height 72
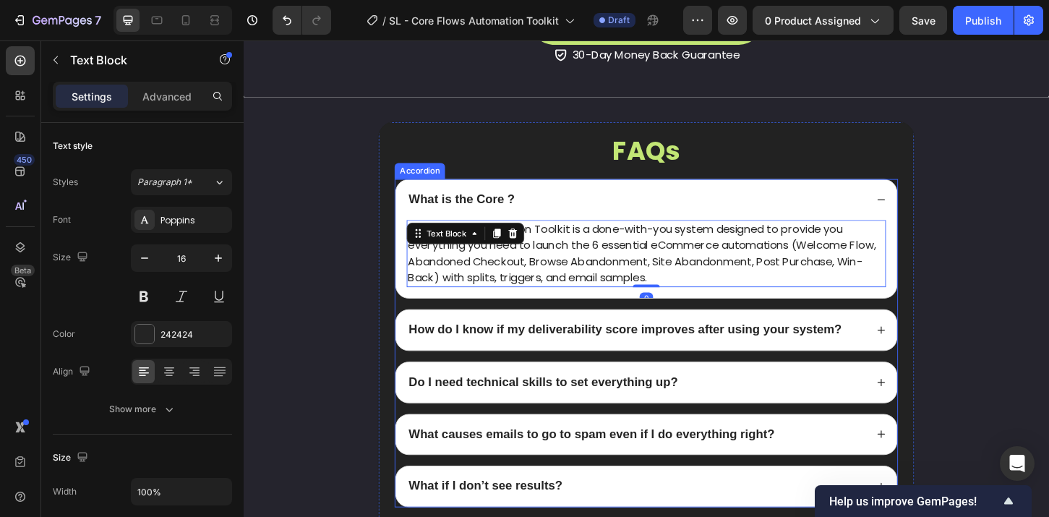
click at [522, 207] on strong "What is the Core ?" at bounding box center [478, 211] width 114 height 14
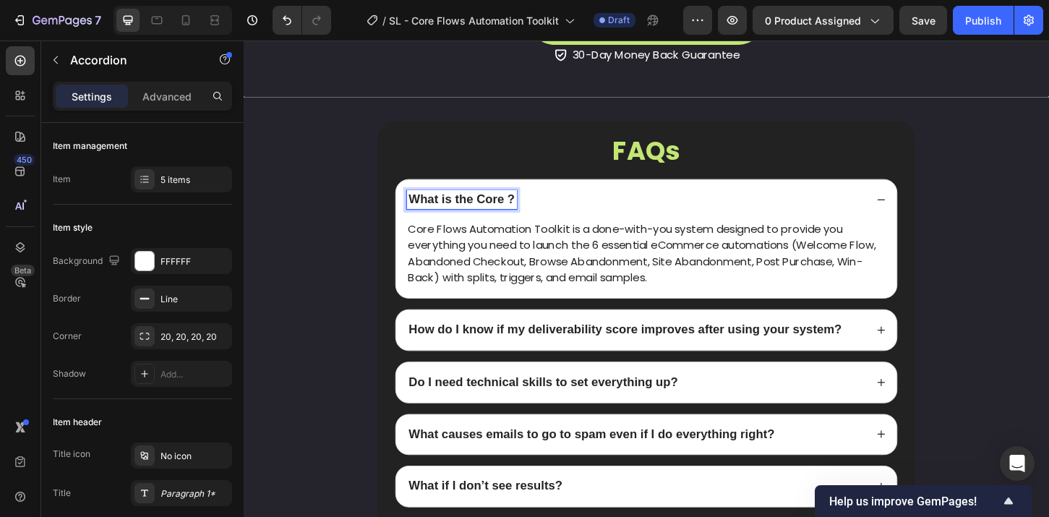
click at [517, 206] on strong "What is the Core ?" at bounding box center [478, 211] width 114 height 14
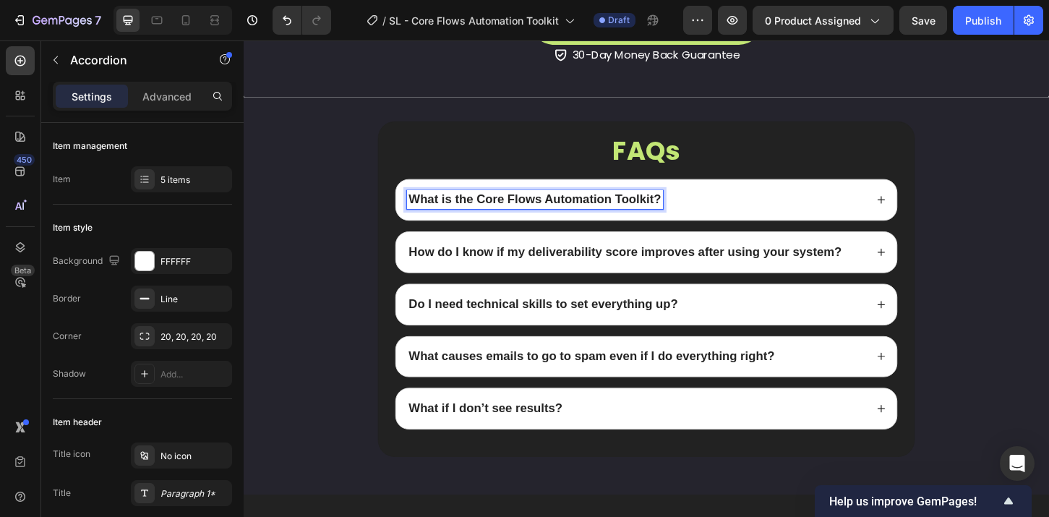
click at [619, 261] on strong "How do I know if my deliverability score improves after using your system?" at bounding box center [654, 267] width 466 height 14
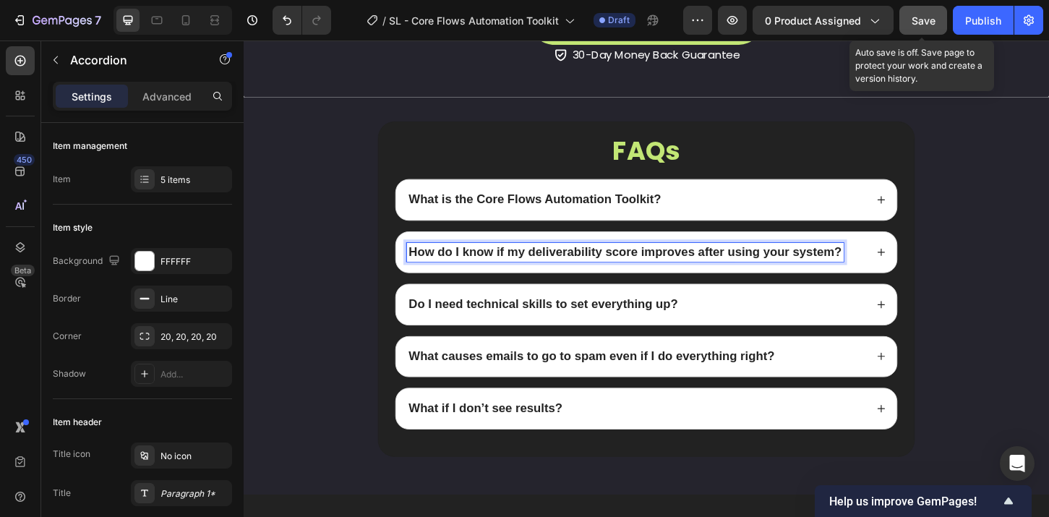
click at [916, 27] on div "Save" at bounding box center [924, 20] width 24 height 15
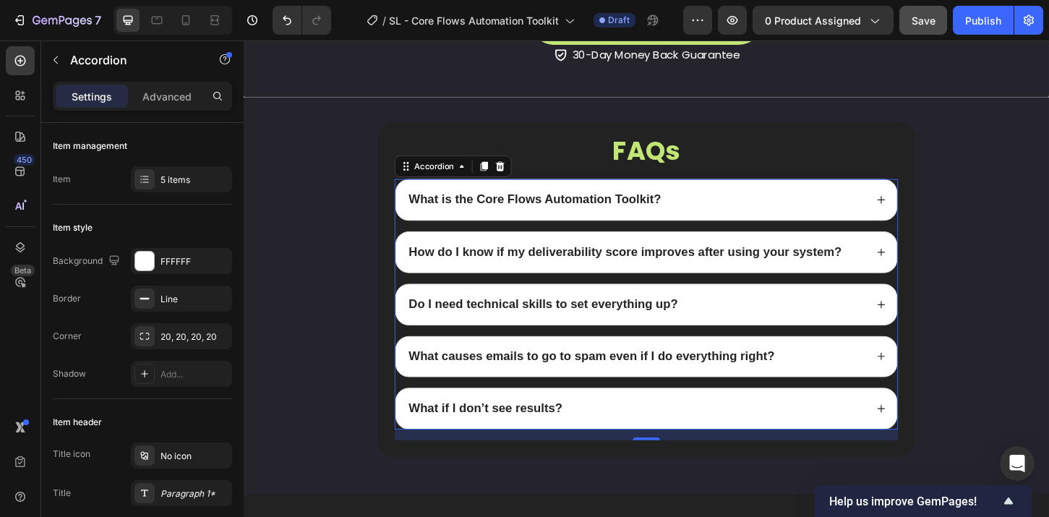
click at [544, 260] on strong "How do I know if my deliverability score improves after using your system?" at bounding box center [654, 267] width 466 height 14
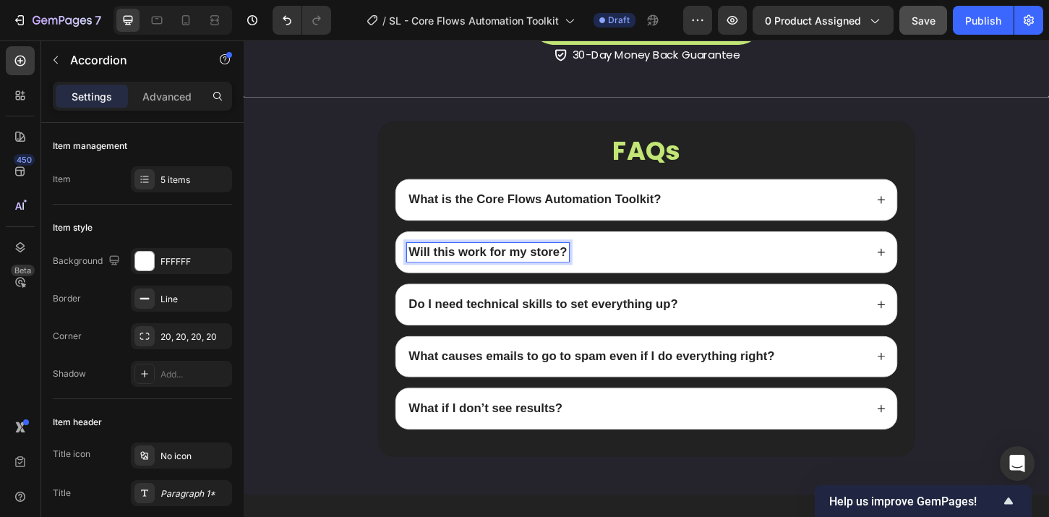
click at [628, 261] on div "Will this work for my store?" at bounding box center [666, 268] width 494 height 20
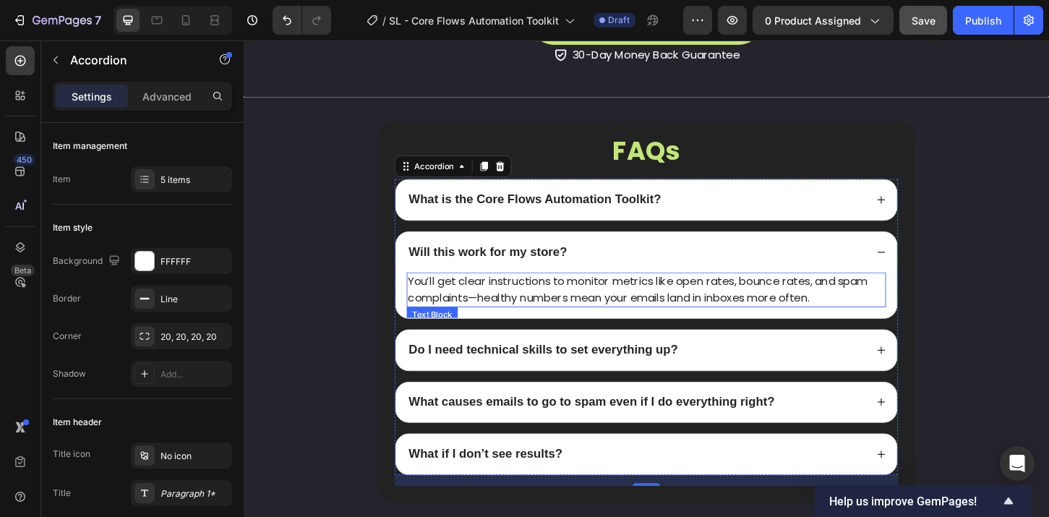
click at [573, 307] on p "You’ll get clear instructions to monitor metrics like open rates, bounce rates,…" at bounding box center [677, 308] width 513 height 35
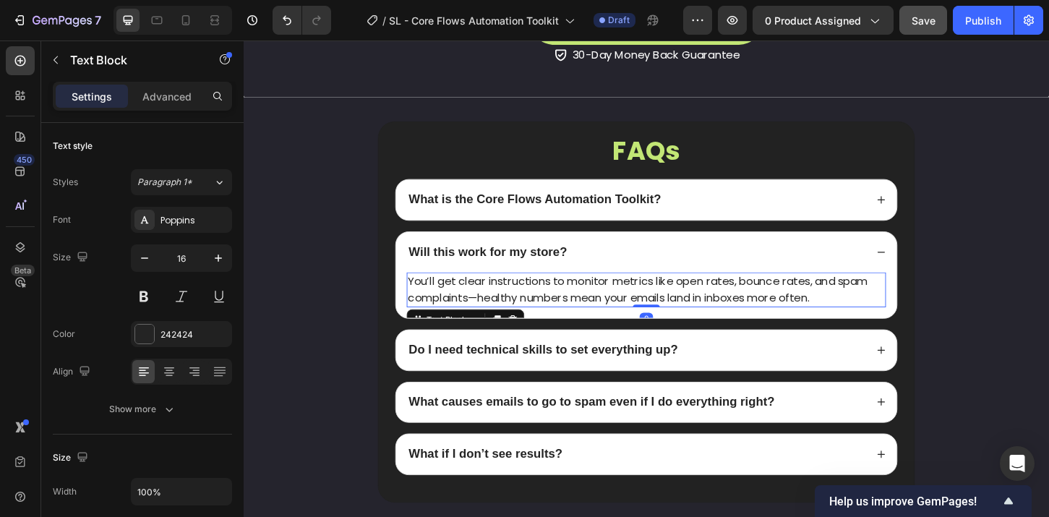
click at [703, 294] on p "You’ll get clear instructions to monitor metrics like open rates, bounce rates,…" at bounding box center [677, 308] width 513 height 35
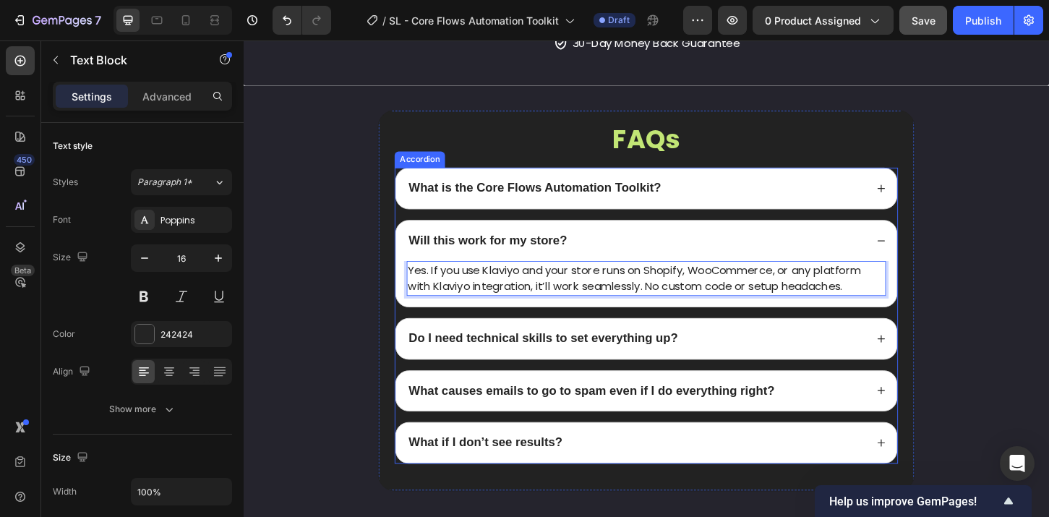
scroll to position [6540, 0]
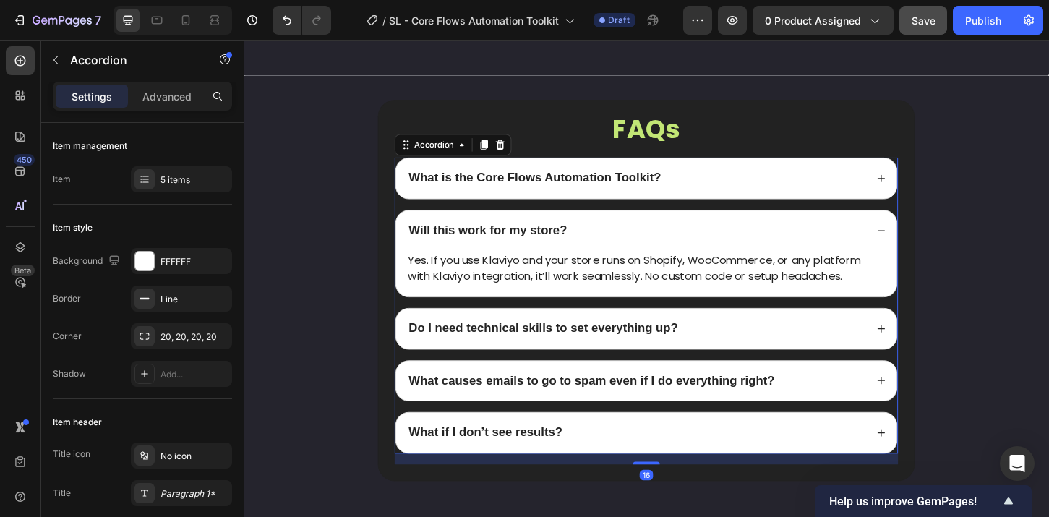
click at [672, 345] on strong "Do I need technical skills to set everything up?" at bounding box center [566, 350] width 290 height 14
click at [801, 341] on div "Do I need technical skills to set everything up?" at bounding box center [666, 351] width 494 height 20
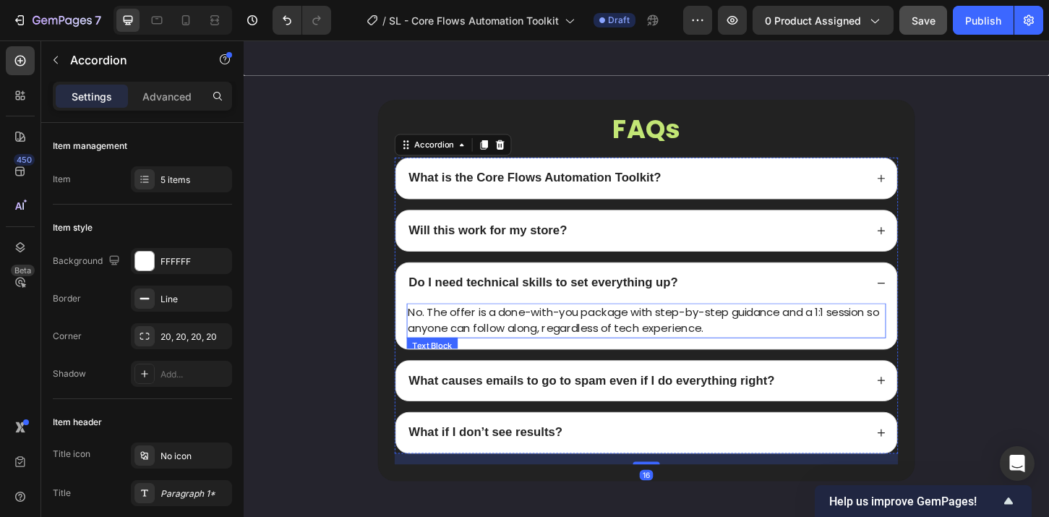
click at [609, 344] on p "No. The offer is a done-with-you package with step-by-step guidance and a 1:1 s…" at bounding box center [677, 342] width 513 height 35
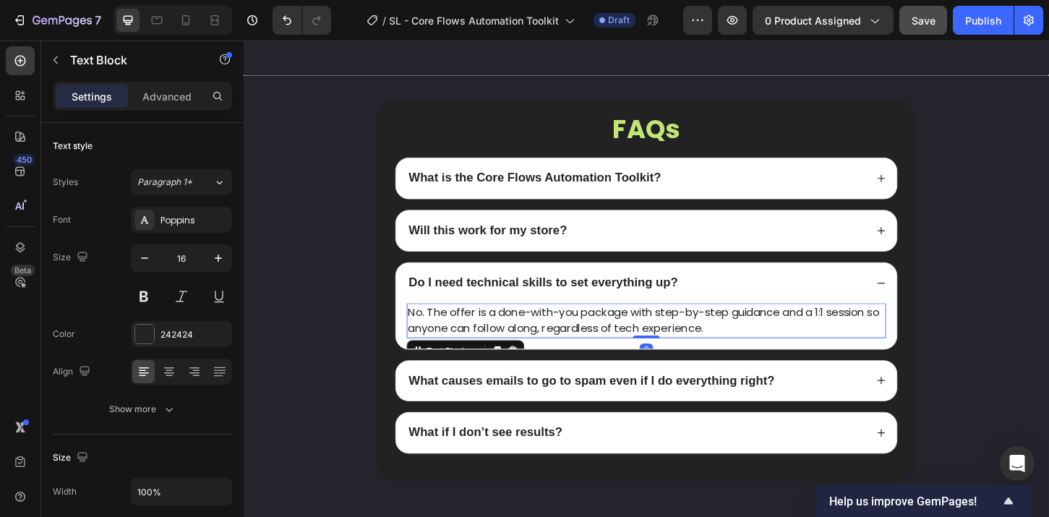
click at [638, 336] on p "No. The offer is a done-with-you package with step-by-step guidance and a 1:1 s…" at bounding box center [677, 342] width 513 height 35
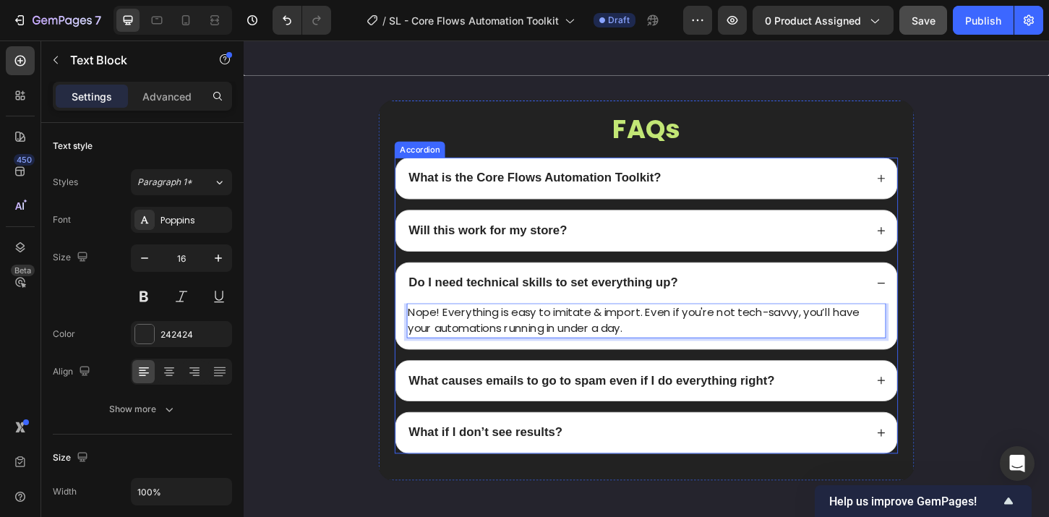
click at [581, 399] on strong "What causes emails to go to spam even if I do everything right?" at bounding box center [618, 406] width 394 height 14
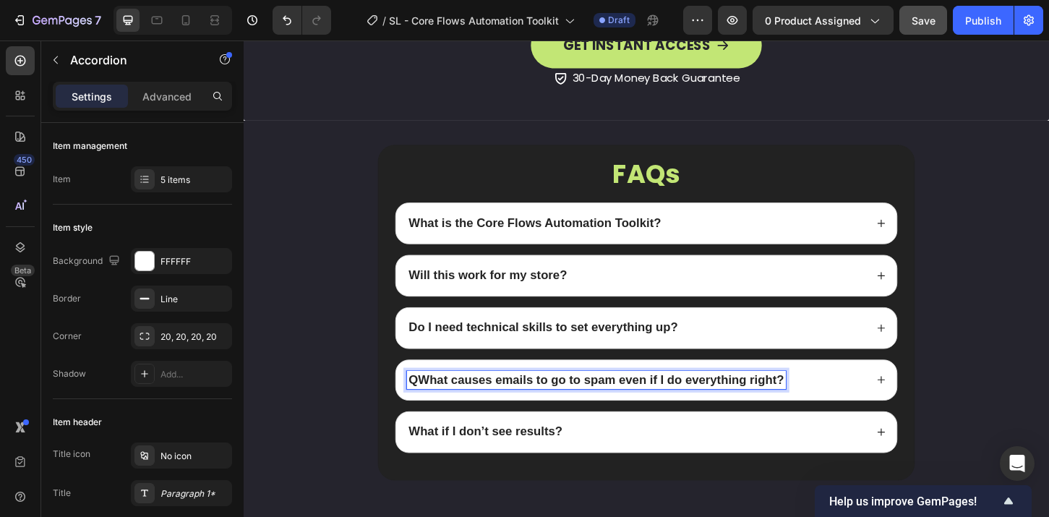
scroll to position [6491, 0]
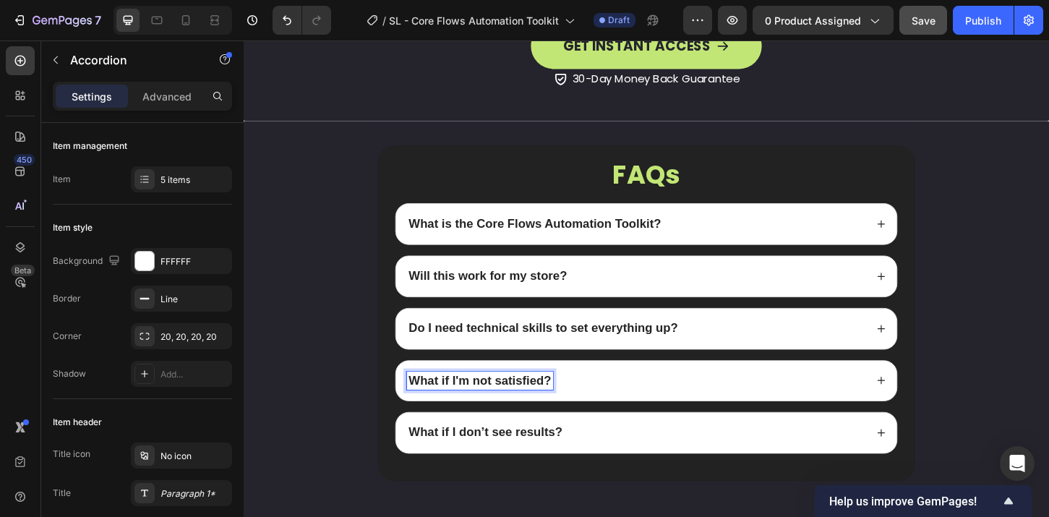
click at [704, 407] on div "What if I'm not satisfied?" at bounding box center [666, 407] width 494 height 20
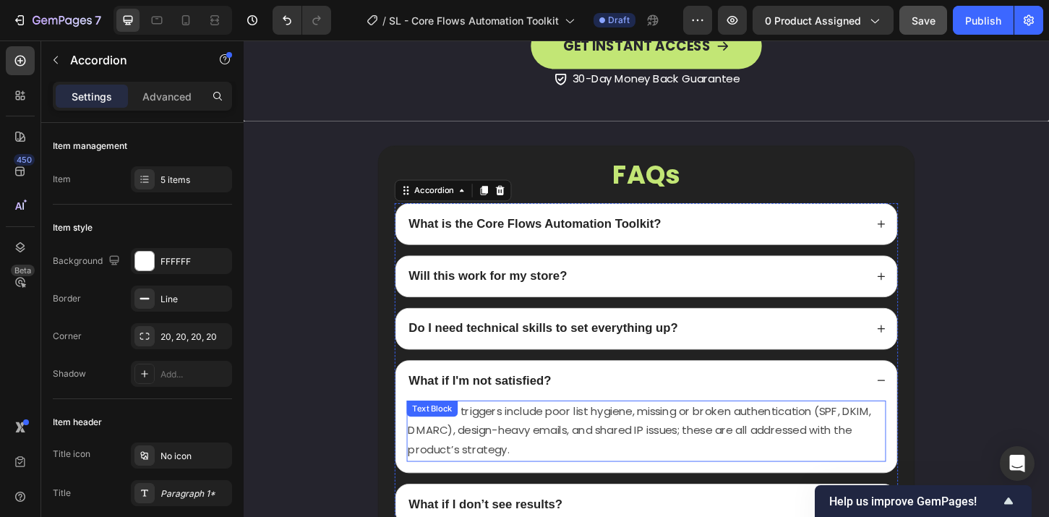
click at [508, 444] on div "Common triggers include poor list hygiene, missing or broken authentication (SP…" at bounding box center [677, 460] width 516 height 65
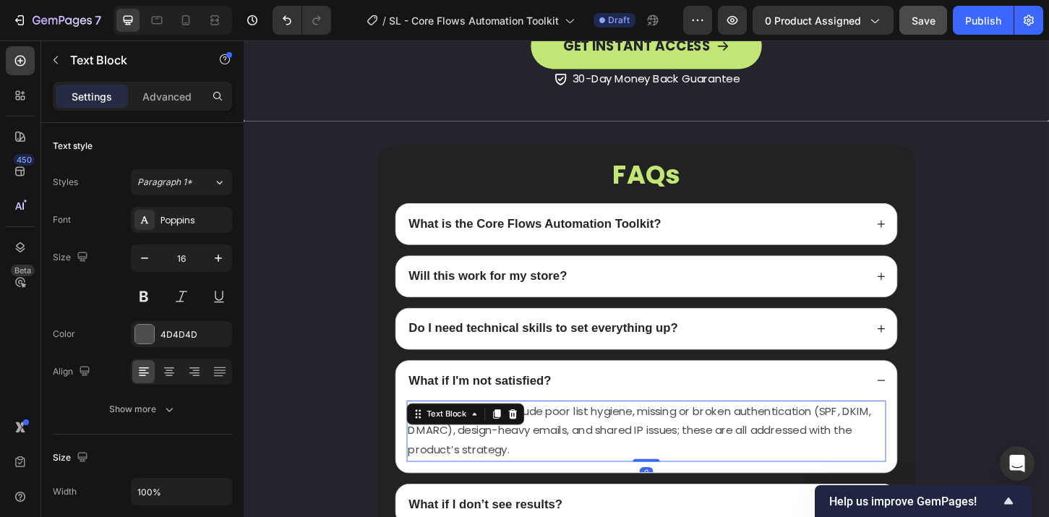
click at [526, 453] on p "Common triggers include poor list hygiene, missing or broken authentication (SP…" at bounding box center [677, 460] width 513 height 62
click at [536, 471] on p "Common triggers include poor list hygiene, missing or broken authentication (SP…" at bounding box center [677, 460] width 513 height 62
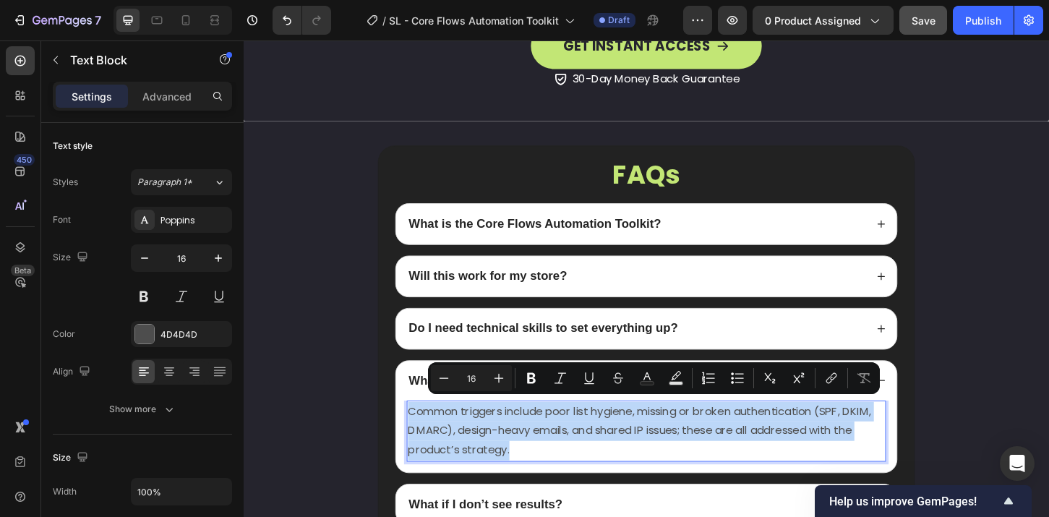
drag, startPoint x: 539, startPoint y: 476, endPoint x: 416, endPoint y: 437, distance: 128.0
click at [421, 437] on p "Common triggers include poor list hygiene, missing or broken authentication (SP…" at bounding box center [677, 460] width 513 height 62
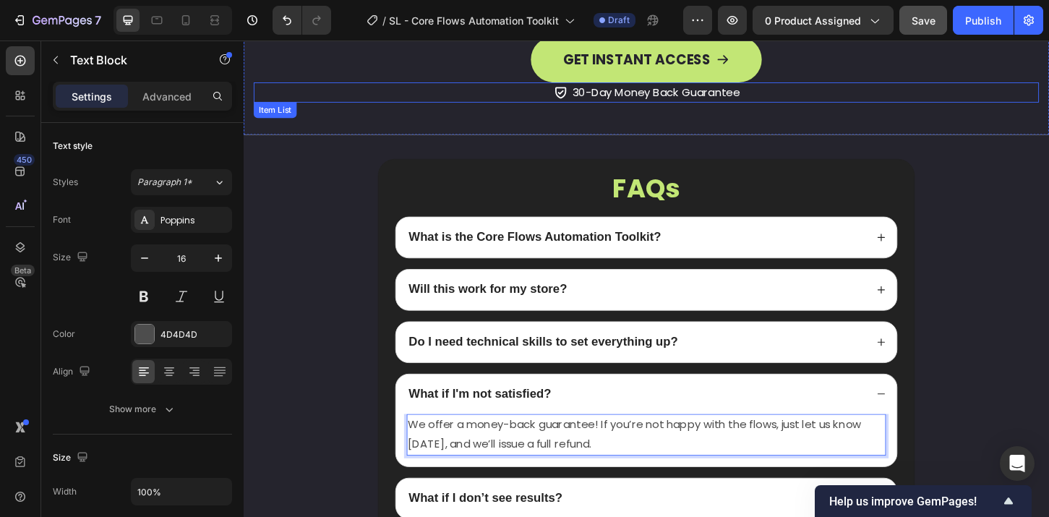
scroll to position [6475, 0]
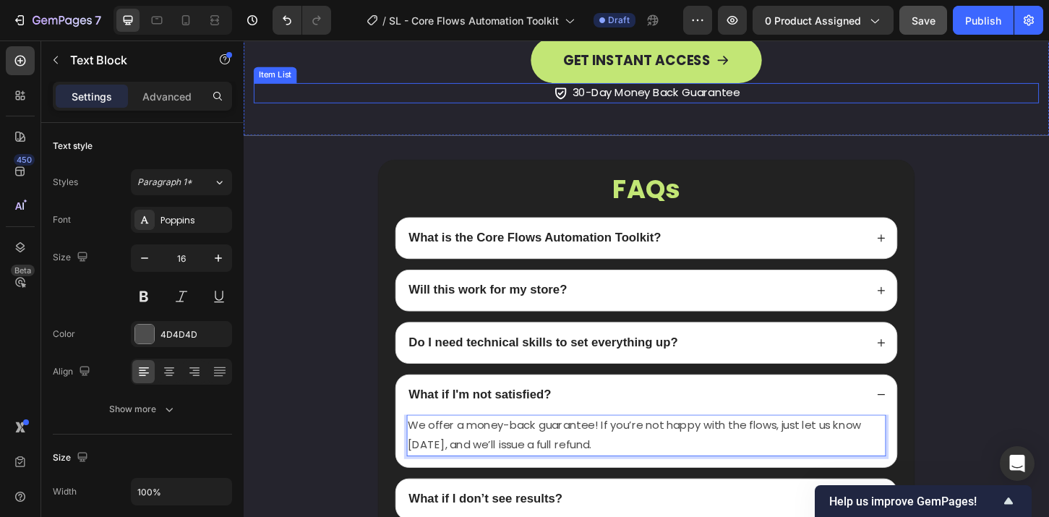
click at [609, 95] on span "30-Day Money Back Guarantee" at bounding box center [688, 96] width 180 height 17
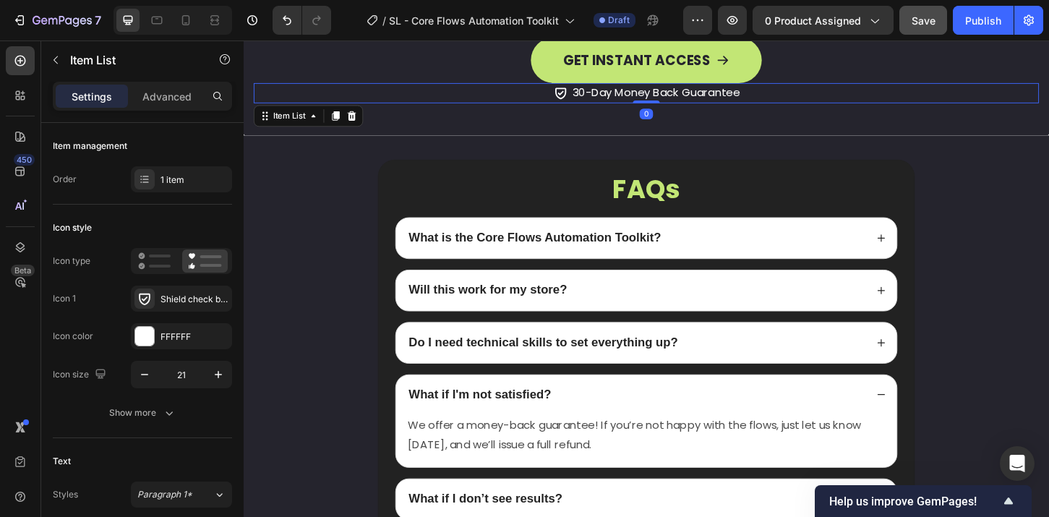
click at [602, 93] on span "30-Day Money Back Guarantee" at bounding box center [688, 96] width 180 height 17
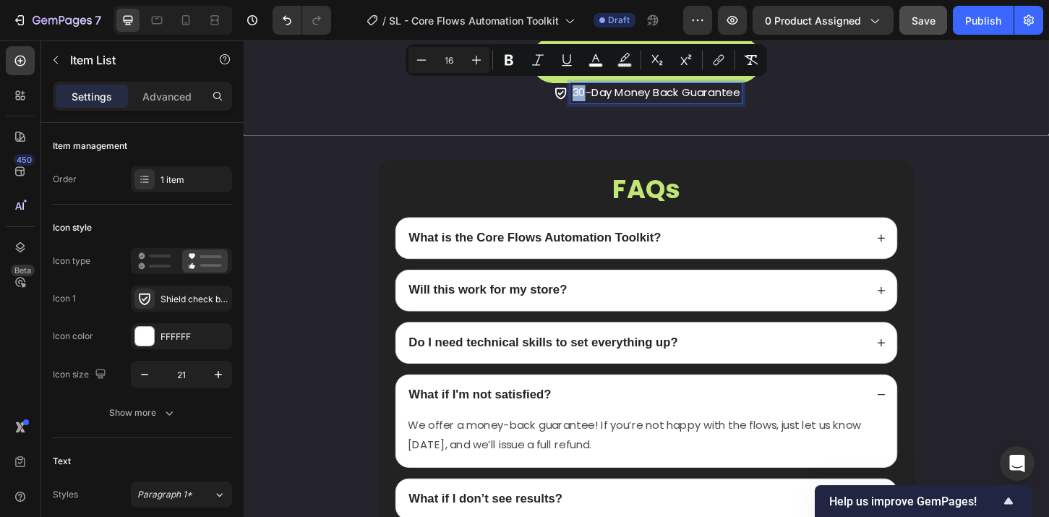
drag, startPoint x: 604, startPoint y: 93, endPoint x: 594, endPoint y: 93, distance: 10.1
click at [598, 93] on span "30-Day Money Back Guarantee" at bounding box center [688, 96] width 180 height 17
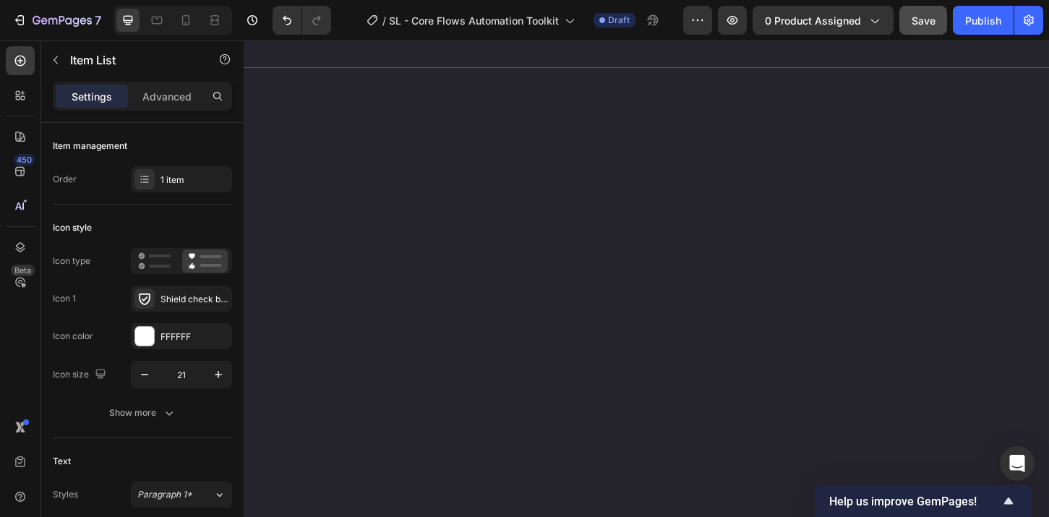
scroll to position [0, 0]
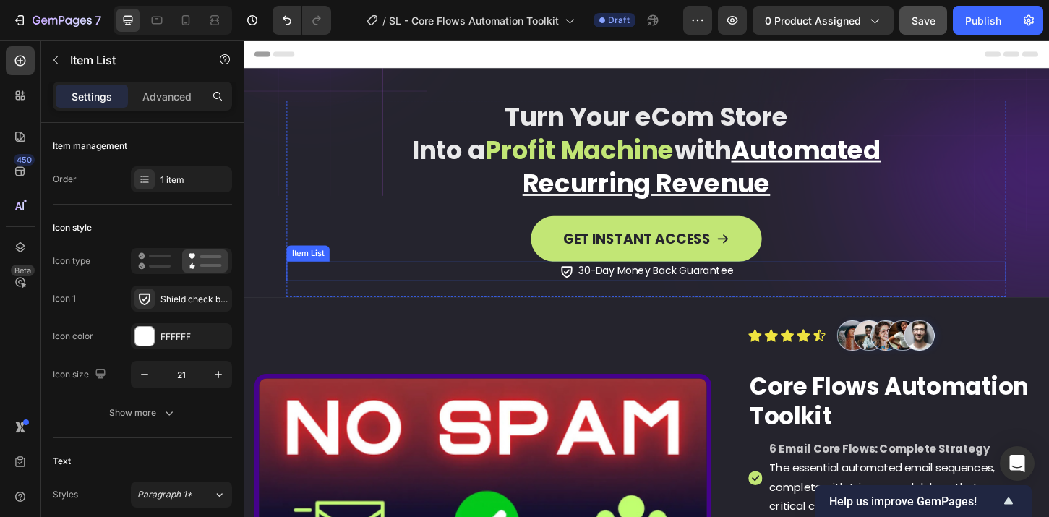
click at [612, 288] on span "30-Day Money Back Guarantee" at bounding box center [688, 287] width 168 height 15
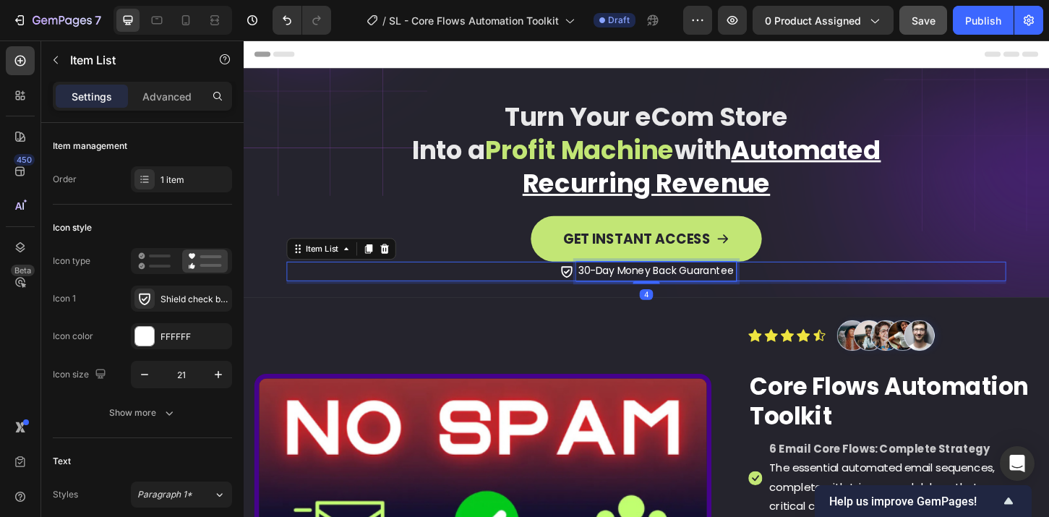
click at [606, 288] on span "30-Day Money Back Guarantee" at bounding box center [688, 287] width 168 height 15
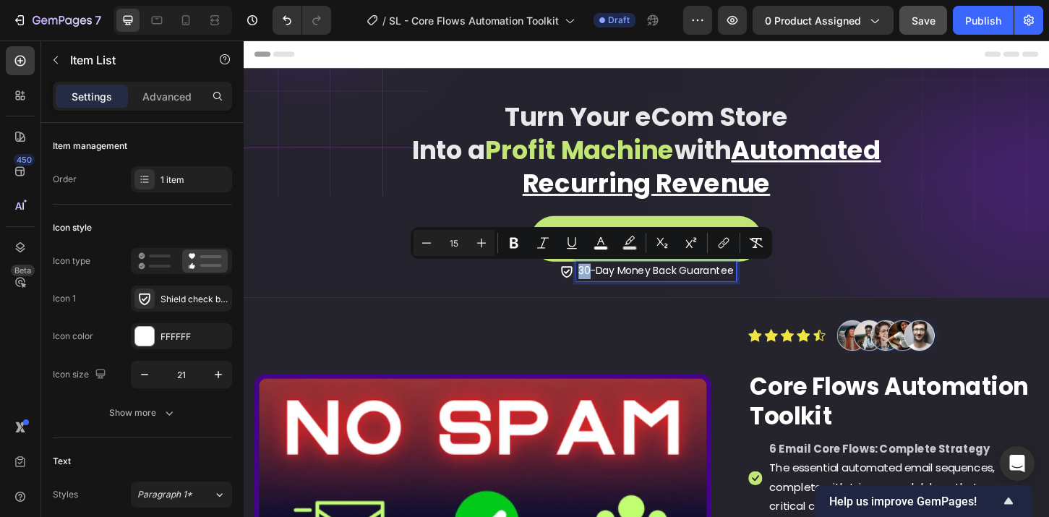
drag, startPoint x: 609, startPoint y: 289, endPoint x: 599, endPoint y: 288, distance: 9.5
click at [604, 288] on span "30-Day Money Back Guarantee" at bounding box center [688, 287] width 168 height 15
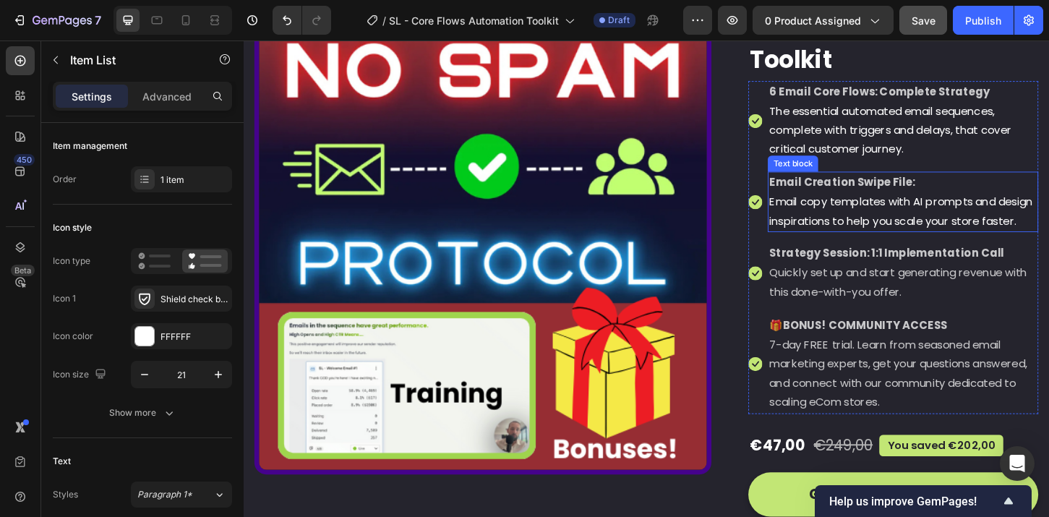
scroll to position [572, 0]
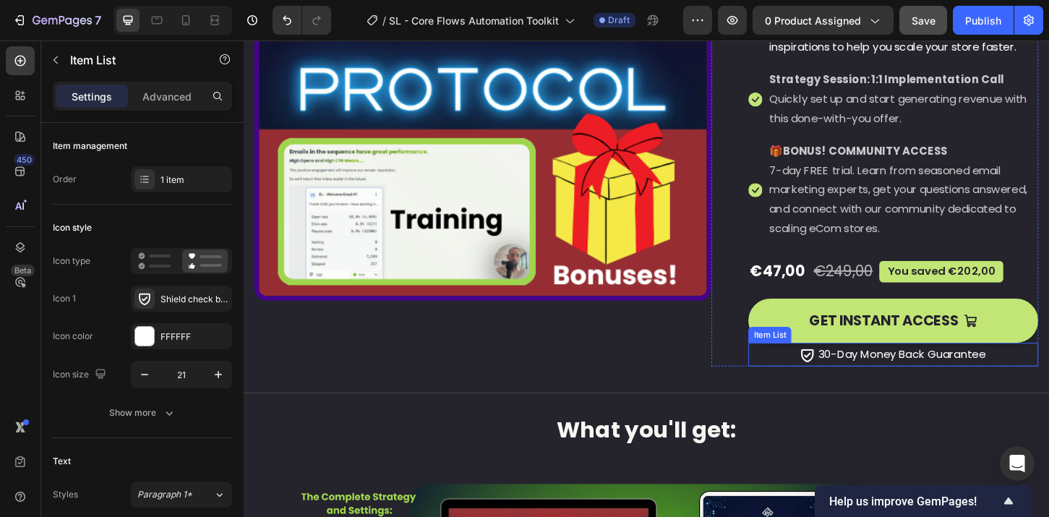
click at [863, 389] on p "30-Day Money Back Guarantee" at bounding box center [952, 378] width 180 height 21
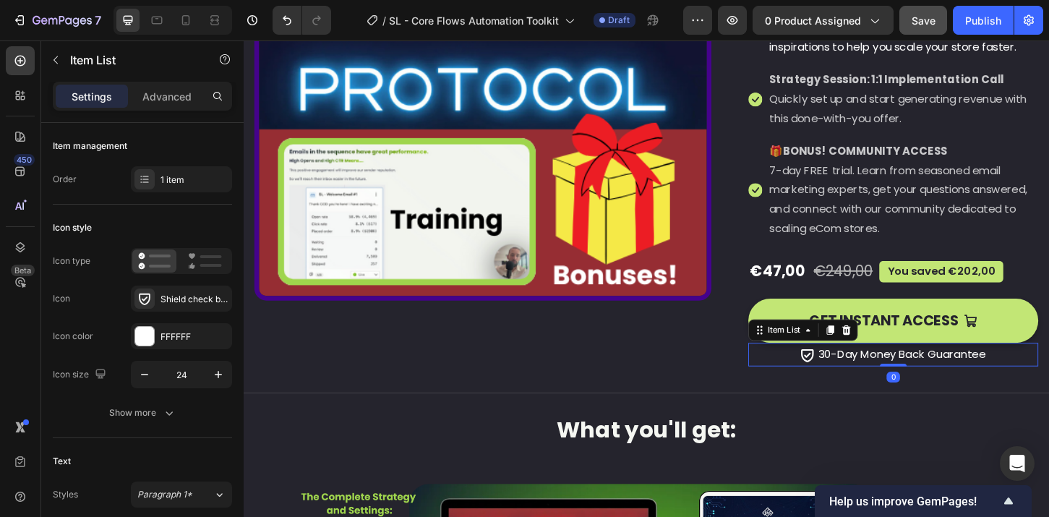
click at [863, 389] on p "30-Day Money Back Guarantee" at bounding box center [952, 378] width 180 height 21
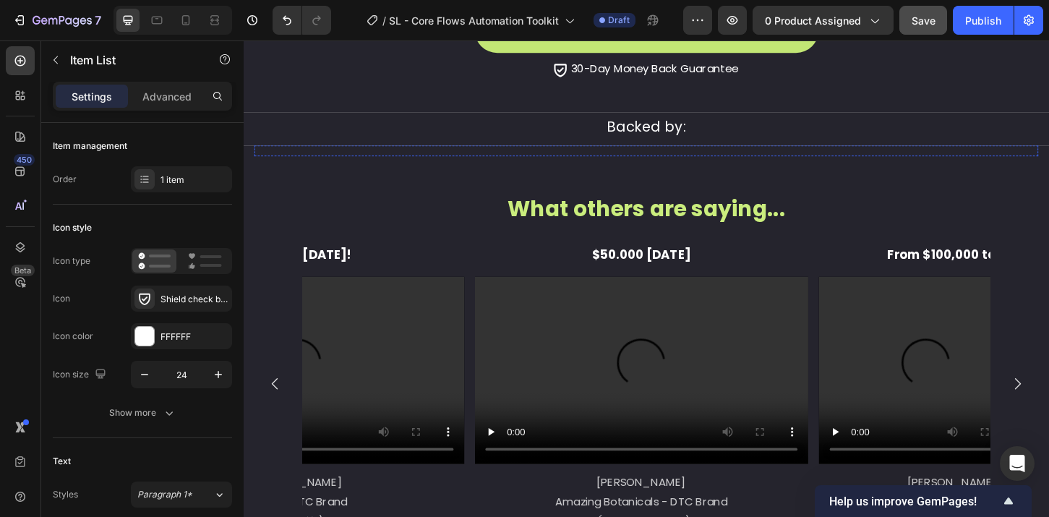
scroll to position [1465, 0]
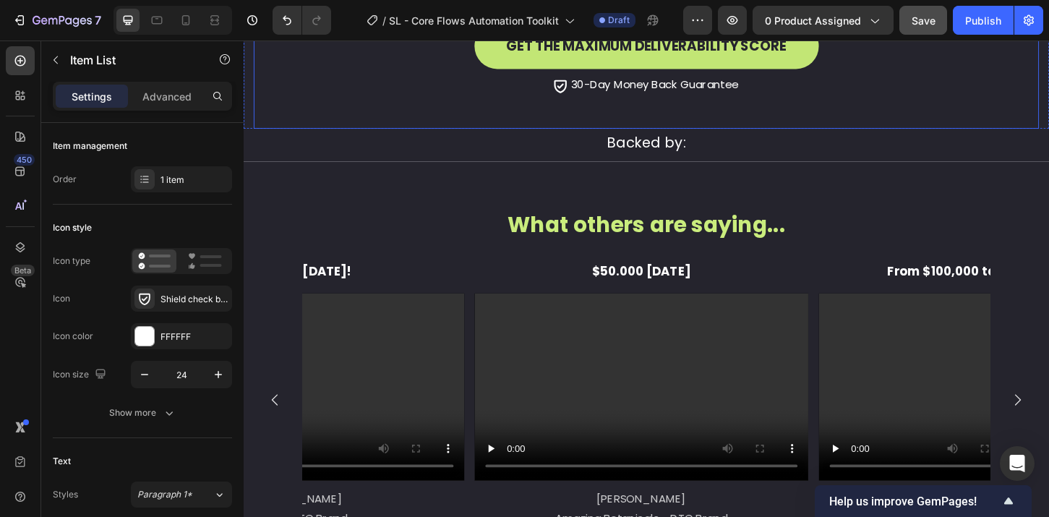
click at [596, 90] on p "30-Day Money Back Guarantee" at bounding box center [686, 88] width 180 height 21
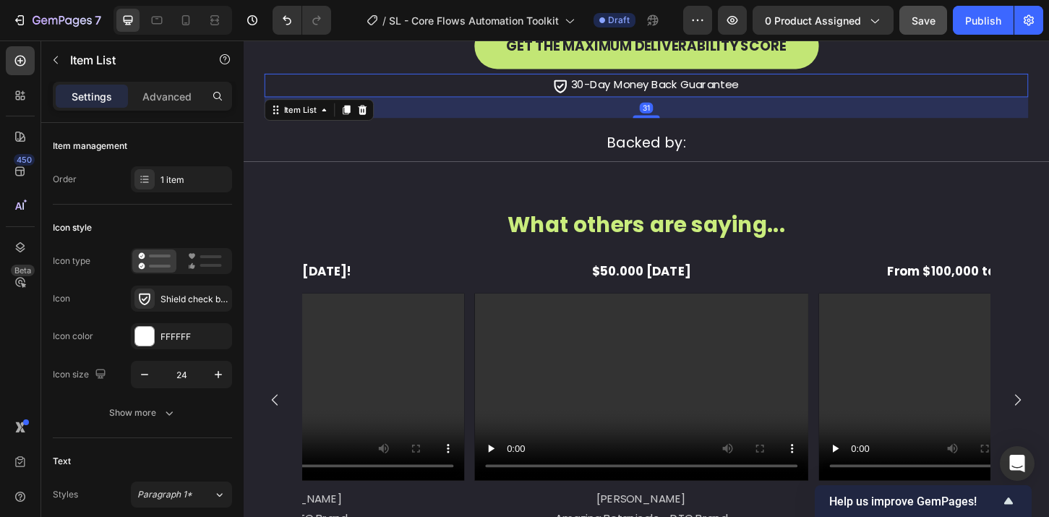
click at [601, 84] on p "30-Day Money Back Guarantee" at bounding box center [686, 88] width 180 height 21
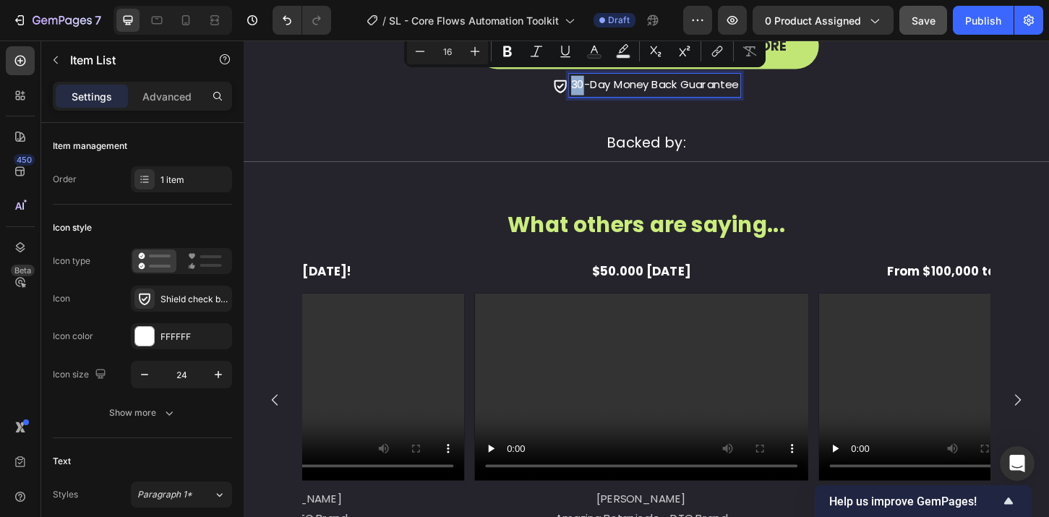
drag, startPoint x: 606, startPoint y: 85, endPoint x: 594, endPoint y: 86, distance: 12.4
click at [596, 86] on p "30-Day Money Back Guarantee" at bounding box center [686, 88] width 180 height 21
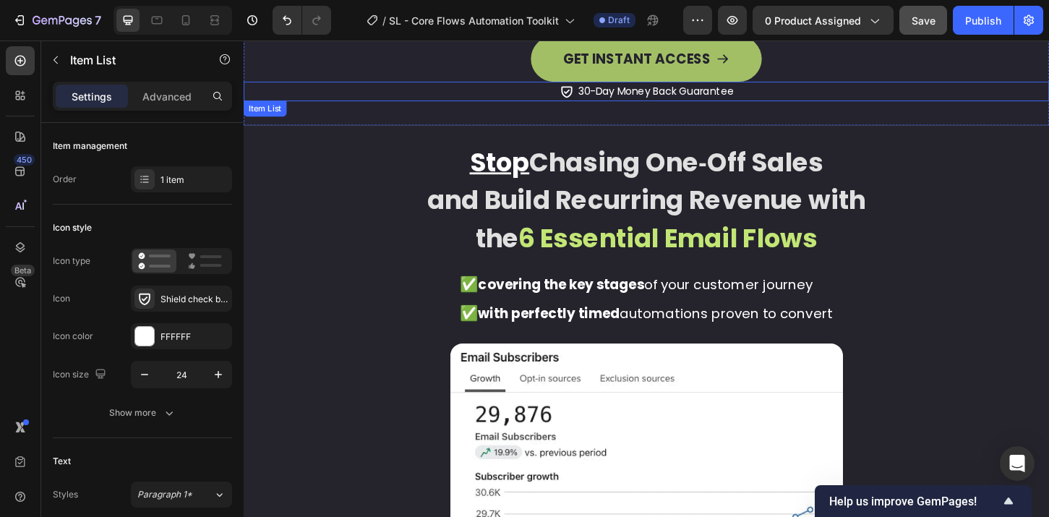
scroll to position [2450, 0]
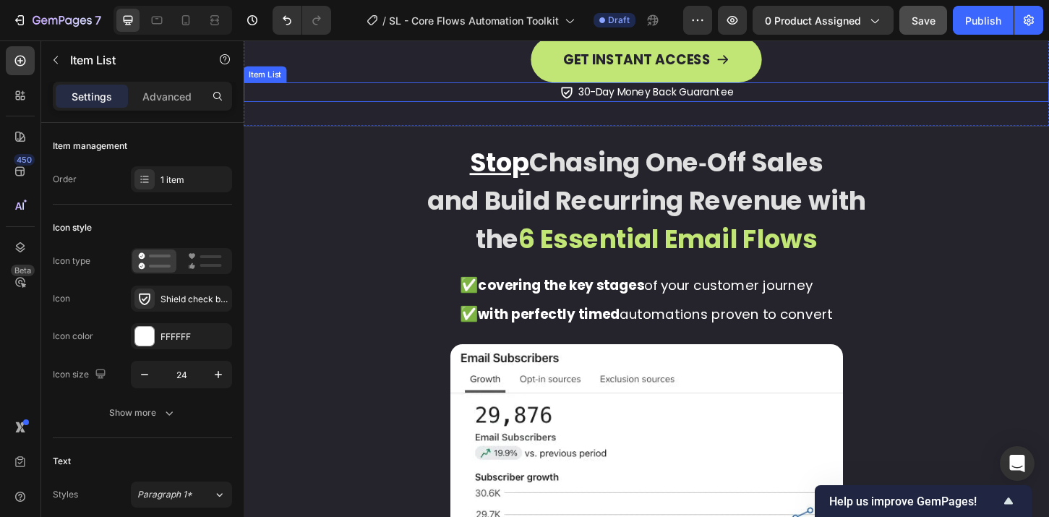
click at [604, 97] on span "30-Day Money Back Guarantee" at bounding box center [688, 94] width 168 height 15
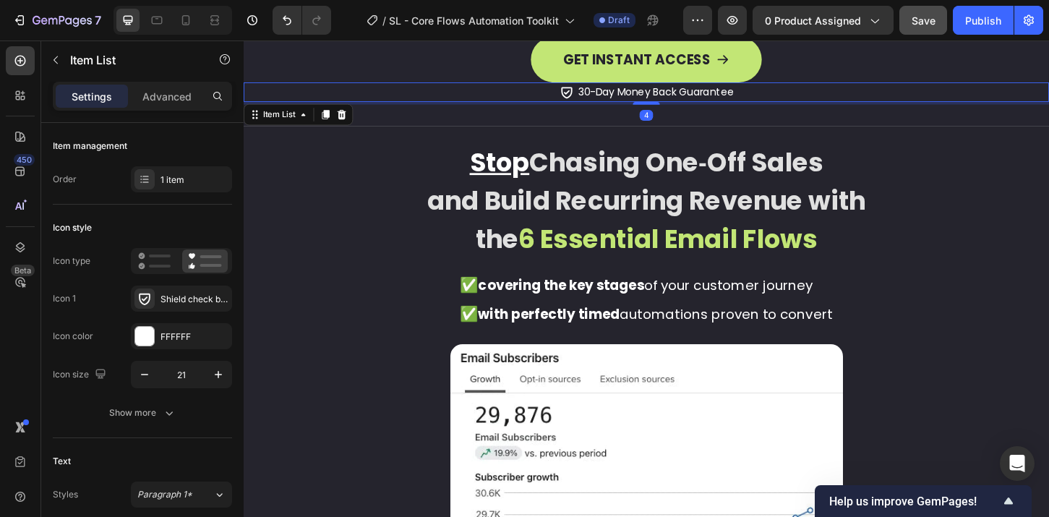
click at [604, 91] on span "30-Day Money Back Guarantee" at bounding box center [688, 94] width 168 height 15
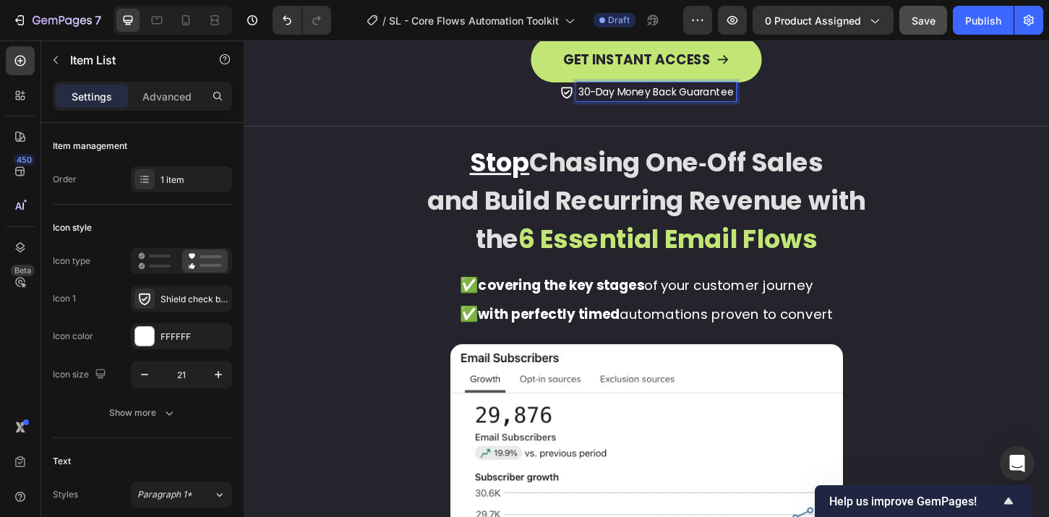
click at [605, 93] on span "30-Day Money Back Guarantee" at bounding box center [688, 94] width 168 height 15
click at [610, 94] on span "30-Day Money Back Guarantee" at bounding box center [688, 94] width 168 height 15
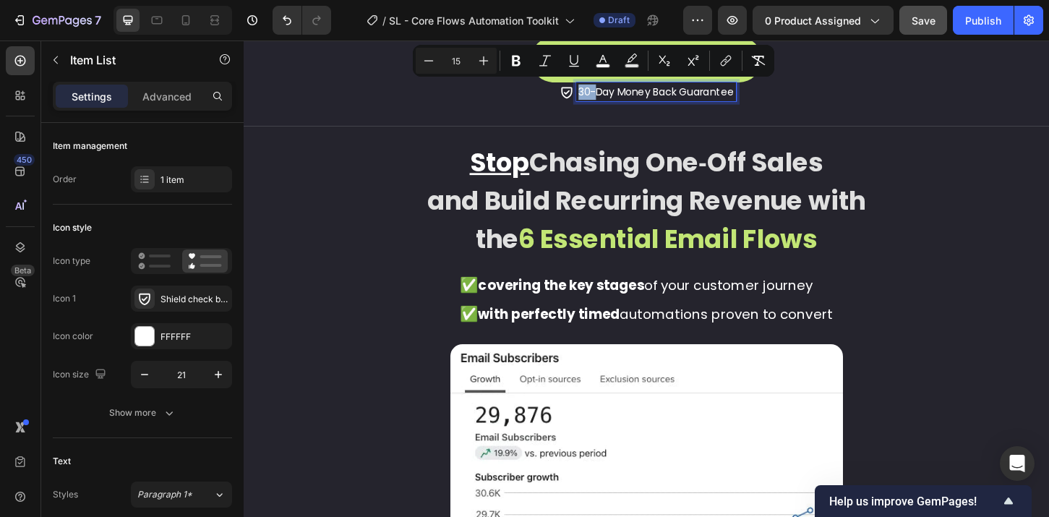
drag, startPoint x: 610, startPoint y: 94, endPoint x: 601, endPoint y: 94, distance: 8.7
click at [604, 94] on span "30-Day Money Back Guarantee" at bounding box center [688, 94] width 168 height 15
click at [607, 94] on span "30-Day Money Back Guarantee" at bounding box center [688, 94] width 168 height 15
click at [609, 93] on span "30-Day Money Back Guarantee" at bounding box center [688, 94] width 168 height 15
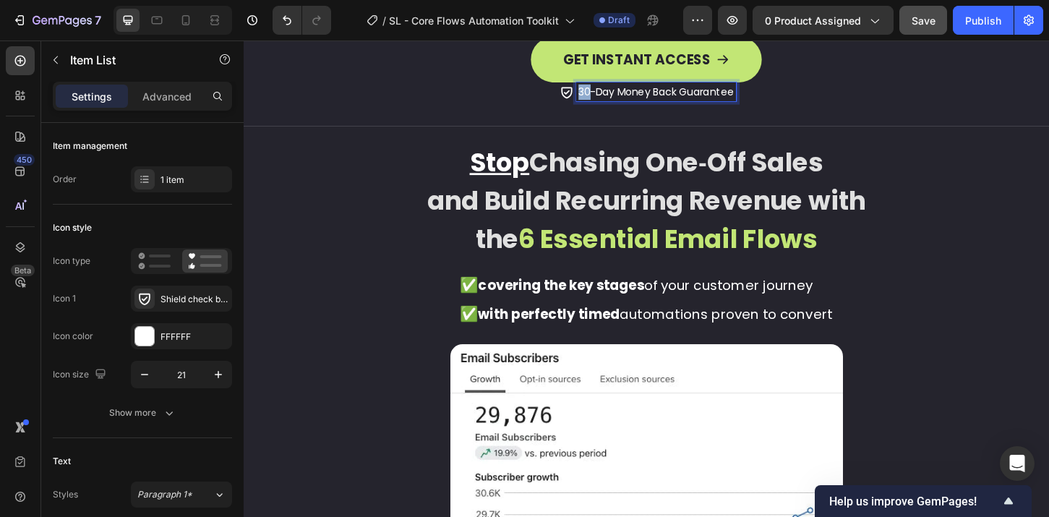
drag, startPoint x: 609, startPoint y: 93, endPoint x: 600, endPoint y: 94, distance: 9.5
click at [604, 94] on span "30-Day Money Back Guarantee" at bounding box center [688, 94] width 168 height 15
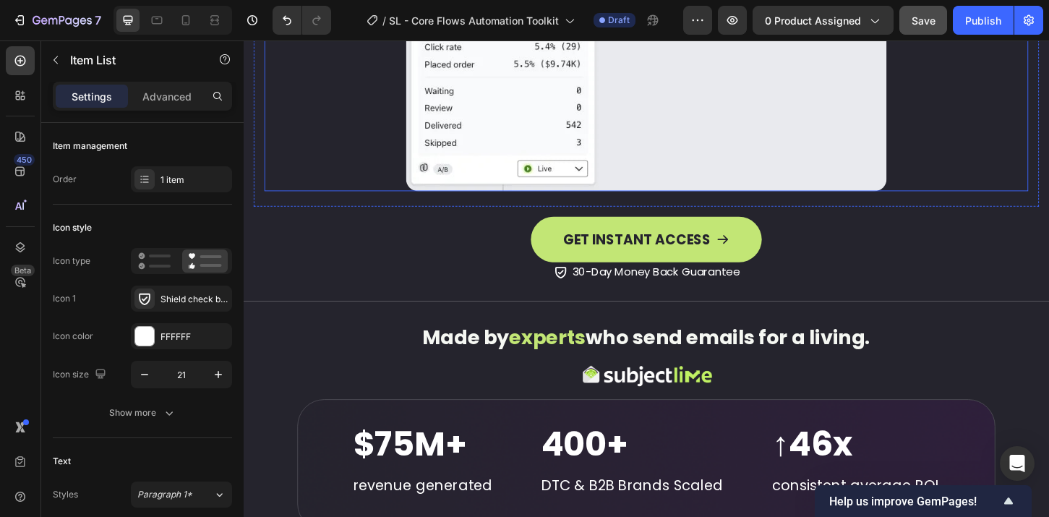
scroll to position [4139, 0]
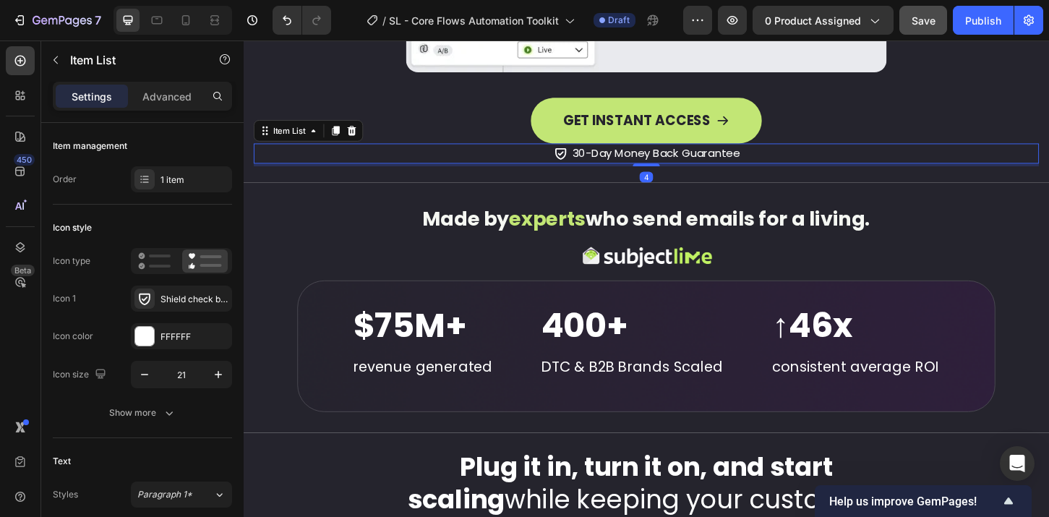
click at [598, 153] on span "30-Day Money Back Guarantee" at bounding box center [688, 161] width 180 height 17
click at [599, 153] on span "30-Day Money Back Guarantee" at bounding box center [688, 161] width 180 height 17
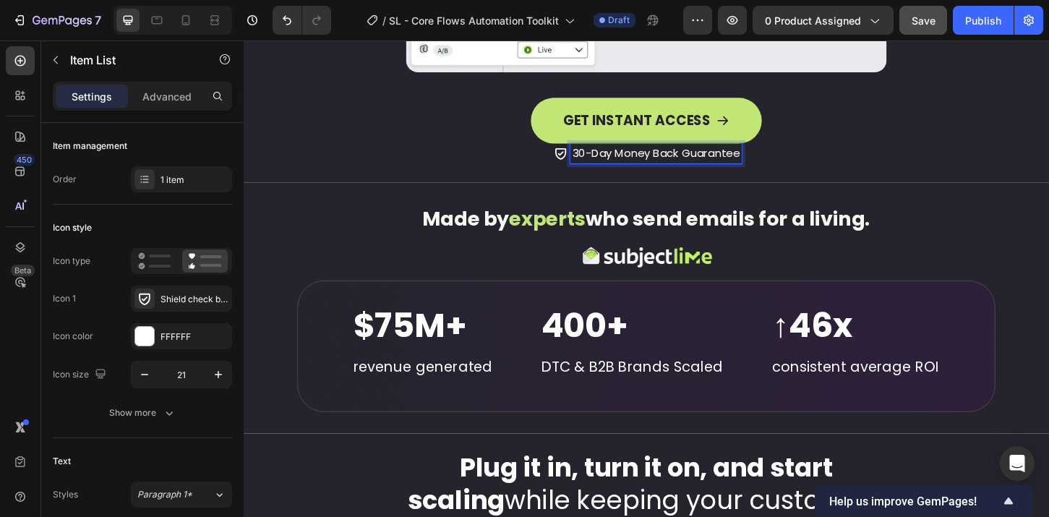
click at [602, 153] on span "30-Day Money Back Guarantee" at bounding box center [688, 161] width 180 height 17
drag, startPoint x: 604, startPoint y: 147, endPoint x: 594, endPoint y: 148, distance: 10.1
click at [598, 153] on span "30-Day Money Back Guarantee" at bounding box center [688, 161] width 180 height 17
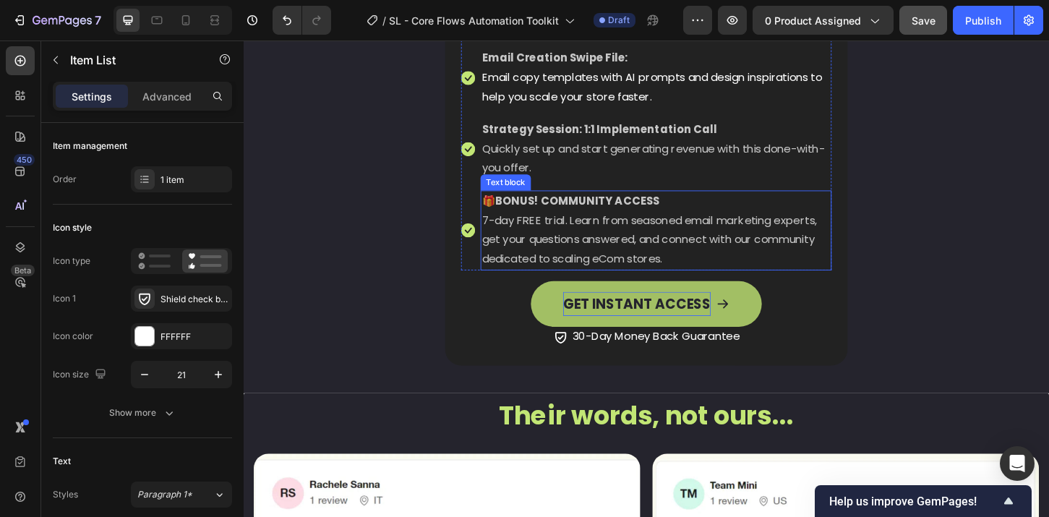
scroll to position [5376, 0]
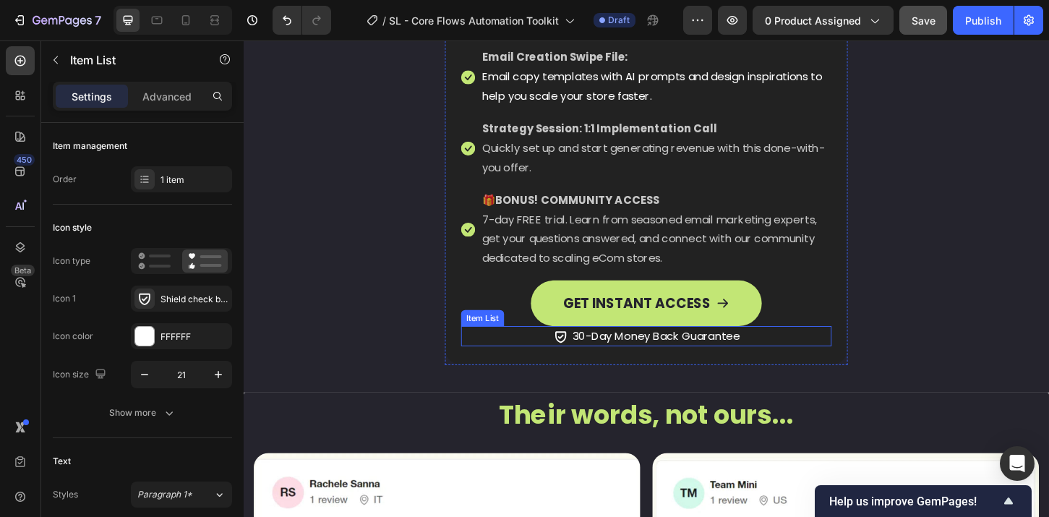
click at [606, 361] on span "30-Day Money Back Guarantee" at bounding box center [688, 358] width 180 height 17
click at [598, 359] on span "30-Day Money Back Guarantee" at bounding box center [688, 358] width 180 height 17
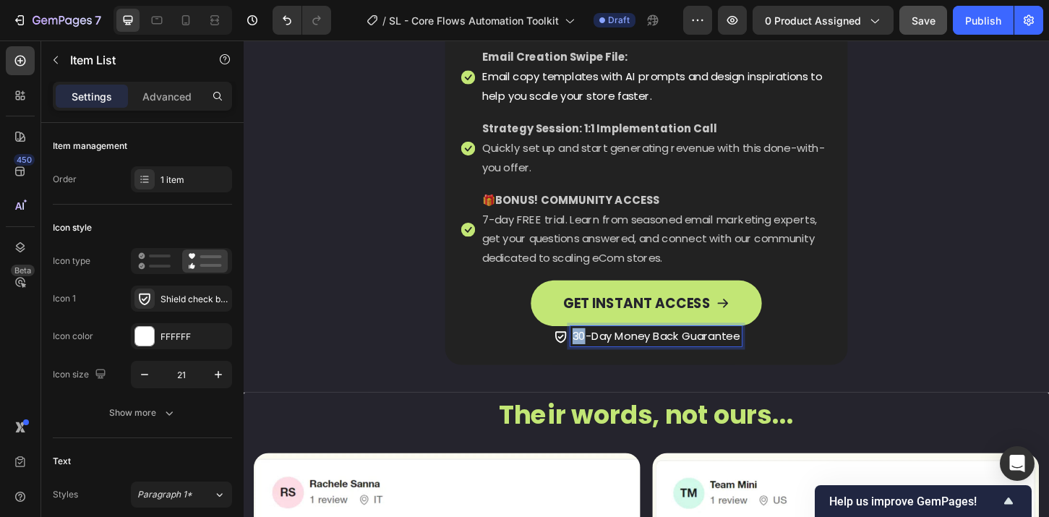
drag, startPoint x: 602, startPoint y: 359, endPoint x: 594, endPoint y: 359, distance: 8.7
click at [598, 359] on span "30-Day Money Back Guarantee" at bounding box center [688, 358] width 180 height 17
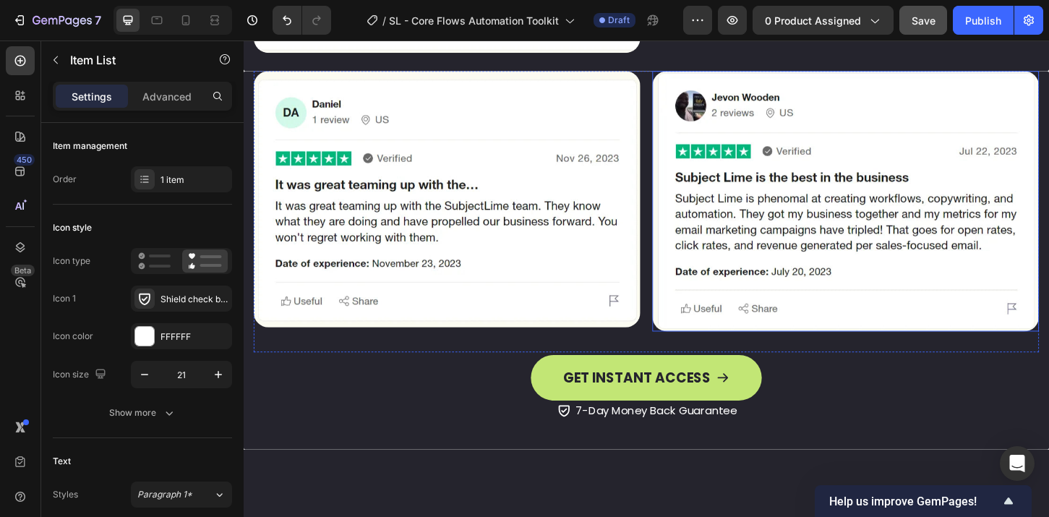
scroll to position [6299, 0]
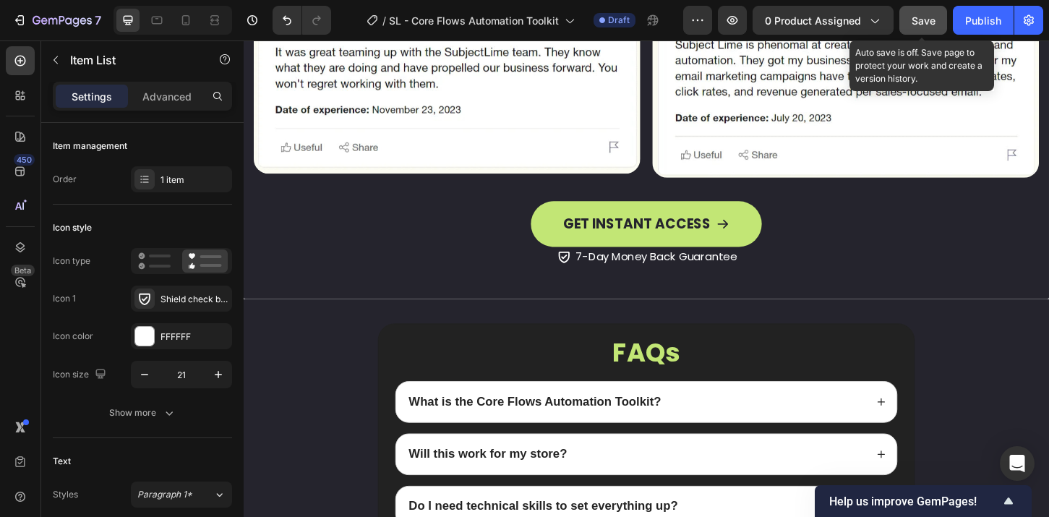
click at [917, 18] on span "Save" at bounding box center [924, 20] width 24 height 12
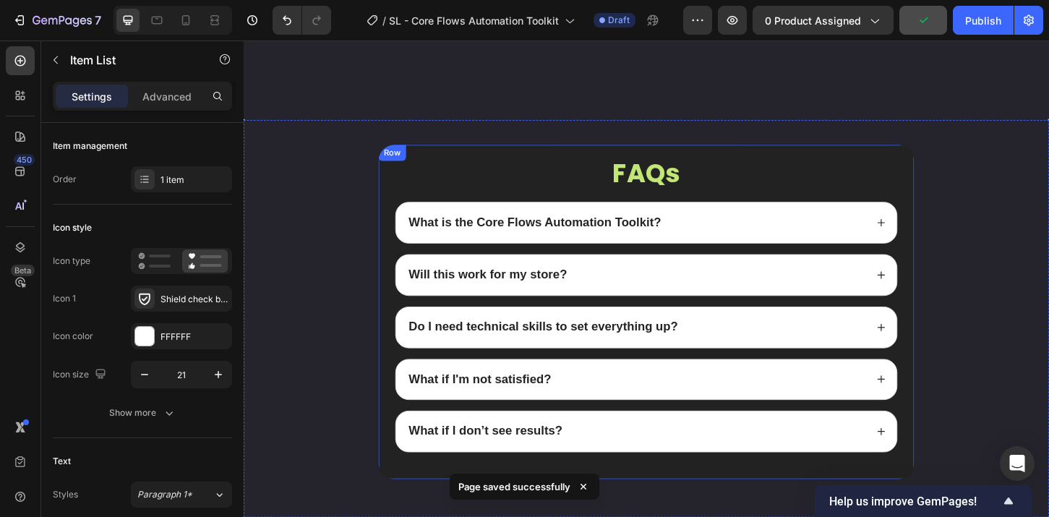
scroll to position [6579, 0]
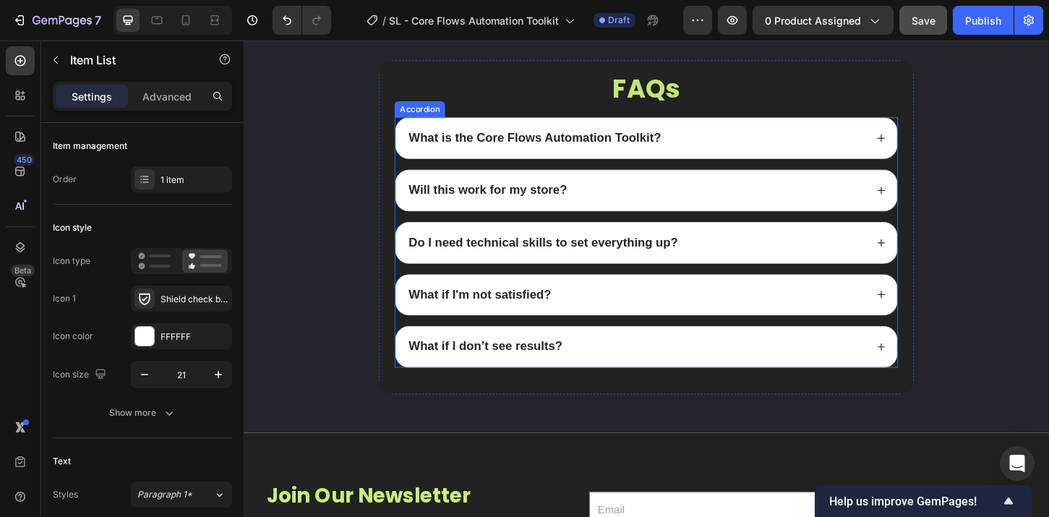
click at [590, 372] on div "What if I don’t see results?" at bounding box center [666, 370] width 494 height 20
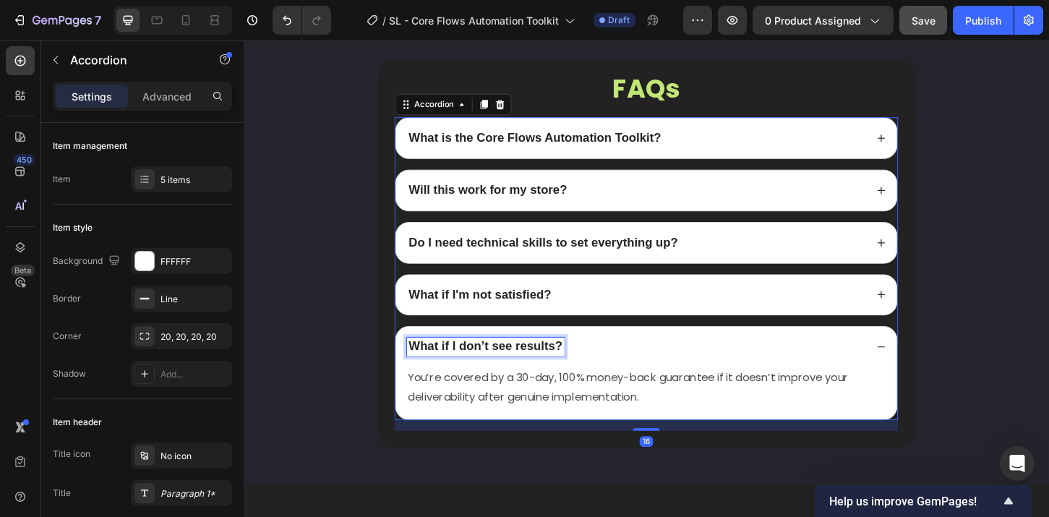
click at [573, 368] on strong "What if I don’t see results?" at bounding box center [504, 369] width 166 height 14
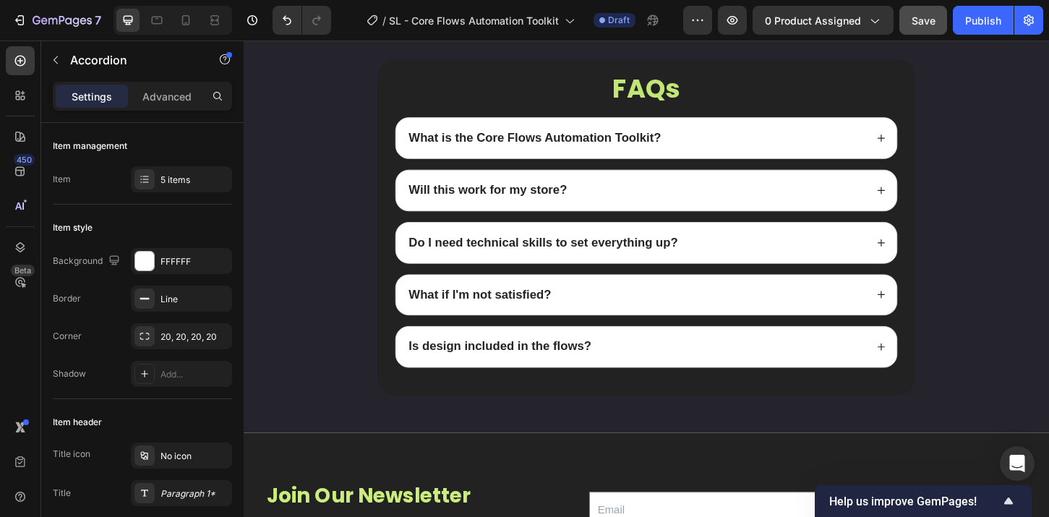
click at [685, 361] on div "Is design included in the flows?" at bounding box center [666, 370] width 494 height 20
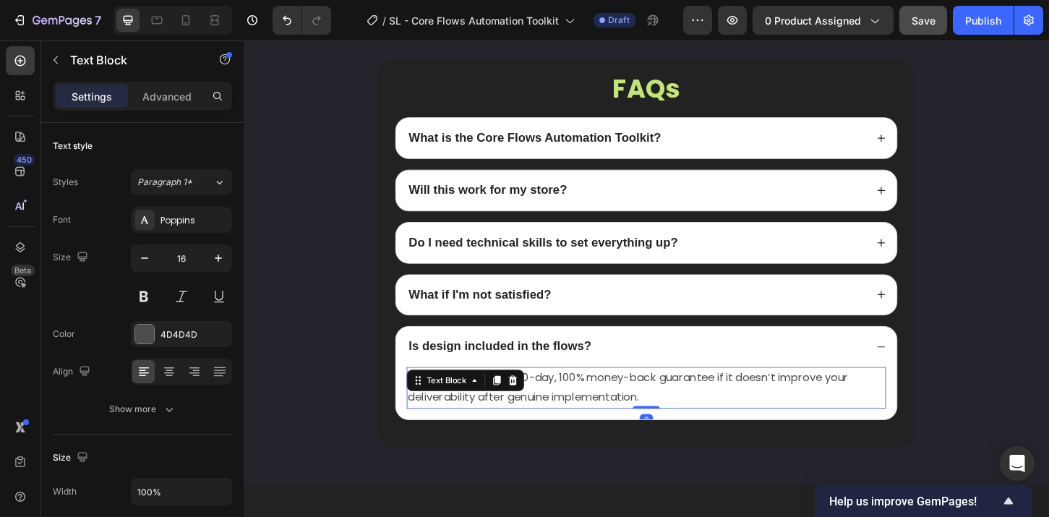
click at [566, 401] on p "You’re covered by a 30-day, 100% money-back guarantee if it doesn’t improve you…" at bounding box center [677, 414] width 513 height 42
click at [577, 408] on p "You’re covered by a 30-day, 100% money-back guarantee if it doesn’t improve you…" at bounding box center [677, 414] width 513 height 42
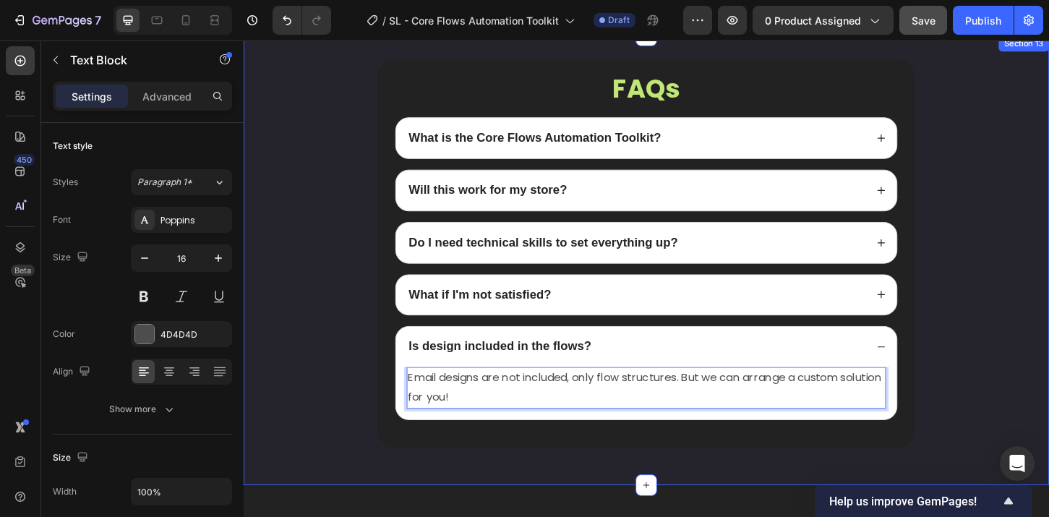
click at [975, 380] on div "FAQs Heading What is the Core Flows Automation Toolkit? Will this work for my s…" at bounding box center [677, 275] width 839 height 429
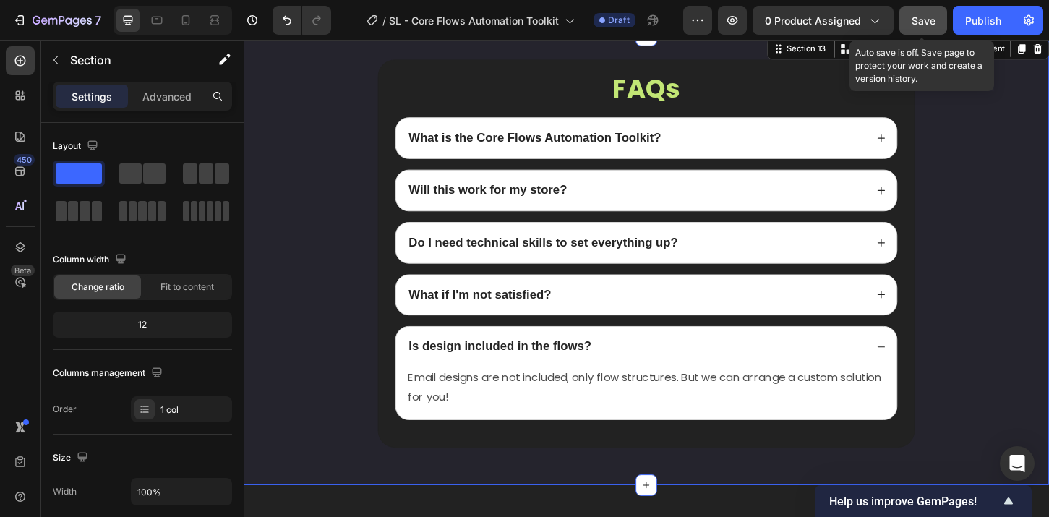
click at [912, 22] on span "Save" at bounding box center [924, 20] width 24 height 12
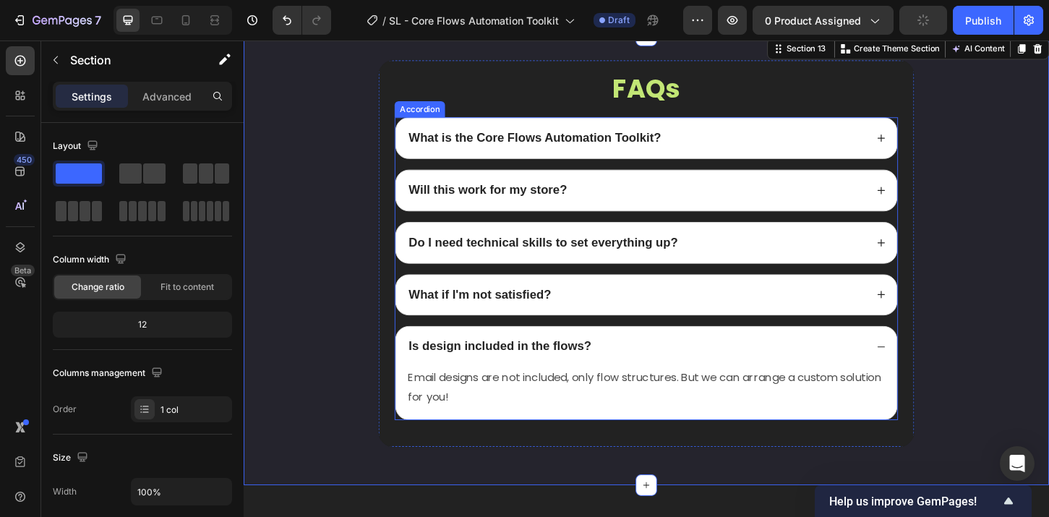
click at [618, 299] on div "What if I'm not satisfied?" at bounding box center [677, 314] width 539 height 43
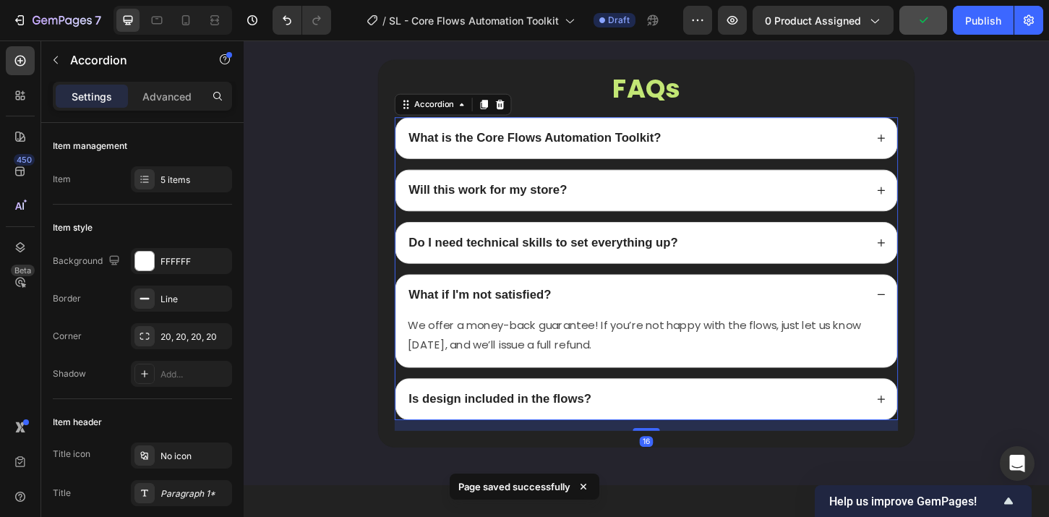
click at [619, 299] on div "What if I'm not satisfied?" at bounding box center [677, 314] width 539 height 43
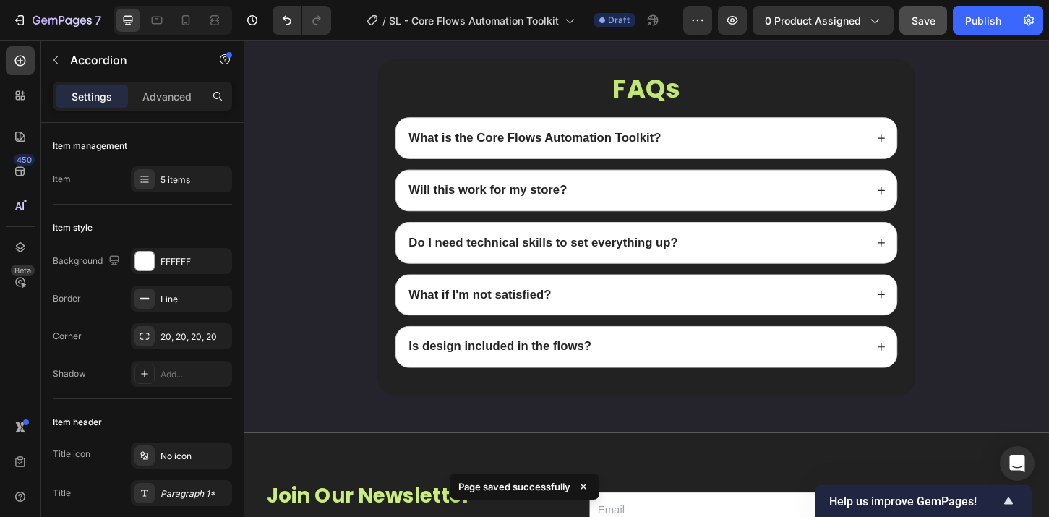
click at [740, 258] on div "Do I need technical skills to set everything up?" at bounding box center [666, 258] width 494 height 20
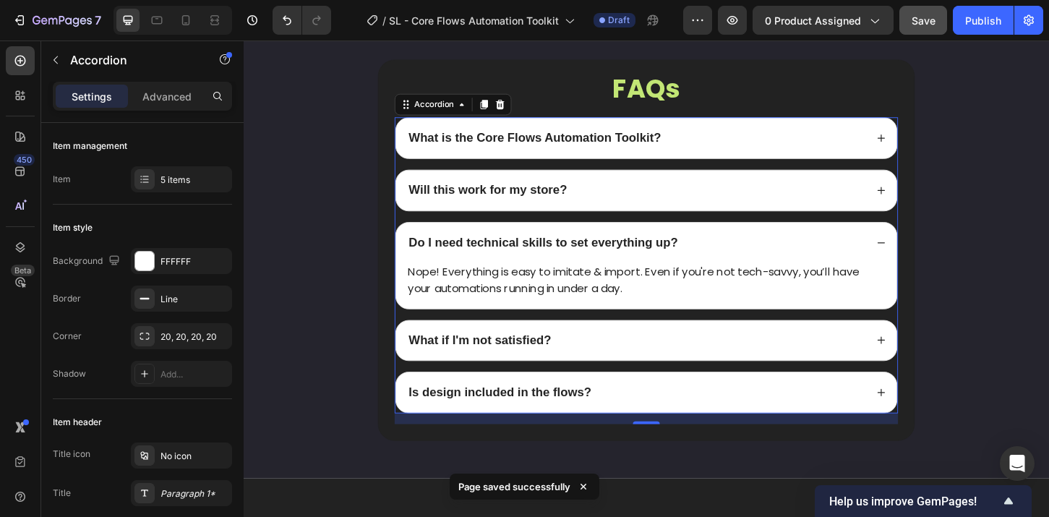
click at [743, 260] on div "Do I need technical skills to set everything up?" at bounding box center [666, 258] width 494 height 20
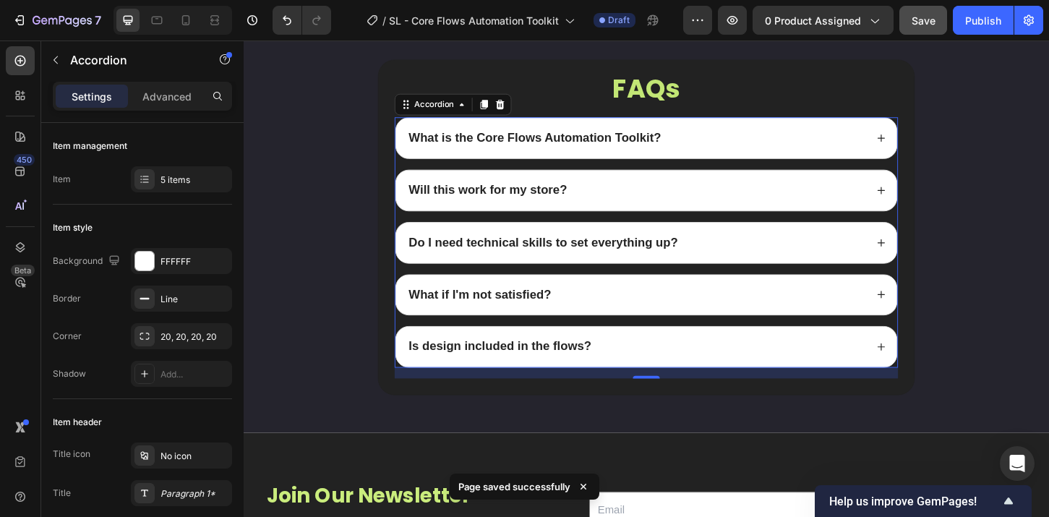
click at [706, 189] on div "Will this work for my store?" at bounding box center [677, 201] width 539 height 43
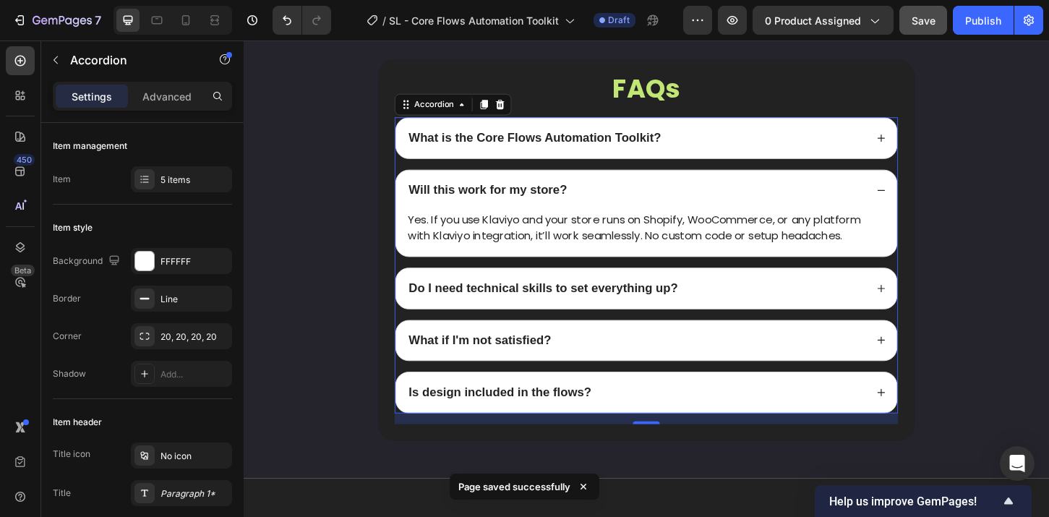
click at [711, 195] on div "Will this work for my store?" at bounding box center [666, 202] width 494 height 20
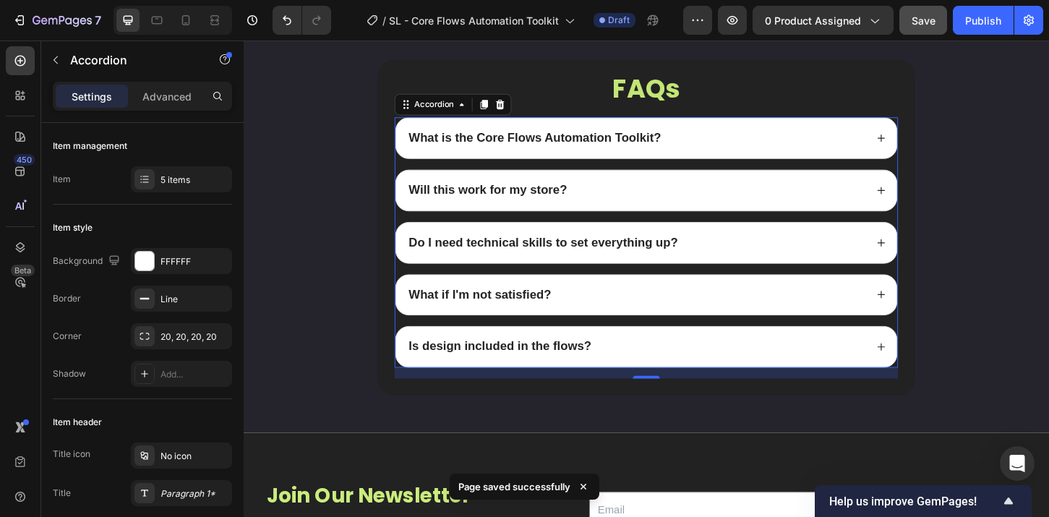
click at [716, 149] on div "What is the Core Flows Automation Toolkit?" at bounding box center [666, 145] width 494 height 20
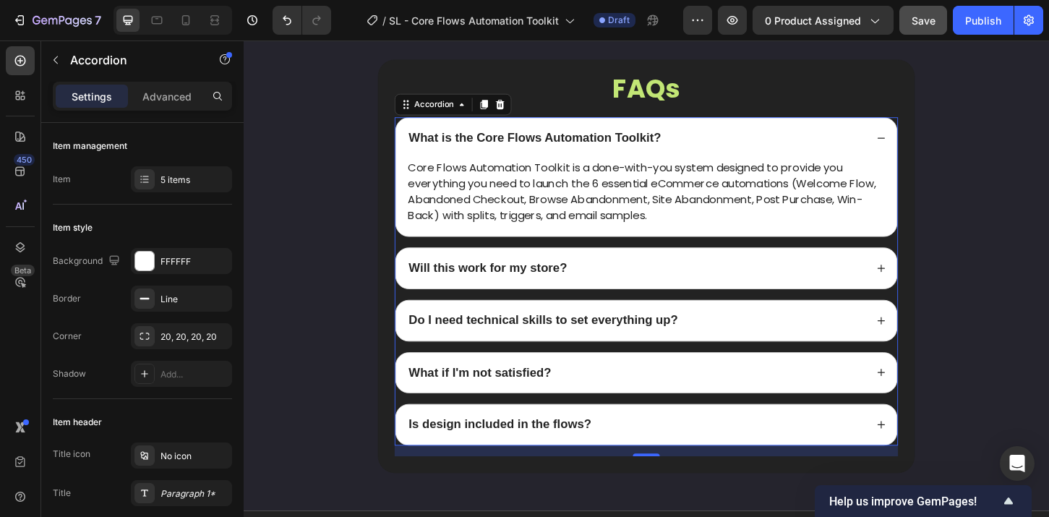
click at [716, 149] on div "What is the Core Flows Automation Toolkit?" at bounding box center [666, 145] width 494 height 20
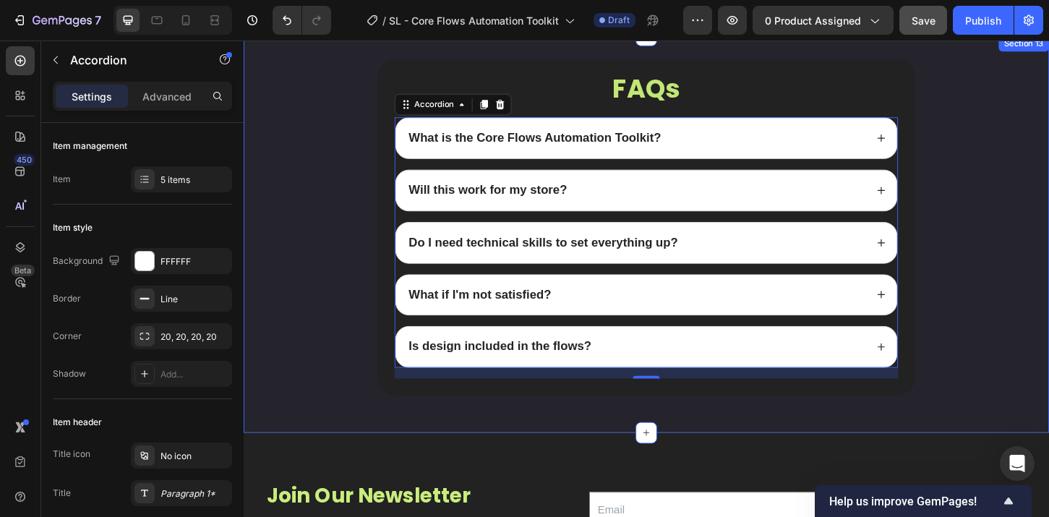
click at [987, 223] on div "FAQs Heading What is the Core Flows Automation Toolkit? Core Flows Automation T…" at bounding box center [677, 247] width 839 height 373
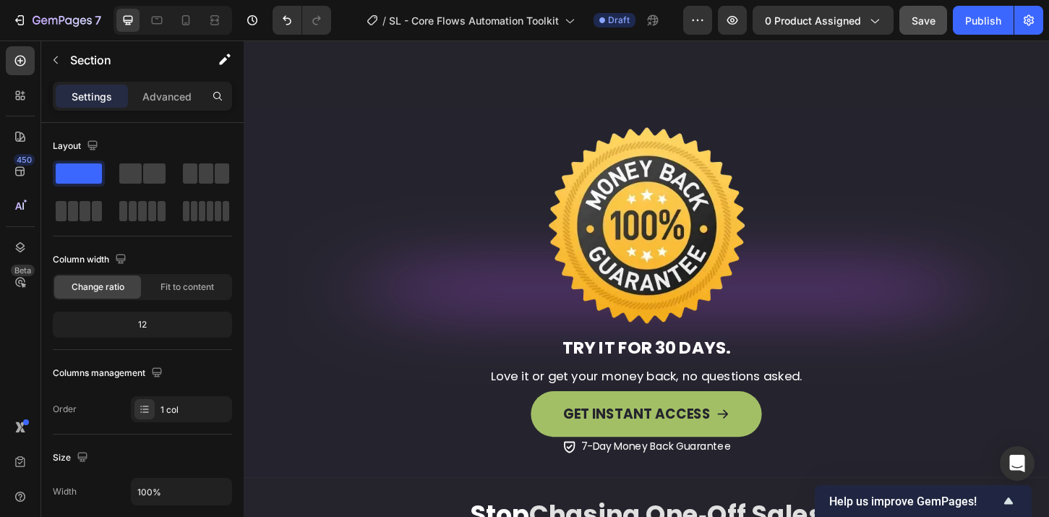
scroll to position [2068, 0]
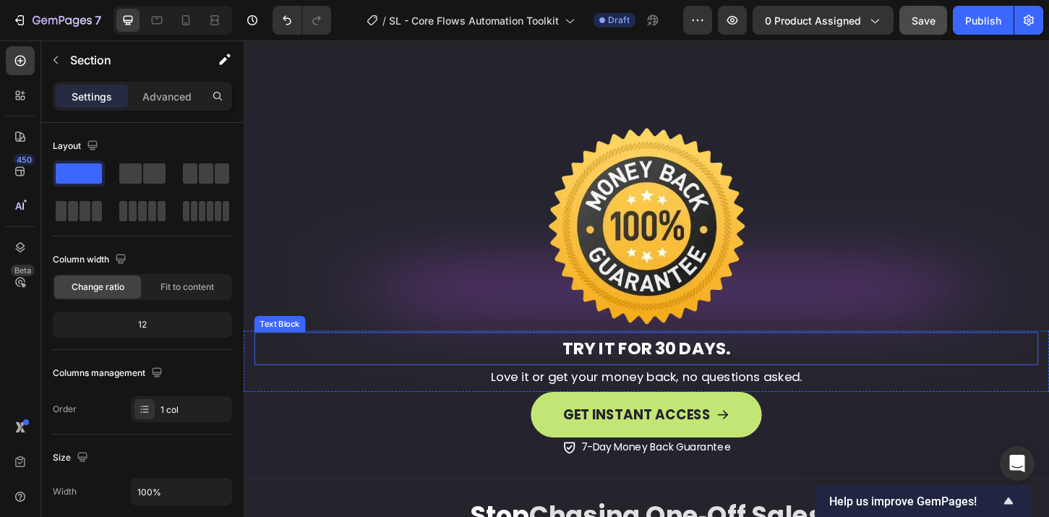
click at [689, 374] on strong "TRY IT FOR 30 DAYS." at bounding box center [677, 371] width 181 height 25
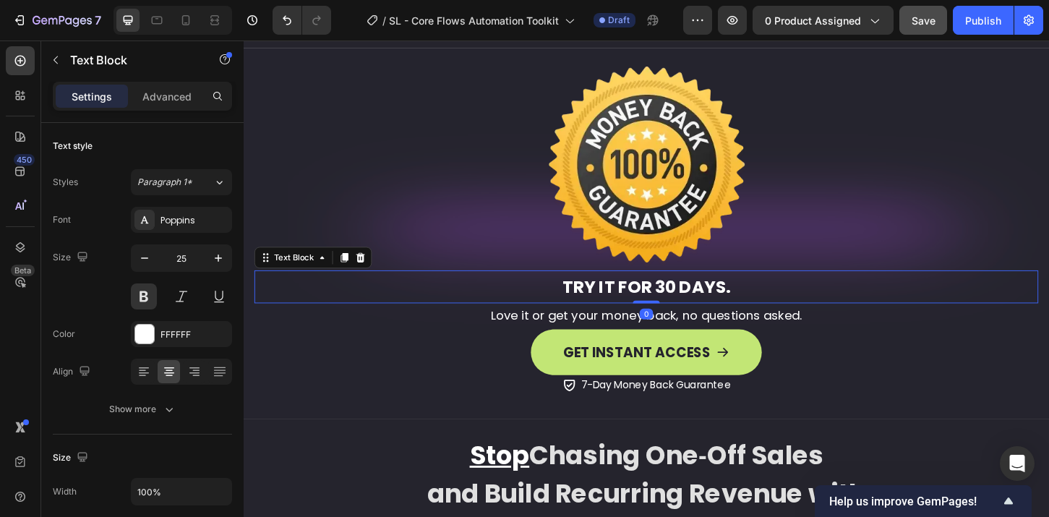
click at [697, 318] on strong "TRY IT FOR 30 DAYS." at bounding box center [677, 305] width 181 height 25
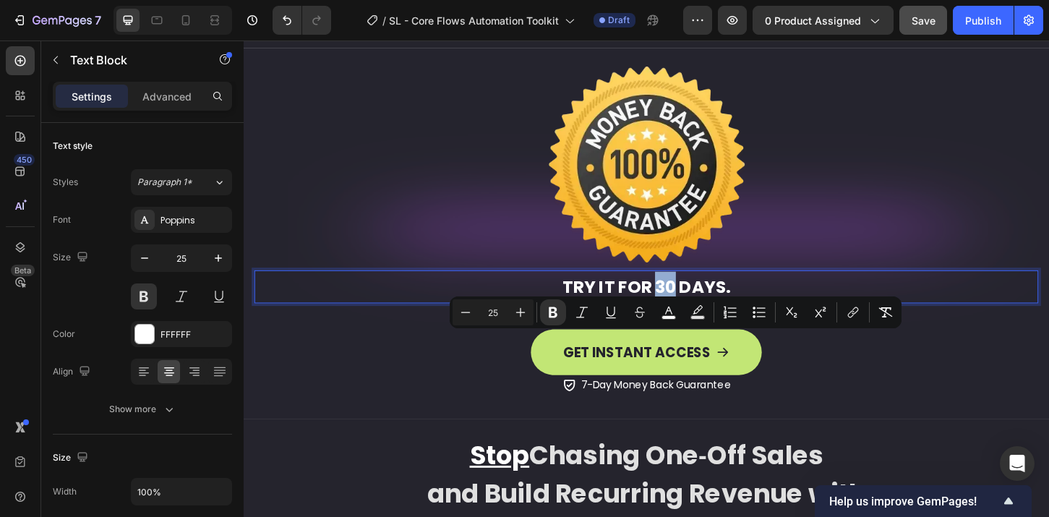
drag, startPoint x: 698, startPoint y: 370, endPoint x: 681, endPoint y: 372, distance: 16.7
click at [680, 318] on strong "TRY IT FOR 30 DAYS." at bounding box center [677, 305] width 181 height 25
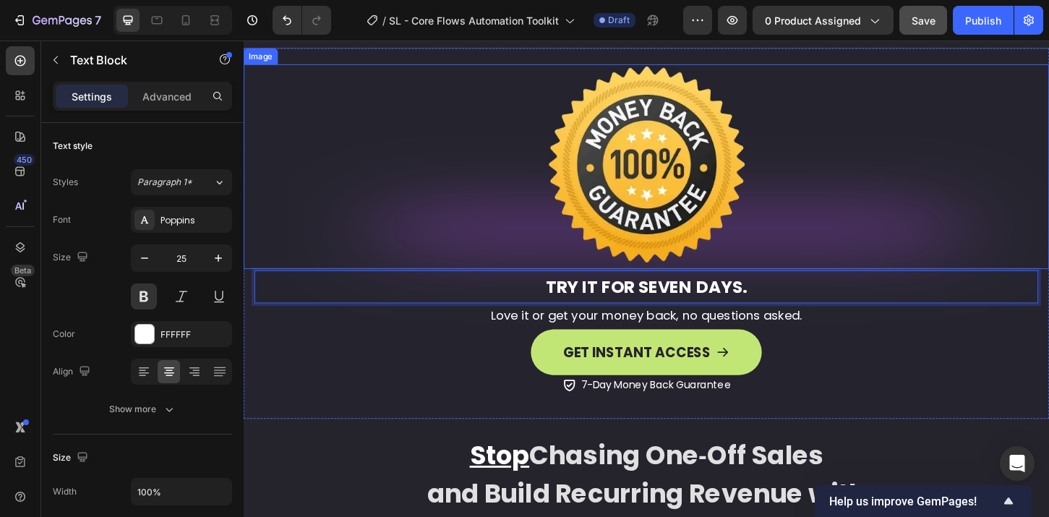
click at [784, 286] on div at bounding box center [678, 176] width 868 height 220
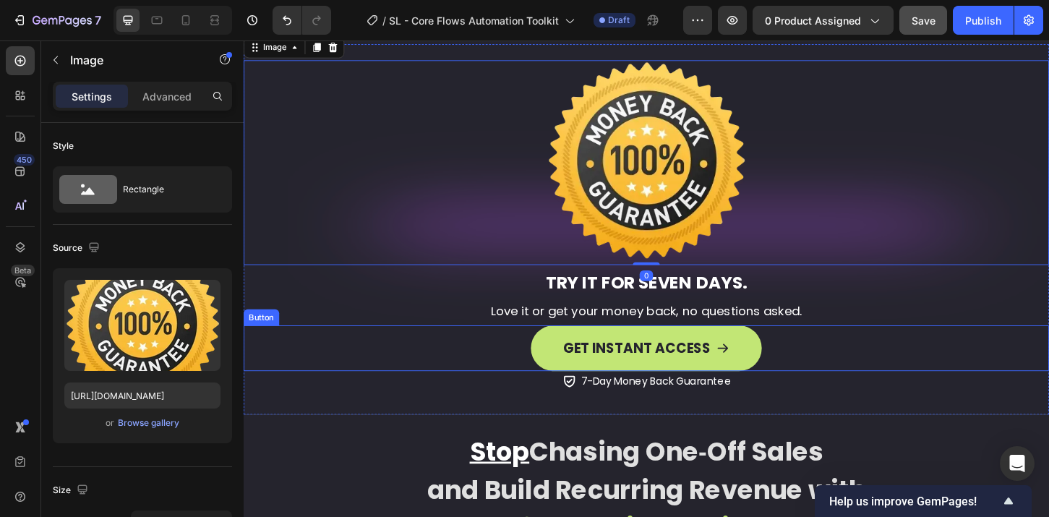
scroll to position [2073, 0]
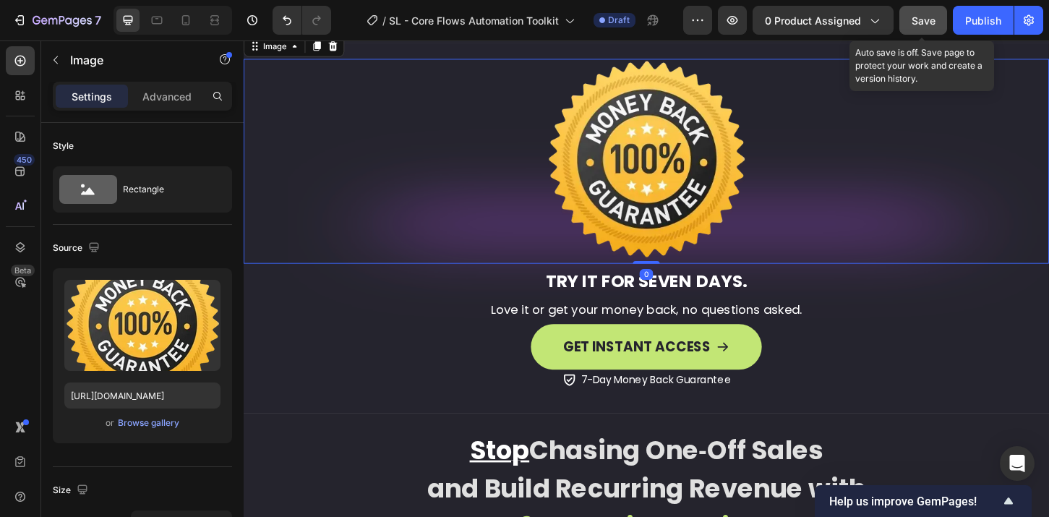
click at [925, 19] on span "Save" at bounding box center [924, 20] width 24 height 12
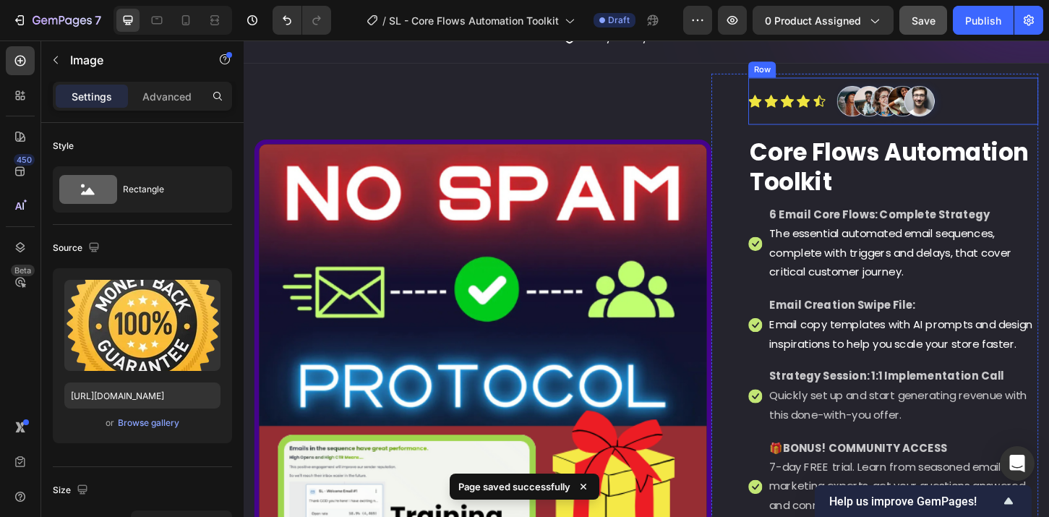
scroll to position [0, 0]
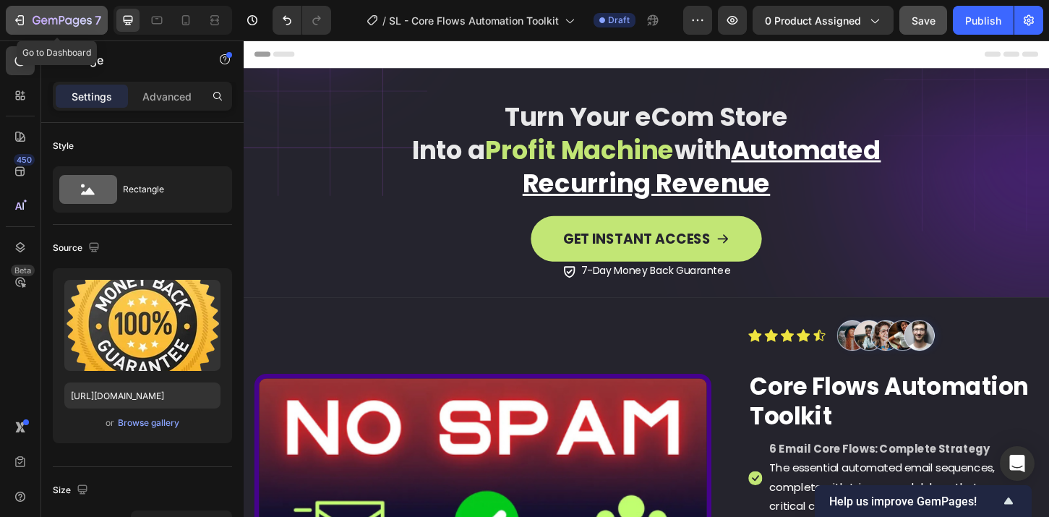
click at [46, 21] on icon "button" at bounding box center [44, 20] width 7 height 7
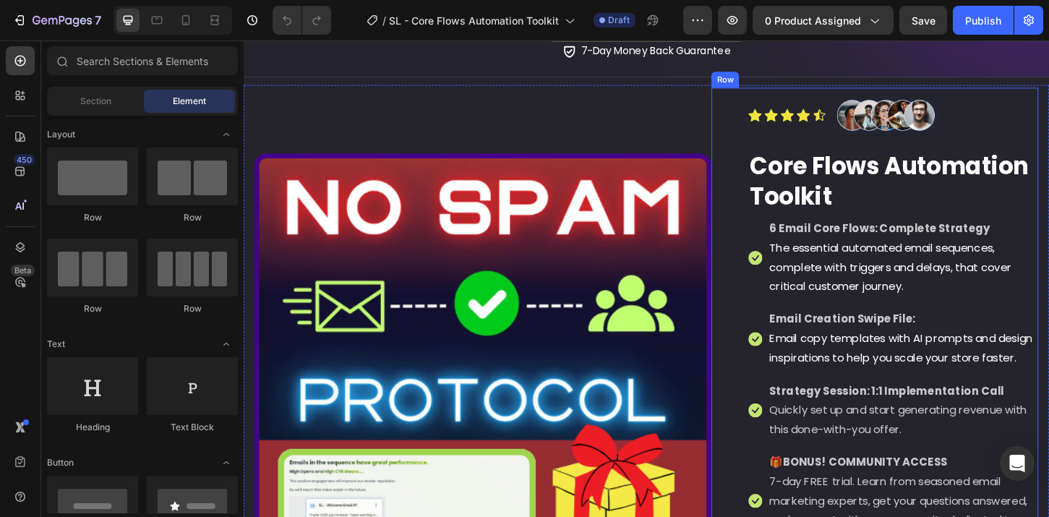
scroll to position [238, 0]
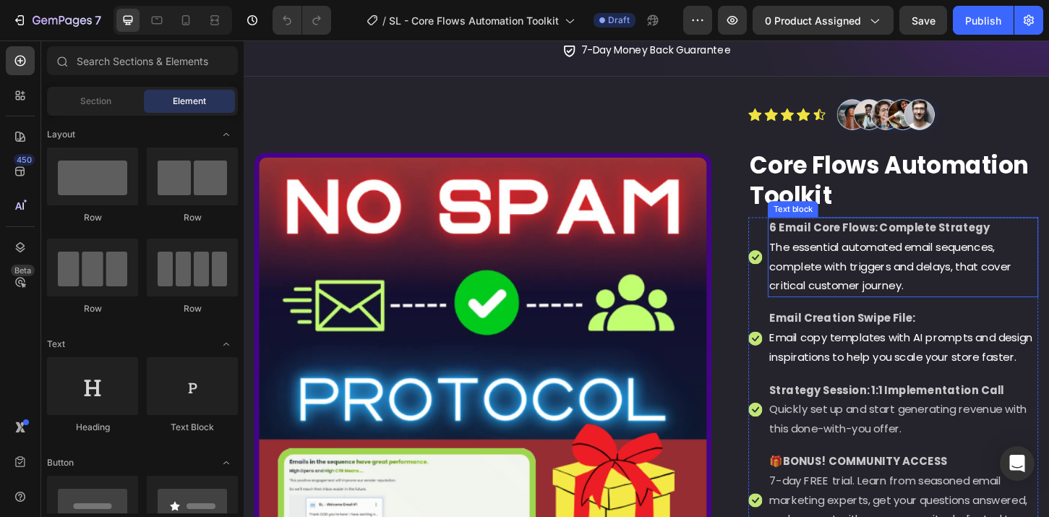
click at [933, 257] on span "The essential automated email sequences, complete with triggers and delays, tha…" at bounding box center [940, 283] width 261 height 59
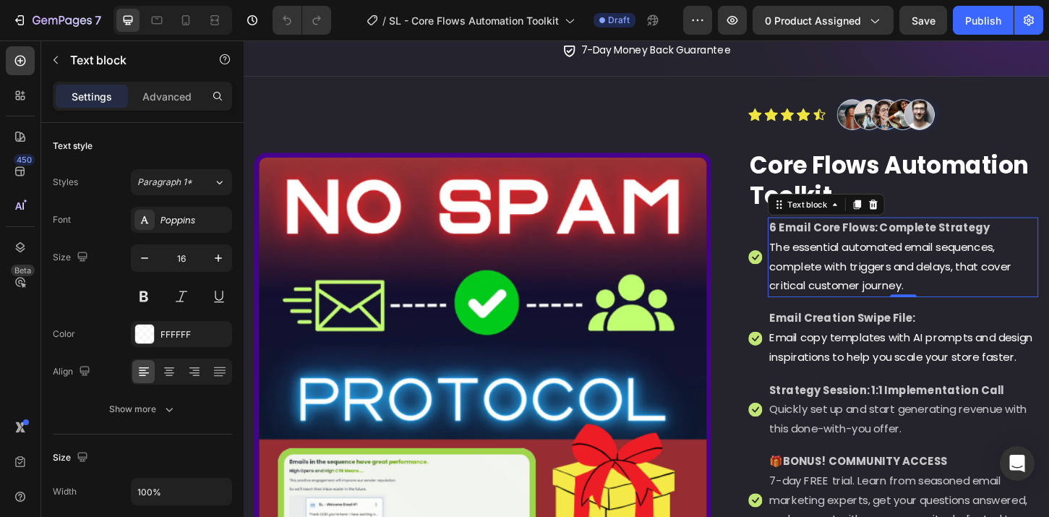
click at [972, 239] on strong "6 Email Core Flows: Complete Strategy" at bounding box center [929, 242] width 238 height 17
click at [1019, 236] on strong "6 Email Core Flows: Complete Strategy" at bounding box center [929, 242] width 238 height 17
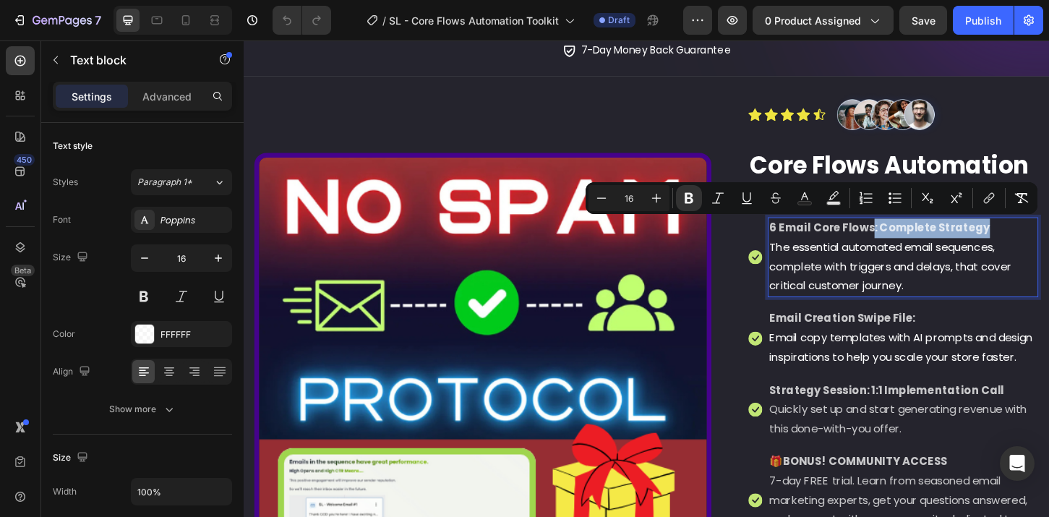
drag, startPoint x: 1040, startPoint y: 243, endPoint x: 912, endPoint y: 243, distance: 128.0
click at [912, 243] on p "6 Email Core Flows: Complete Strategy" at bounding box center [954, 242] width 288 height 21
drag, startPoint x: 1016, startPoint y: 241, endPoint x: 1007, endPoint y: 241, distance: 8.7
click at [1007, 241] on strong "6 Email Core Flows Automation: Startegy" at bounding box center [936, 242] width 253 height 17
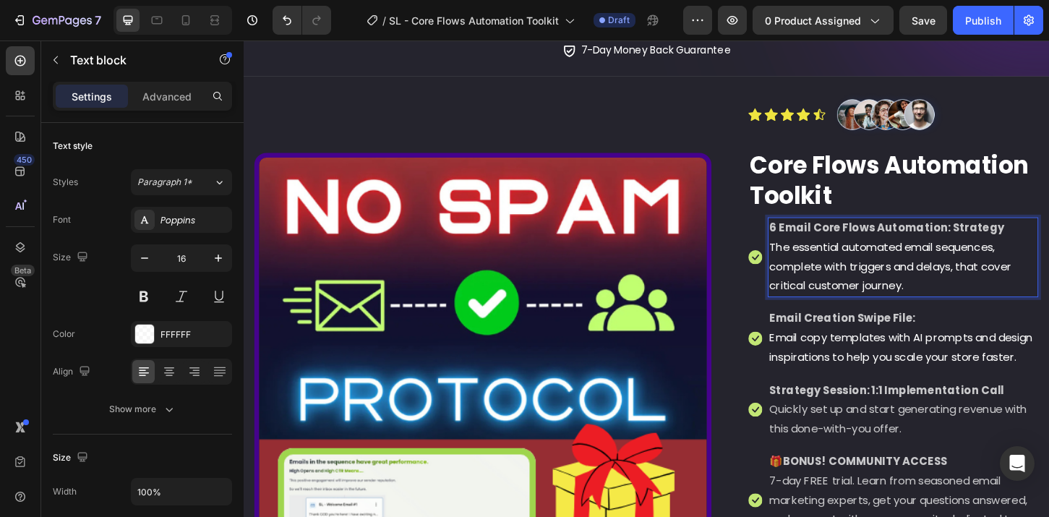
click at [1048, 247] on p "6 Email Core Flows Automation: Strategy" at bounding box center [954, 242] width 288 height 21
drag, startPoint x: 1047, startPoint y: 241, endPoint x: 802, endPoint y: 239, distance: 245.1
click at [808, 239] on div "6 Email Core Flows Automation: Strategy The essential automated email sequences…" at bounding box center [953, 274] width 291 height 86
copy strong "6 Email Core Flows Automation: Strategy"
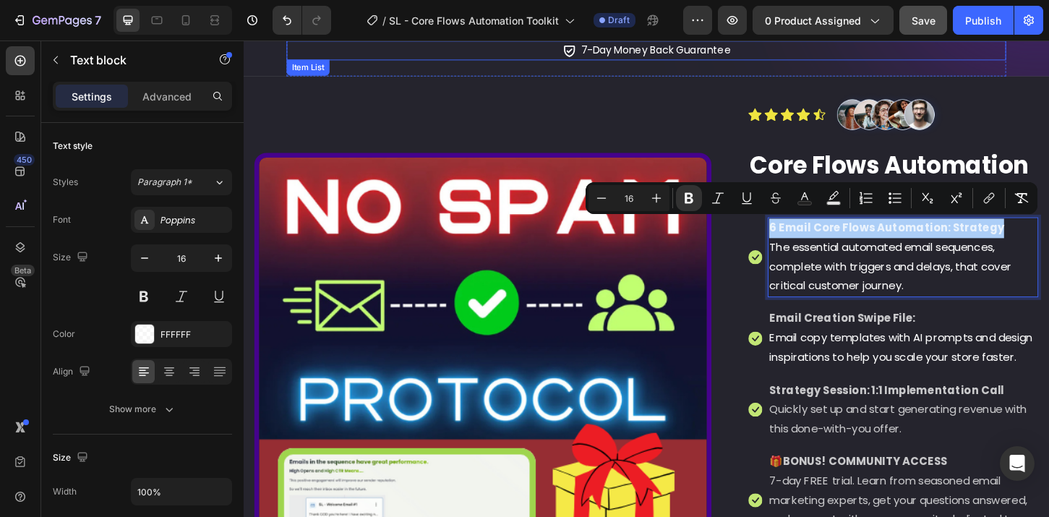
click at [920, 26] on span "Save" at bounding box center [924, 20] width 24 height 12
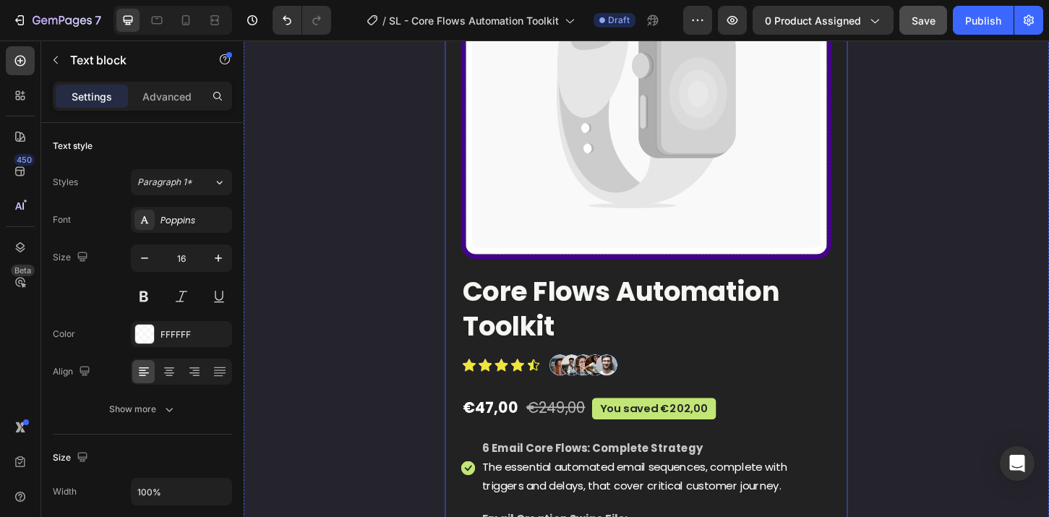
scroll to position [3576, 0]
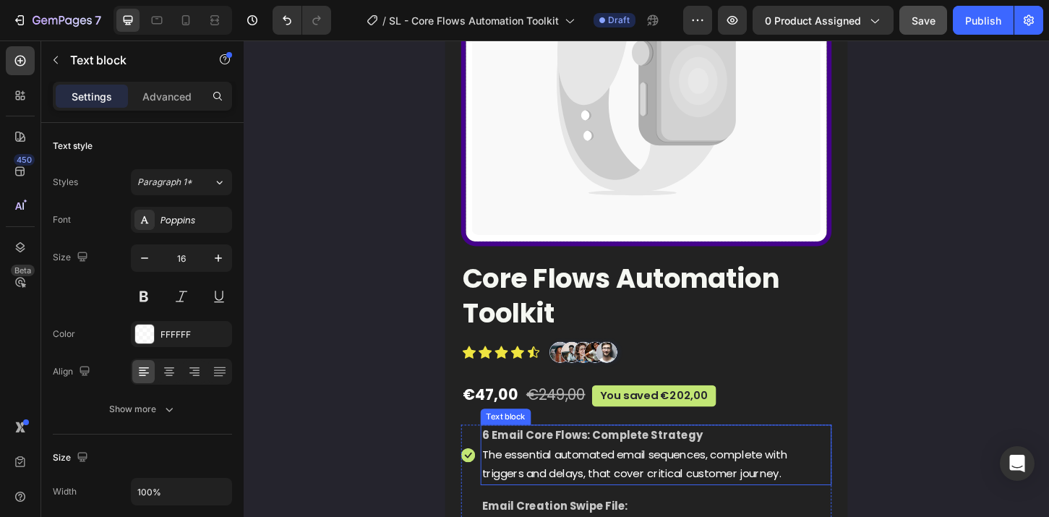
click at [573, 475] on p "6 Email Core Flows: Complete Strategy" at bounding box center [687, 465] width 375 height 21
click at [611, 484] on span "The essential automated email sequences, complete with triggers and delays, tha…" at bounding box center [664, 497] width 329 height 38
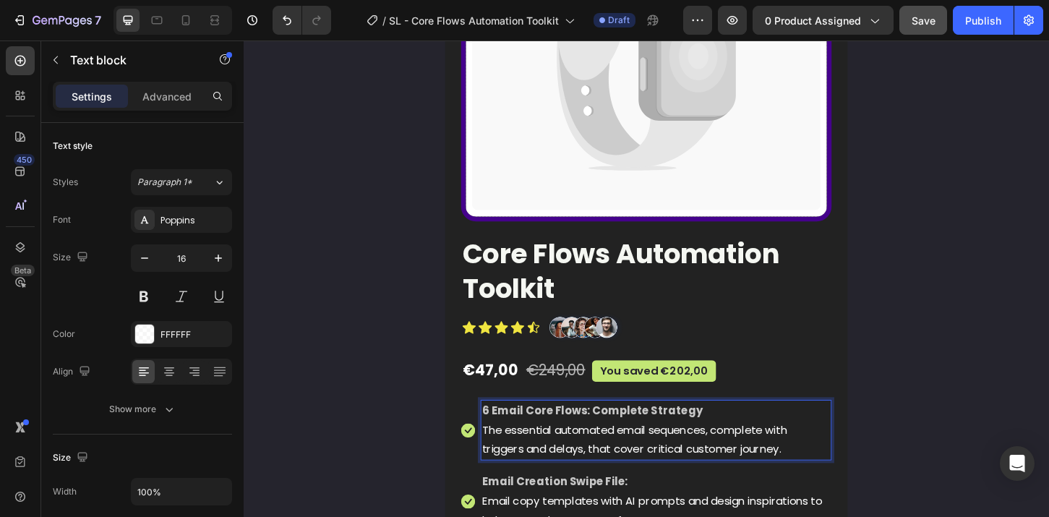
scroll to position [3604, 0]
click at [726, 466] on span "The essential automated email sequences, complete with triggers and delays, tha…" at bounding box center [664, 469] width 329 height 38
click at [737, 440] on p "6 Email Core Flows: Complete Strategy" at bounding box center [687, 438] width 375 height 21
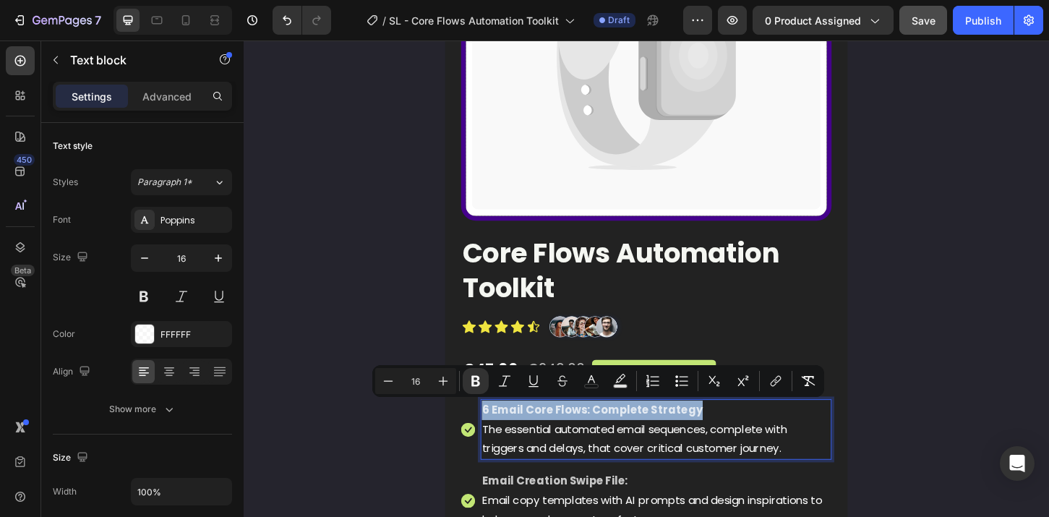
drag, startPoint x: 735, startPoint y: 440, endPoint x: 495, endPoint y: 438, distance: 240.0
click at [500, 438] on p "6 Email Core Flows: Complete Strategy" at bounding box center [687, 438] width 375 height 21
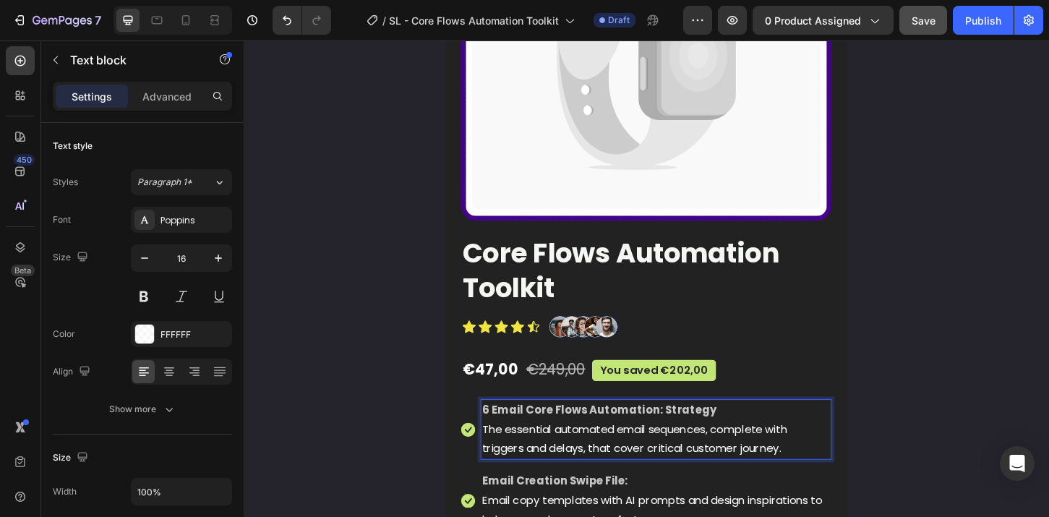
click at [754, 454] on span "The essential automated email sequences, complete with triggers and delays, tha…" at bounding box center [664, 469] width 329 height 38
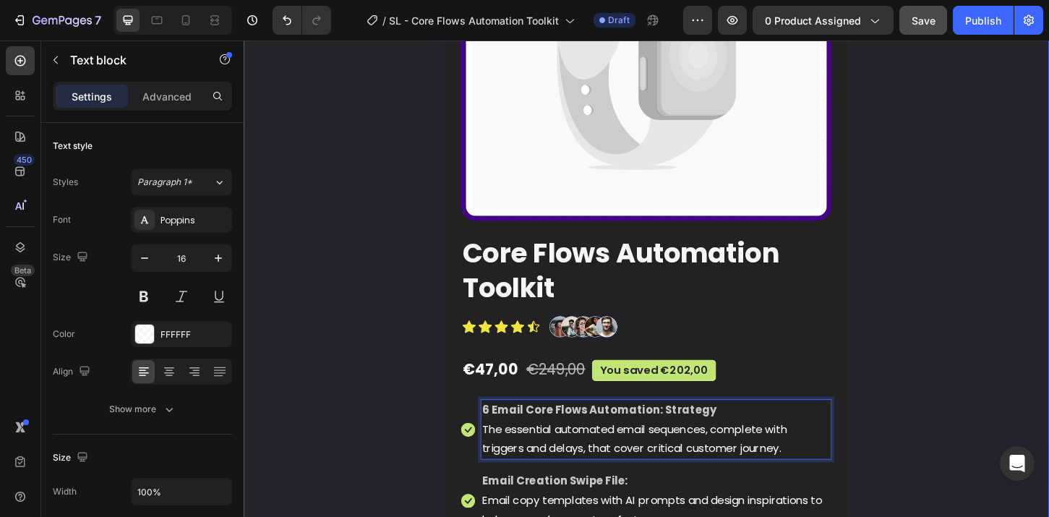
click at [933, 384] on div "Catch your customer's attention with attracted media. Add image or sync data Pr…" at bounding box center [678, 341] width 868 height 1024
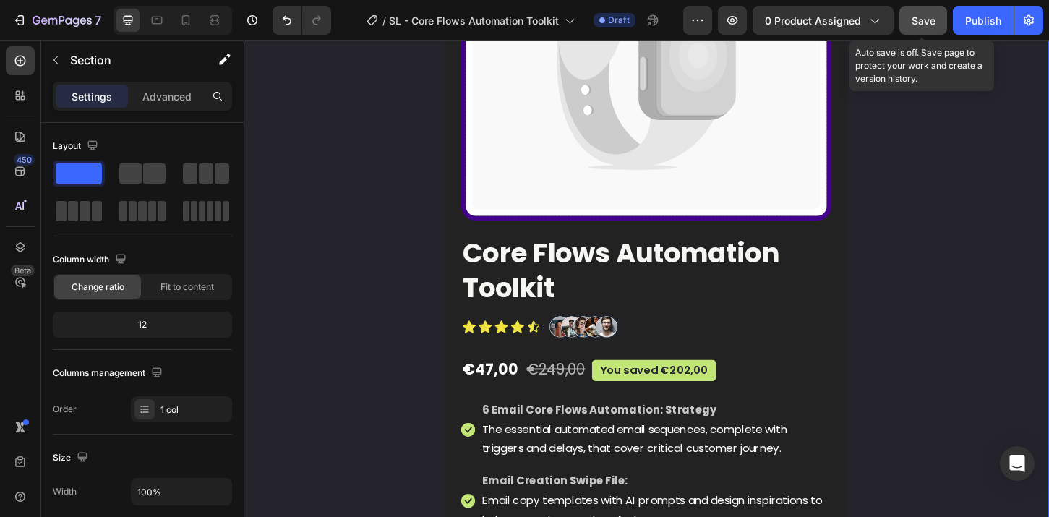
click at [930, 17] on span "Save" at bounding box center [924, 20] width 24 height 12
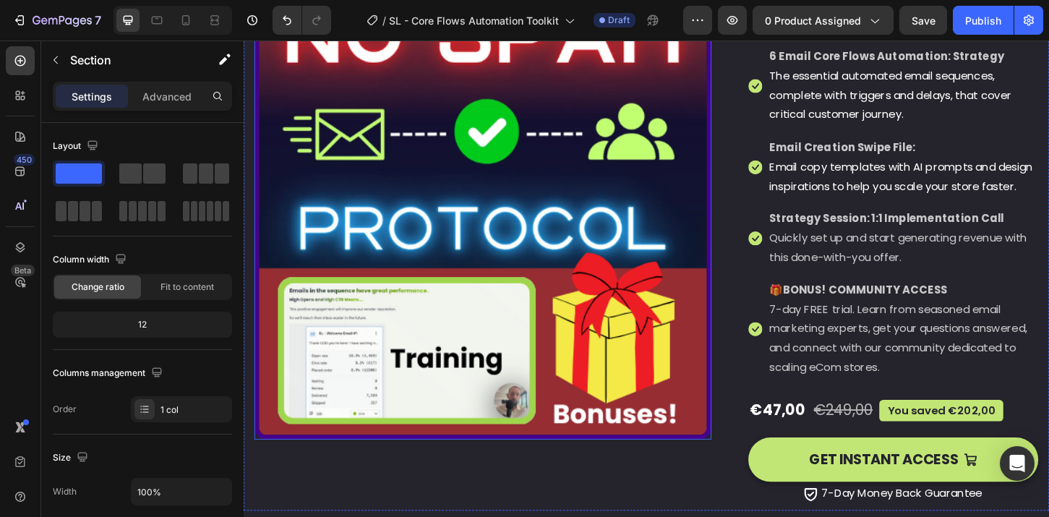
scroll to position [404, 0]
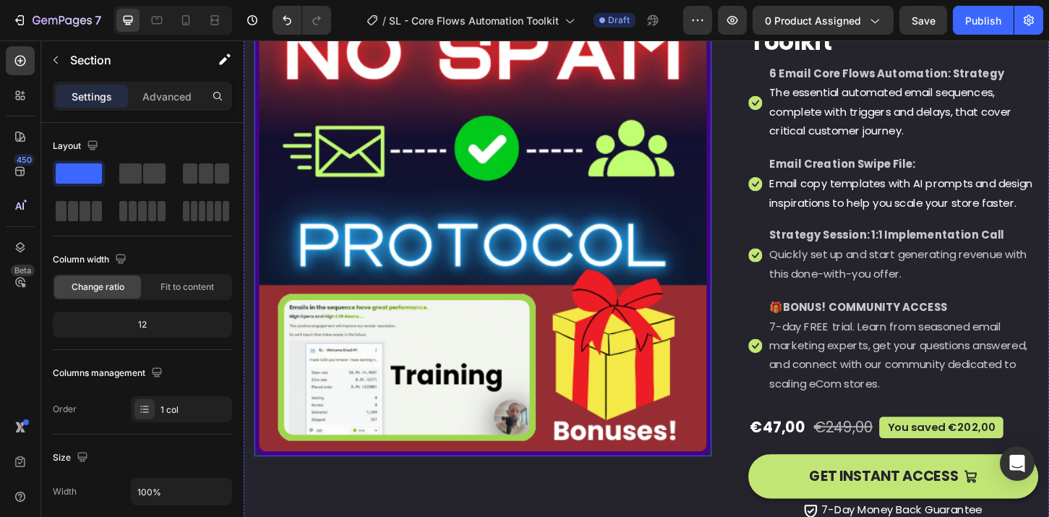
click at [659, 307] on img at bounding box center [501, 241] width 492 height 492
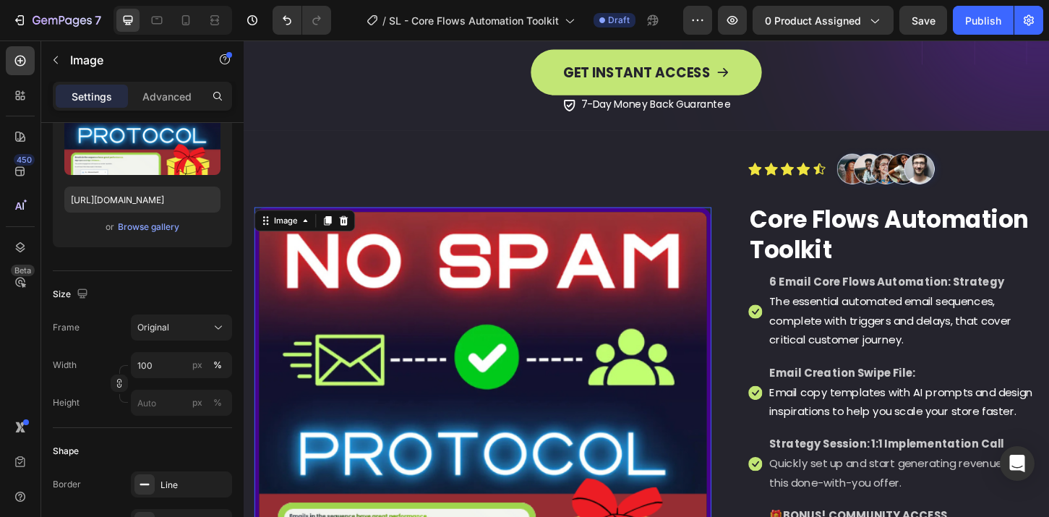
scroll to position [0, 0]
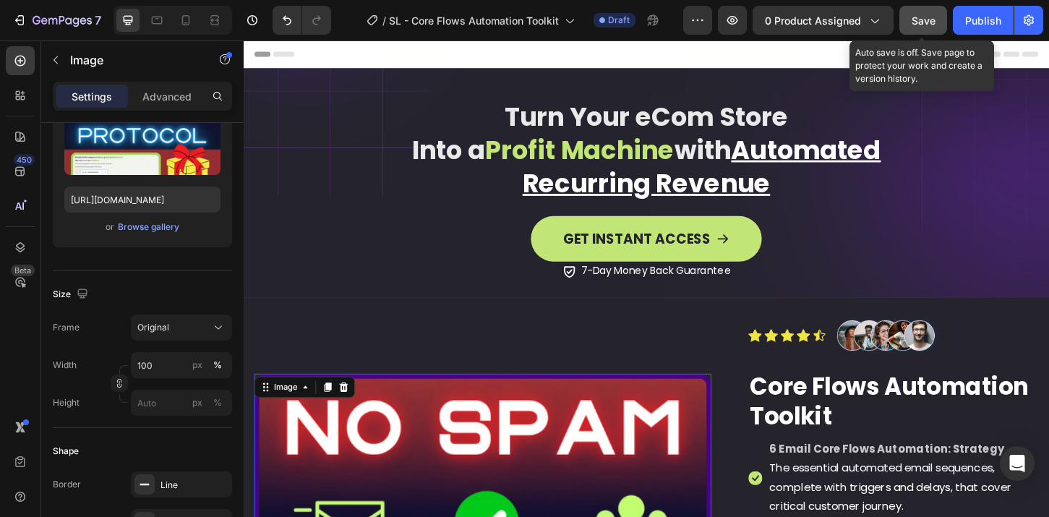
click at [904, 16] on button "Save" at bounding box center [923, 20] width 48 height 29
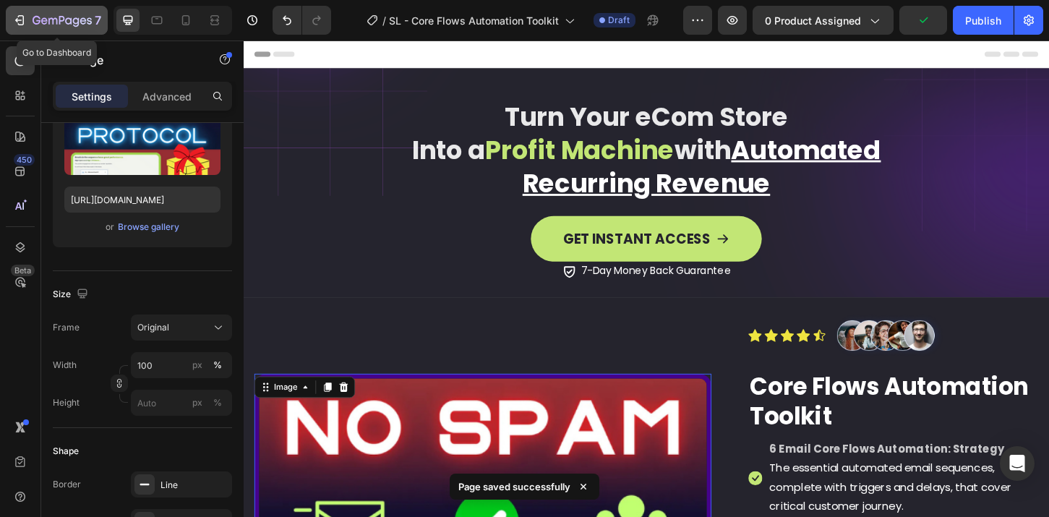
click at [46, 22] on icon "button" at bounding box center [44, 20] width 7 height 7
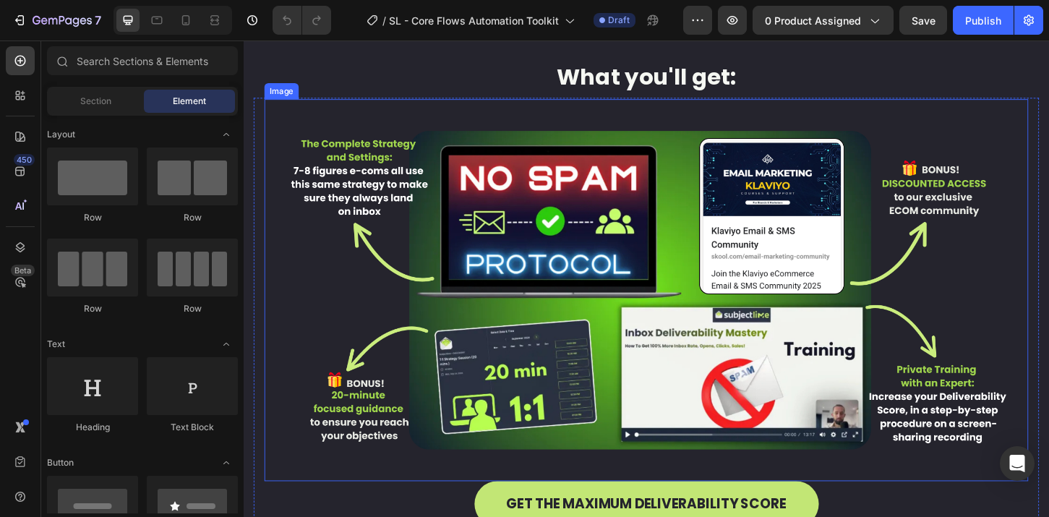
scroll to position [972, 0]
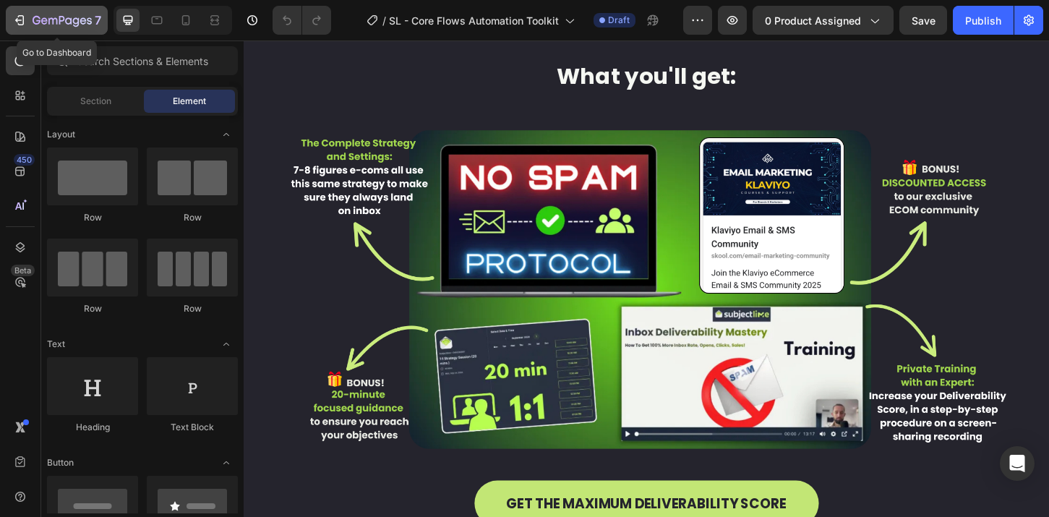
click at [41, 24] on icon "button" at bounding box center [62, 21] width 59 height 12
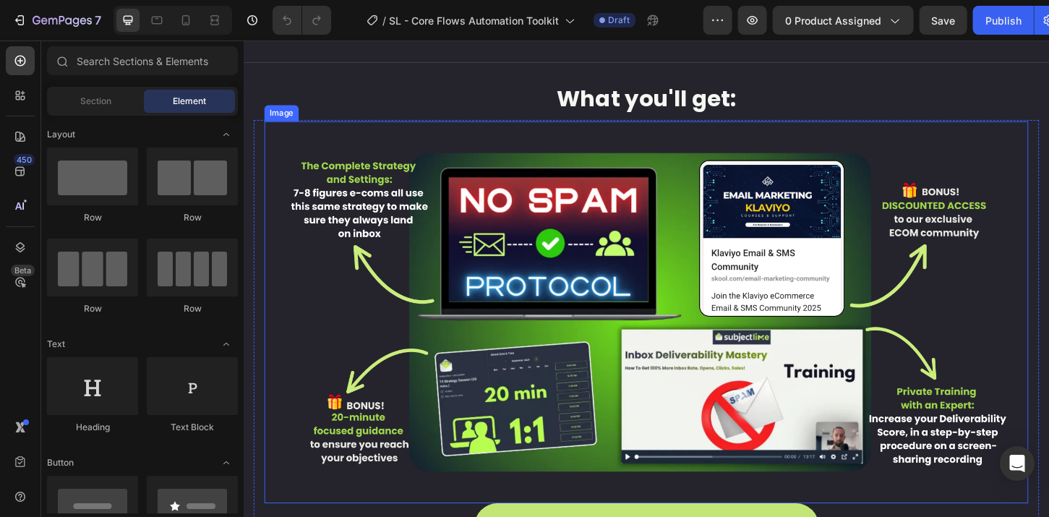
scroll to position [956, 0]
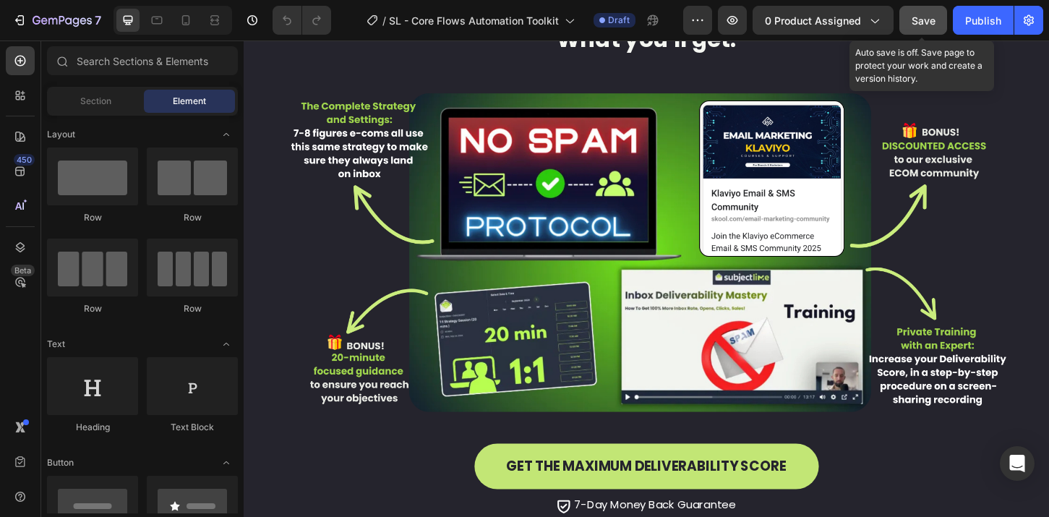
click at [912, 20] on span "Save" at bounding box center [924, 20] width 24 height 12
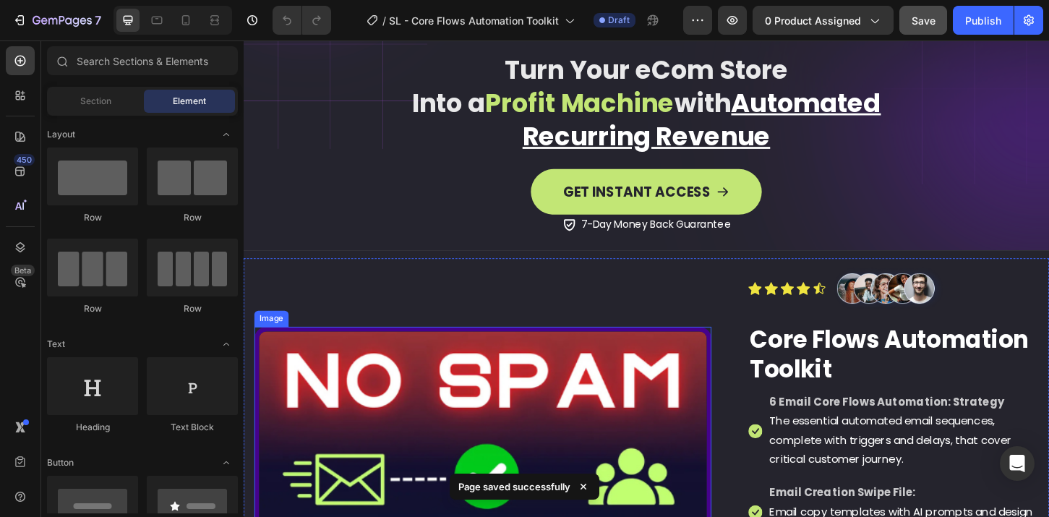
scroll to position [0, 0]
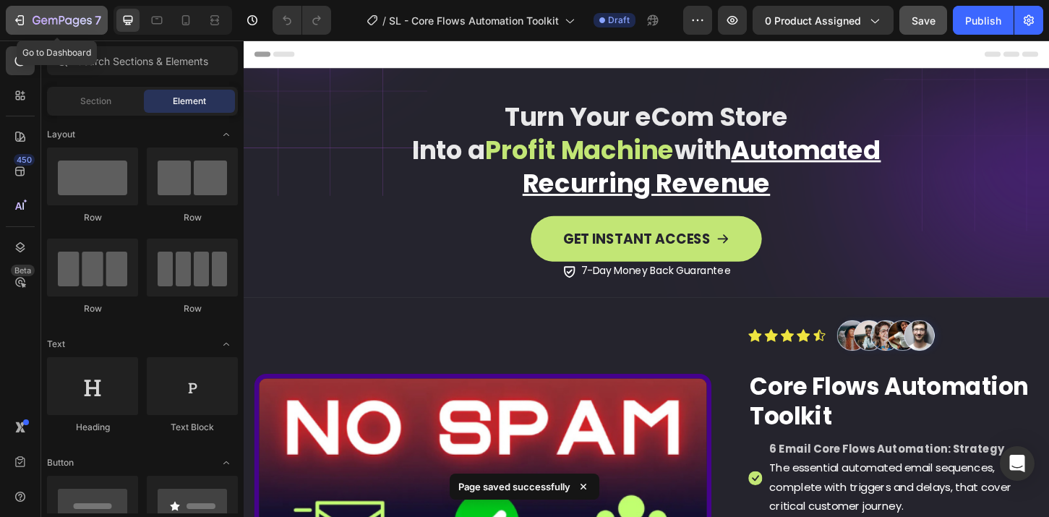
click at [40, 20] on icon "button" at bounding box center [62, 21] width 59 height 12
